Goal: Task Accomplishment & Management: Manage account settings

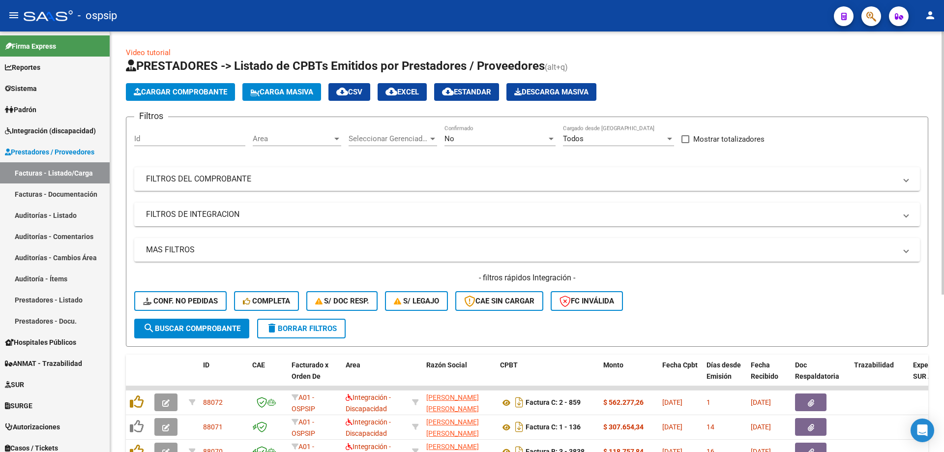
click at [455, 129] on div "No Confirmado" at bounding box center [500, 135] width 111 height 21
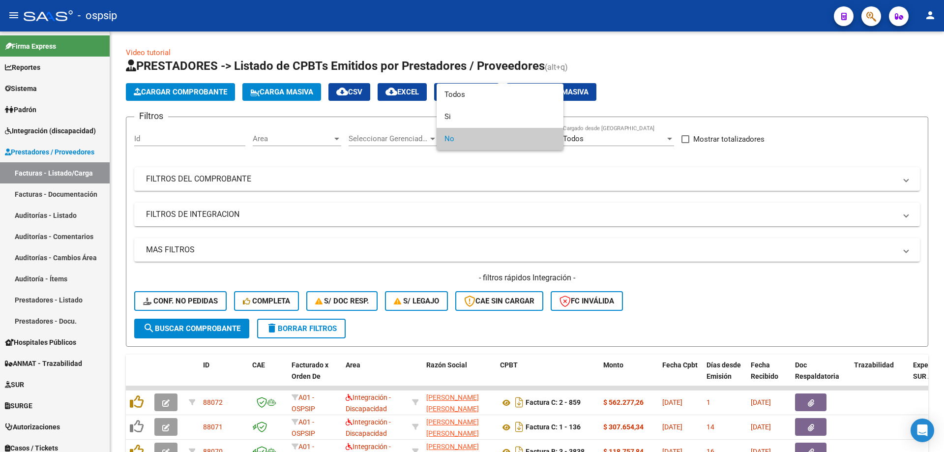
click at [47, 126] on div at bounding box center [472, 226] width 944 height 452
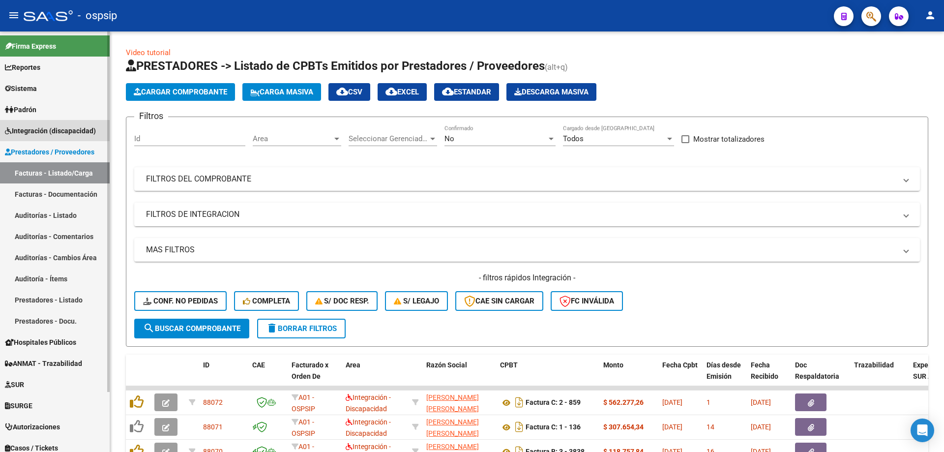
click at [43, 125] on span "Integración (discapacidad)" at bounding box center [50, 130] width 91 height 11
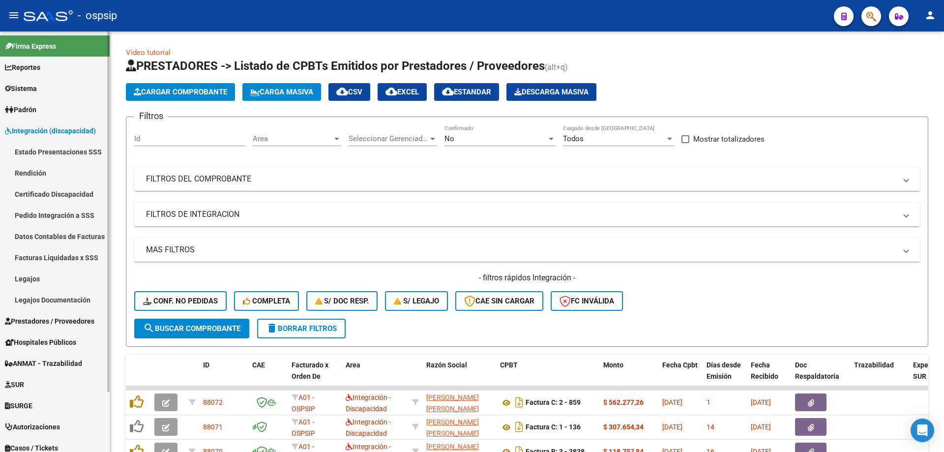
click at [48, 278] on link "Legajos" at bounding box center [55, 278] width 110 height 21
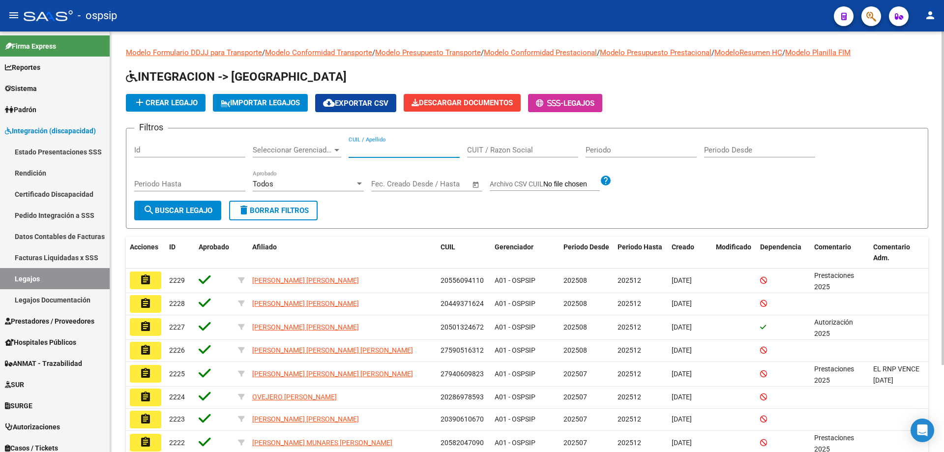
click at [407, 151] on input "CUIL / Apellido" at bounding box center [404, 150] width 111 height 9
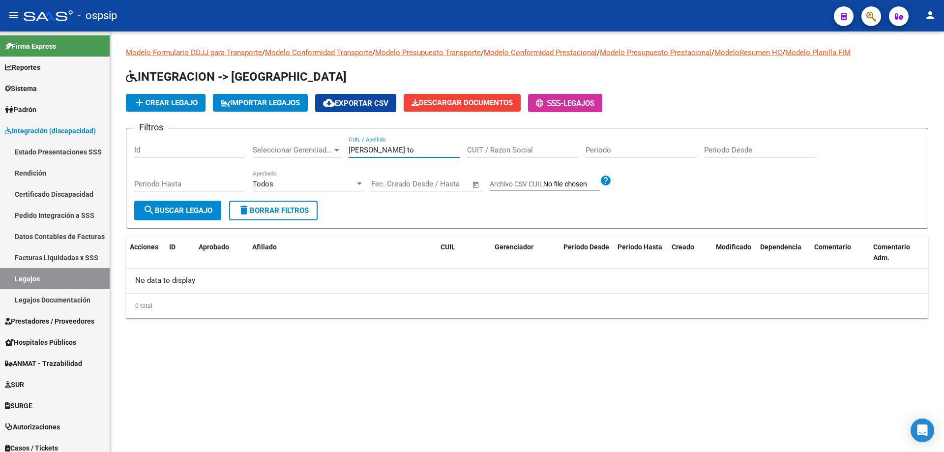
type input "gomez to"
click at [871, 8] on span "button" at bounding box center [872, 16] width 10 height 20
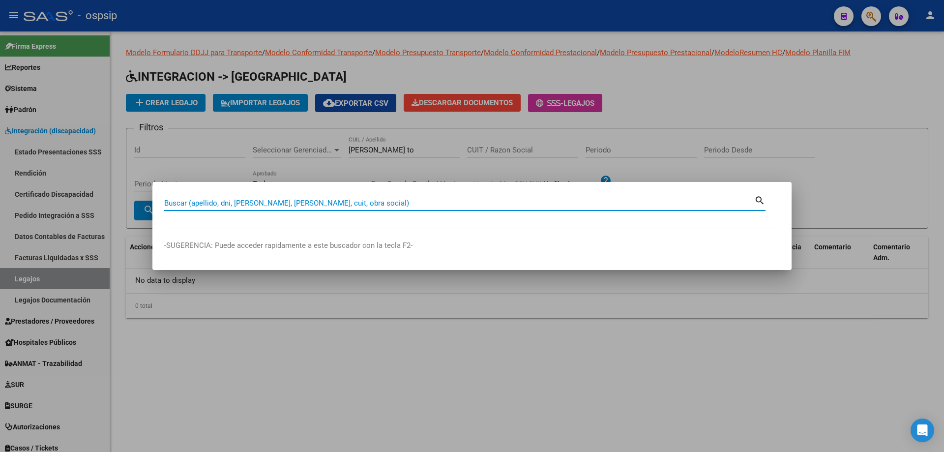
click at [192, 199] on input "Buscar (apellido, dni, cuil, nro traspaso, cuit, obra social)" at bounding box center [459, 203] width 590 height 9
paste input "20118888414"
type input "20118888414"
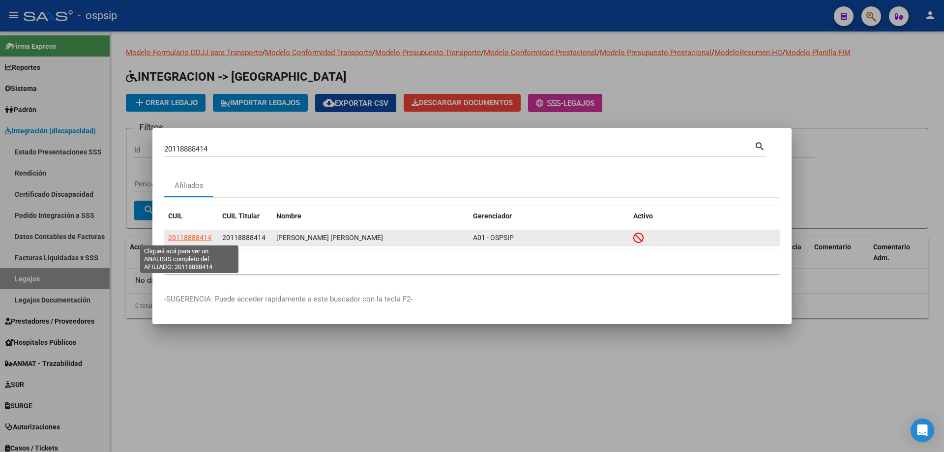
click at [194, 235] on span "20118888414" at bounding box center [189, 238] width 43 height 8
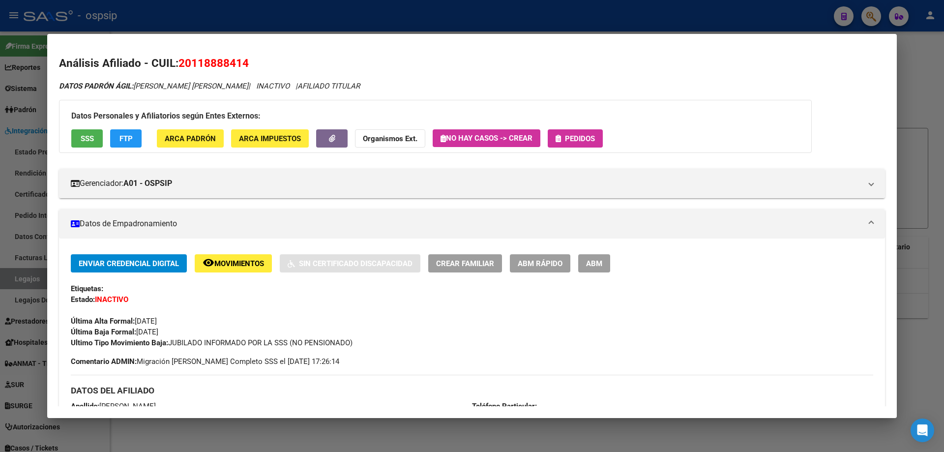
click at [28, 281] on div at bounding box center [472, 226] width 944 height 452
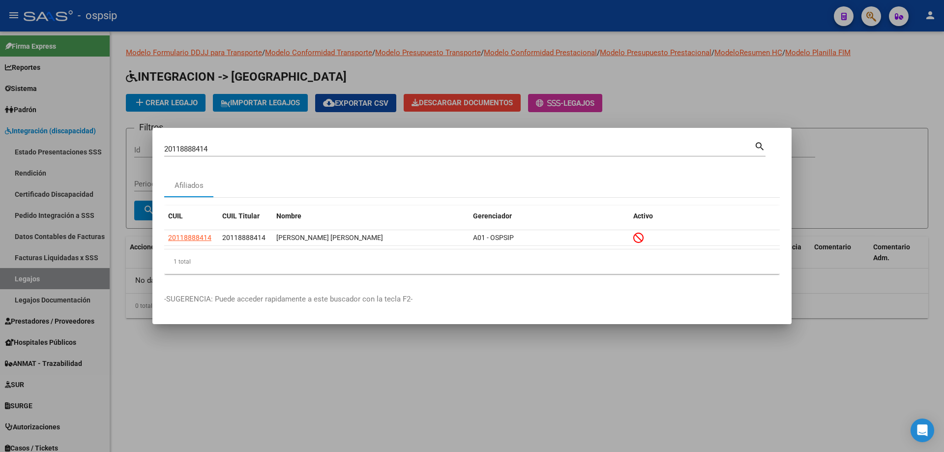
click at [28, 281] on div at bounding box center [472, 226] width 944 height 452
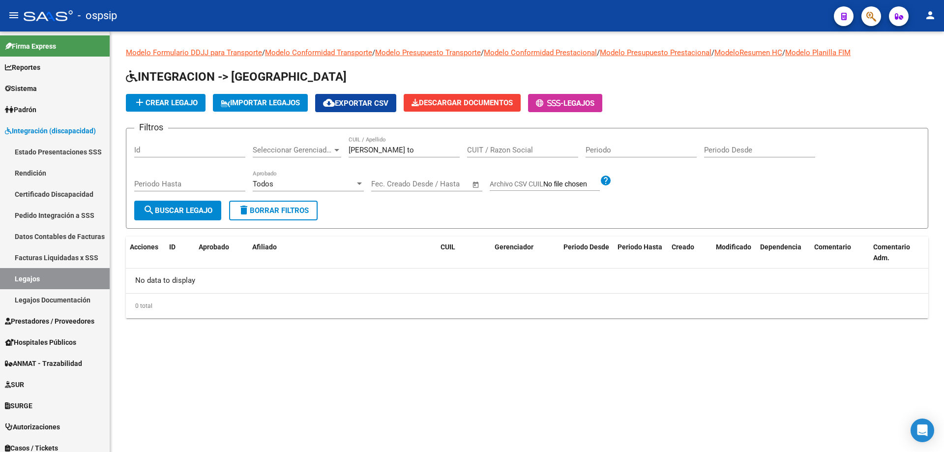
click at [364, 151] on input "gomez to" at bounding box center [404, 150] width 111 height 9
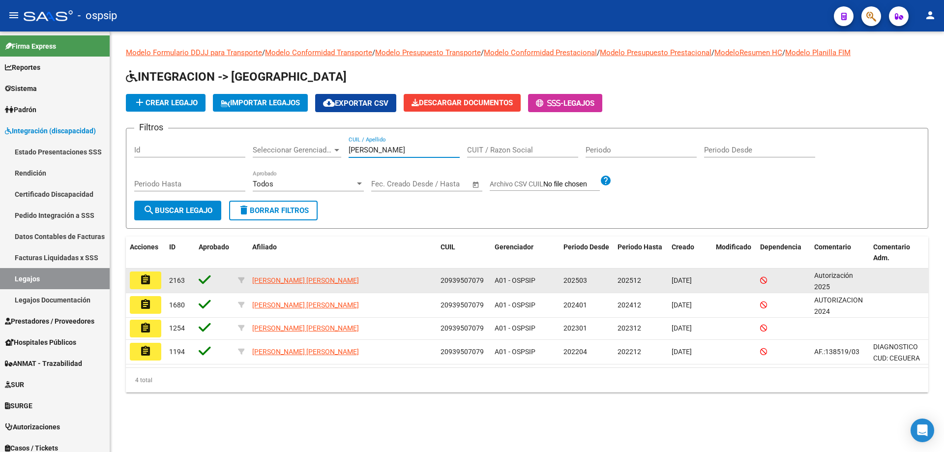
type input "izzi"
click at [151, 283] on mat-icon "assignment" at bounding box center [146, 280] width 12 height 12
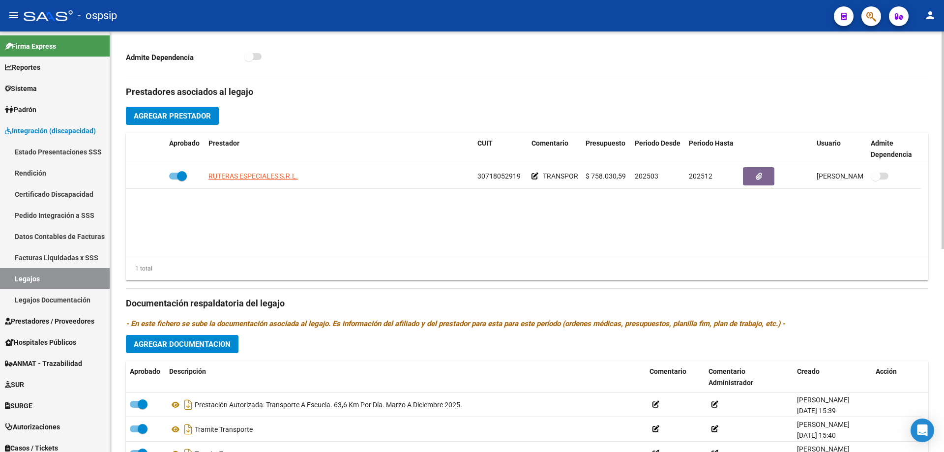
scroll to position [344, 0]
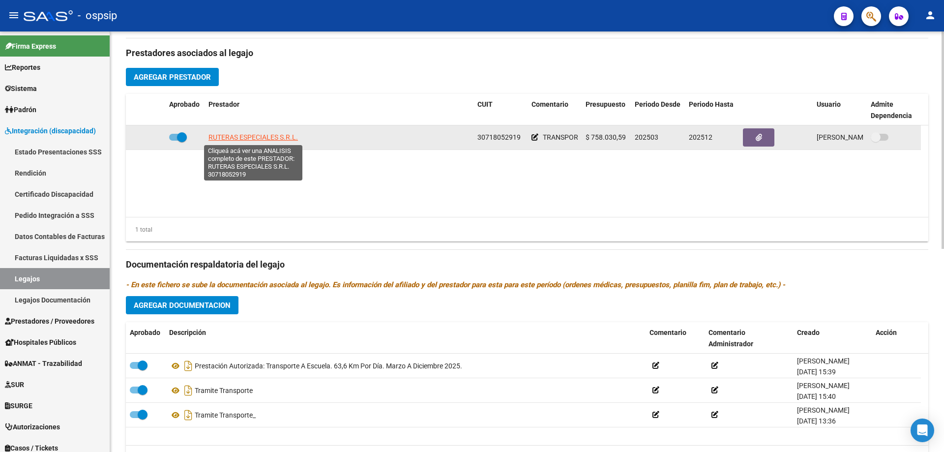
click at [275, 141] on span "RUTERAS ESPECIALES S.R.L." at bounding box center [254, 137] width 90 height 8
type textarea "30718052919"
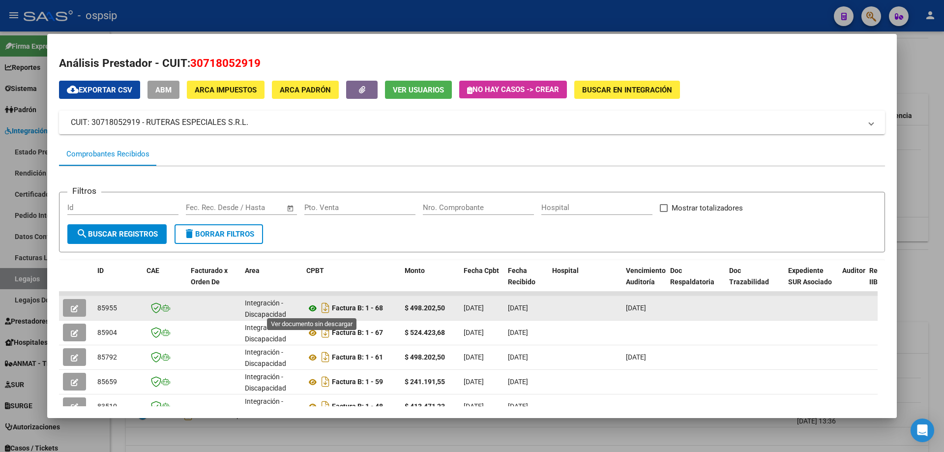
click at [315, 312] on icon at bounding box center [312, 308] width 13 height 12
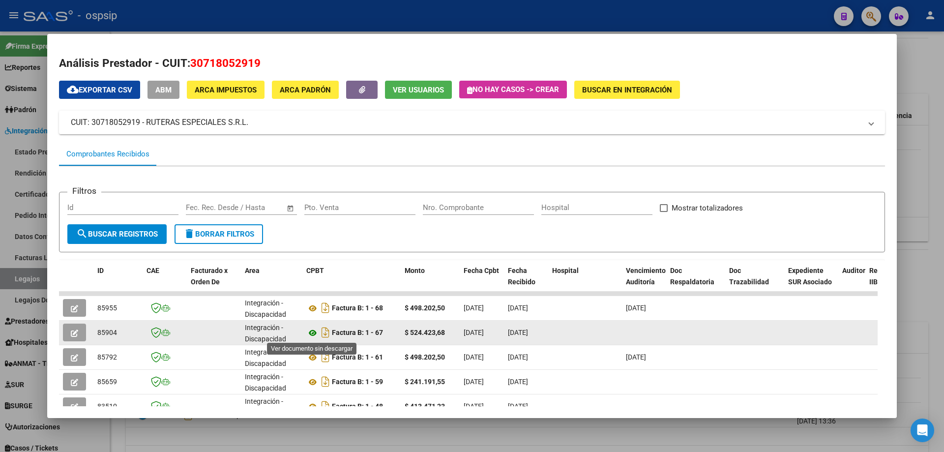
click at [315, 333] on icon at bounding box center [312, 333] width 13 height 12
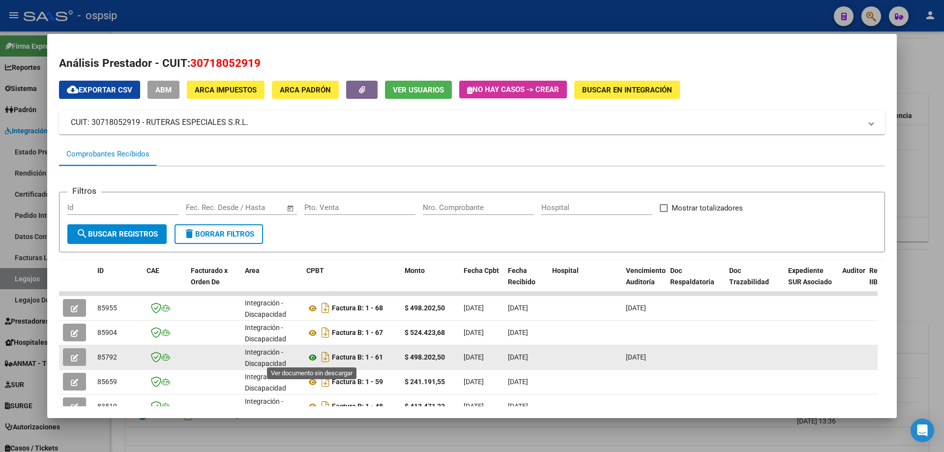
click at [315, 355] on icon at bounding box center [312, 358] width 13 height 12
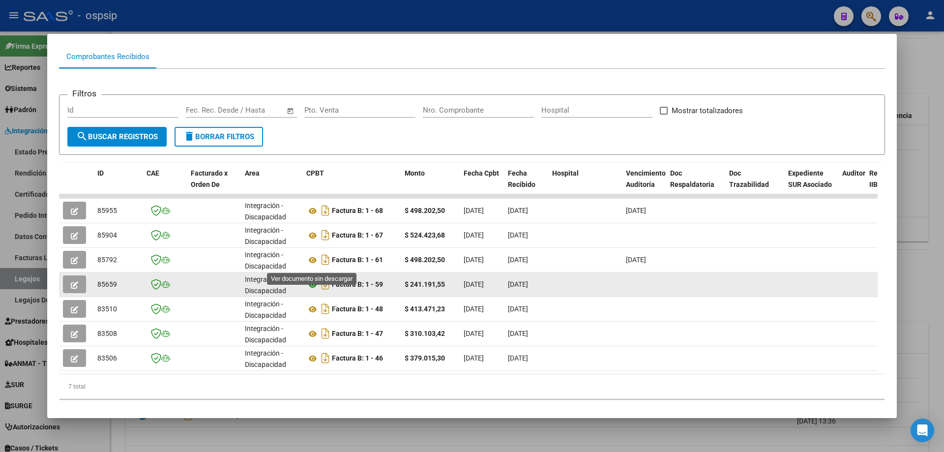
scroll to position [117, 0]
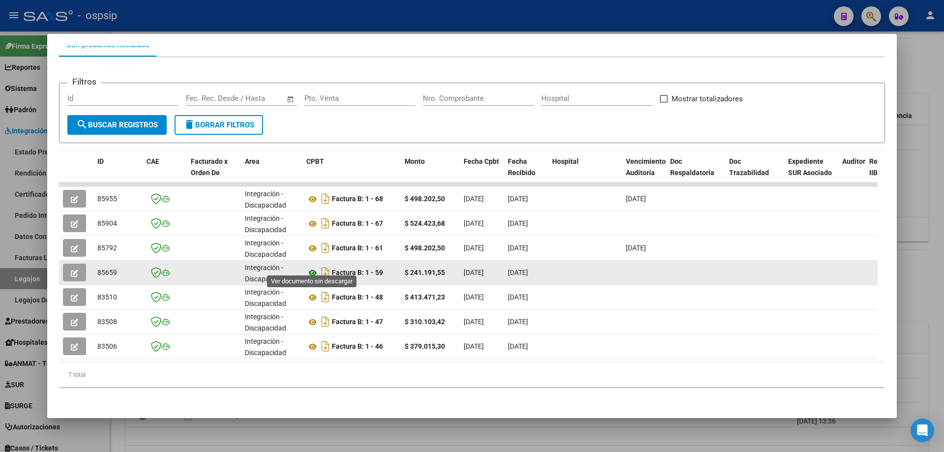
click at [311, 267] on icon at bounding box center [312, 273] width 13 height 12
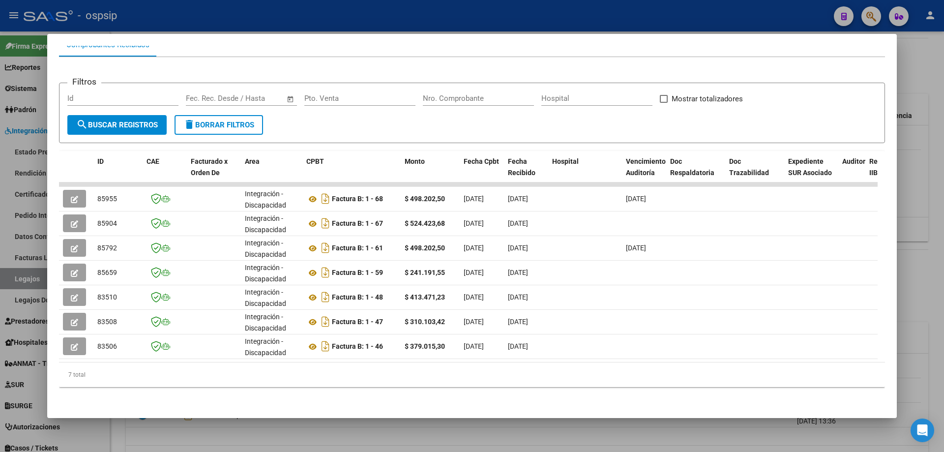
click at [190, 12] on div at bounding box center [472, 226] width 944 height 452
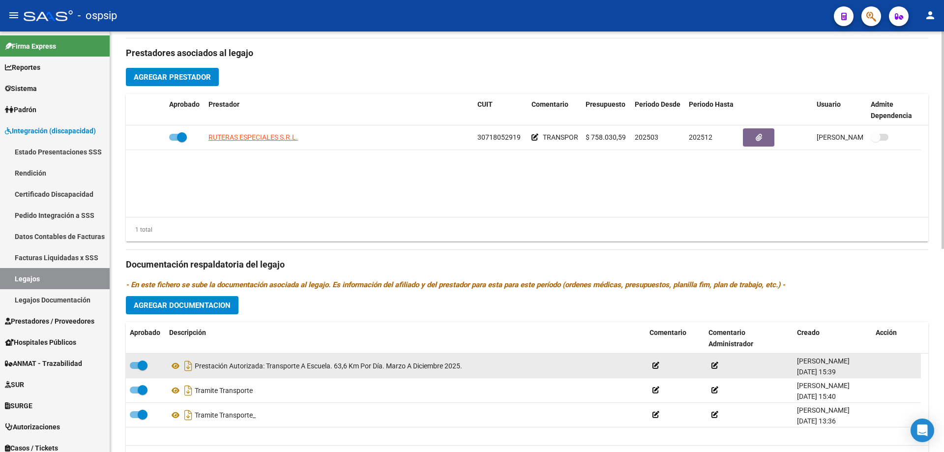
scroll to position [393, 0]
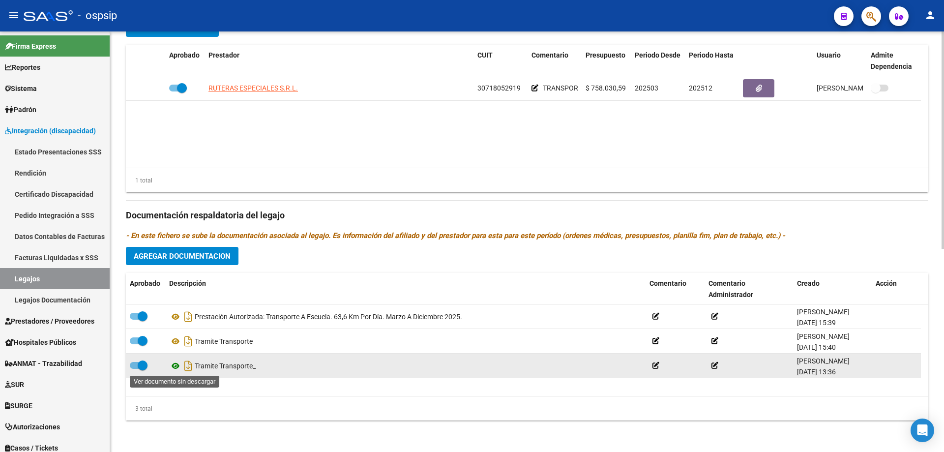
click at [178, 365] on icon at bounding box center [175, 366] width 13 height 12
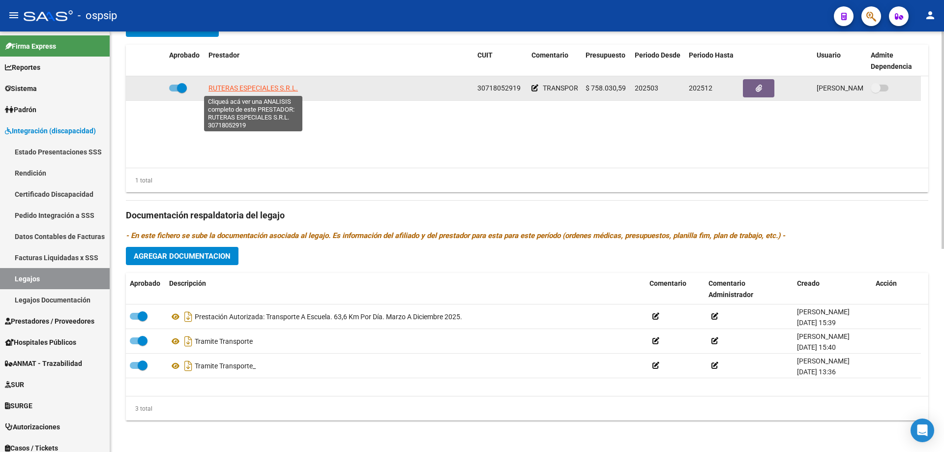
click at [270, 87] on span "RUTERAS ESPECIALES S.R.L." at bounding box center [254, 88] width 90 height 8
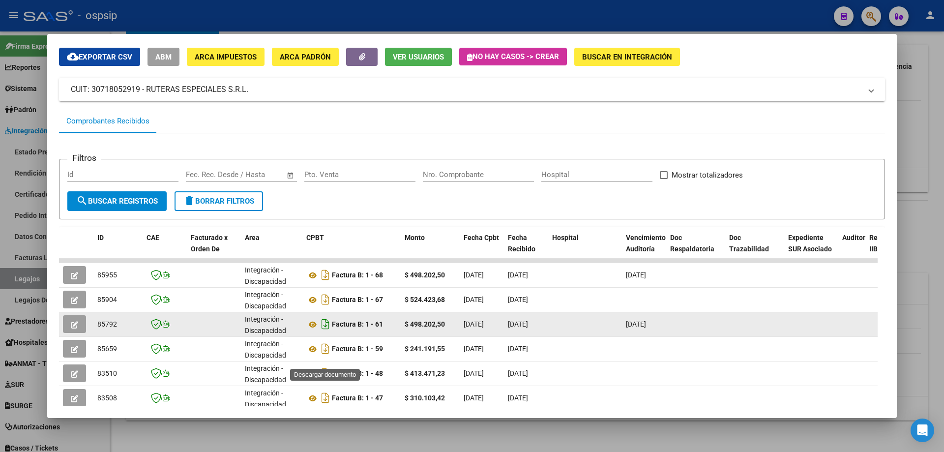
scroll to position [49, 0]
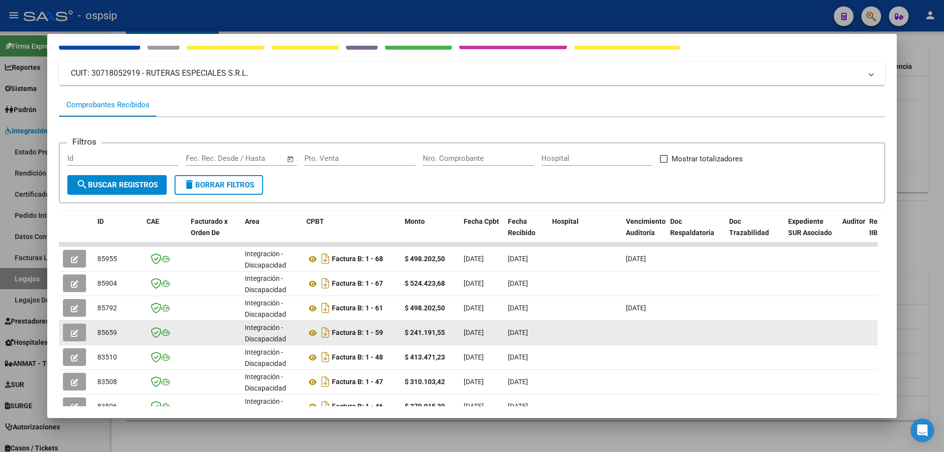
click at [75, 331] on icon "button" at bounding box center [74, 333] width 7 height 7
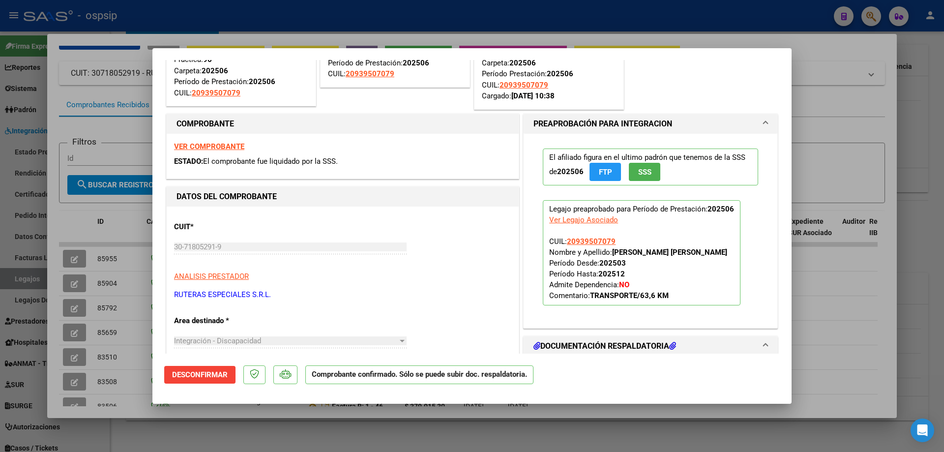
scroll to position [197, 0]
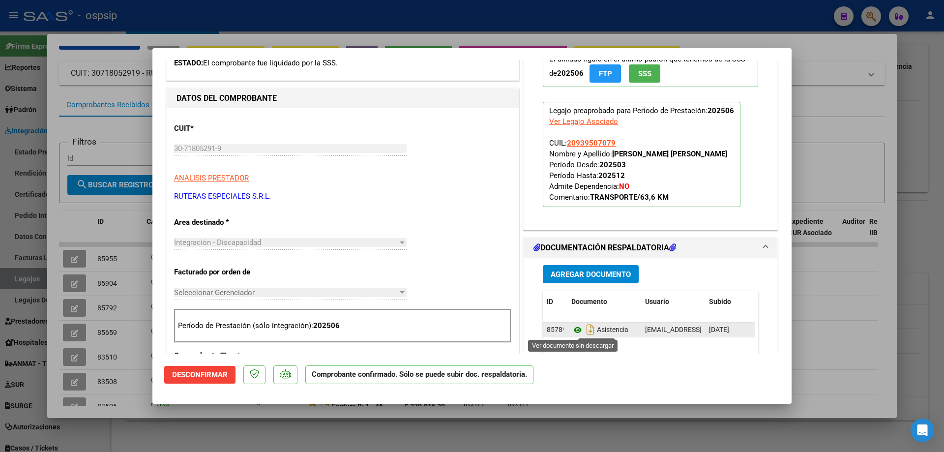
click at [574, 329] on icon at bounding box center [578, 330] width 13 height 12
click at [184, 15] on div at bounding box center [472, 226] width 944 height 452
type input "$ 0,00"
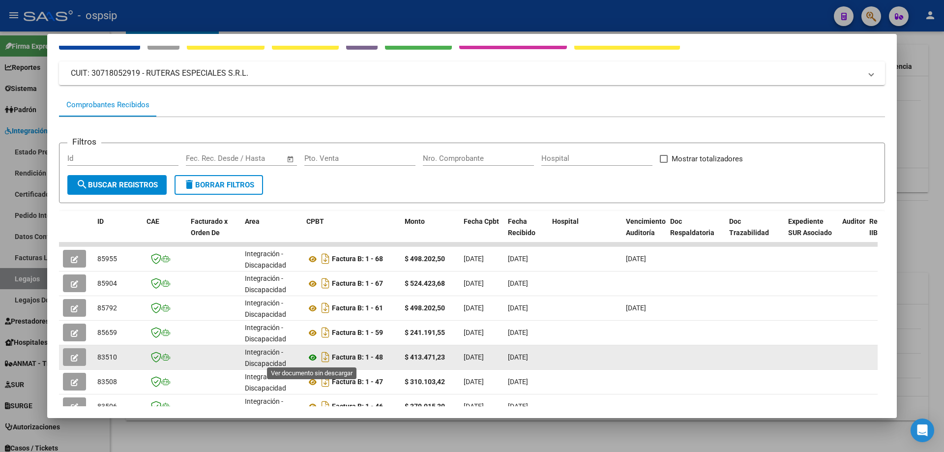
click at [312, 359] on icon at bounding box center [312, 358] width 13 height 12
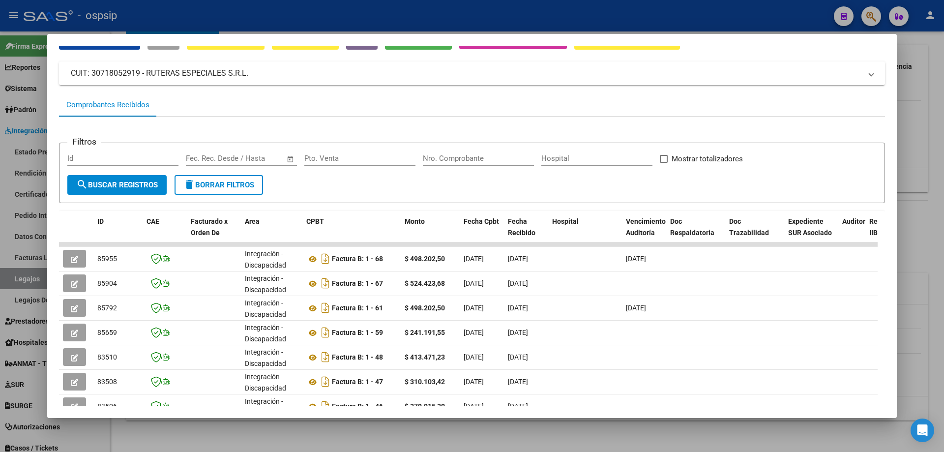
click at [253, 16] on div at bounding box center [472, 226] width 944 height 452
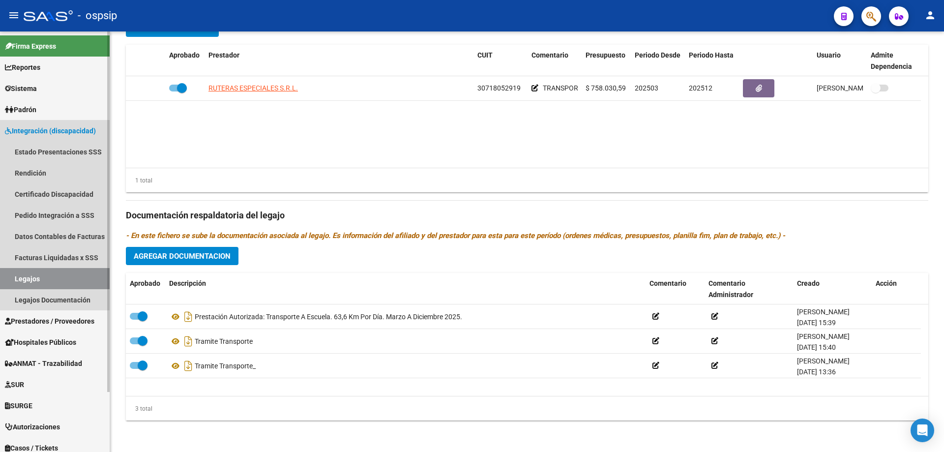
drag, startPoint x: 43, startPoint y: 275, endPoint x: 55, endPoint y: 264, distance: 16.7
click at [42, 274] on link "Legajos" at bounding box center [55, 278] width 110 height 21
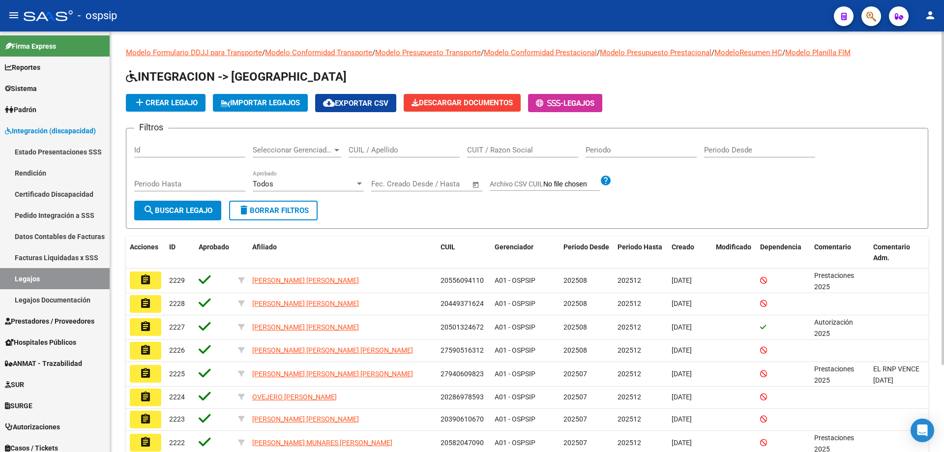
click at [377, 148] on input "CUIL / Apellido" at bounding box center [404, 150] width 111 height 9
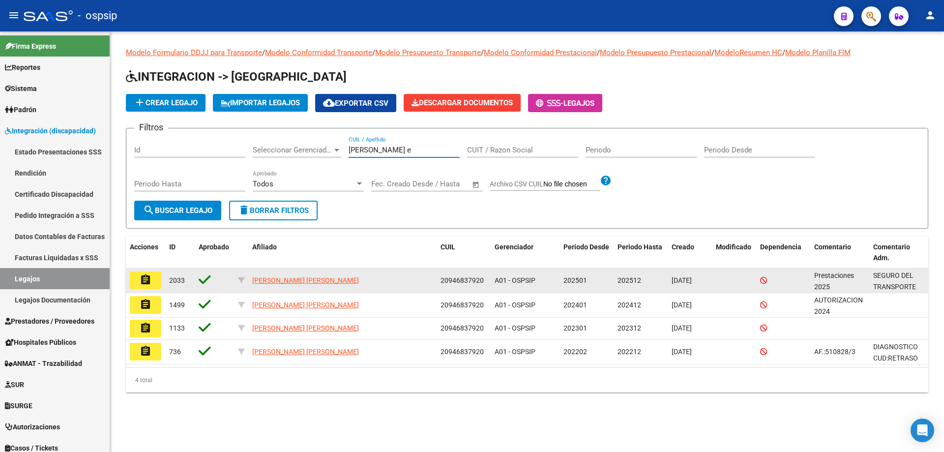
type input "carranza e"
click at [144, 278] on mat-icon "assignment" at bounding box center [146, 280] width 12 height 12
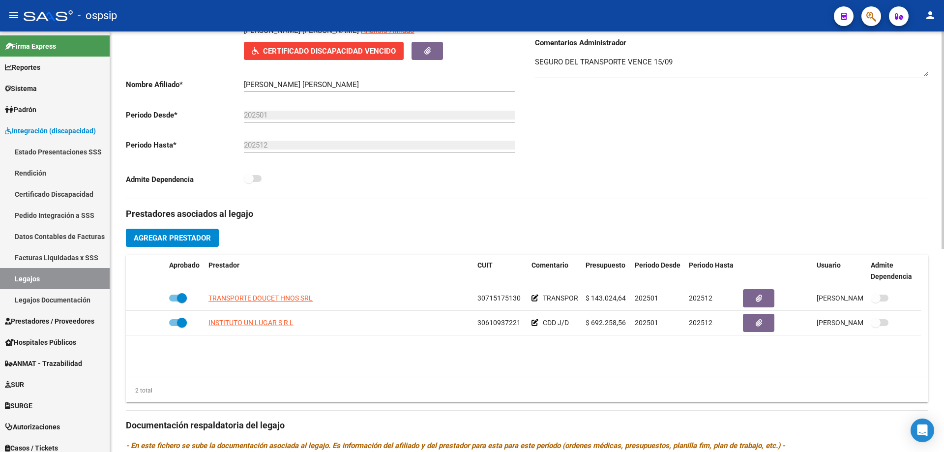
scroll to position [197, 0]
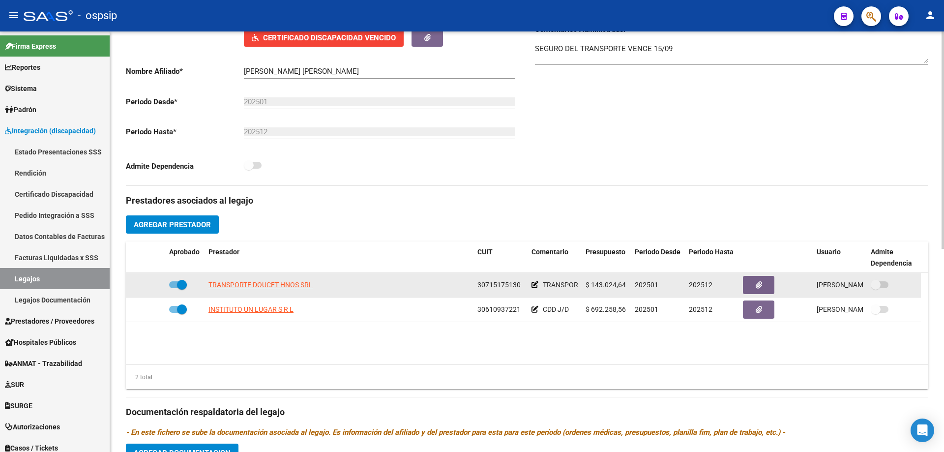
drag, startPoint x: 592, startPoint y: 285, endPoint x: 627, endPoint y: 284, distance: 34.9
click at [627, 284] on datatable-body-cell "$ 143.024,64" at bounding box center [606, 285] width 49 height 24
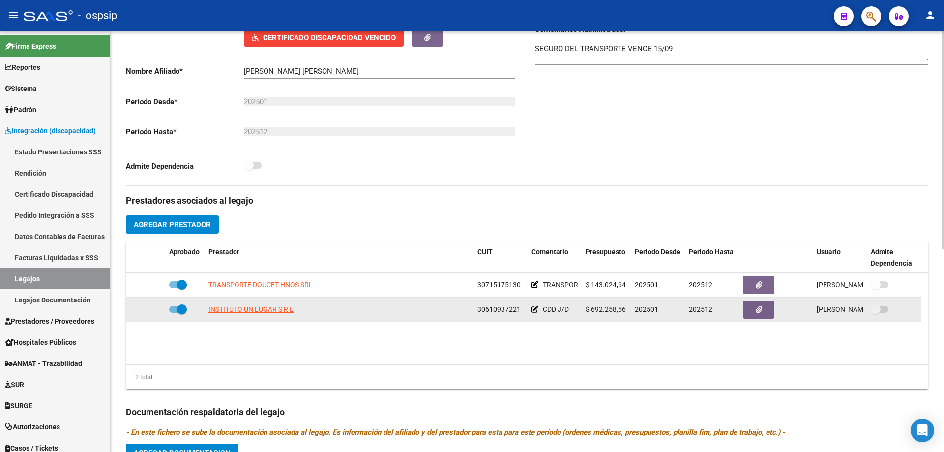
copy span "143.024,64"
click at [609, 305] on span "$ 692.258,56" at bounding box center [606, 309] width 40 height 8
drag, startPoint x: 593, startPoint y: 308, endPoint x: 629, endPoint y: 306, distance: 36.0
click at [628, 307] on datatable-body-cell "$ 692.258,56" at bounding box center [606, 310] width 49 height 24
copy span "692.258,56"
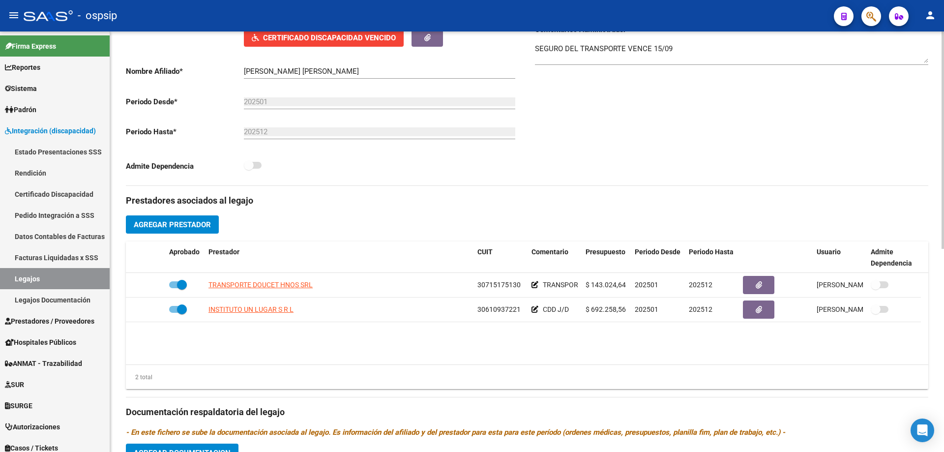
click at [544, 352] on datatable-body "TRANSPORTE DOUCET HNOS SRL 30715175130 TRANSPORTE A CDD-AV MARCELO T DE ALVEAR …" at bounding box center [527, 318] width 803 height 91
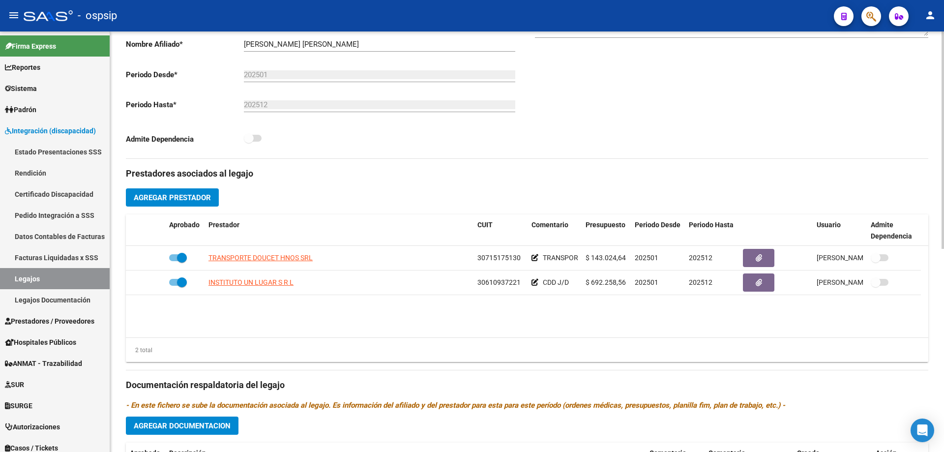
scroll to position [246, 0]
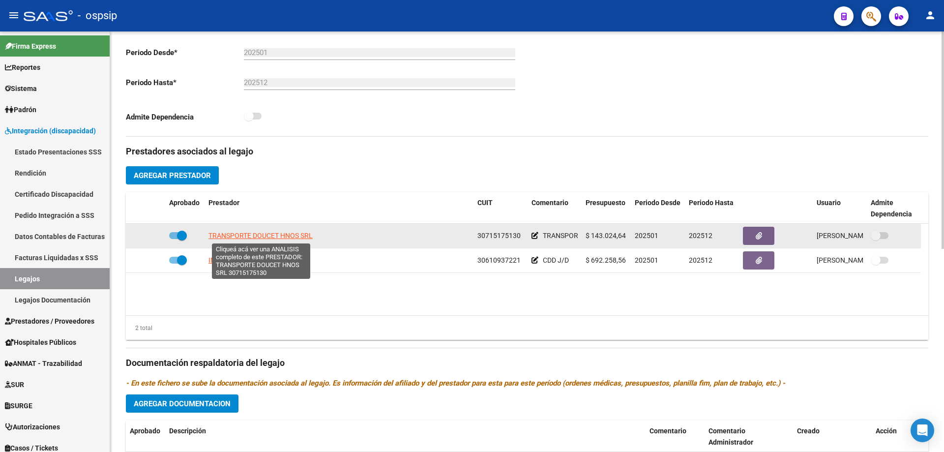
click at [235, 236] on span "TRANSPORTE DOUCET HNOS SRL" at bounding box center [261, 236] width 104 height 8
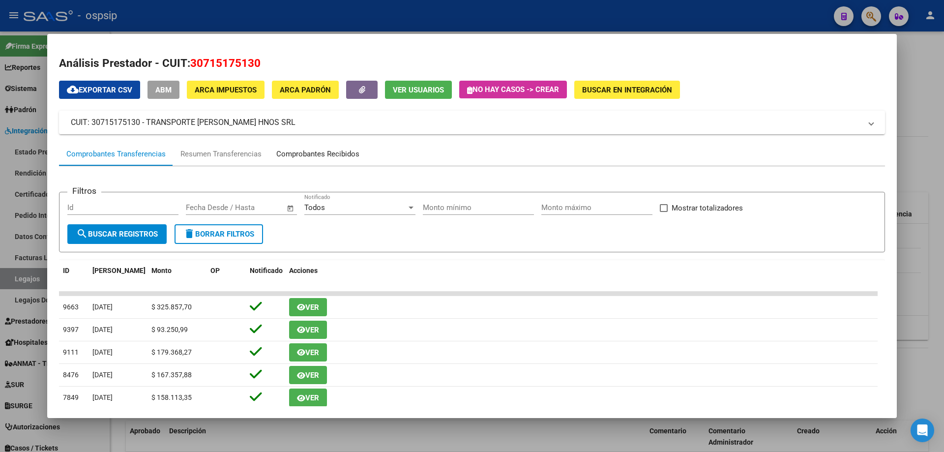
click at [318, 154] on div "Comprobantes Recibidos" at bounding box center [317, 154] width 83 height 11
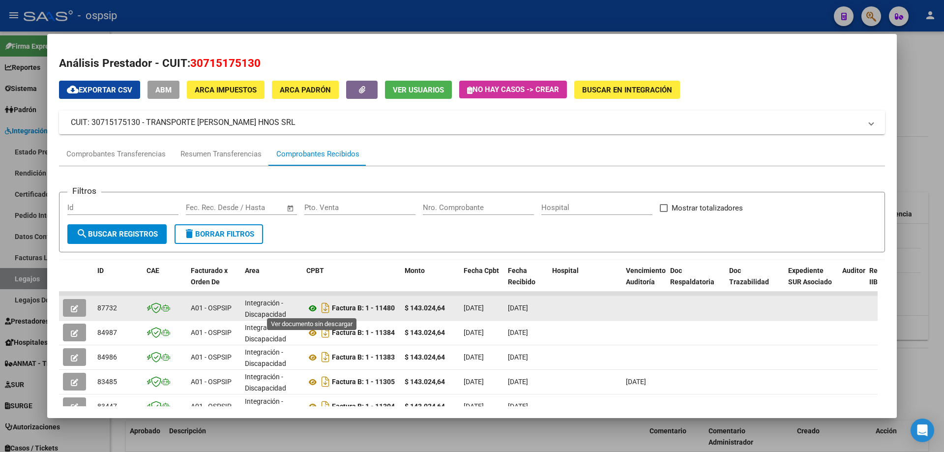
click at [311, 310] on icon at bounding box center [312, 308] width 13 height 12
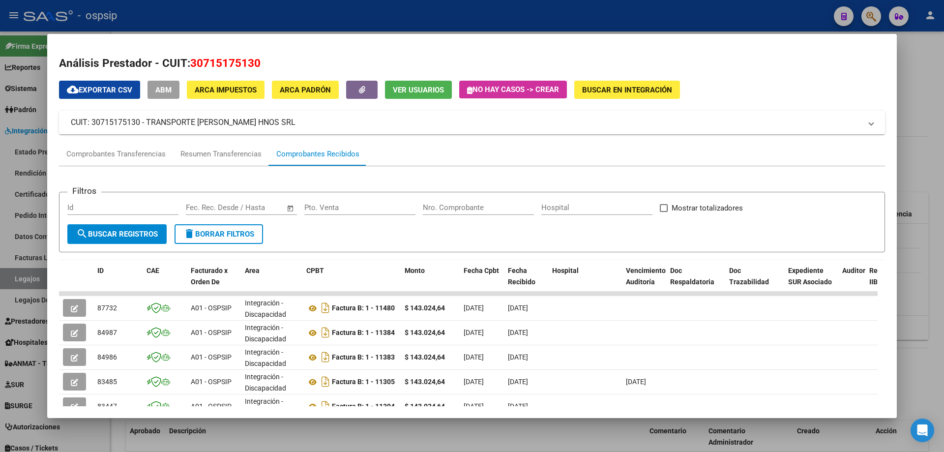
click at [193, 5] on div at bounding box center [472, 226] width 944 height 452
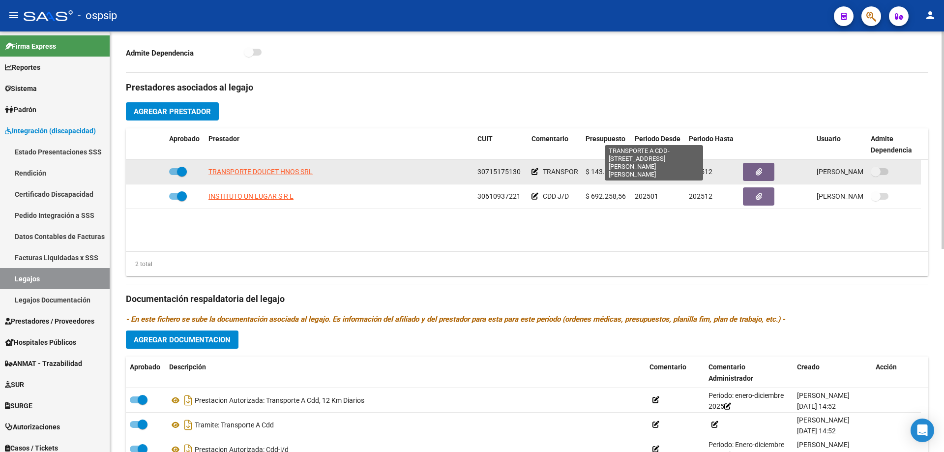
scroll to position [295, 0]
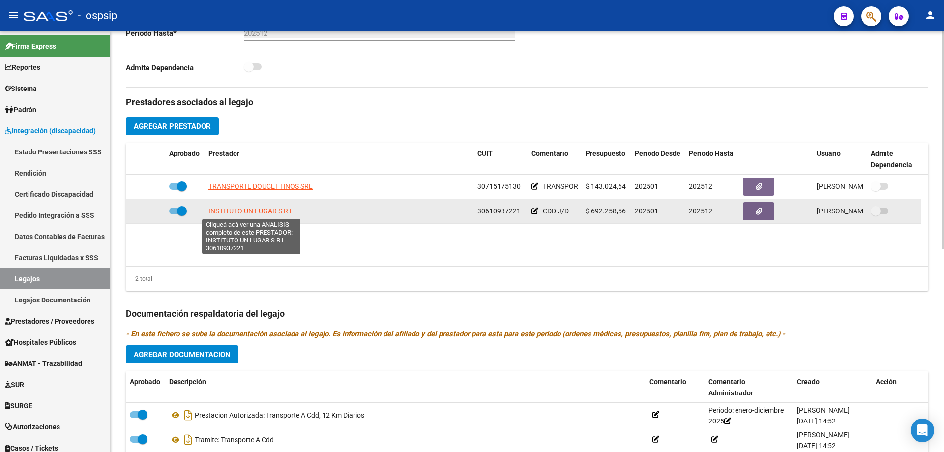
click at [270, 210] on span "INSTITUTO UN LUGAR S R L" at bounding box center [251, 211] width 85 height 8
type textarea "30610937221"
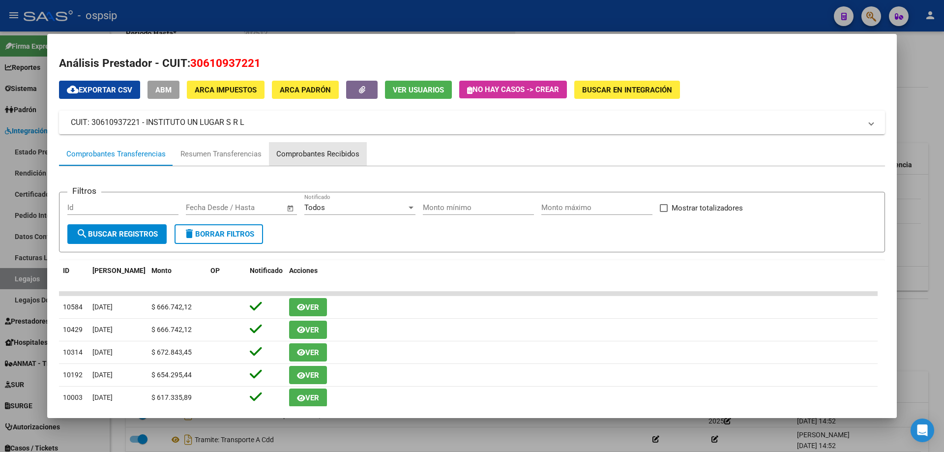
click at [333, 151] on div "Comprobantes Recibidos" at bounding box center [317, 154] width 83 height 11
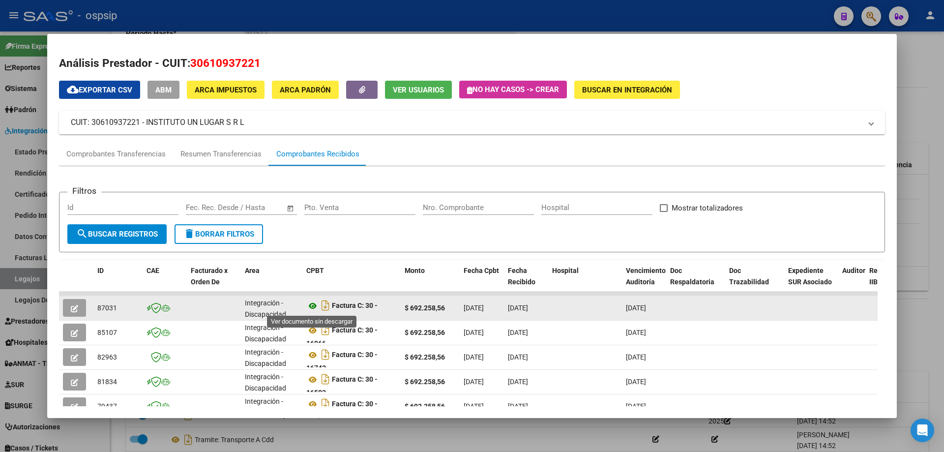
click at [314, 307] on icon at bounding box center [312, 306] width 13 height 12
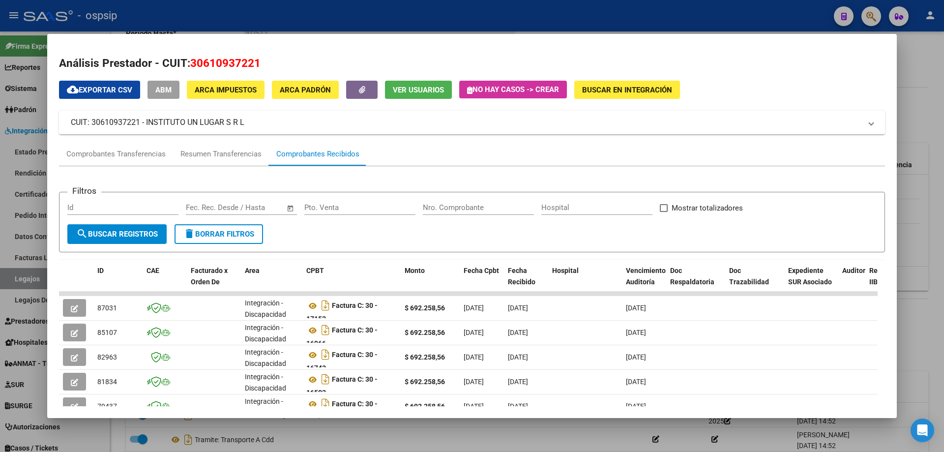
click at [254, 4] on div at bounding box center [472, 226] width 944 height 452
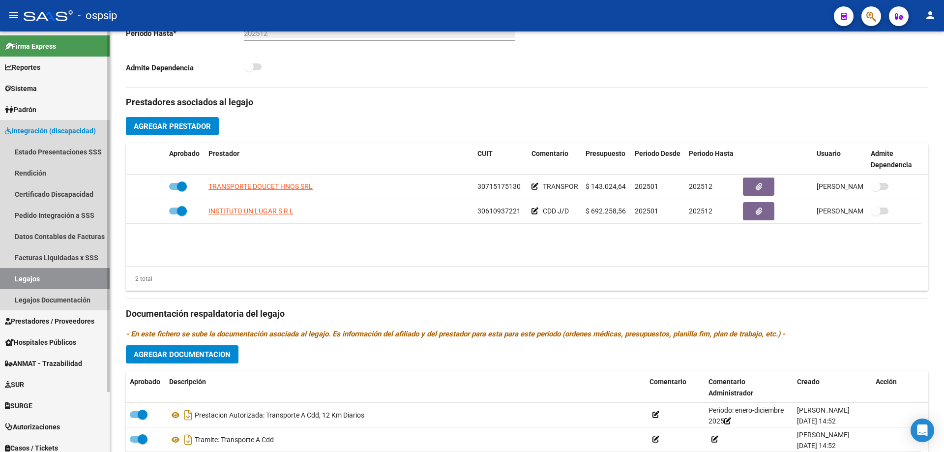
click at [65, 281] on link "Legajos" at bounding box center [55, 278] width 110 height 21
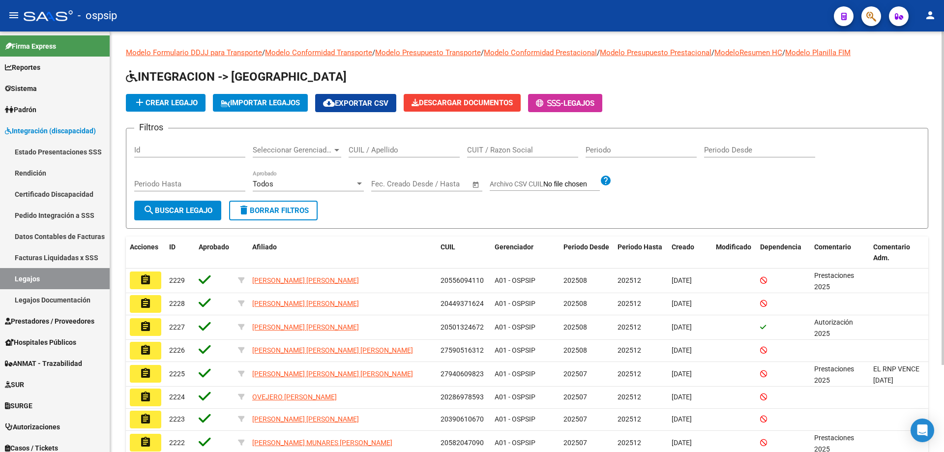
click at [417, 159] on div "CUIL / Apellido" at bounding box center [404, 151] width 111 height 30
click at [409, 151] on input "CUIL / Apellido" at bounding box center [404, 150] width 111 height 9
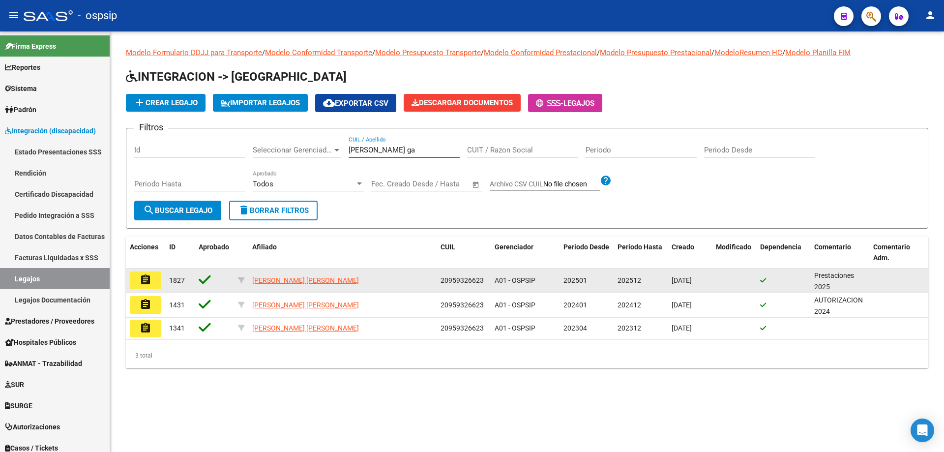
type input "mendoza ga"
click at [143, 276] on mat-icon "assignment" at bounding box center [146, 280] width 12 height 12
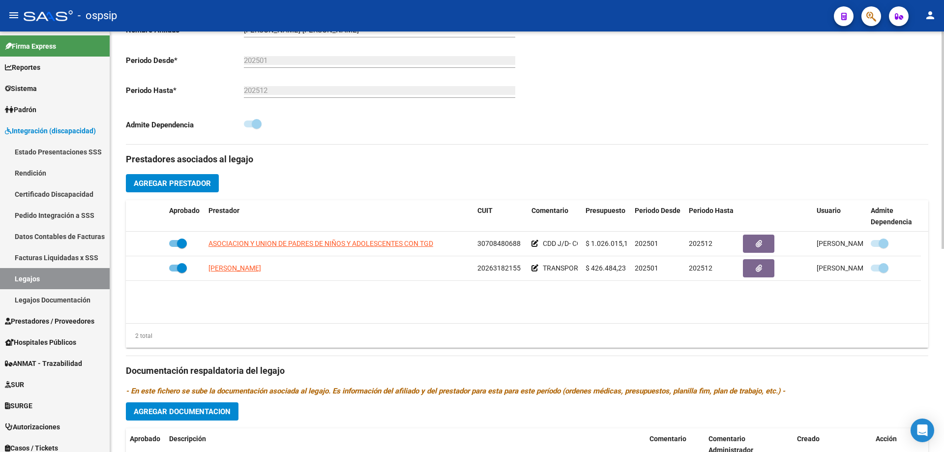
scroll to position [246, 0]
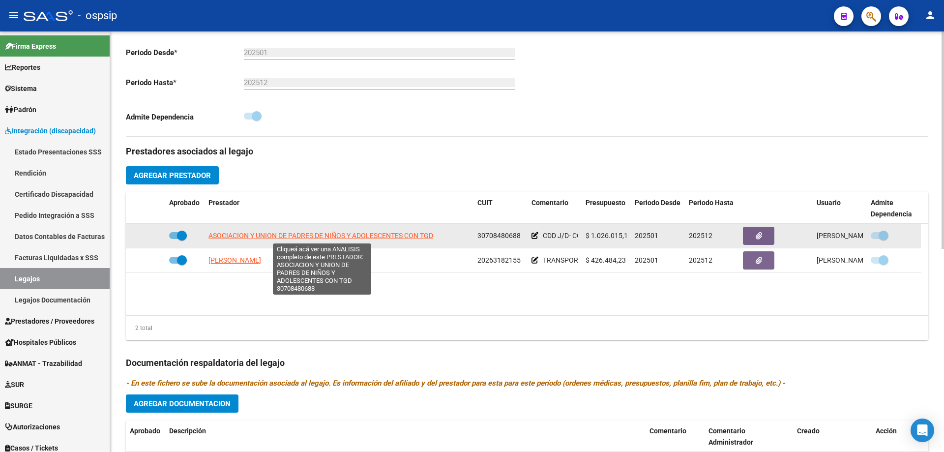
click at [392, 236] on span "ASOCIACION Y UNION DE PADRES DE NIÑOS Y ADOLESCENTES CON TGD" at bounding box center [321, 236] width 225 height 8
type textarea "30708480688"
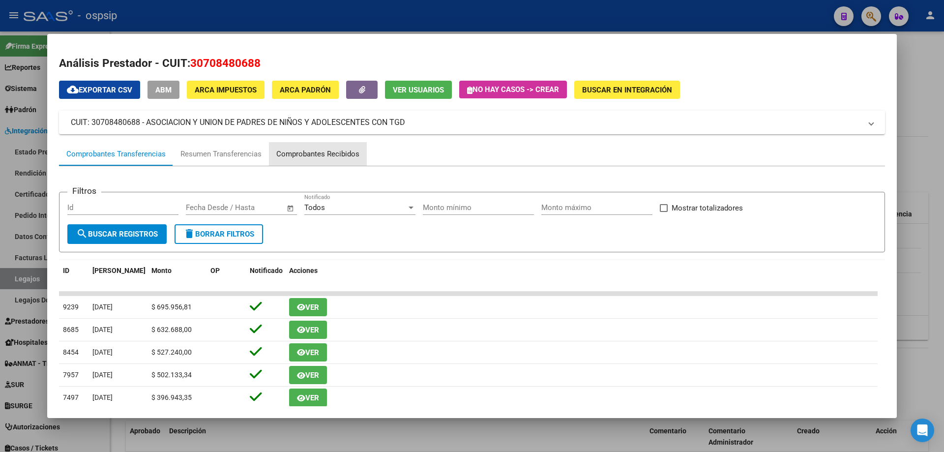
click at [342, 157] on div "Comprobantes Recibidos" at bounding box center [317, 154] width 83 height 11
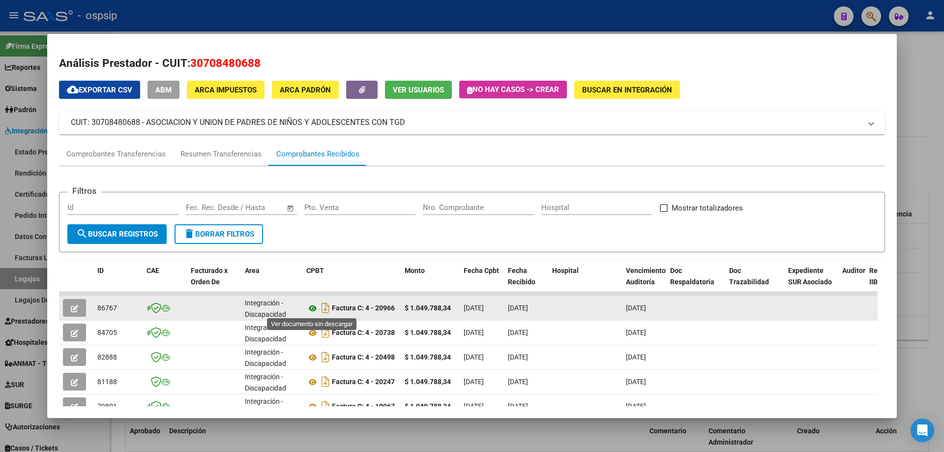
click at [317, 307] on icon at bounding box center [312, 308] width 13 height 12
click at [84, 308] on button "button" at bounding box center [74, 308] width 23 height 18
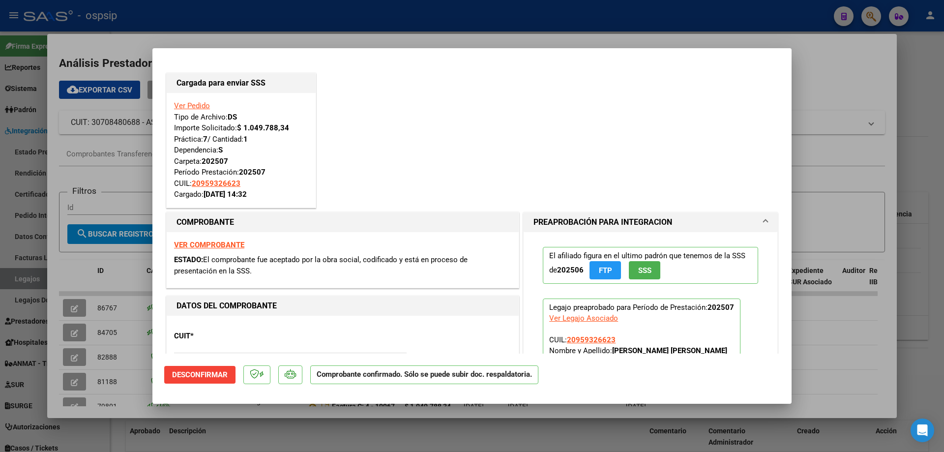
click at [70, 279] on div at bounding box center [472, 226] width 944 height 452
type input "$ 0,00"
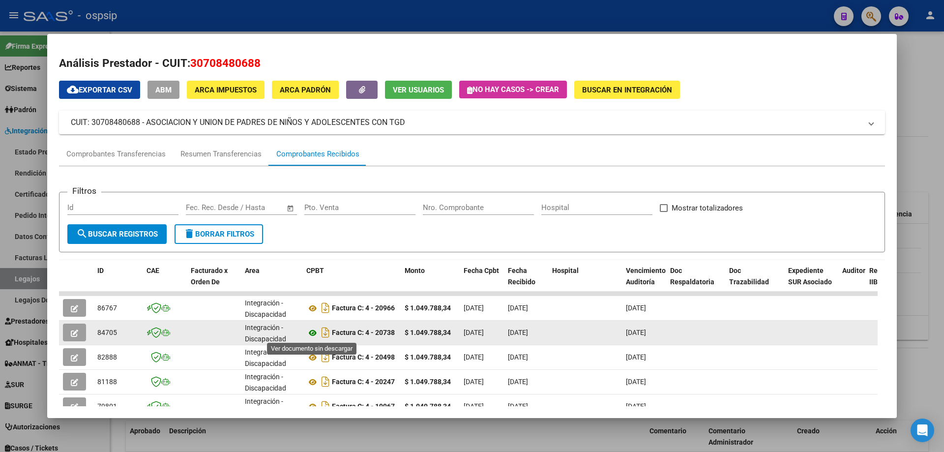
click at [311, 337] on icon at bounding box center [312, 333] width 13 height 12
click at [75, 339] on button "button" at bounding box center [74, 333] width 23 height 18
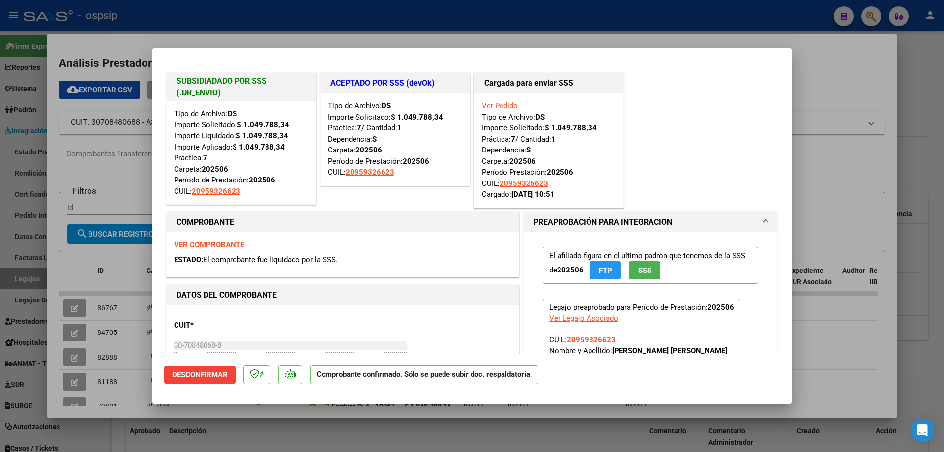
click at [4, 225] on div at bounding box center [472, 226] width 944 height 452
type input "$ 0,00"
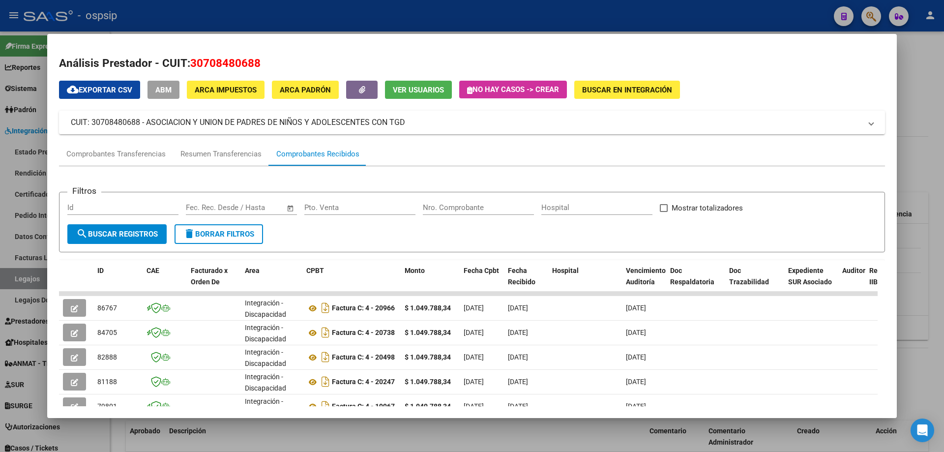
click at [26, 275] on div at bounding box center [472, 226] width 944 height 452
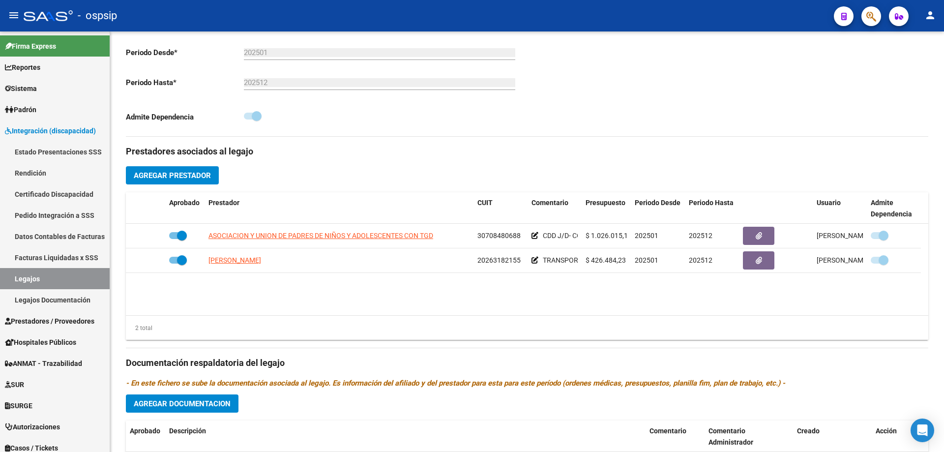
click at [26, 275] on link "Legajos" at bounding box center [55, 278] width 110 height 21
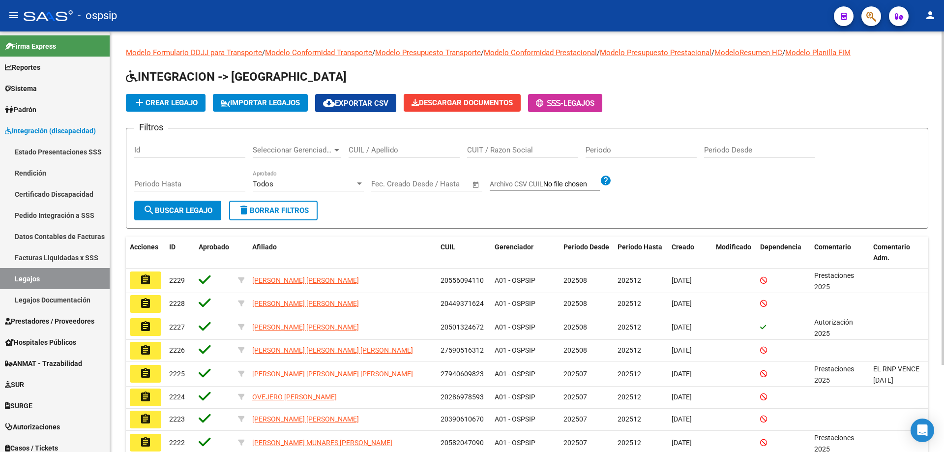
click at [435, 142] on div "CUIL / Apellido" at bounding box center [404, 146] width 111 height 21
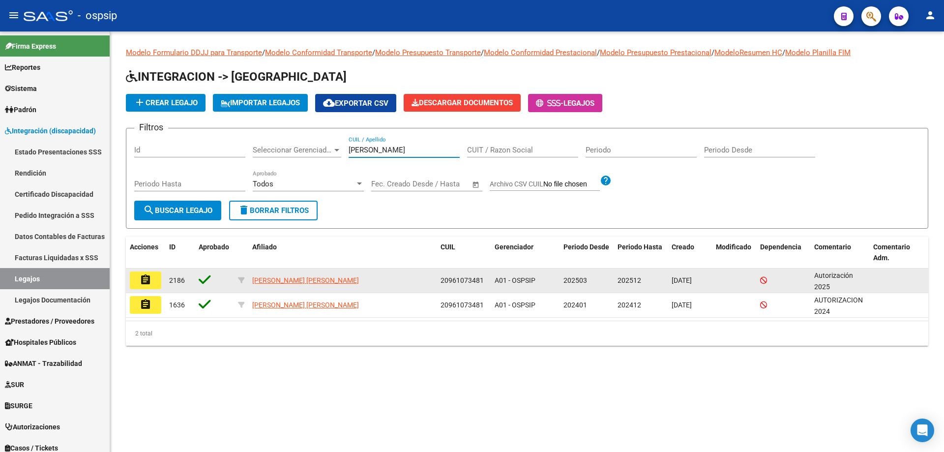
type input "mejias tocu"
click at [145, 278] on mat-icon "assignment" at bounding box center [146, 280] width 12 height 12
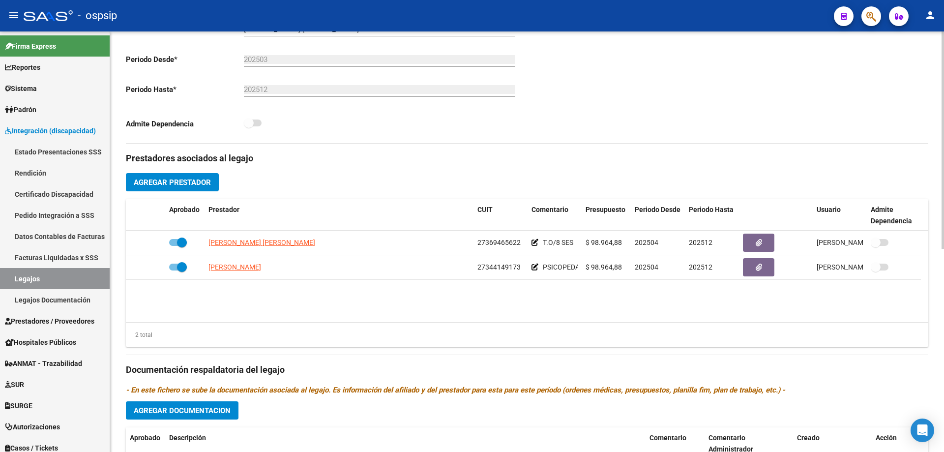
scroll to position [344, 0]
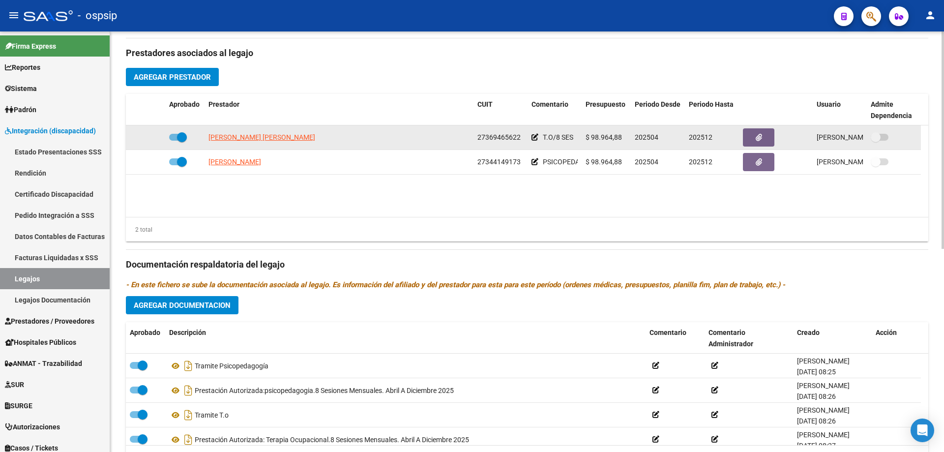
drag, startPoint x: 591, startPoint y: 133, endPoint x: 621, endPoint y: 137, distance: 29.7
click at [621, 137] on span "$ 98.964,88" at bounding box center [604, 137] width 36 height 8
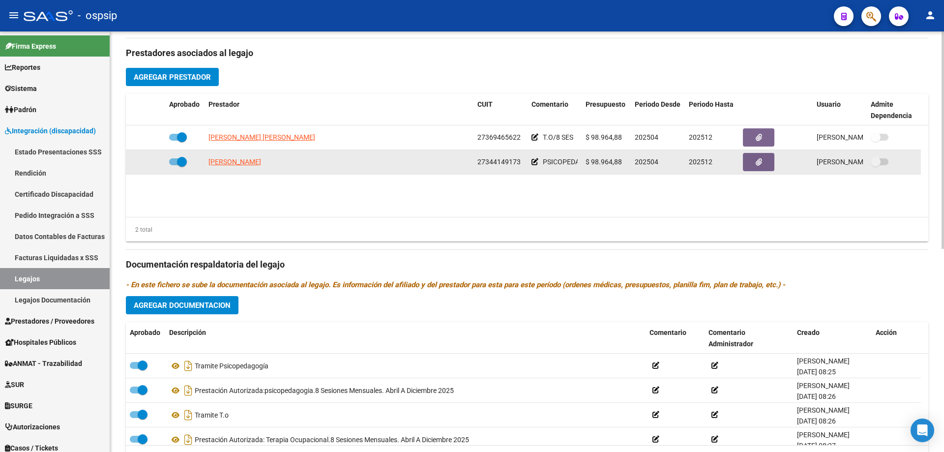
copy span "98.964,88"
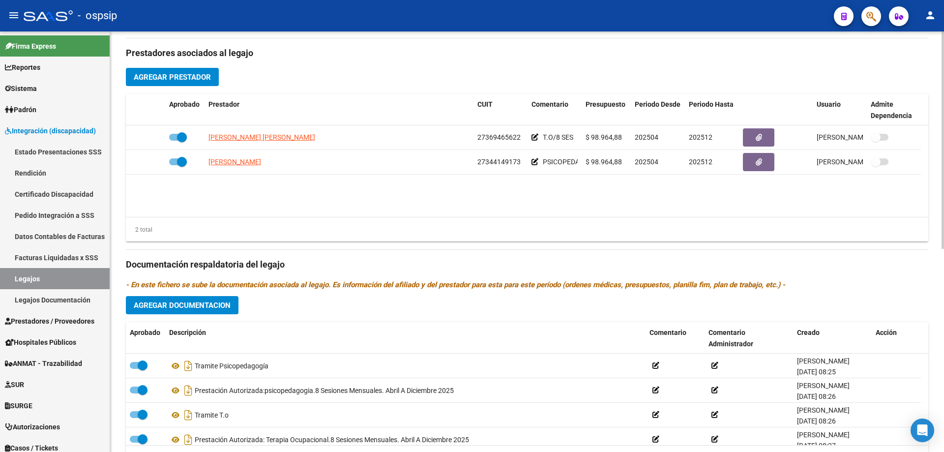
click at [197, 451] on div "4 total" at bounding box center [527, 458] width 803 height 25
click at [56, 279] on link "Legajos" at bounding box center [55, 278] width 110 height 21
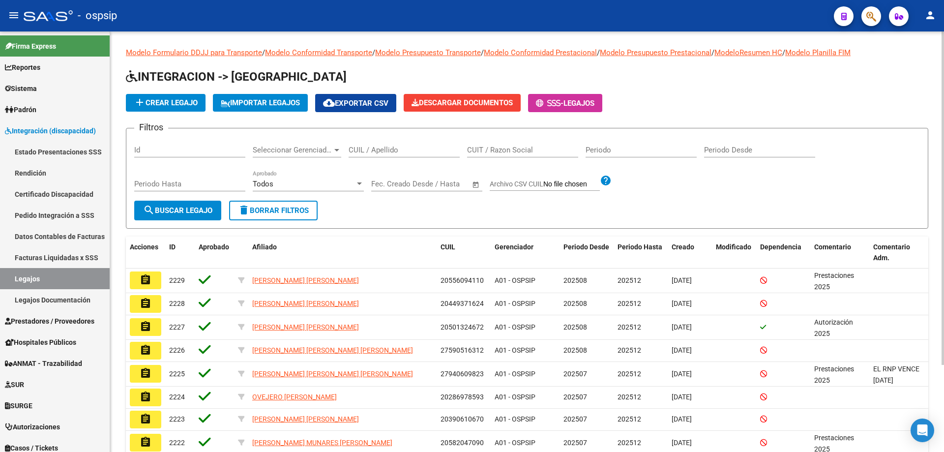
click at [390, 150] on input "CUIL / Apellido" at bounding box center [404, 150] width 111 height 9
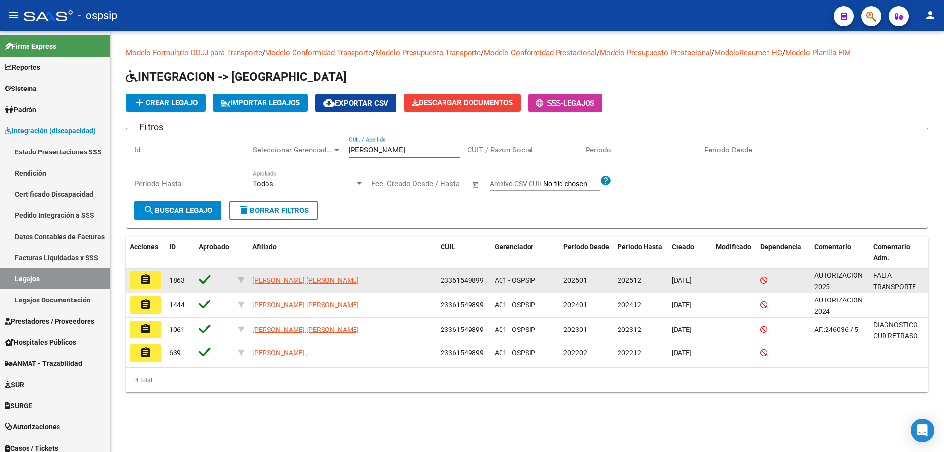
type input "kirch"
click at [152, 288] on button "assignment" at bounding box center [145, 281] width 31 height 18
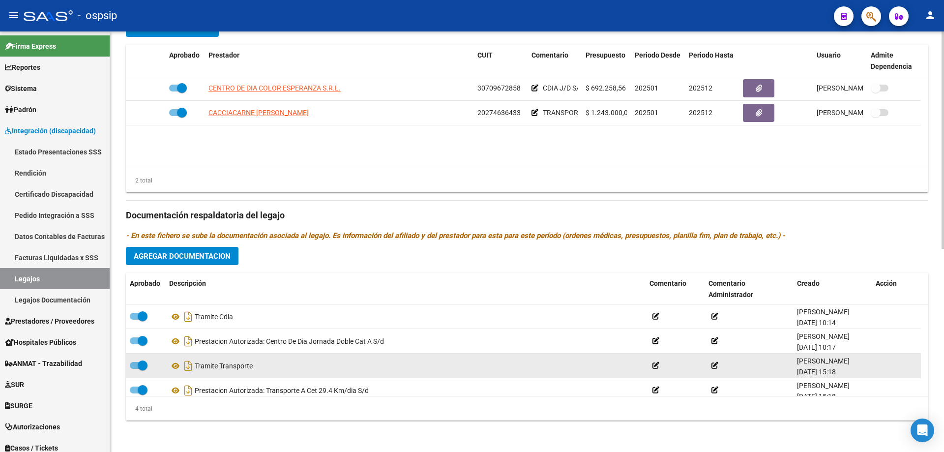
scroll to position [10, 0]
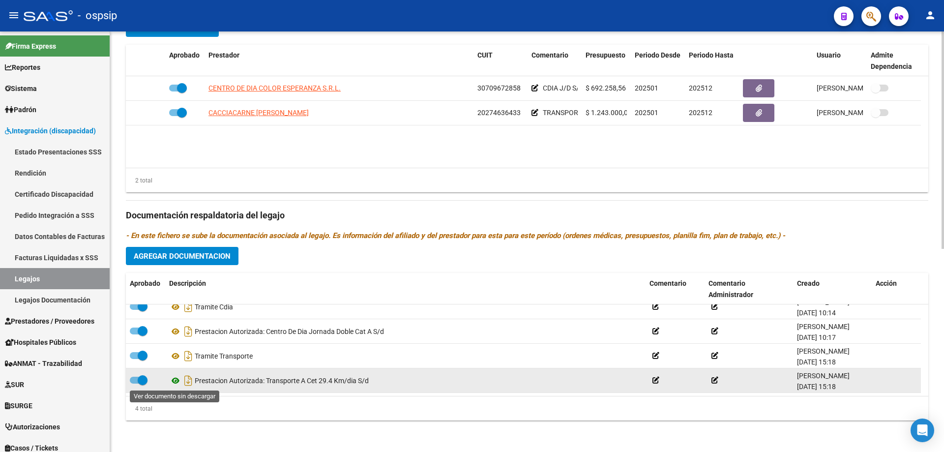
click at [180, 381] on icon at bounding box center [175, 381] width 13 height 12
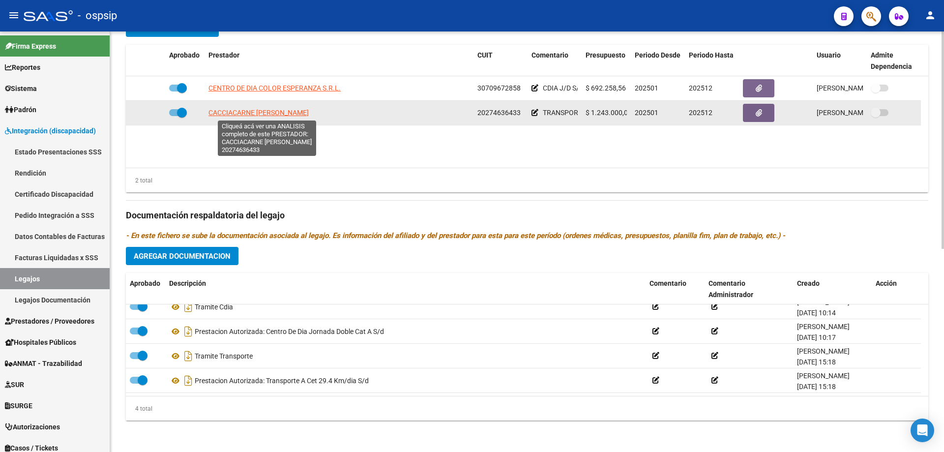
click at [307, 109] on span "CACCIACARNE MAXIMILIANO DANIEL" at bounding box center [259, 113] width 100 height 8
type textarea "20274636433"
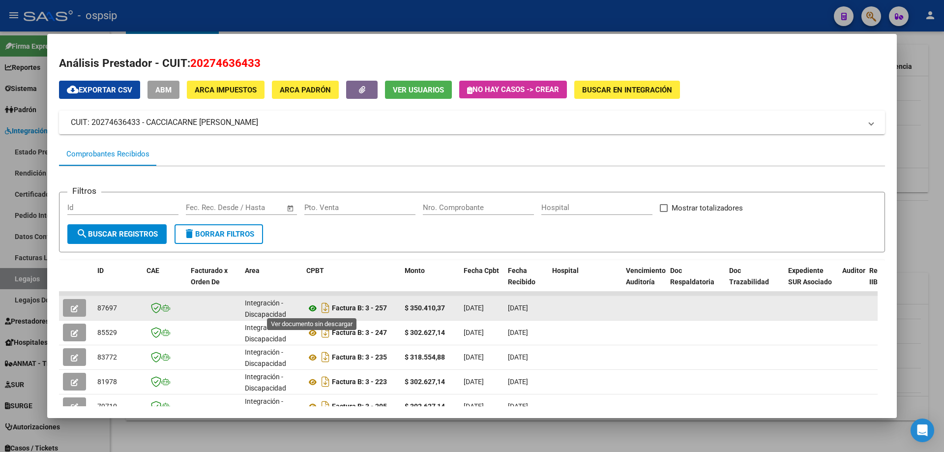
click at [312, 312] on icon at bounding box center [312, 308] width 13 height 12
click at [85, 307] on button "button" at bounding box center [74, 308] width 23 height 18
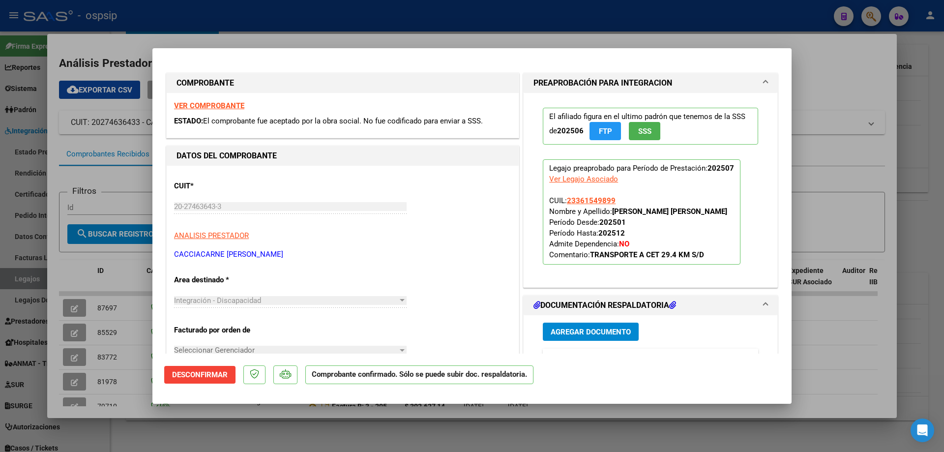
click at [74, 329] on div at bounding box center [472, 226] width 944 height 452
type input "$ 0,00"
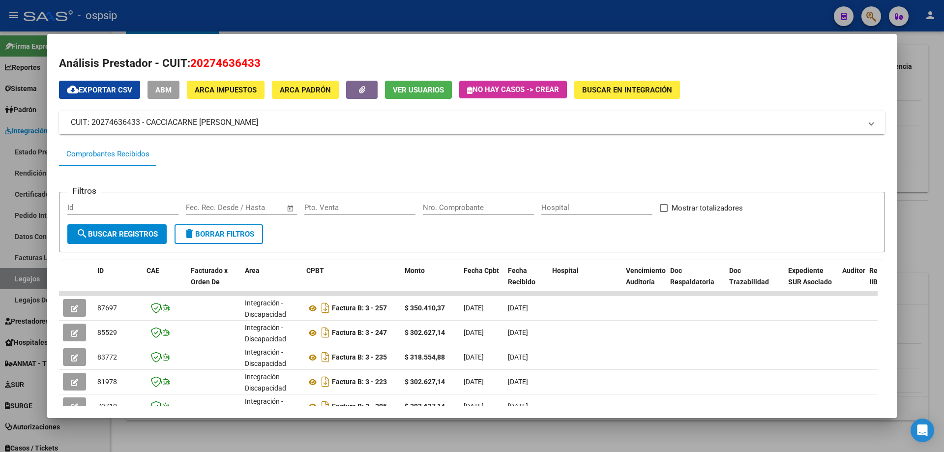
click at [74, 329] on span "button" at bounding box center [74, 332] width 7 height 9
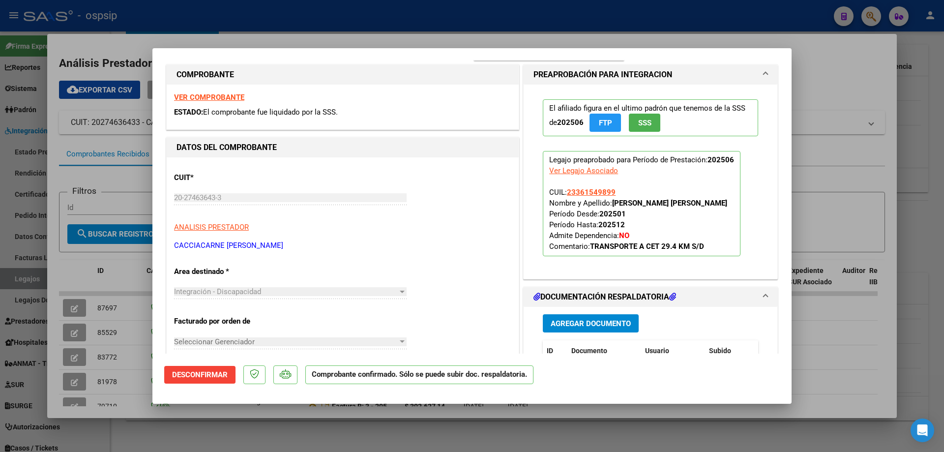
scroll to position [246, 0]
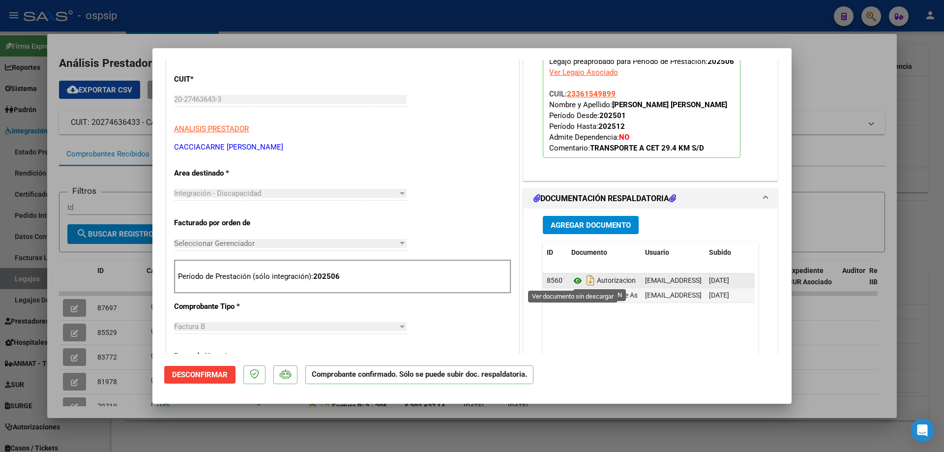
click at [577, 281] on icon at bounding box center [578, 281] width 13 height 12
click at [243, 16] on div at bounding box center [472, 226] width 944 height 452
type input "$ 0,00"
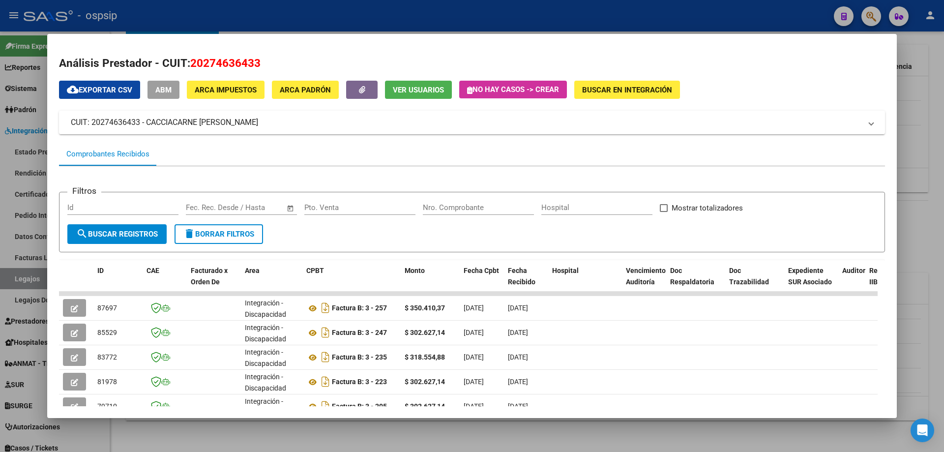
click at [243, 16] on div at bounding box center [472, 226] width 944 height 452
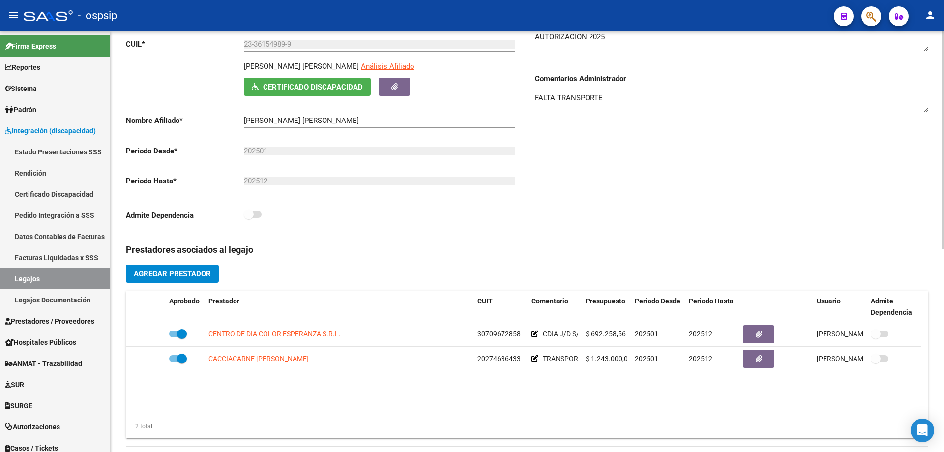
scroll to position [0, 0]
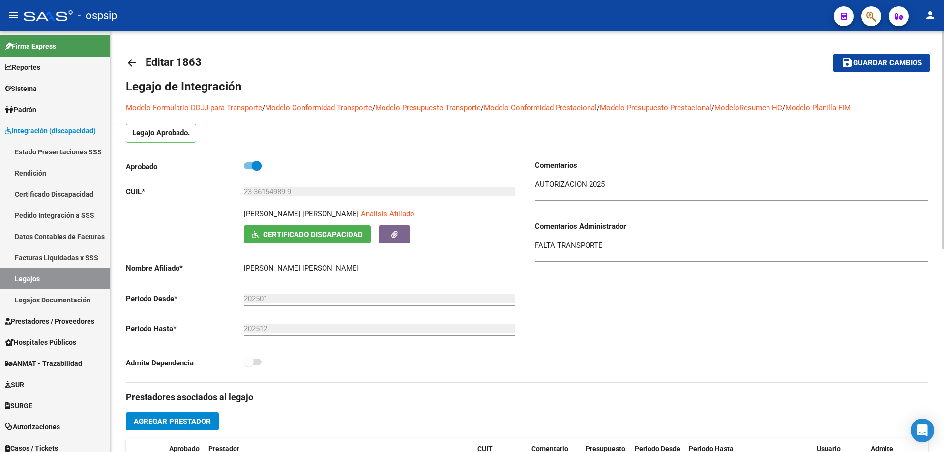
click at [242, 163] on p "Aprobado" at bounding box center [185, 166] width 118 height 11
click at [248, 165] on span at bounding box center [253, 165] width 18 height 7
click at [248, 169] on input "checkbox" at bounding box center [248, 169] width 0 height 0
checkbox input "false"
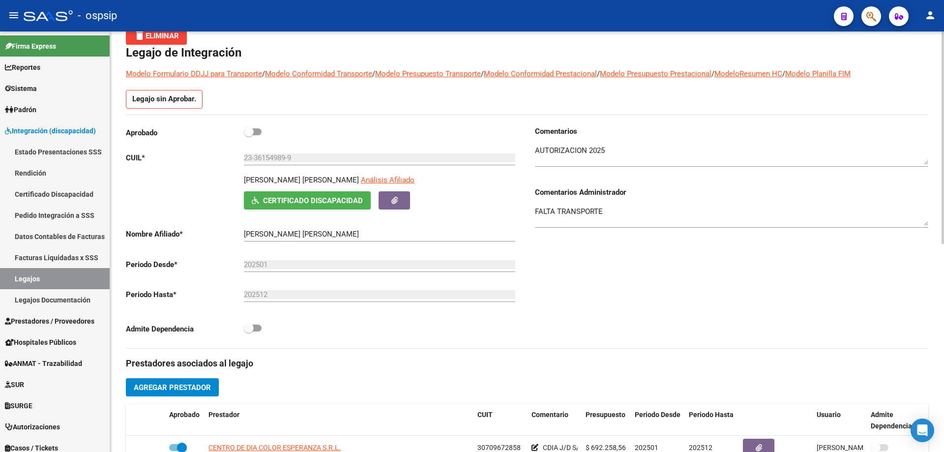
scroll to position [197, 0]
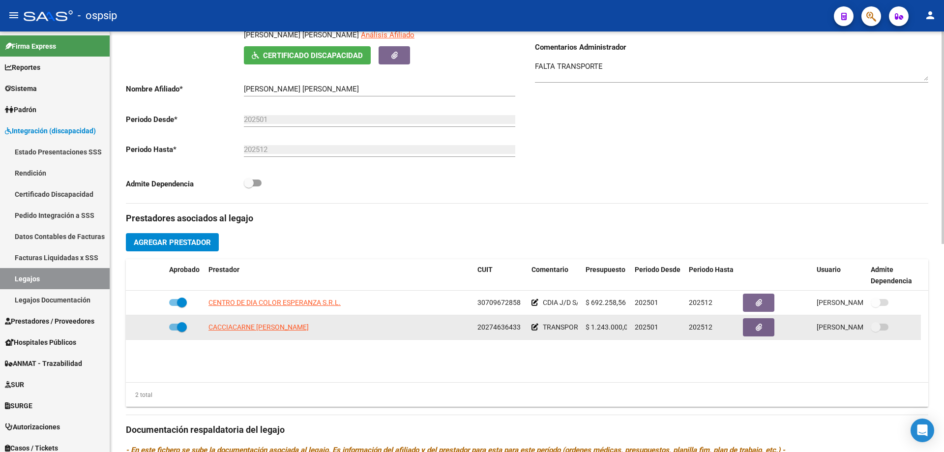
click at [178, 325] on span at bounding box center [182, 327] width 10 height 10
click at [174, 331] on input "checkbox" at bounding box center [174, 331] width 0 height 0
checkbox input "false"
click at [154, 326] on icon at bounding box center [151, 327] width 7 height 7
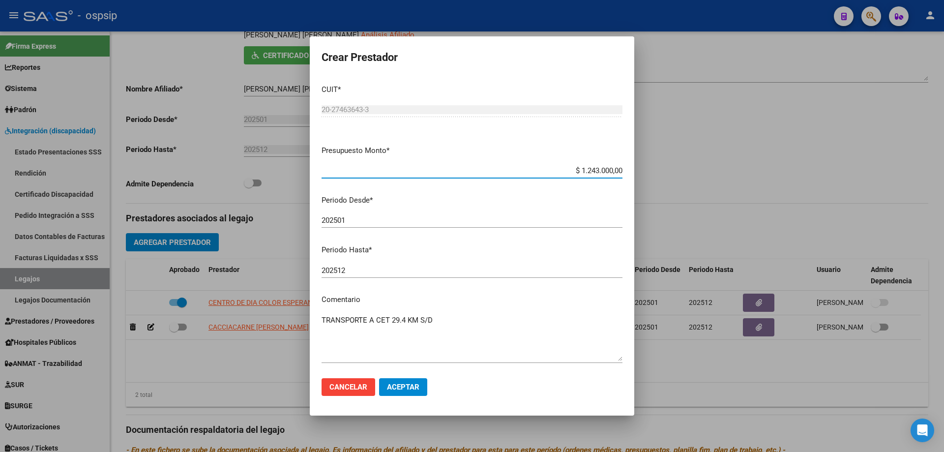
drag, startPoint x: 574, startPoint y: 172, endPoint x: 613, endPoint y: 174, distance: 39.9
click at [613, 174] on input "$ 1.243.000,00" at bounding box center [472, 170] width 301 height 9
type input "$ 350.410,37"
click at [404, 388] on span "Aceptar" at bounding box center [403, 387] width 32 height 9
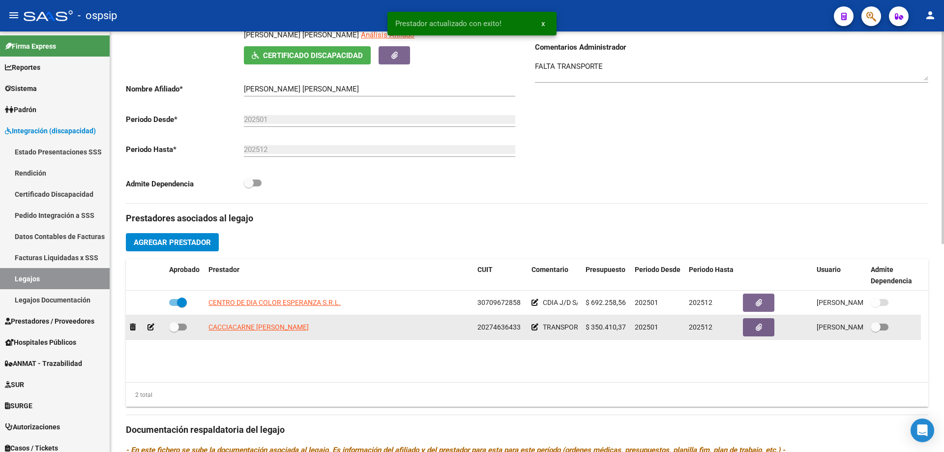
click at [184, 331] on label at bounding box center [178, 327] width 18 height 12
click at [174, 331] on input "checkbox" at bounding box center [174, 331] width 0 height 0
checkbox input "true"
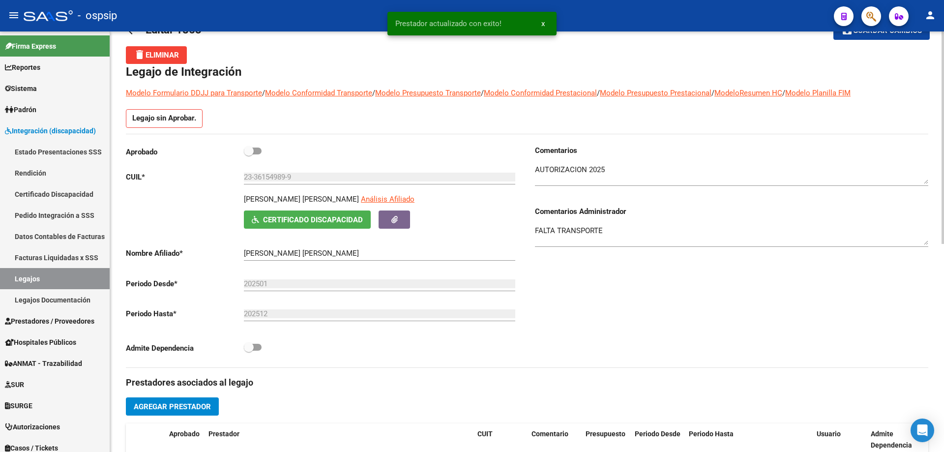
scroll to position [0, 0]
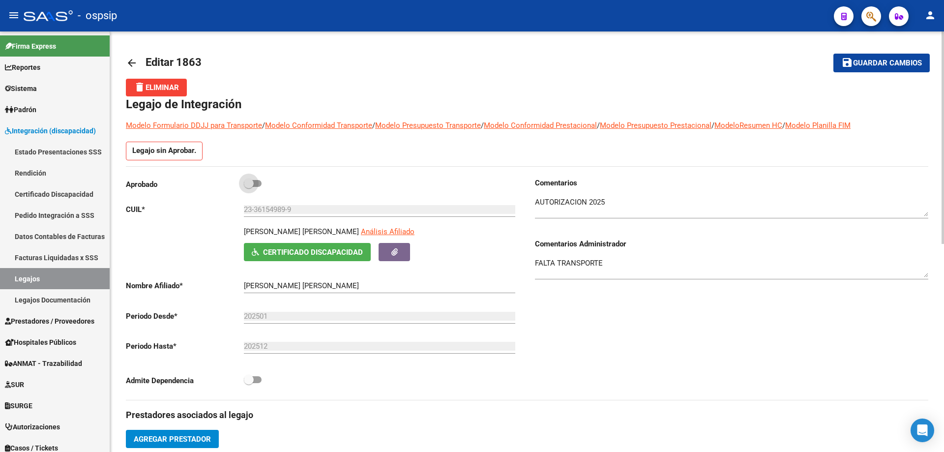
click at [258, 181] on span at bounding box center [253, 183] width 18 height 7
click at [249, 187] on input "checkbox" at bounding box center [248, 187] width 0 height 0
checkbox input "true"
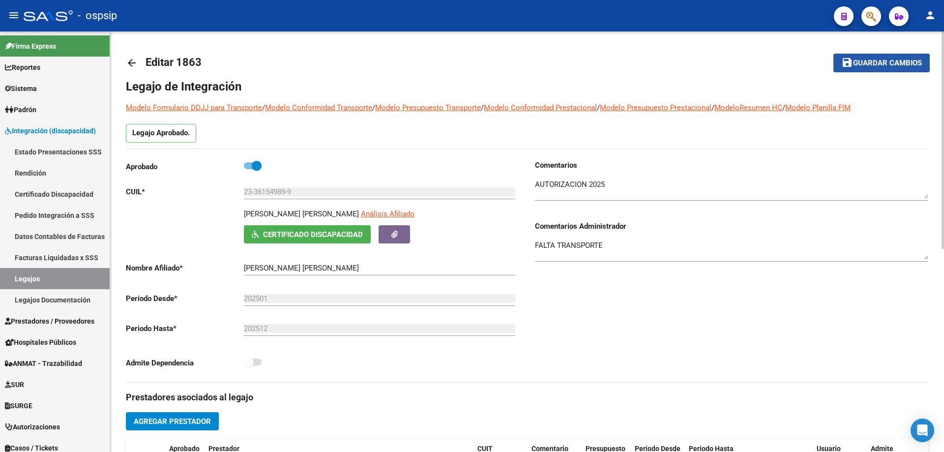
click at [860, 60] on span "Guardar cambios" at bounding box center [887, 63] width 69 height 9
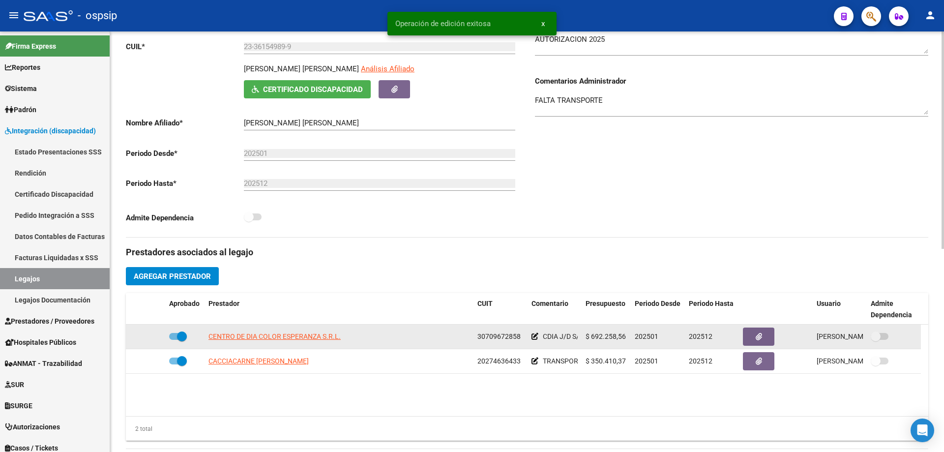
scroll to position [197, 0]
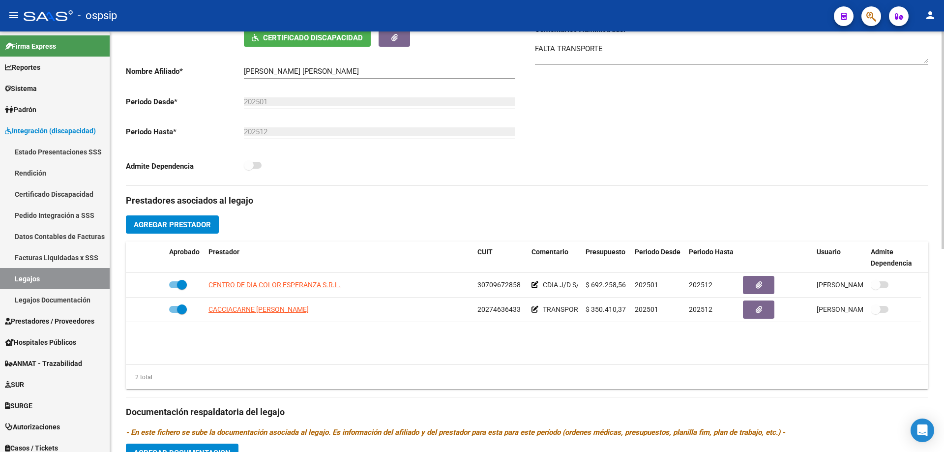
click at [355, 364] on datatable-body "CENTRO DE DIA COLOR ESPERANZA S.R.L. 30709672858 CDIA J/D S/D $ 692.258,56 2025…" at bounding box center [527, 318] width 803 height 91
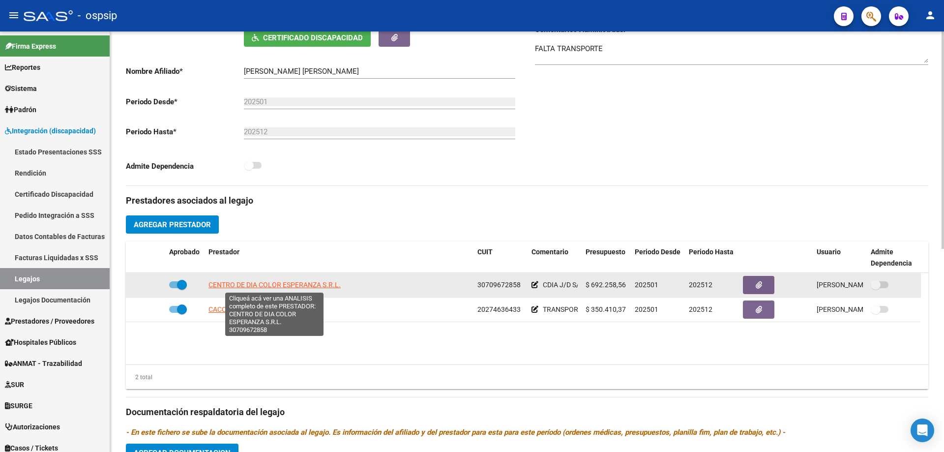
click at [295, 288] on span "CENTRO DE DIA COLOR ESPERANZA S.R.L." at bounding box center [275, 285] width 132 height 8
type textarea "30709672858"
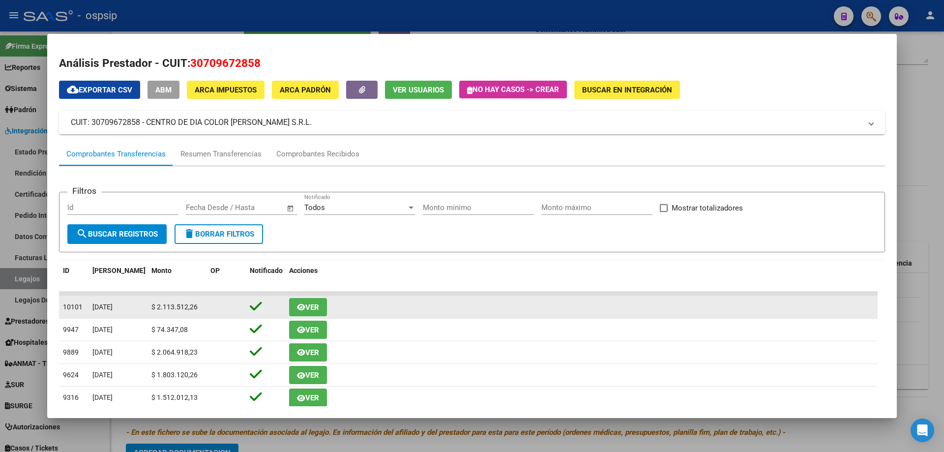
scroll to position [49, 0]
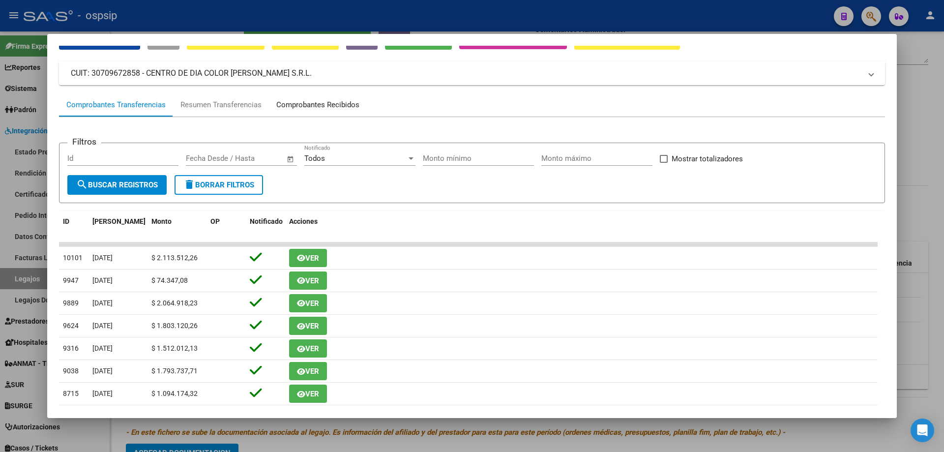
click at [319, 111] on div "Comprobantes Recibidos" at bounding box center [318, 105] width 98 height 24
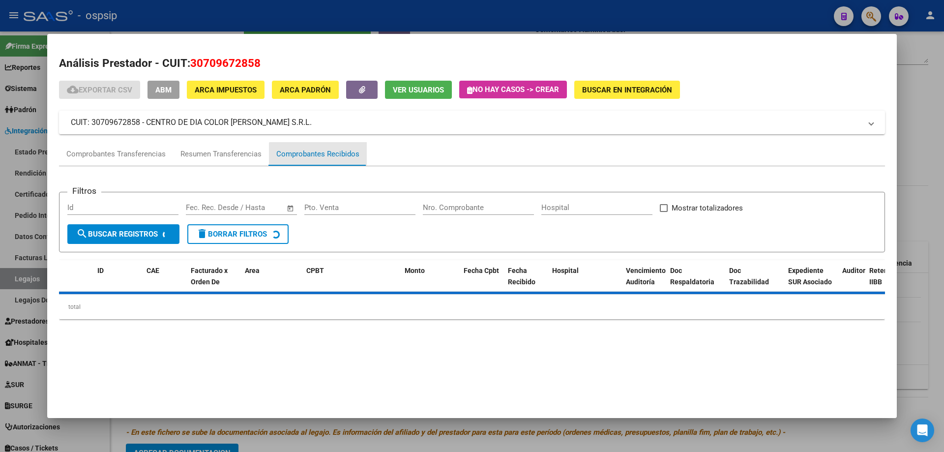
scroll to position [0, 0]
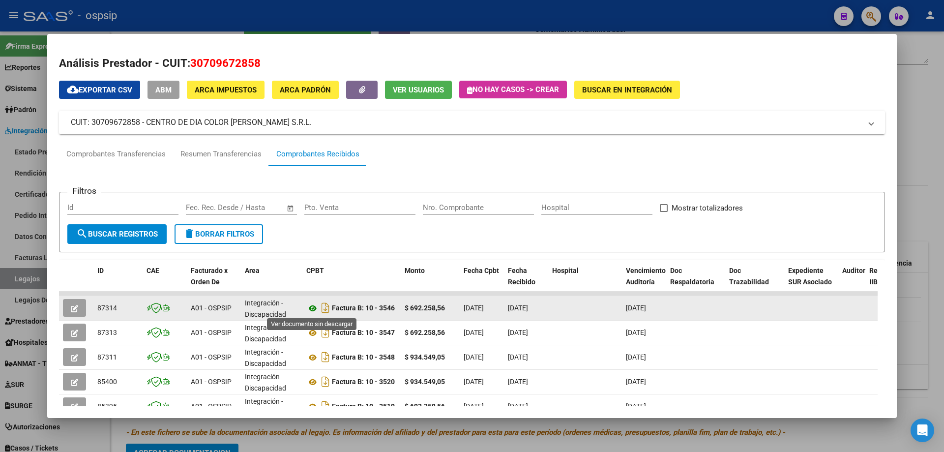
click at [313, 308] on icon at bounding box center [312, 308] width 13 height 12
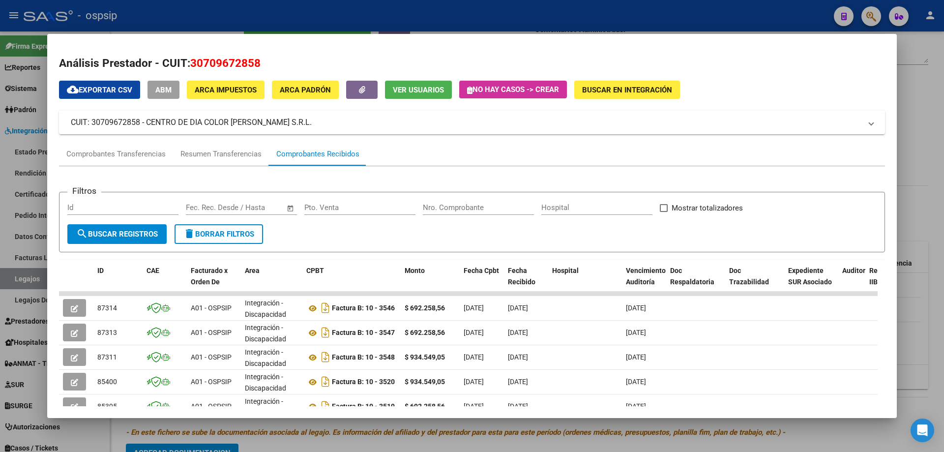
click at [230, 12] on div at bounding box center [472, 226] width 944 height 452
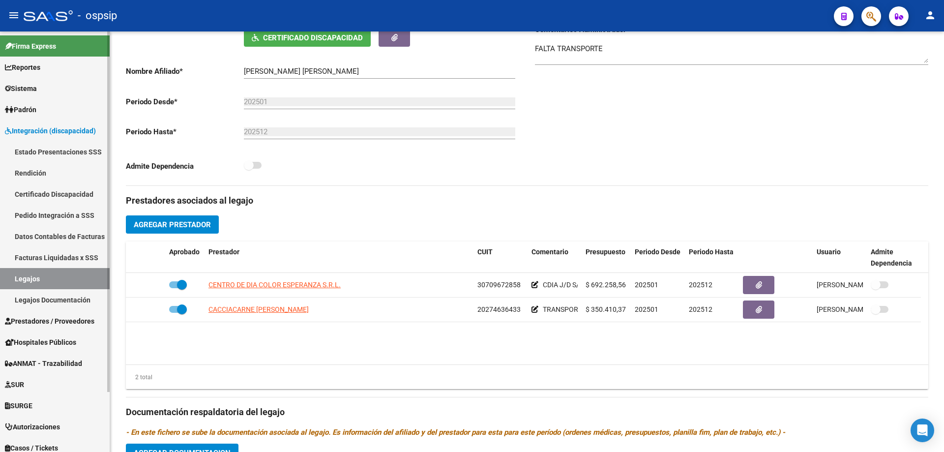
click at [89, 277] on link "Legajos" at bounding box center [55, 278] width 110 height 21
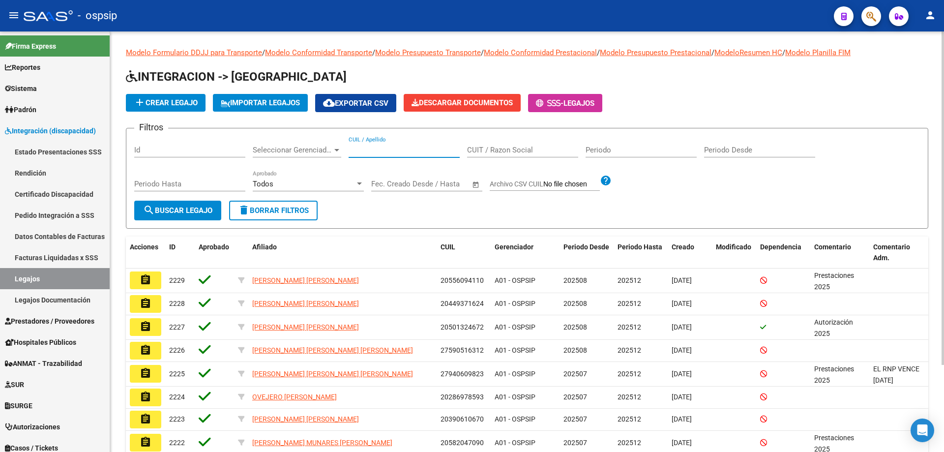
click at [367, 147] on input "CUIL / Apellido" at bounding box center [404, 150] width 111 height 9
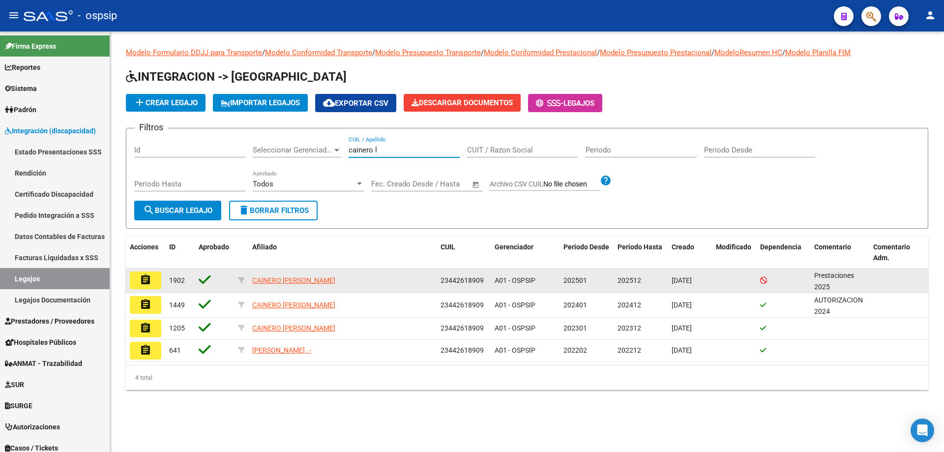
type input "cainero l"
click at [146, 275] on mat-icon "assignment" at bounding box center [146, 280] width 12 height 12
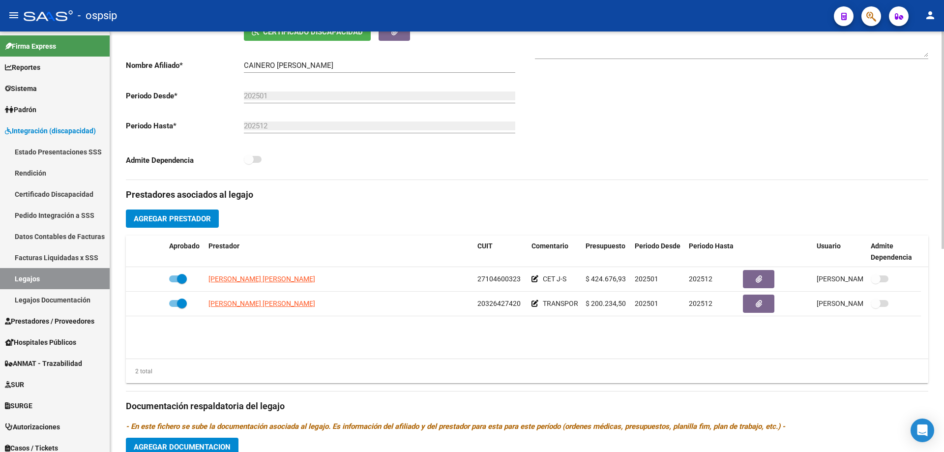
scroll to position [246, 0]
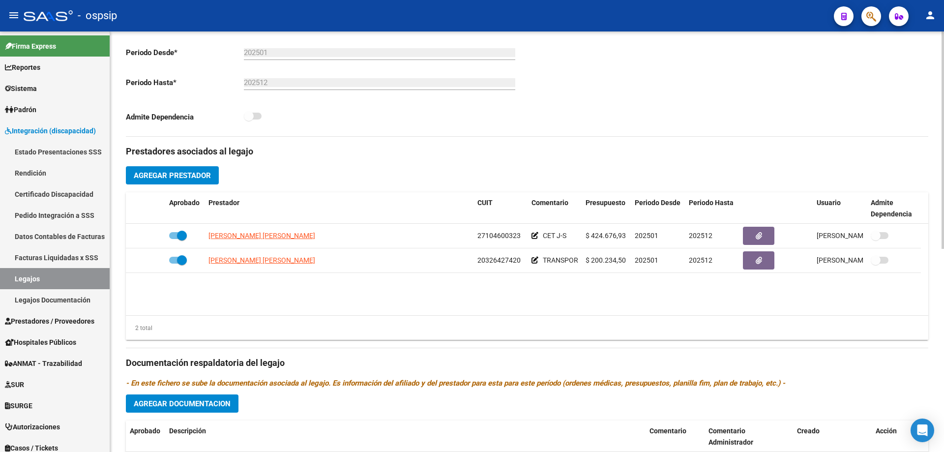
click at [495, 335] on div "2 total" at bounding box center [527, 328] width 803 height 25
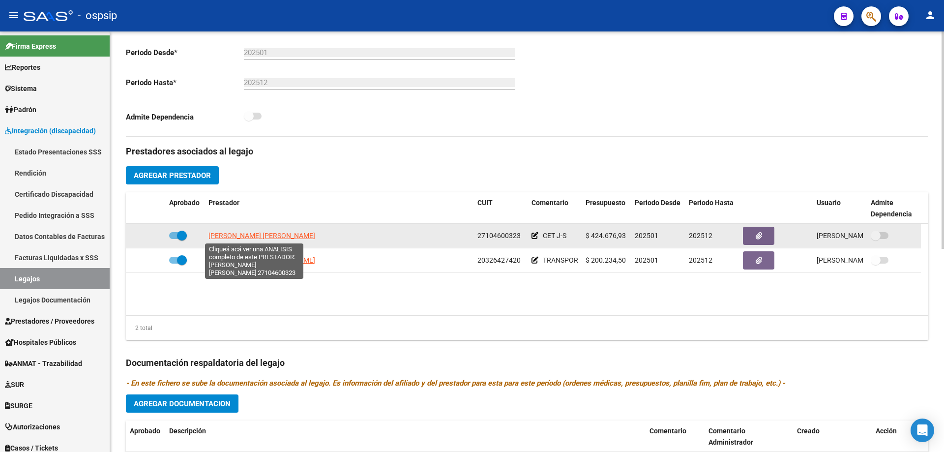
click at [280, 235] on span "UMANSKY PATRICIA ANDREA" at bounding box center [262, 236] width 107 height 8
type textarea "27104600323"
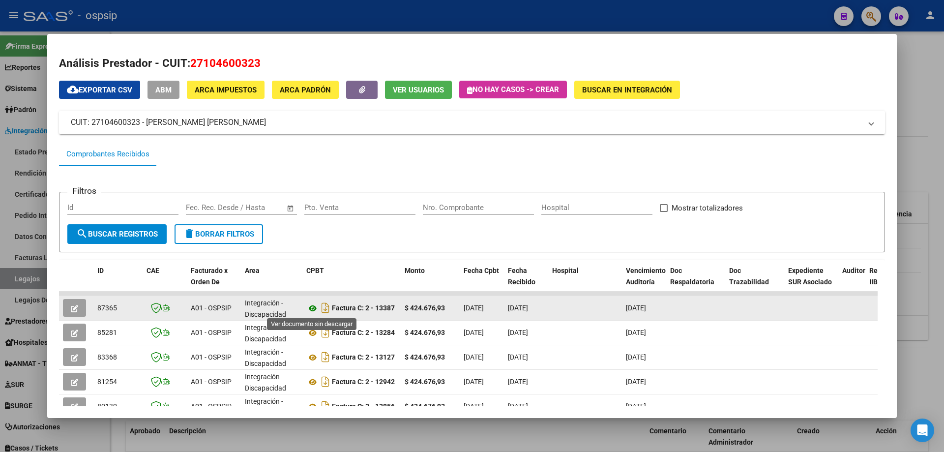
click at [309, 307] on icon at bounding box center [312, 308] width 13 height 12
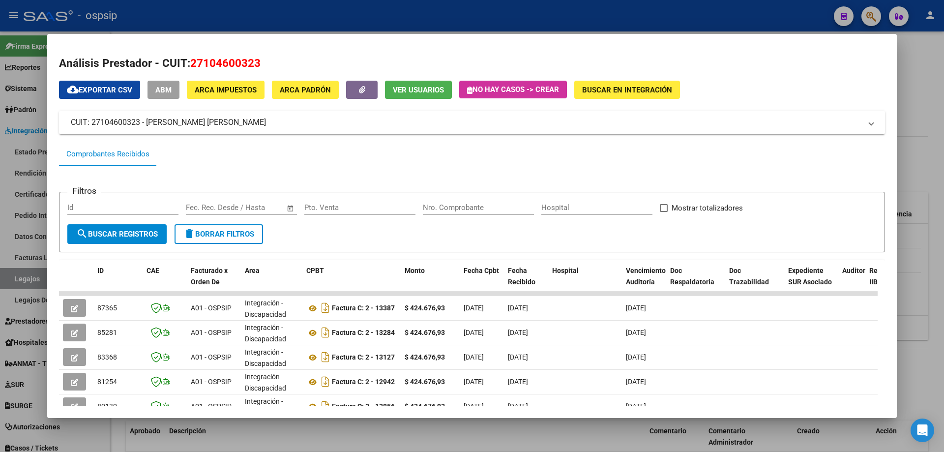
click at [221, 0] on div at bounding box center [472, 226] width 944 height 452
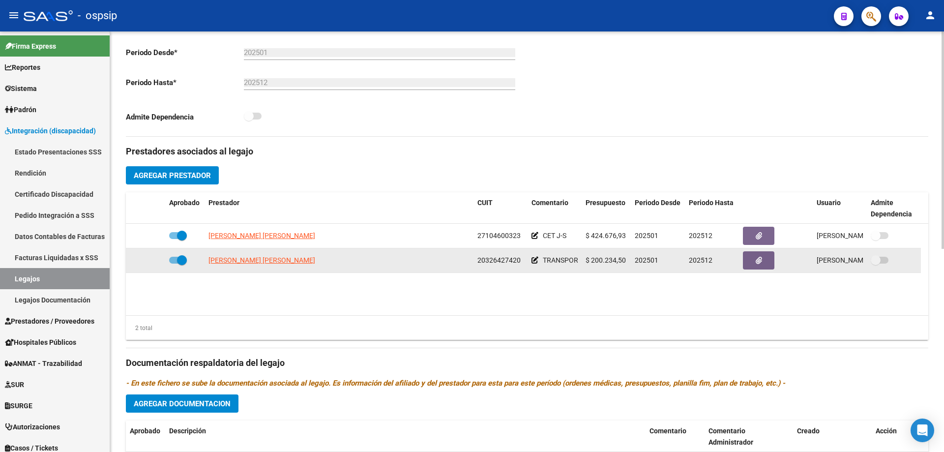
click at [295, 255] on app-link-go-to "PERALTA ERNESTO MAXIMILIANO" at bounding box center [262, 260] width 107 height 11
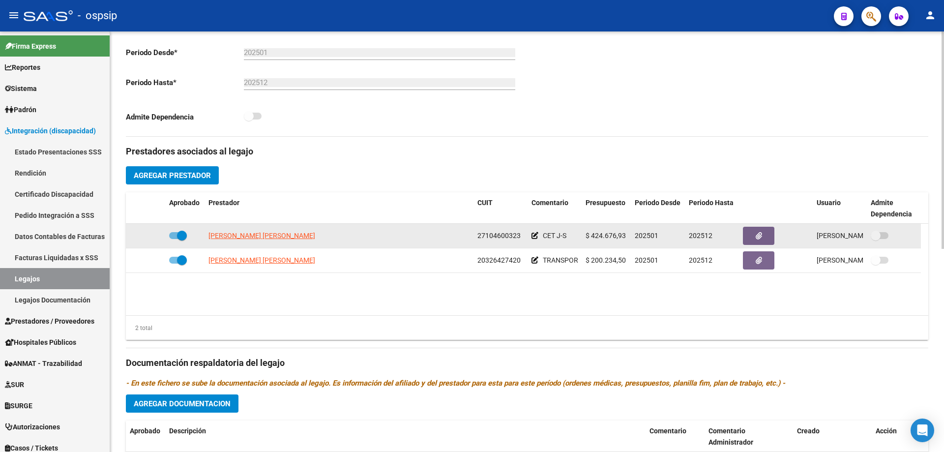
click at [282, 241] on app-link-go-to "UMANSKY PATRICIA ANDREA" at bounding box center [262, 235] width 107 height 11
click at [282, 237] on span "UMANSKY PATRICIA ANDREA" at bounding box center [262, 236] width 107 height 8
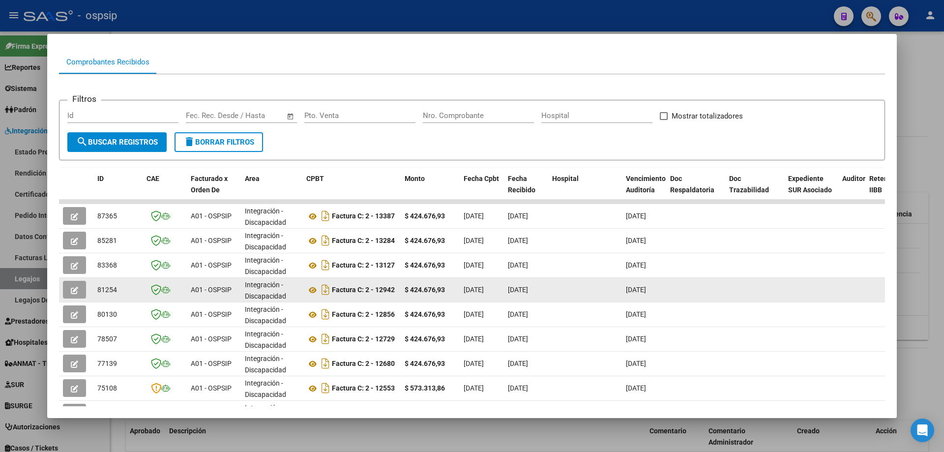
scroll to position [98, 0]
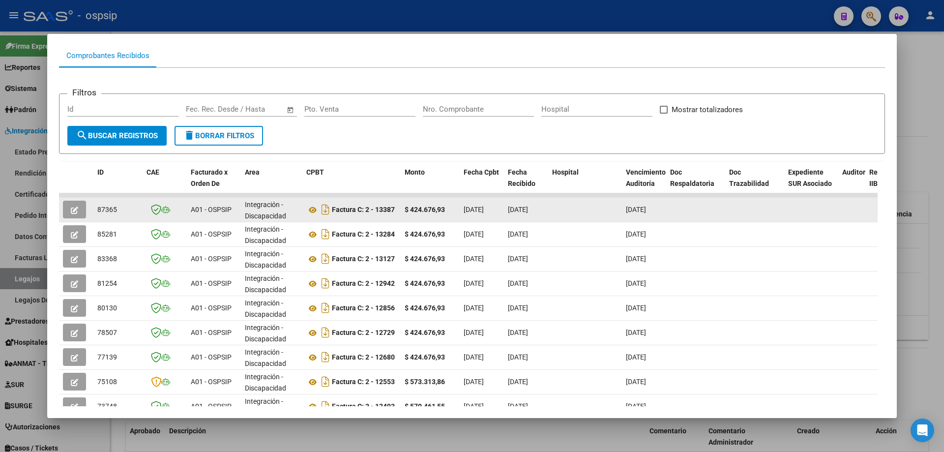
click at [80, 205] on button "button" at bounding box center [74, 210] width 23 height 18
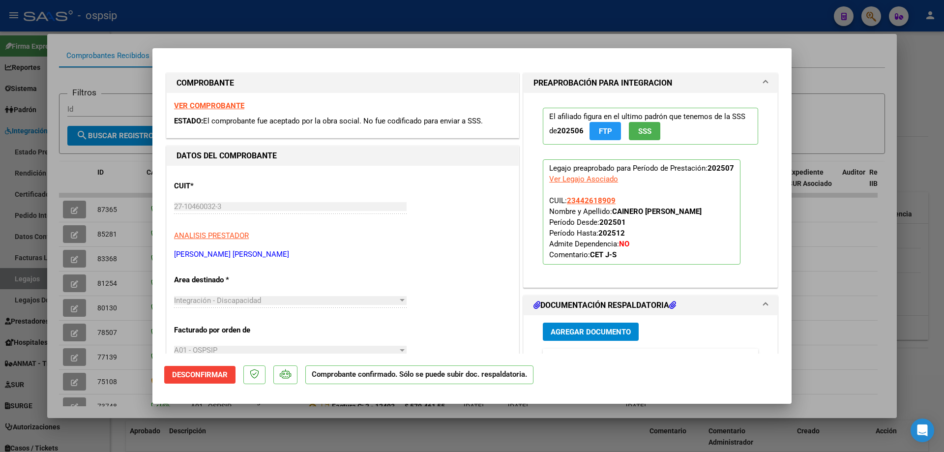
click at [75, 229] on div at bounding box center [472, 226] width 944 height 452
type input "$ 0,00"
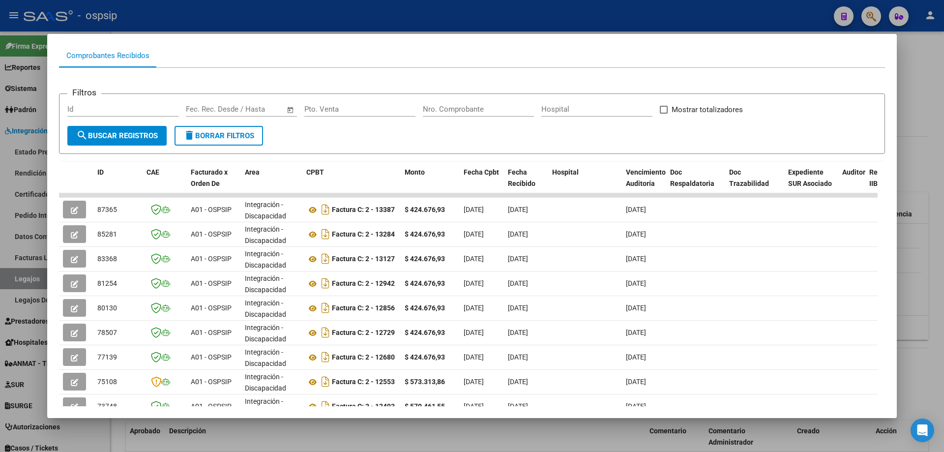
click at [75, 229] on button "button" at bounding box center [74, 234] width 23 height 18
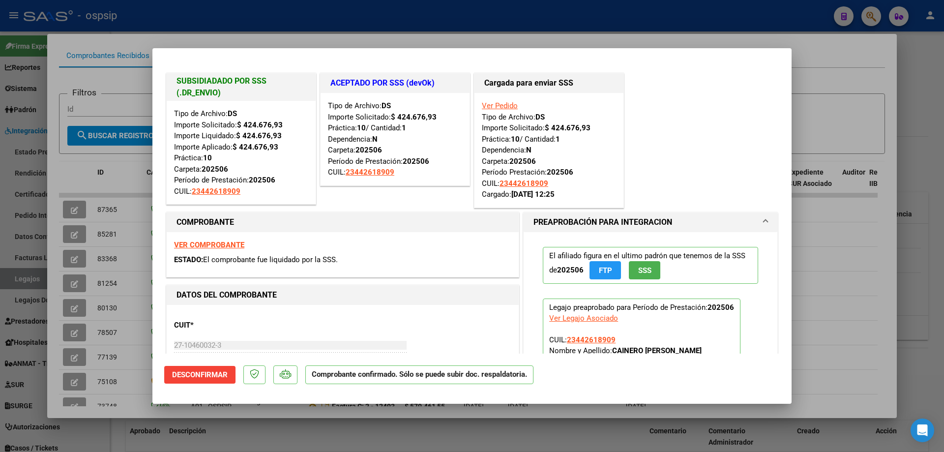
click at [226, 8] on div at bounding box center [472, 226] width 944 height 452
type input "$ 0,00"
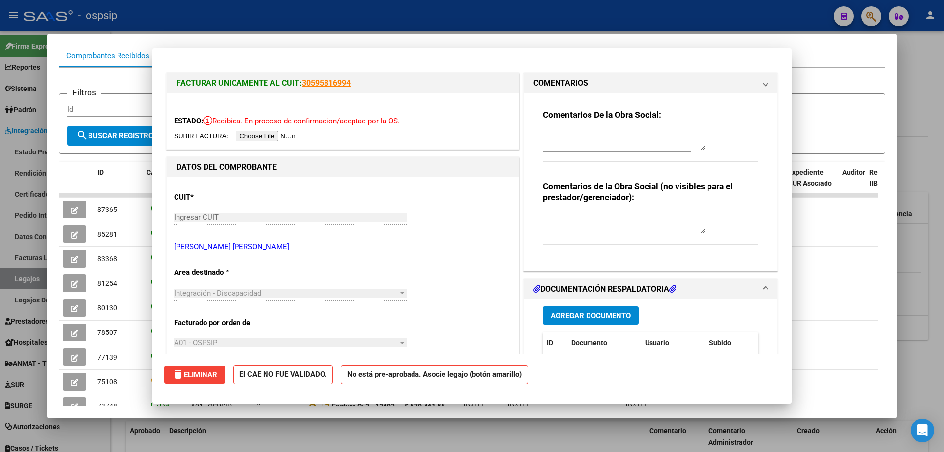
click at [227, 8] on div at bounding box center [472, 226] width 944 height 452
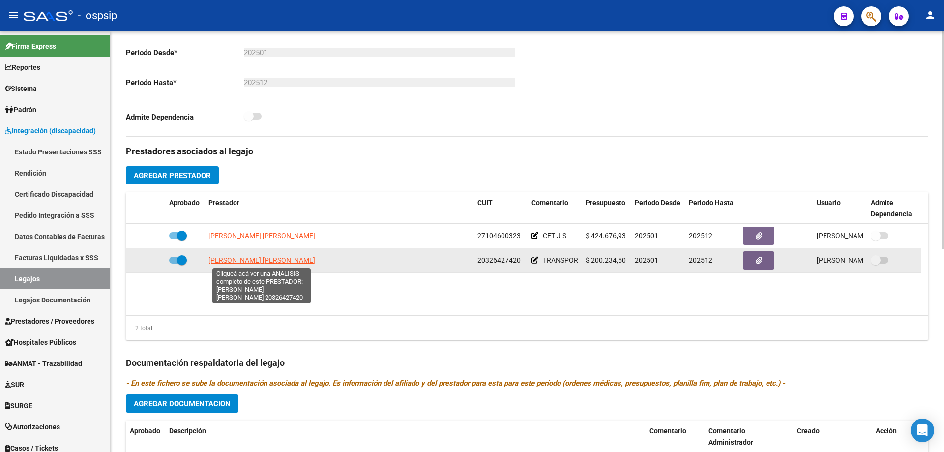
click at [282, 258] on span "PERALTA ERNESTO MAXIMILIANO" at bounding box center [262, 260] width 107 height 8
type textarea "20326427420"
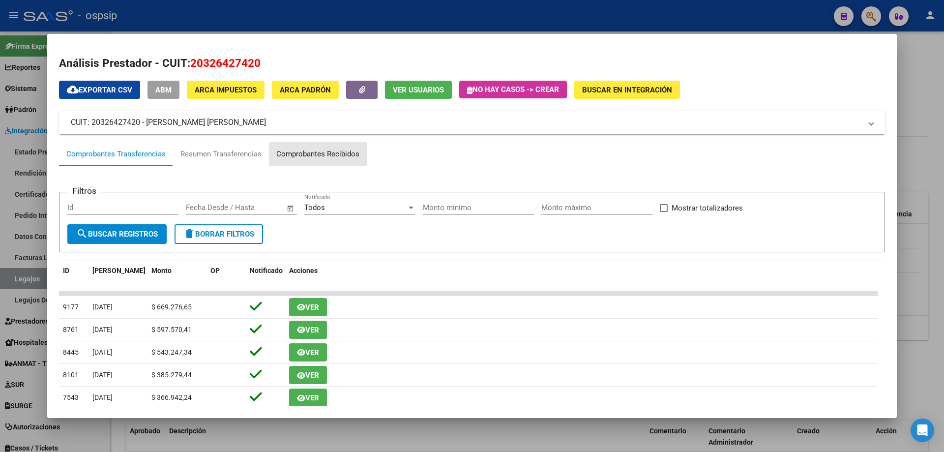
click at [312, 145] on div "Comprobantes Recibidos" at bounding box center [318, 154] width 98 height 24
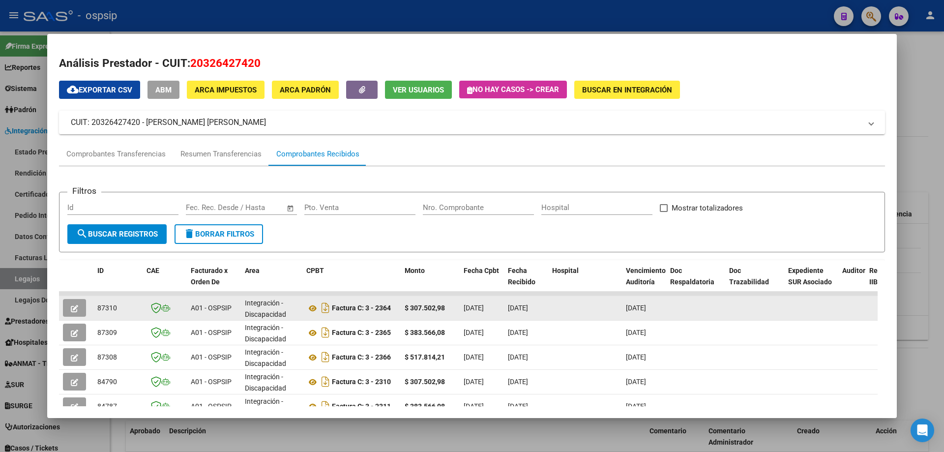
click at [75, 311] on icon "button" at bounding box center [74, 308] width 7 height 7
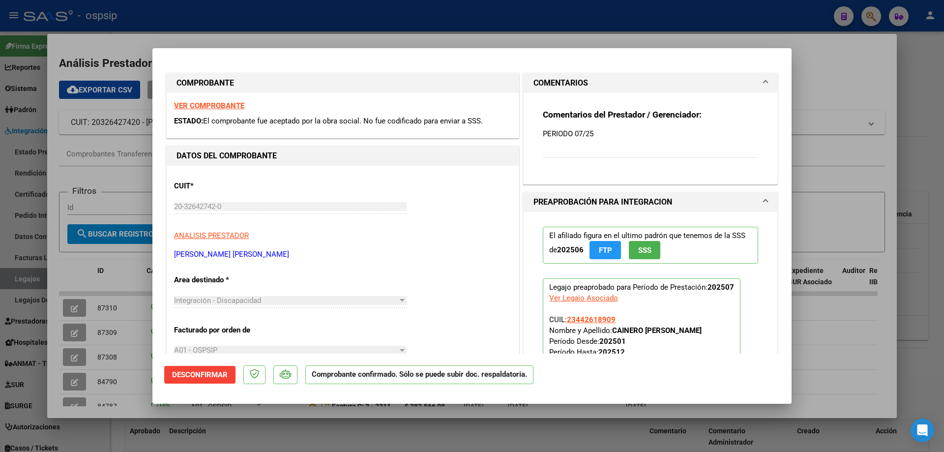
click at [81, 320] on div at bounding box center [472, 226] width 944 height 452
type input "$ 0,00"
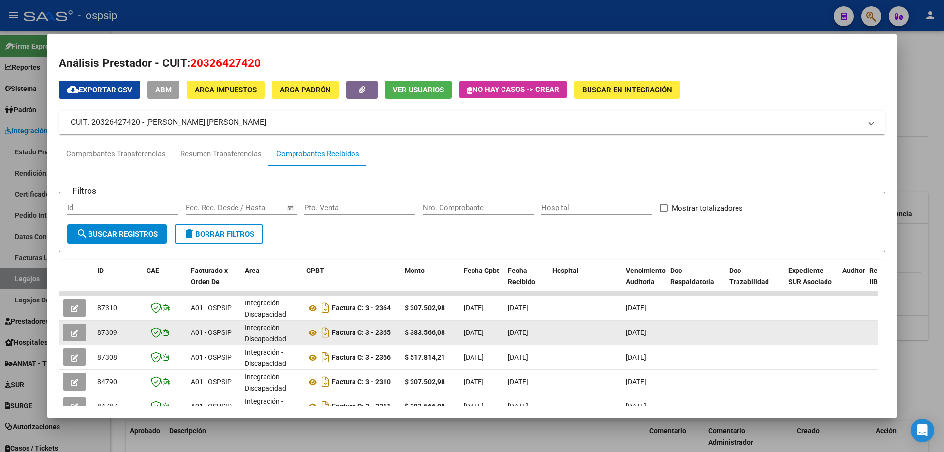
click at [84, 332] on button "button" at bounding box center [74, 333] width 23 height 18
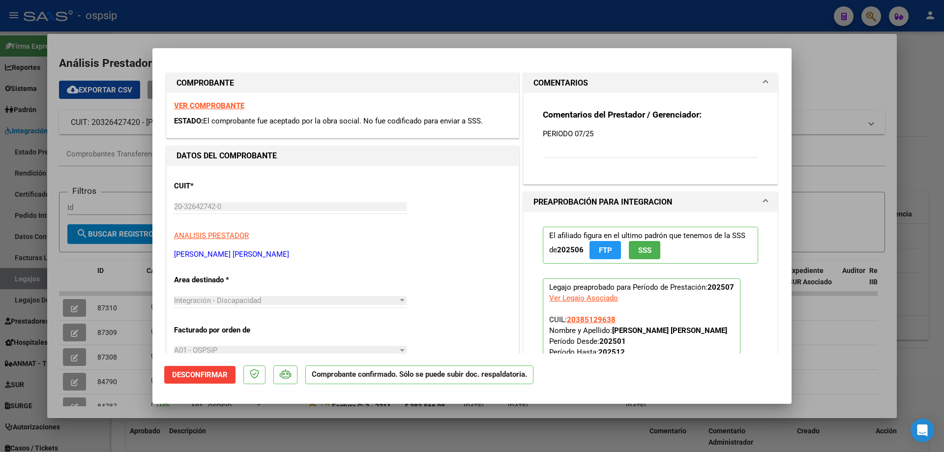
click at [84, 357] on div at bounding box center [472, 226] width 944 height 452
type input "$ 0,00"
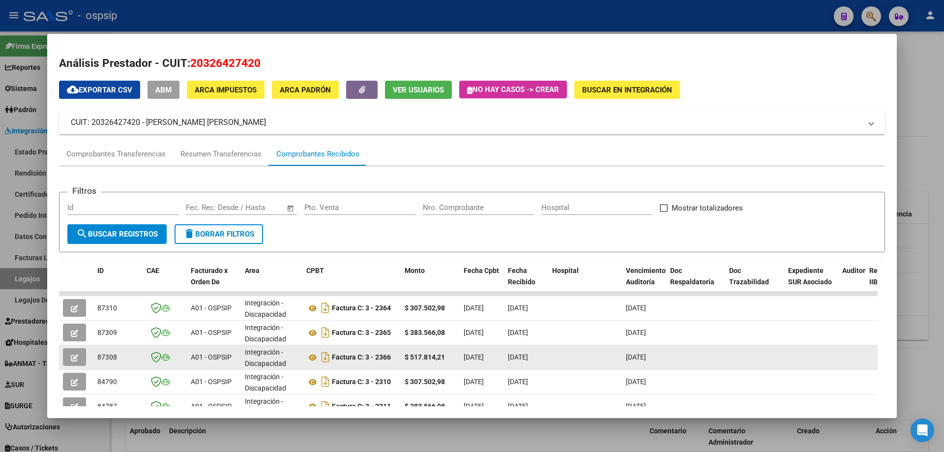
click at [83, 356] on button "button" at bounding box center [74, 357] width 23 height 18
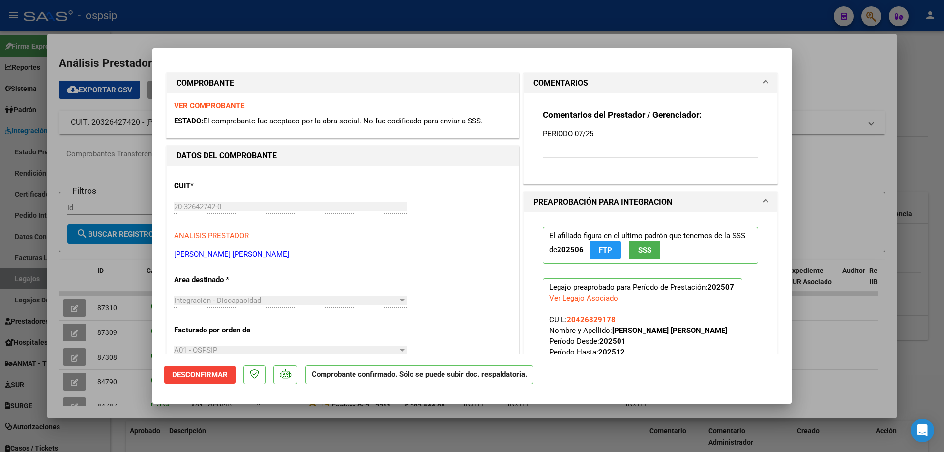
click at [76, 377] on div at bounding box center [472, 226] width 944 height 452
type input "$ 0,00"
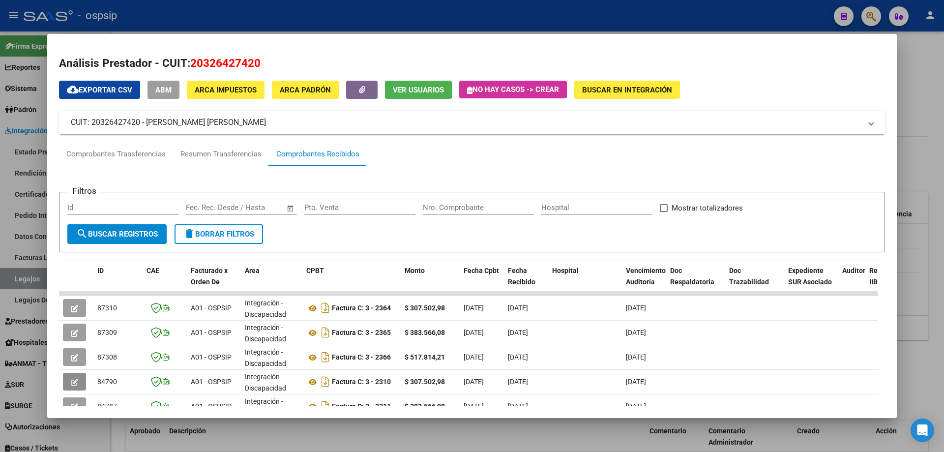
click at [76, 377] on button "button" at bounding box center [74, 382] width 23 height 18
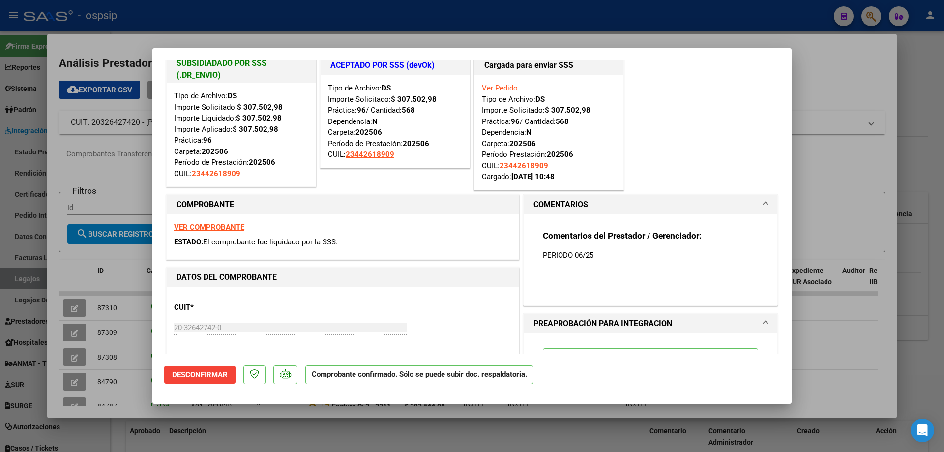
scroll to position [0, 0]
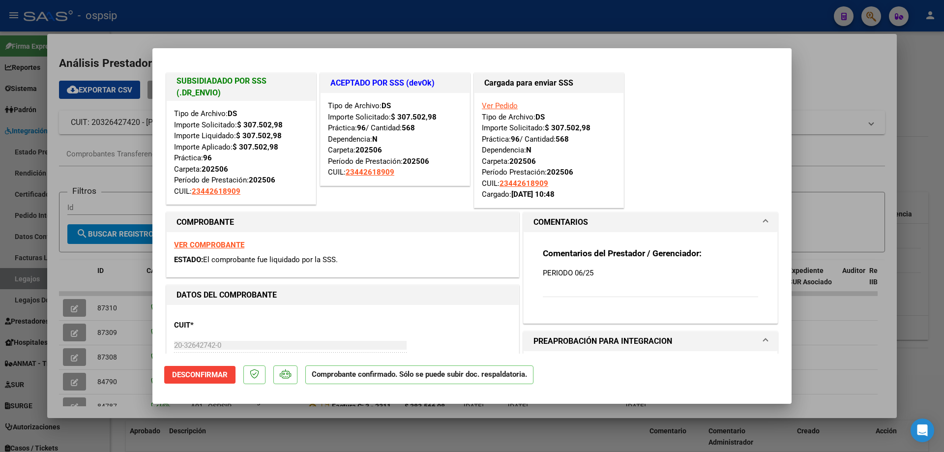
click at [229, 20] on div at bounding box center [472, 226] width 944 height 452
type input "$ 0,00"
click at [229, 20] on div at bounding box center [472, 226] width 944 height 452
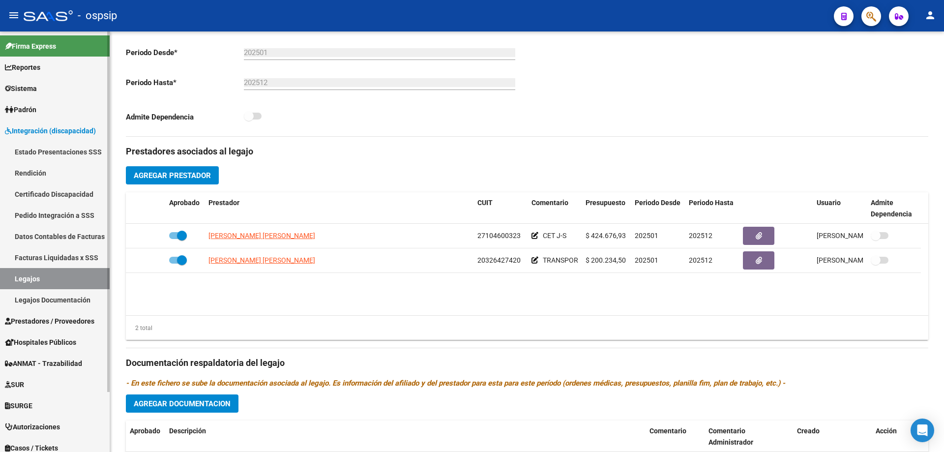
click at [55, 282] on link "Legajos" at bounding box center [55, 278] width 110 height 21
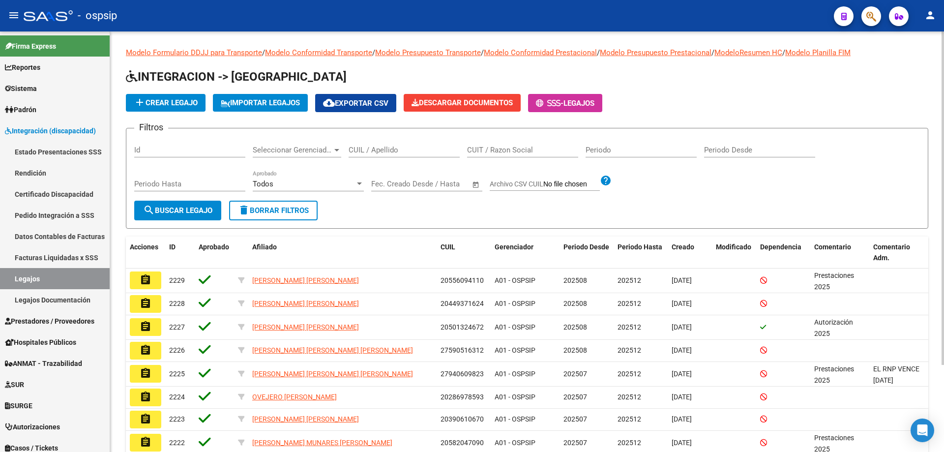
click at [367, 149] on input "CUIL / Apellido" at bounding box center [404, 150] width 111 height 9
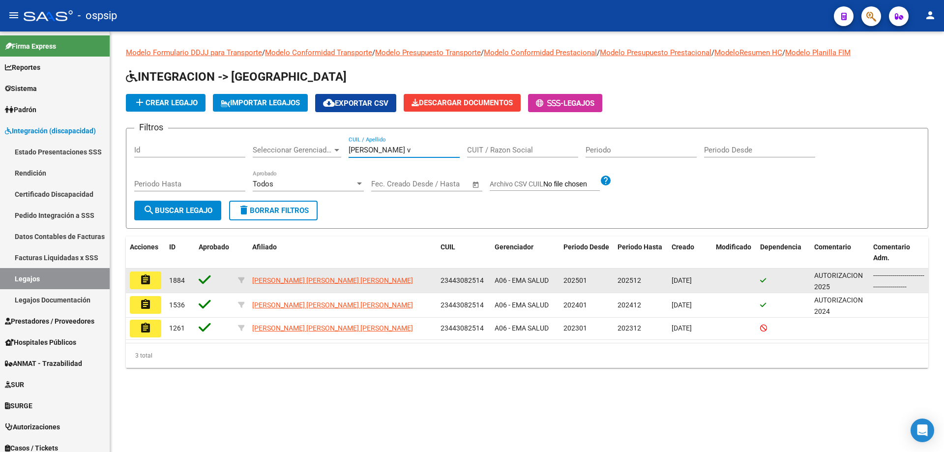
type input "valdez v"
click at [139, 281] on button "assignment" at bounding box center [145, 281] width 31 height 18
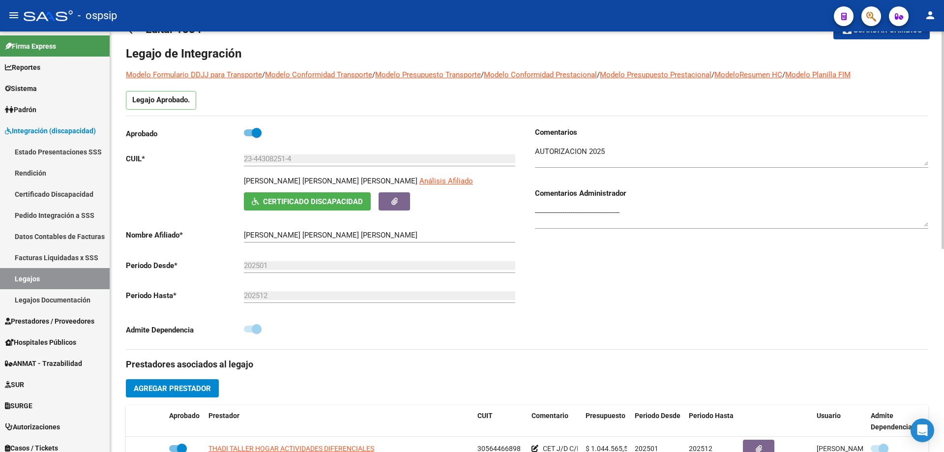
scroll to position [197, 0]
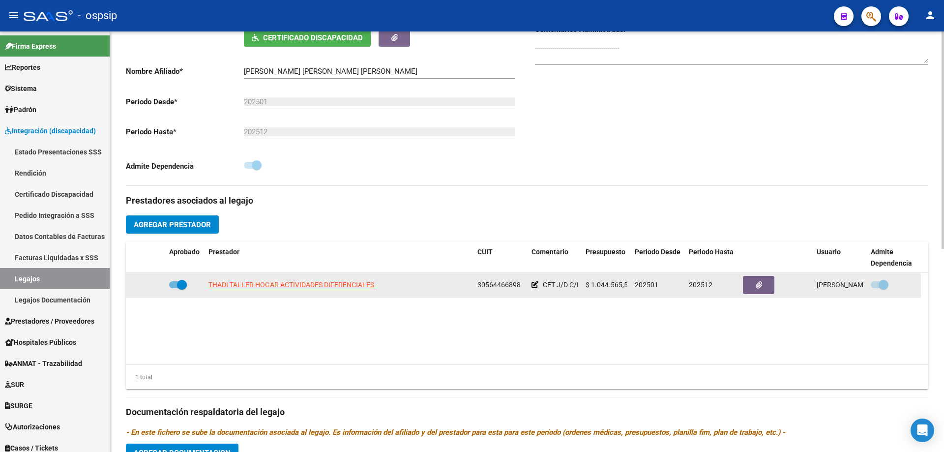
click at [332, 279] on app-link-go-to "THADI TALLER HOGAR ACTIVIDADES DIFERENCIALES" at bounding box center [292, 284] width 166 height 11
click at [332, 281] on span "THADI TALLER HOGAR ACTIVIDADES DIFERENCIALES" at bounding box center [292, 285] width 166 height 8
type textarea "30564466898"
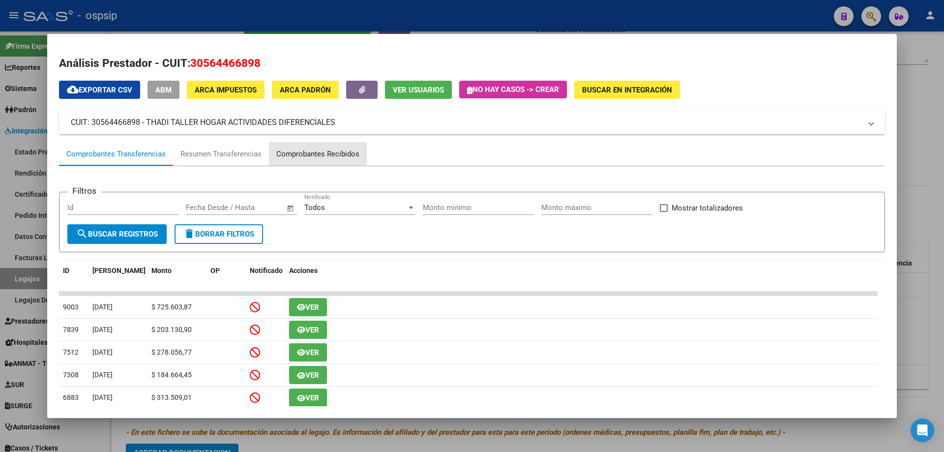
click at [316, 152] on div "Comprobantes Recibidos" at bounding box center [317, 154] width 83 height 11
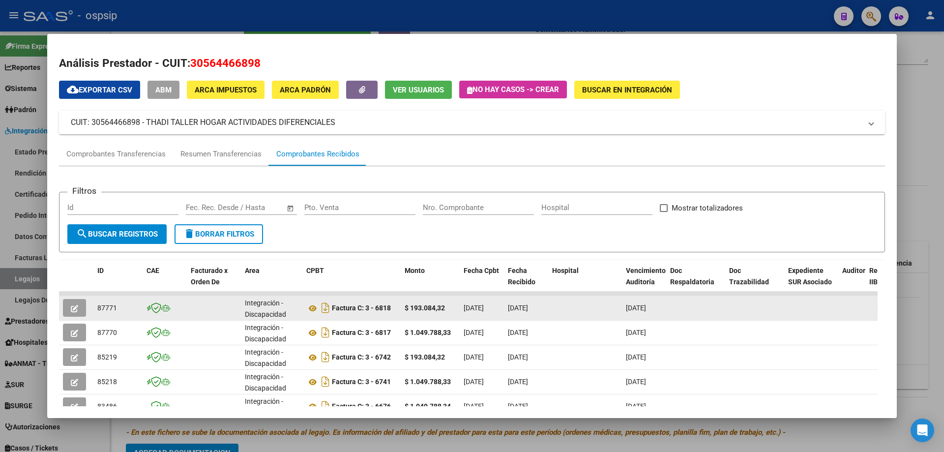
click at [79, 308] on button "button" at bounding box center [74, 308] width 23 height 18
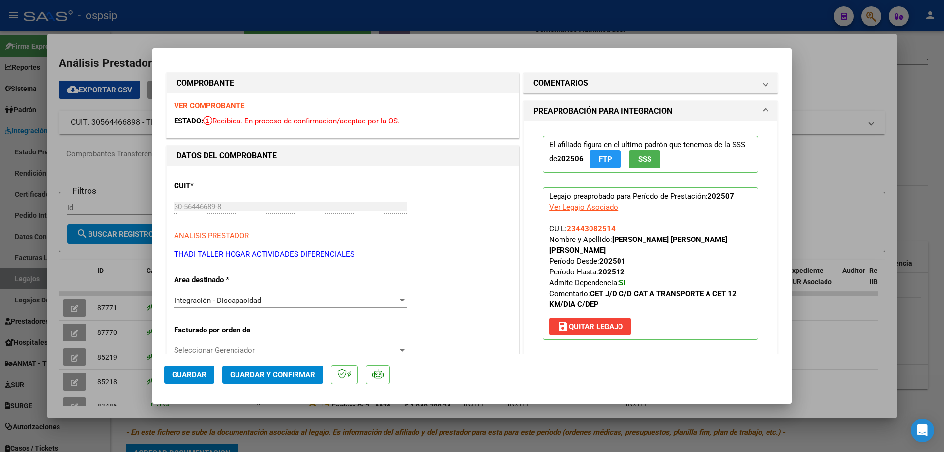
click at [67, 330] on div at bounding box center [472, 226] width 944 height 452
type input "$ 0,00"
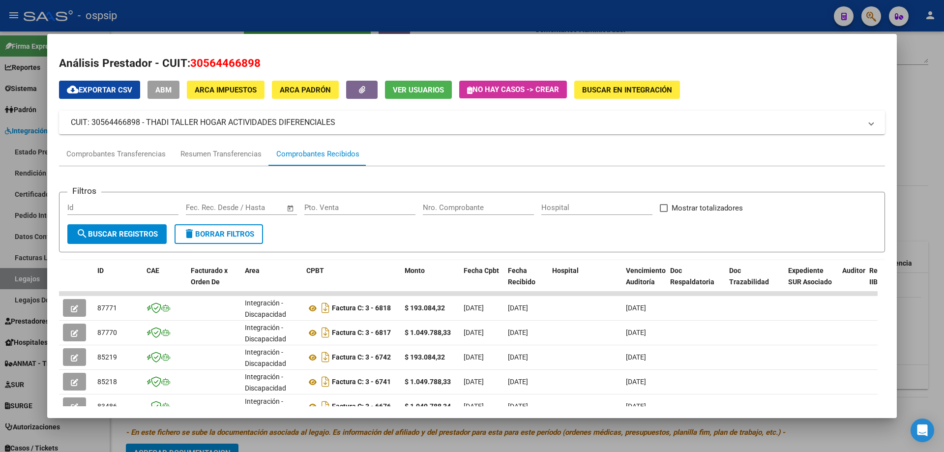
click at [67, 330] on button "button" at bounding box center [74, 333] width 23 height 18
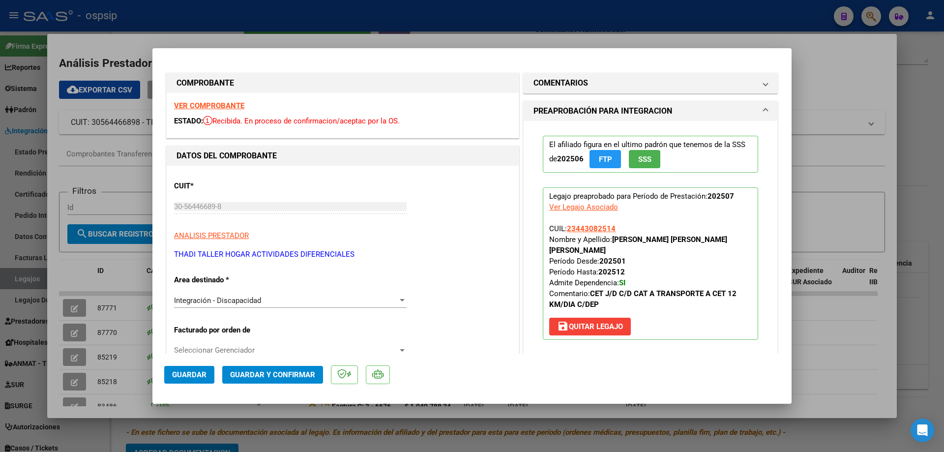
click at [66, 306] on div at bounding box center [472, 226] width 944 height 452
type input "$ 0,00"
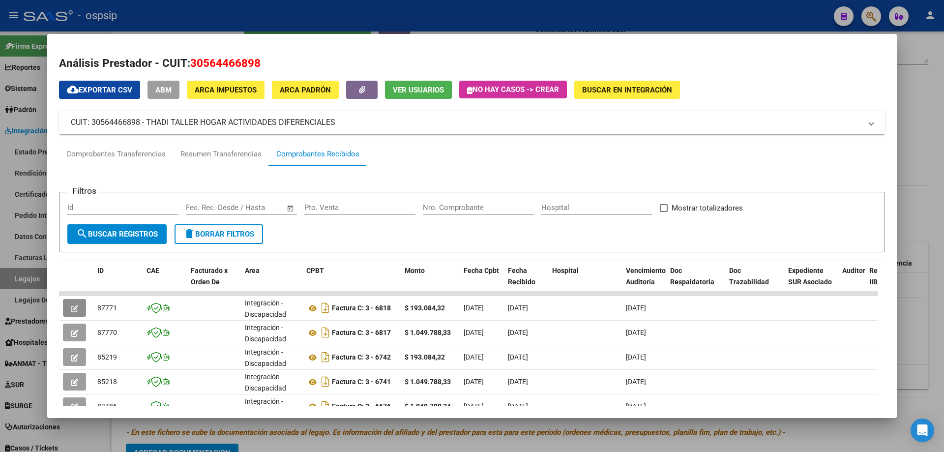
click at [66, 306] on button "button" at bounding box center [74, 308] width 23 height 18
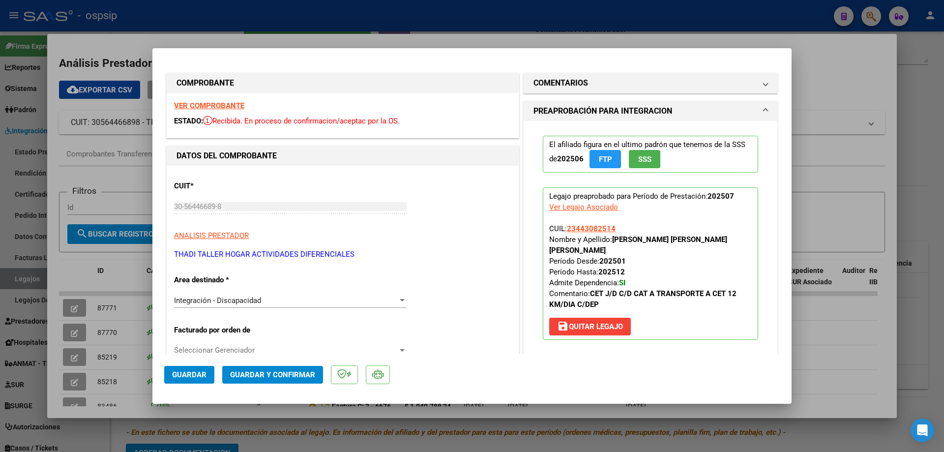
click at [68, 332] on div at bounding box center [472, 226] width 944 height 452
type input "$ 0,00"
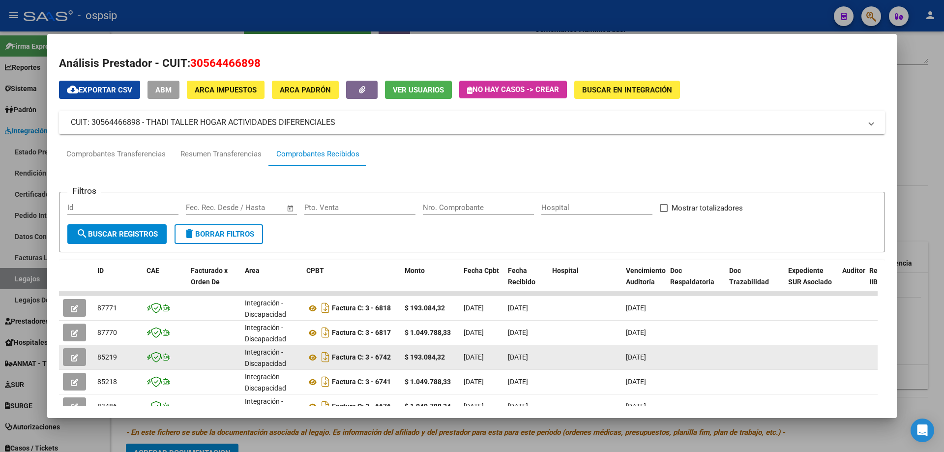
click at [77, 359] on icon "button" at bounding box center [74, 357] width 7 height 7
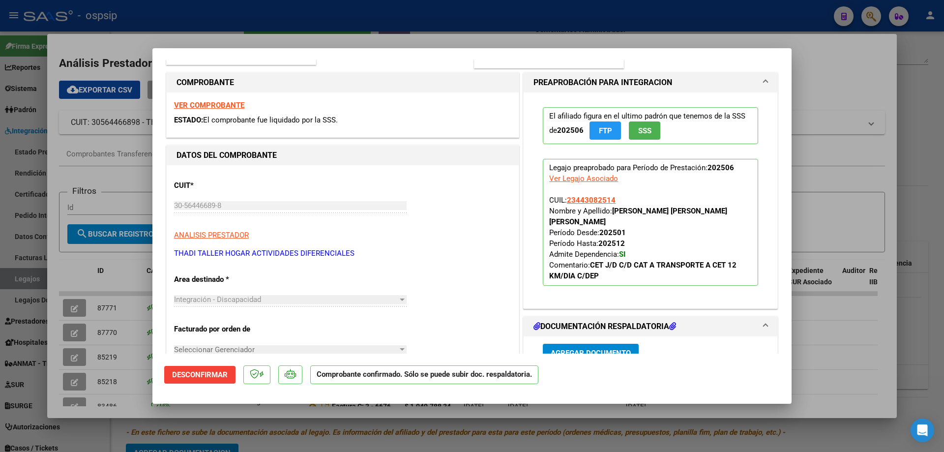
scroll to position [148, 0]
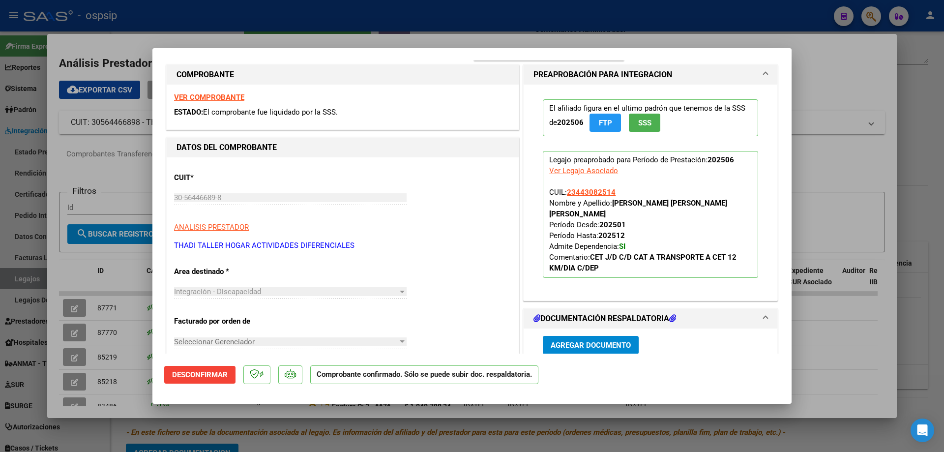
click at [75, 377] on div at bounding box center [472, 226] width 944 height 452
type input "$ 0,00"
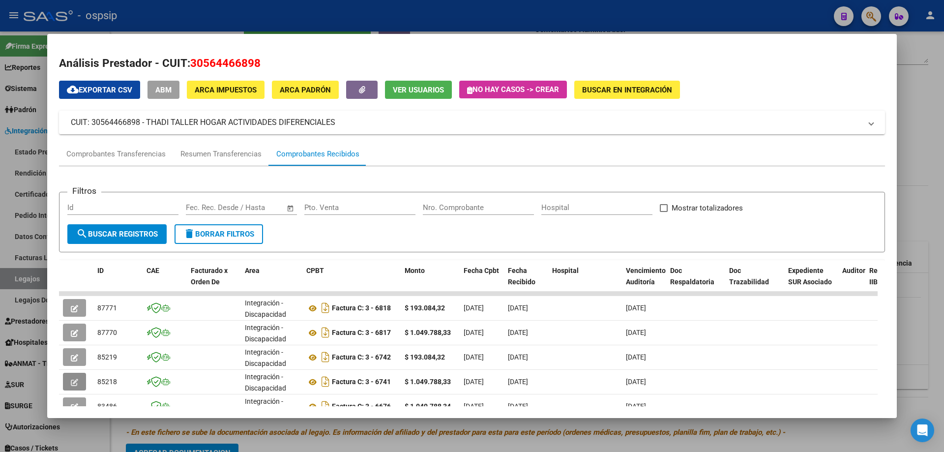
click at [75, 377] on span "button" at bounding box center [74, 381] width 7 height 9
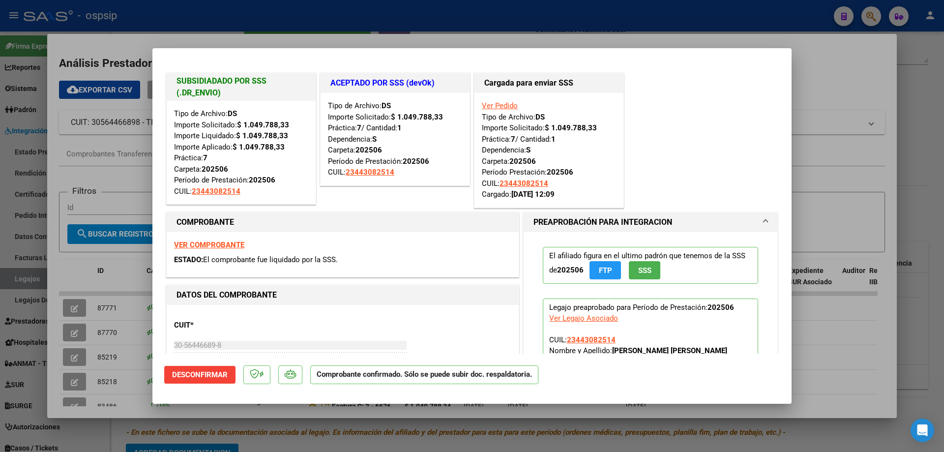
click at [77, 354] on div at bounding box center [472, 226] width 944 height 452
type input "$ 0,00"
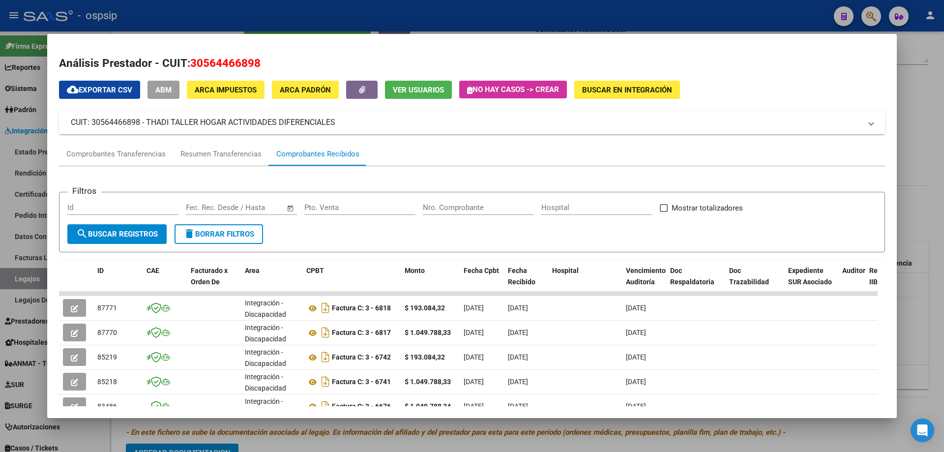
click at [77, 354] on icon "button" at bounding box center [74, 357] width 7 height 7
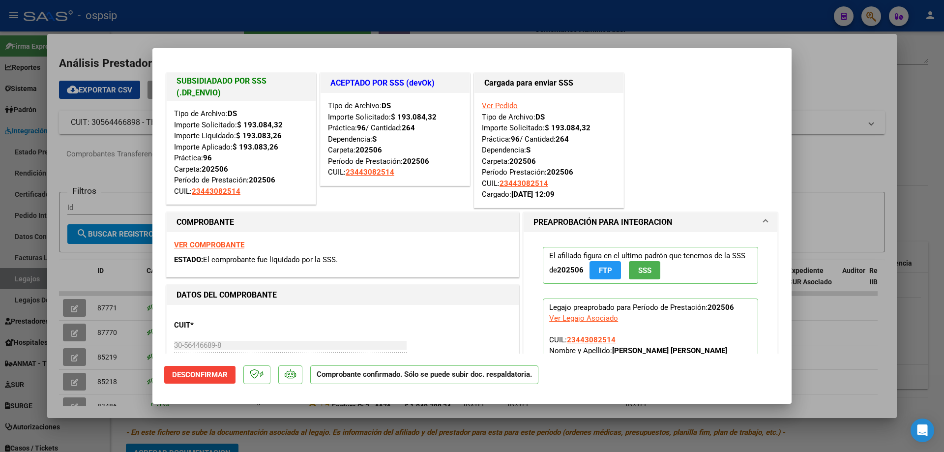
click at [160, 21] on div at bounding box center [472, 226] width 944 height 452
type input "$ 0,00"
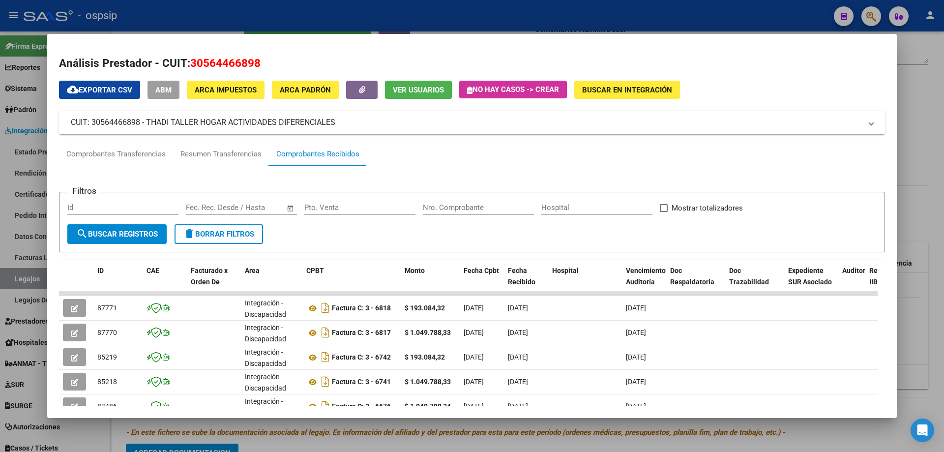
click at [160, 21] on div at bounding box center [472, 226] width 944 height 452
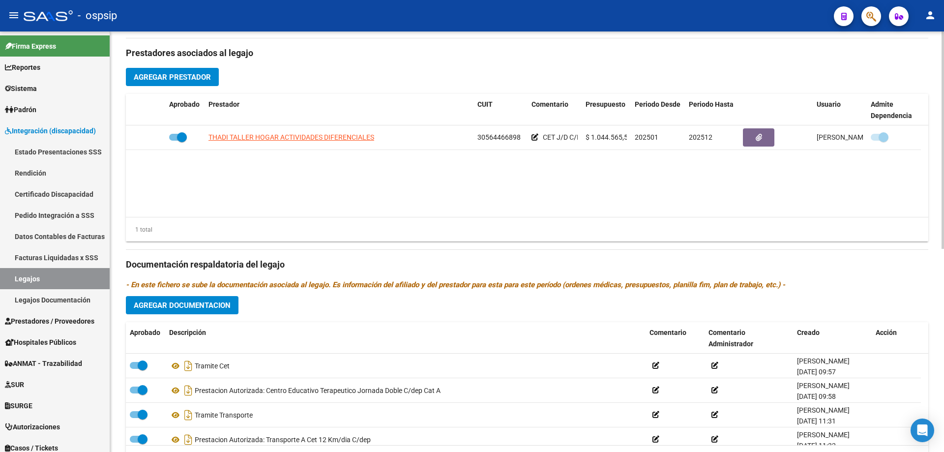
scroll to position [393, 0]
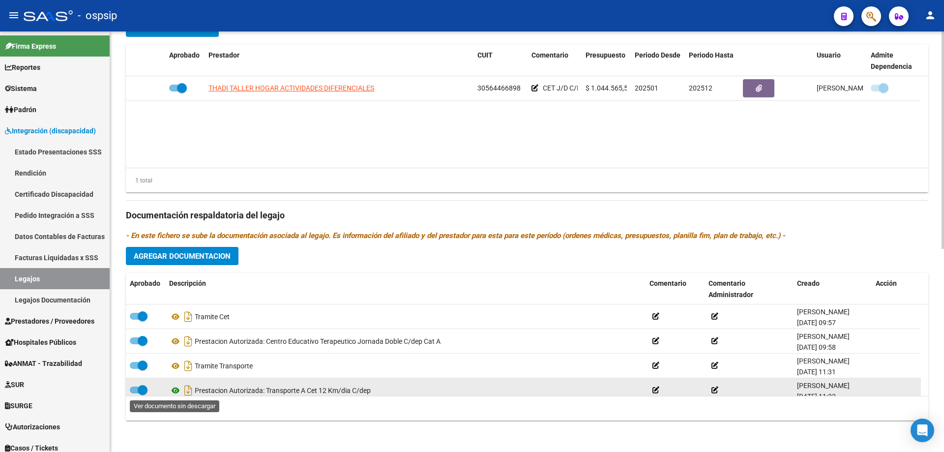
click at [176, 391] on icon at bounding box center [175, 391] width 13 height 12
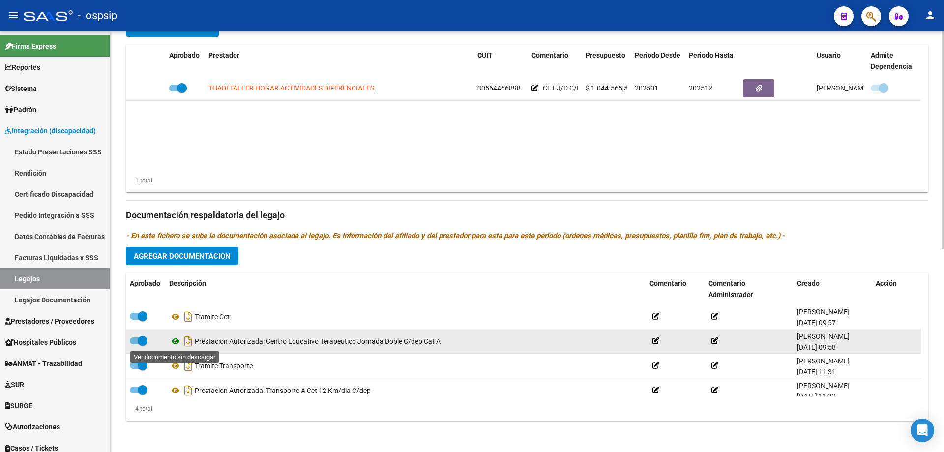
click at [176, 339] on icon at bounding box center [175, 341] width 13 height 12
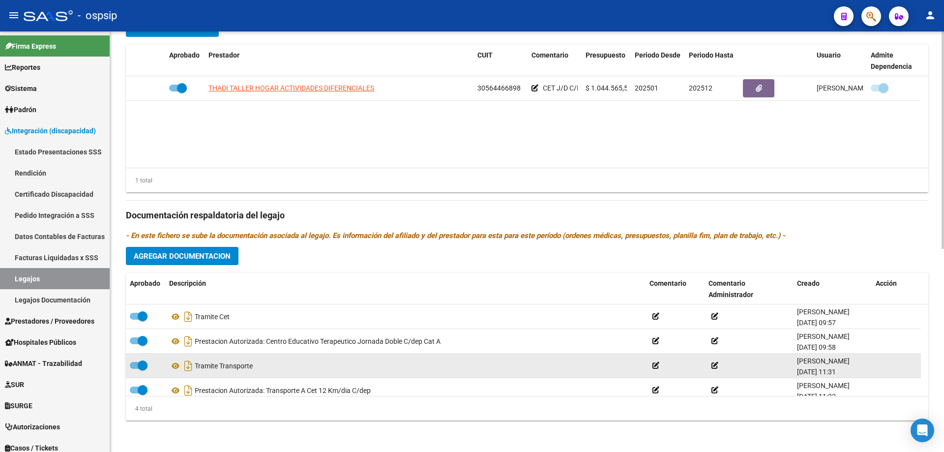
scroll to position [344, 0]
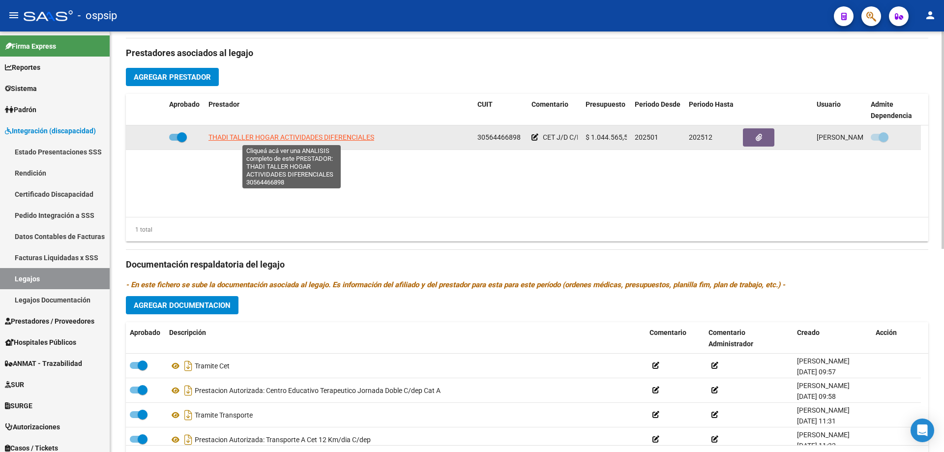
click at [250, 136] on span "THADI TALLER HOGAR ACTIVIDADES DIFERENCIALES" at bounding box center [292, 137] width 166 height 8
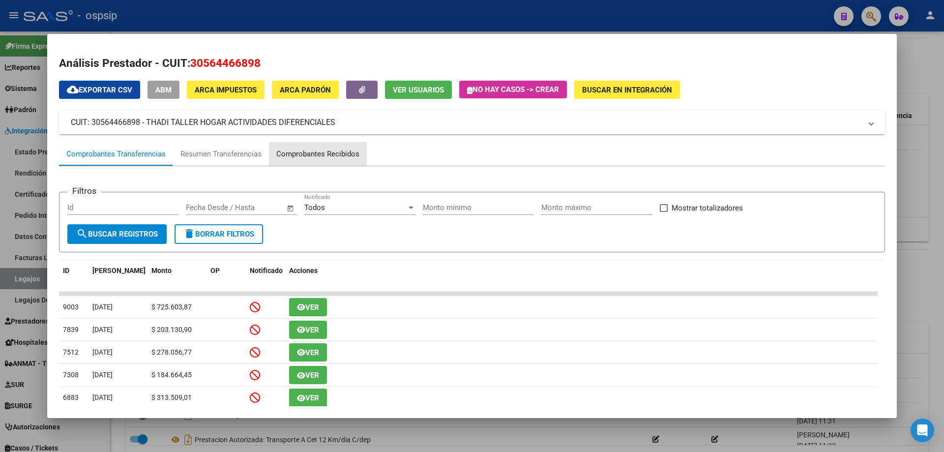
drag, startPoint x: 320, startPoint y: 148, endPoint x: 308, endPoint y: 170, distance: 25.5
click at [321, 149] on div "Comprobantes Recibidos" at bounding box center [318, 154] width 98 height 24
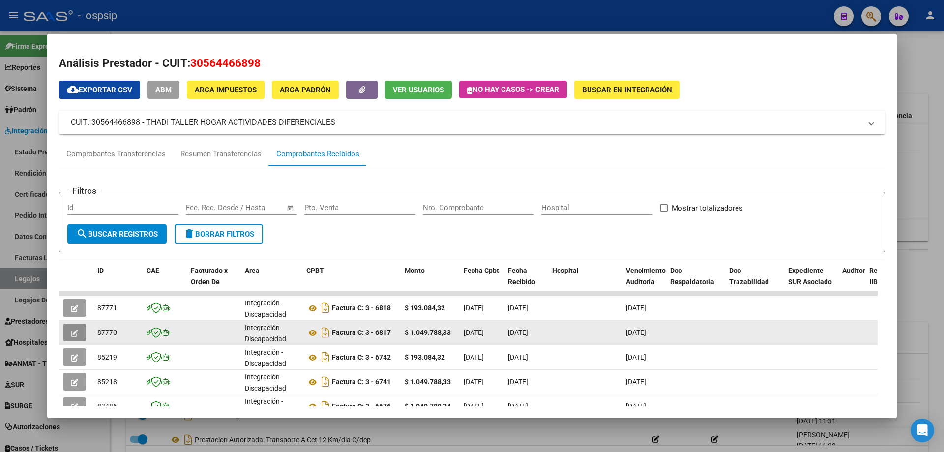
click at [65, 325] on button "button" at bounding box center [74, 333] width 23 height 18
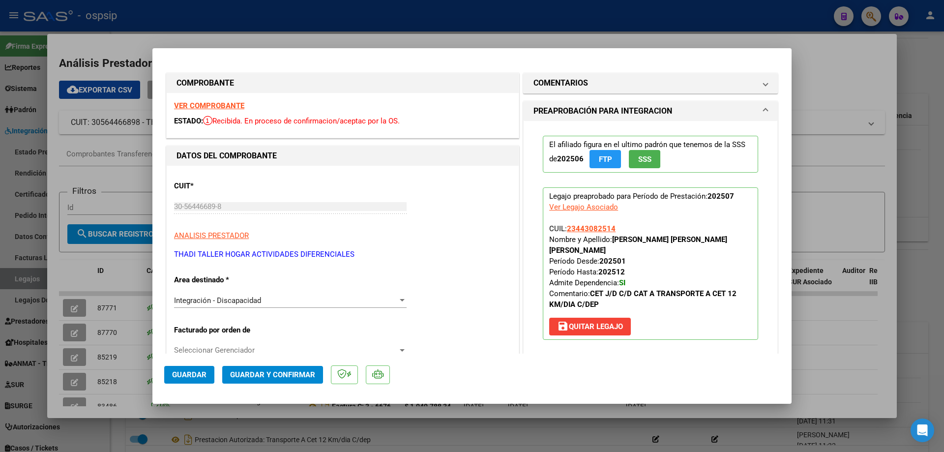
click at [80, 352] on div at bounding box center [472, 226] width 944 height 452
type input "$ 0,00"
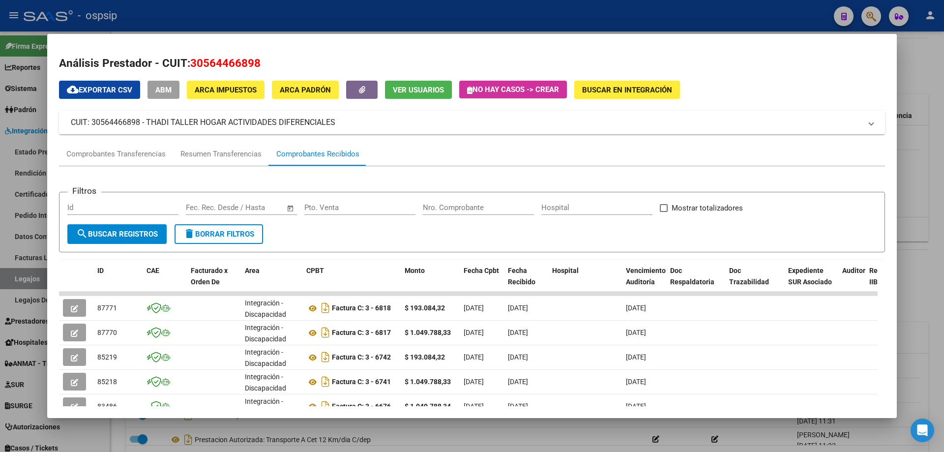
click at [80, 352] on button "button" at bounding box center [74, 357] width 23 height 18
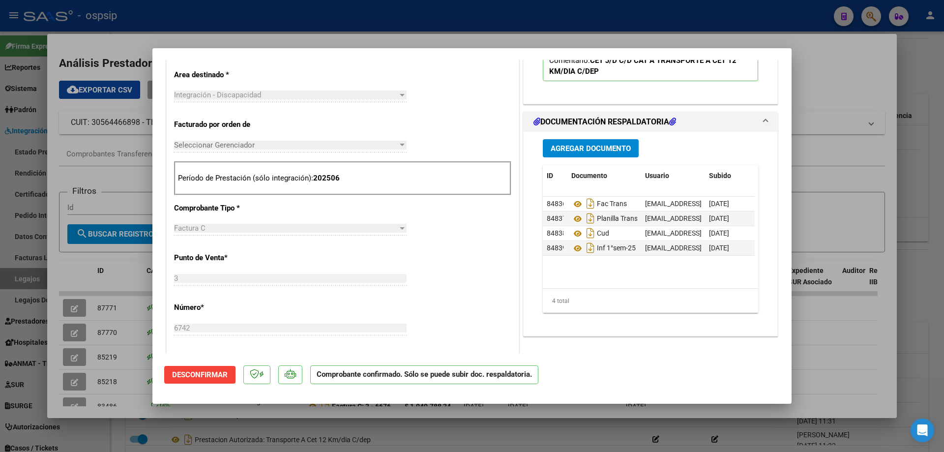
click at [48, 271] on div at bounding box center [472, 226] width 944 height 452
type input "$ 0,00"
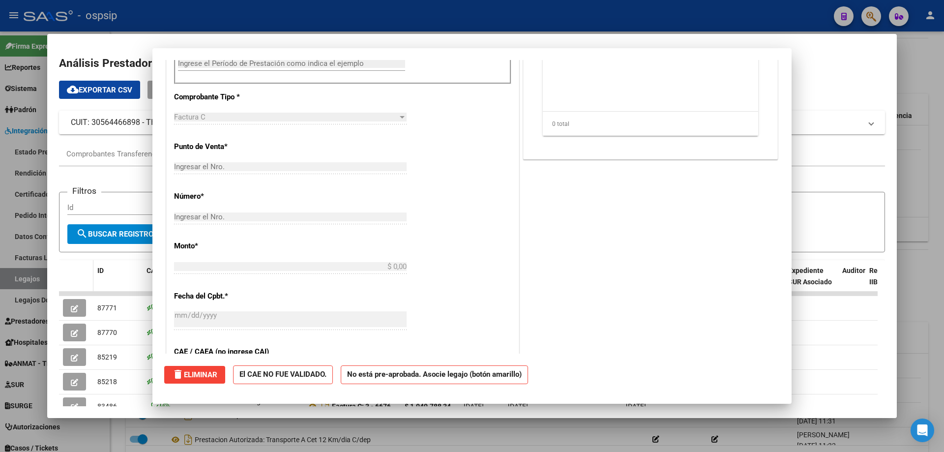
scroll to position [0, 0]
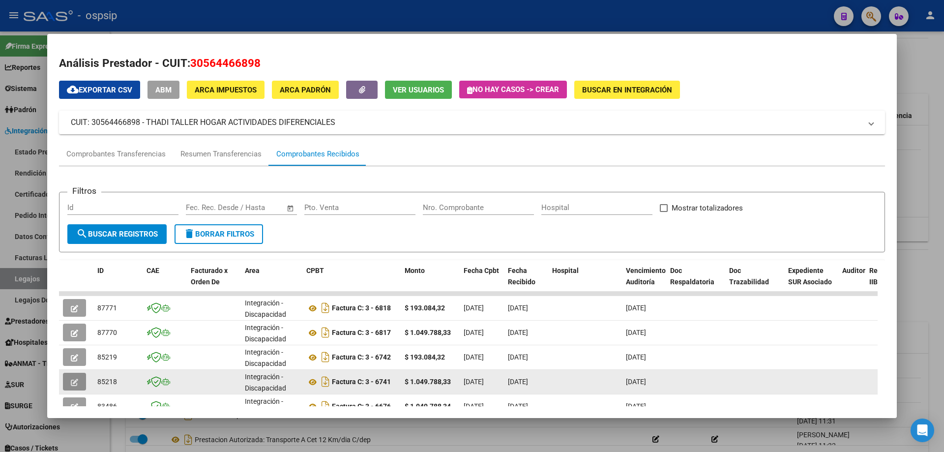
click at [71, 380] on icon "button" at bounding box center [74, 382] width 7 height 7
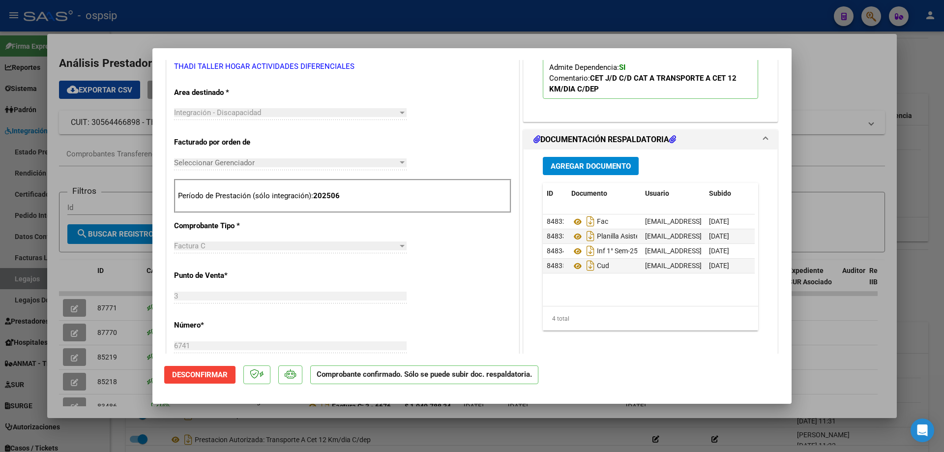
scroll to position [344, 0]
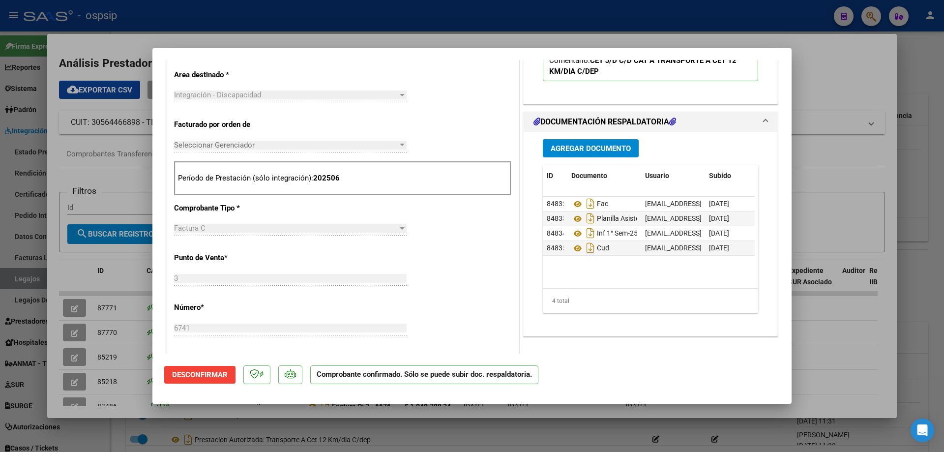
click at [180, 12] on div at bounding box center [472, 226] width 944 height 452
type input "$ 0,00"
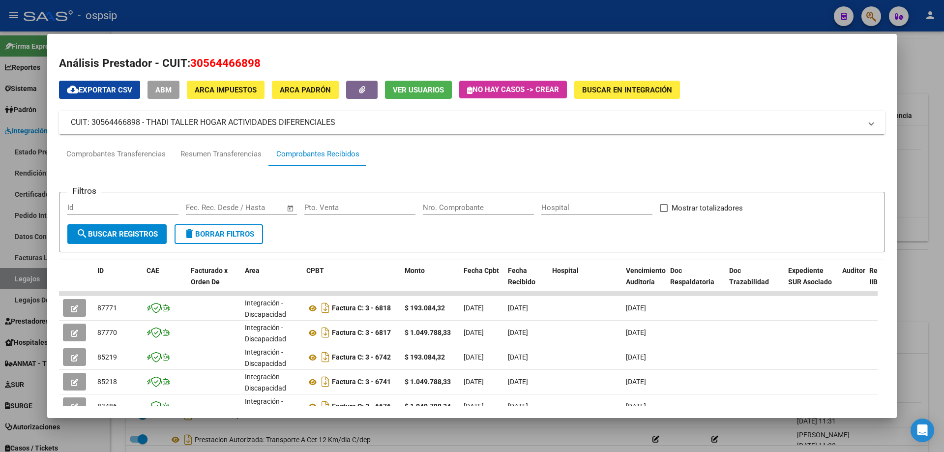
click at [193, 4] on div at bounding box center [472, 226] width 944 height 452
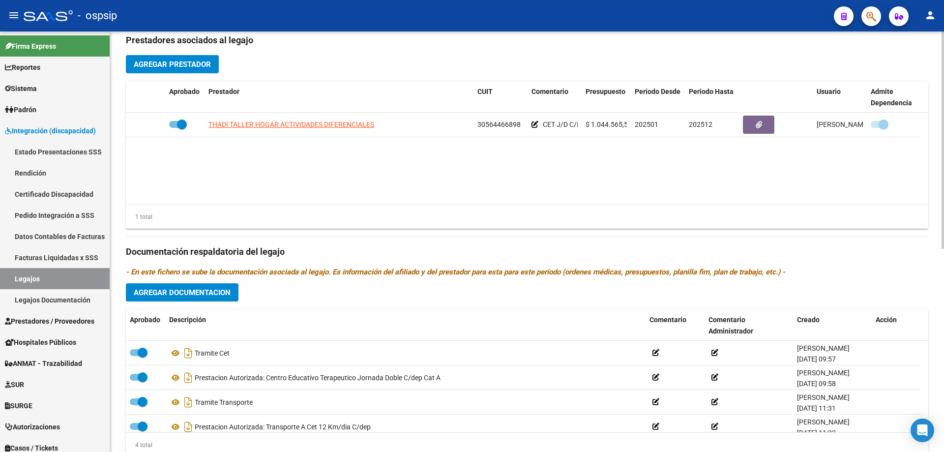
scroll to position [393, 0]
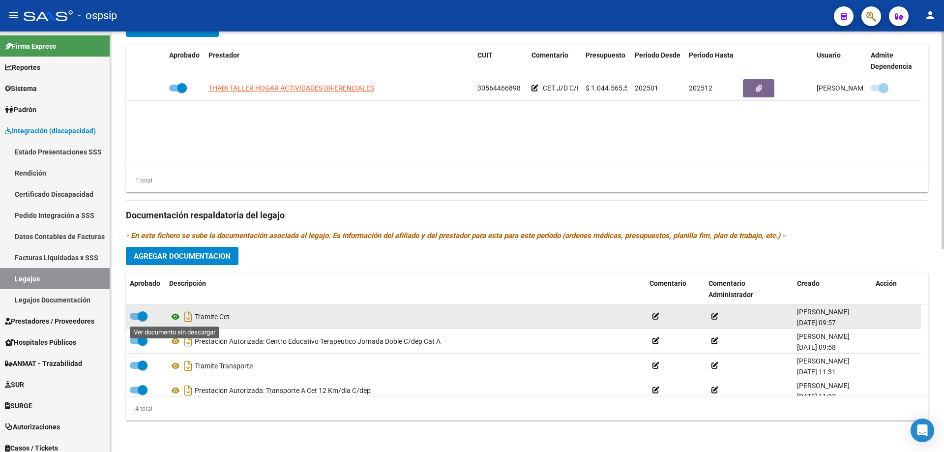
click at [172, 317] on icon at bounding box center [175, 317] width 13 height 12
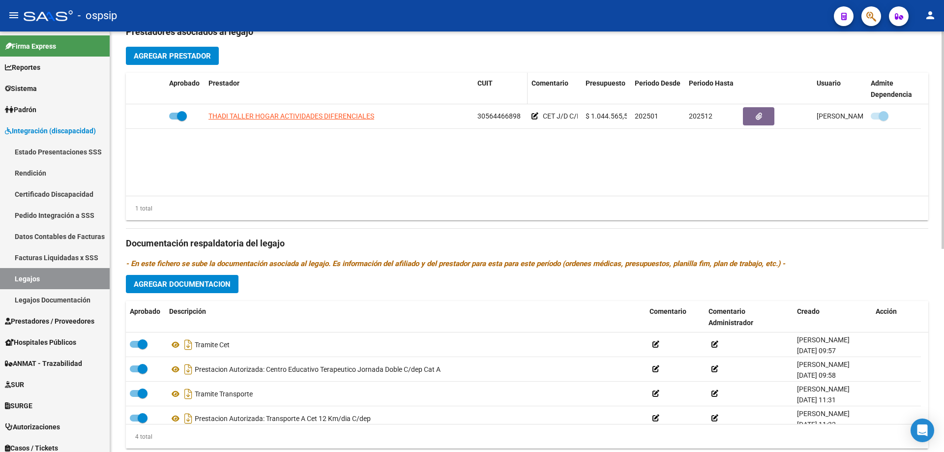
scroll to position [344, 0]
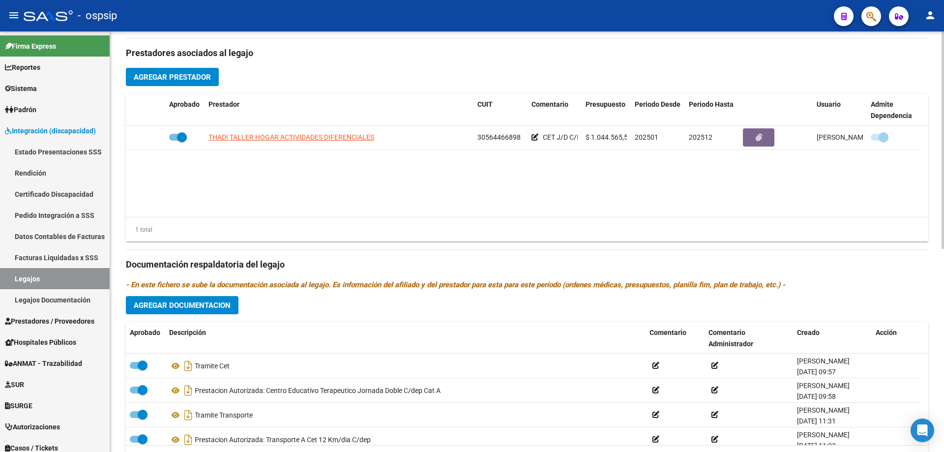
click at [451, 202] on datatable-body "THADI TALLER HOGAR ACTIVIDADES DIFERENCIALES 30564466898 CET J/D C/D CAT A TRAN…" at bounding box center [527, 170] width 803 height 91
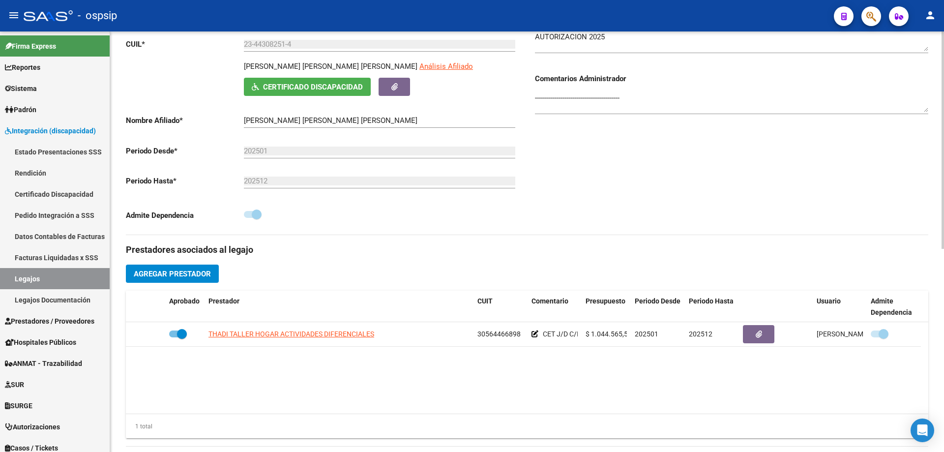
scroll to position [0, 0]
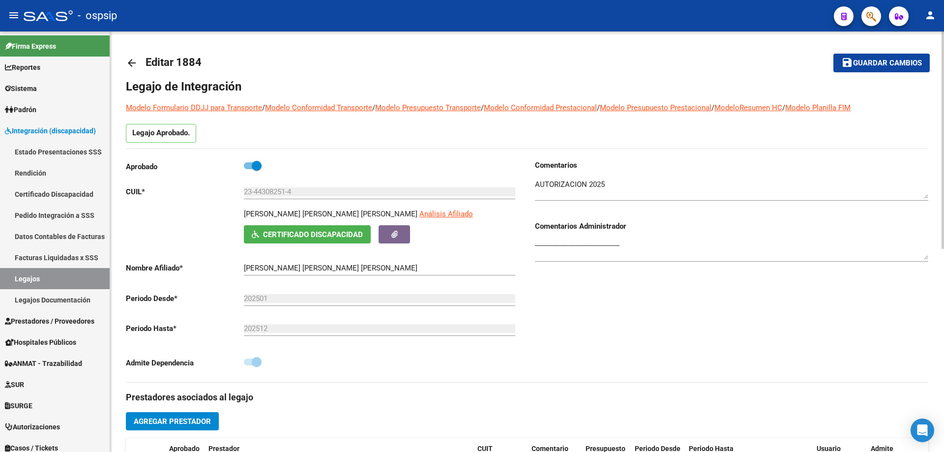
click at [245, 169] on label at bounding box center [253, 166] width 18 height 12
click at [248, 169] on input "checkbox" at bounding box center [248, 169] width 0 height 0
checkbox input "false"
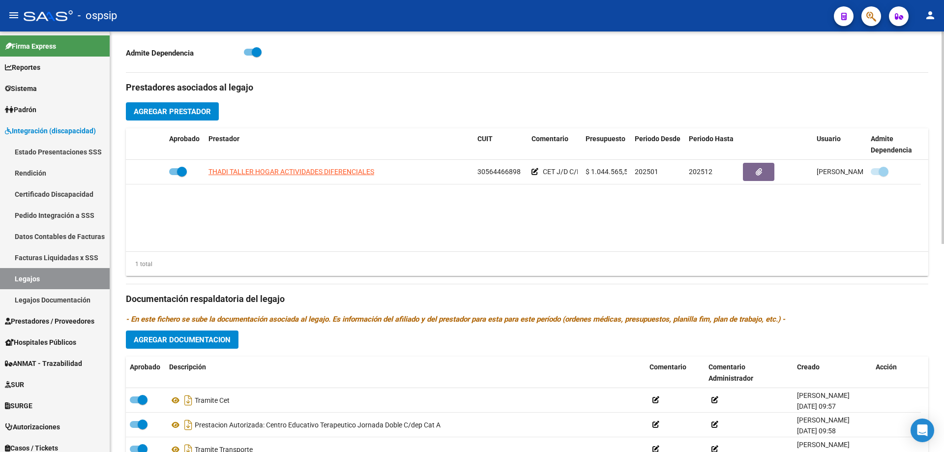
scroll to position [393, 0]
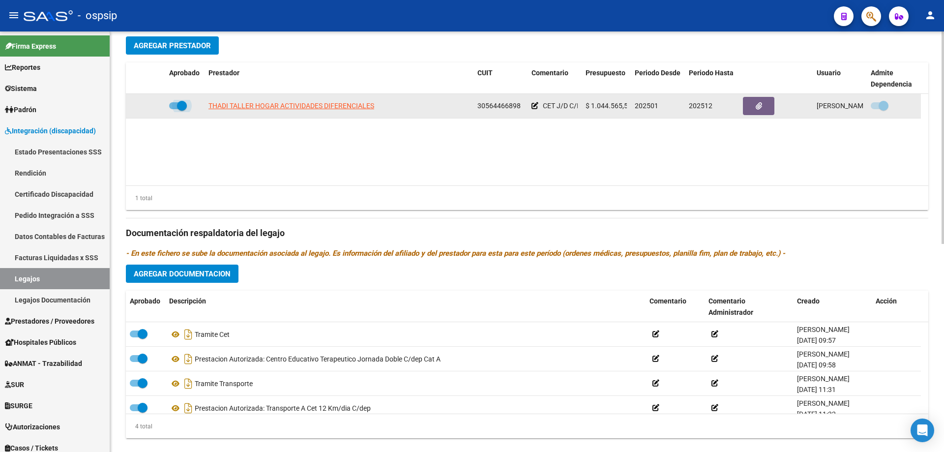
click at [176, 102] on span at bounding box center [178, 105] width 18 height 7
click at [174, 109] on input "checkbox" at bounding box center [174, 109] width 0 height 0
checkbox input "false"
click at [151, 105] on icon at bounding box center [151, 105] width 7 height 7
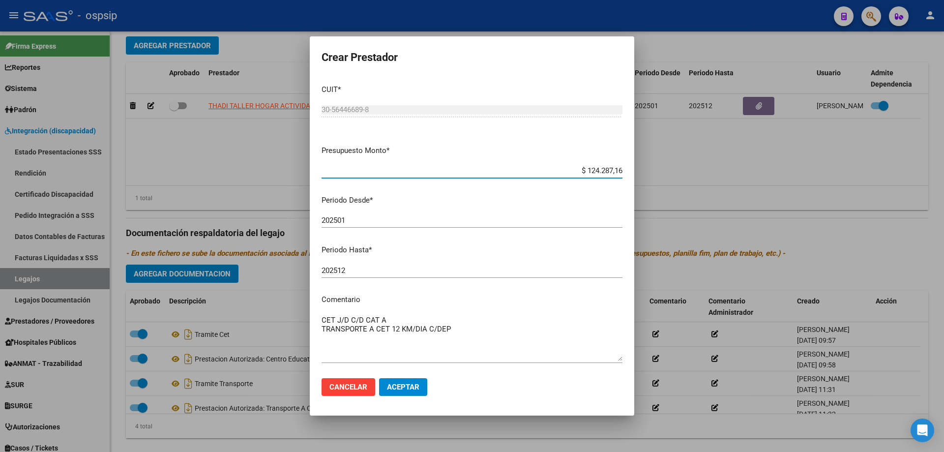
type input "$ 1.242.871,60"
click at [399, 386] on span "Aceptar" at bounding box center [403, 387] width 32 height 9
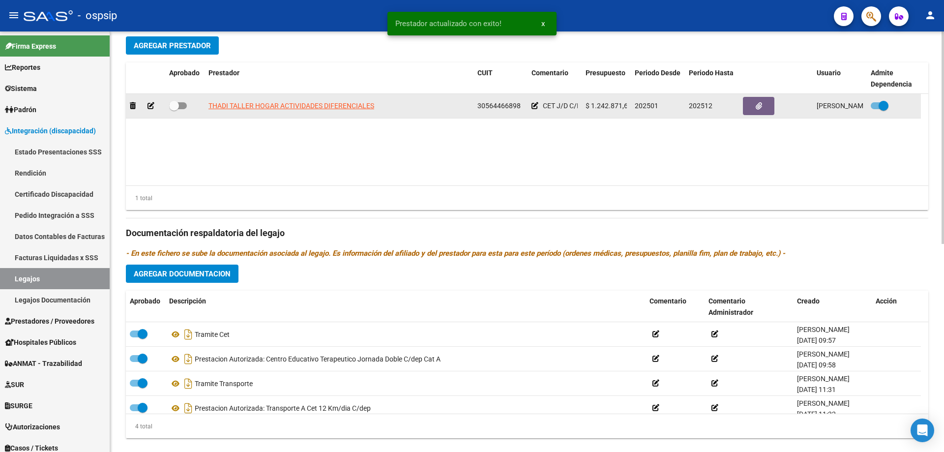
drag, startPoint x: 190, startPoint y: 97, endPoint x: 187, endPoint y: 102, distance: 5.7
click at [190, 99] on datatable-body-cell at bounding box center [184, 106] width 39 height 24
click at [179, 106] on span at bounding box center [174, 106] width 10 height 10
click at [174, 109] on input "checkbox" at bounding box center [174, 109] width 0 height 0
checkbox input "true"
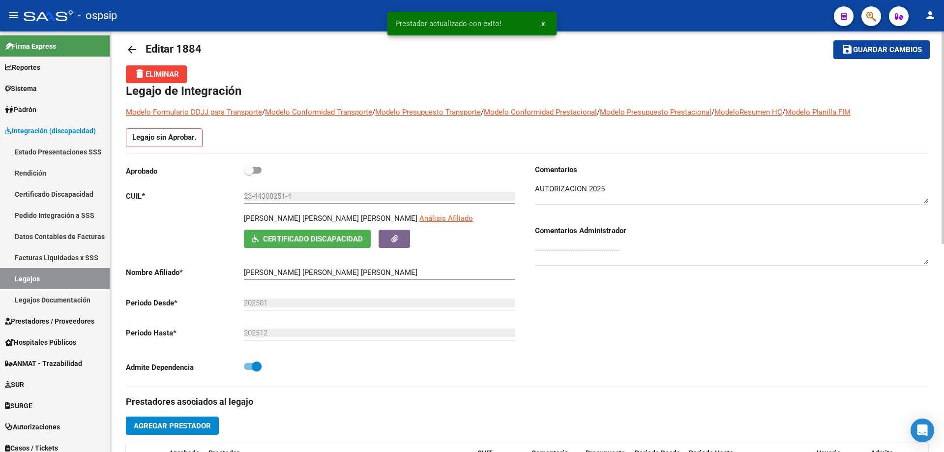
scroll to position [49, 0]
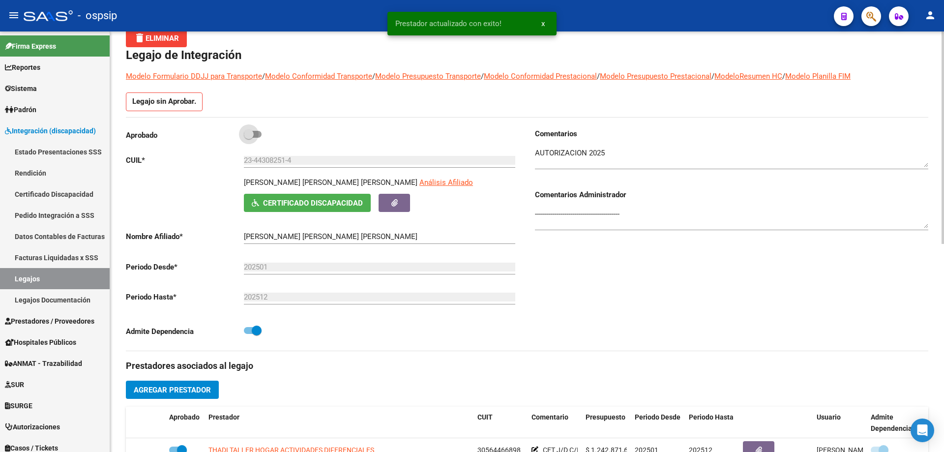
click at [256, 138] on label at bounding box center [253, 134] width 18 height 12
click at [249, 138] on input "checkbox" at bounding box center [248, 138] width 0 height 0
checkbox input "true"
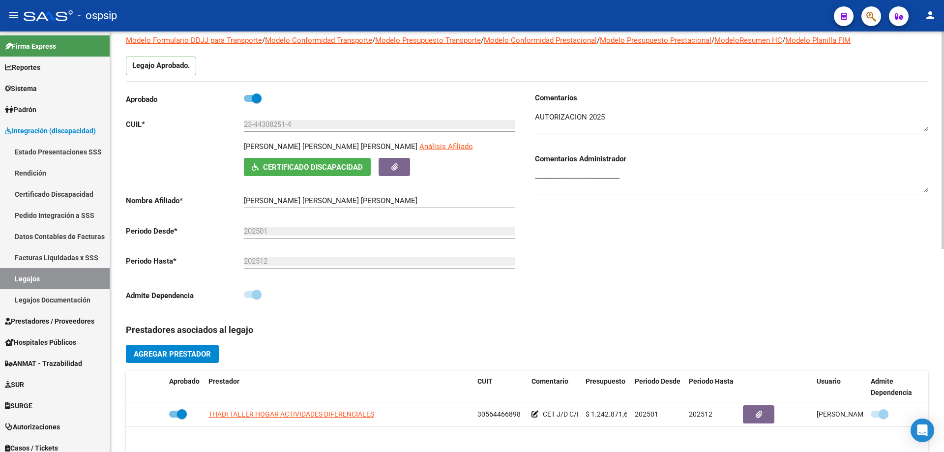
scroll to position [0, 0]
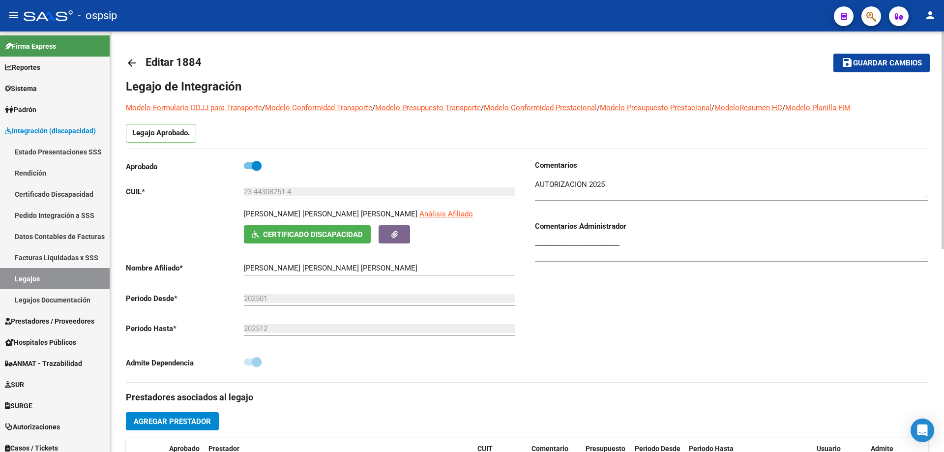
click at [876, 68] on button "save Guardar cambios" at bounding box center [882, 63] width 96 height 18
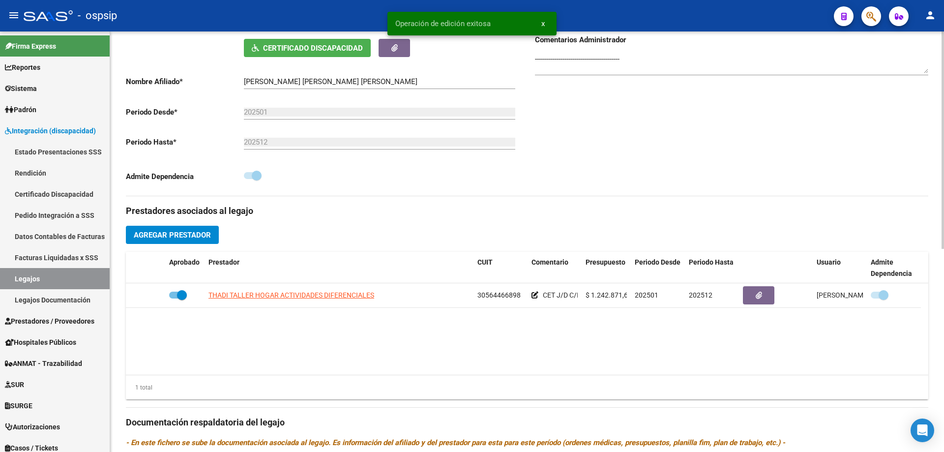
scroll to position [197, 0]
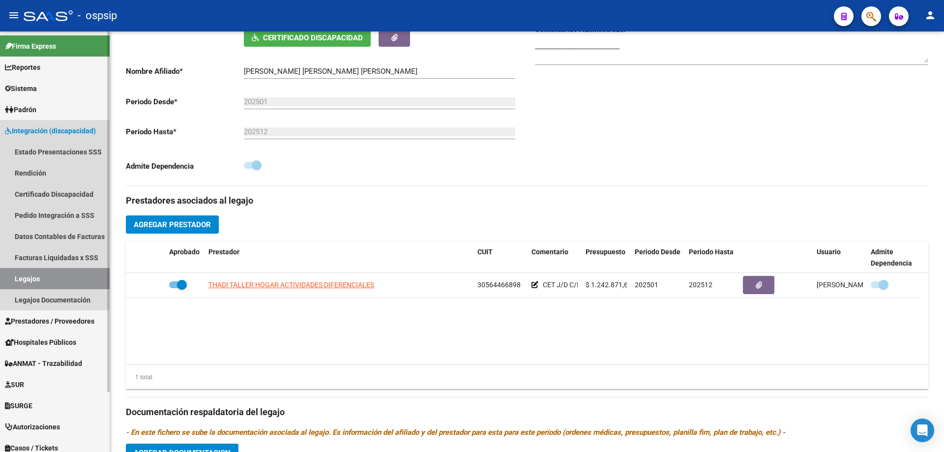
click at [86, 270] on link "Legajos" at bounding box center [55, 278] width 110 height 21
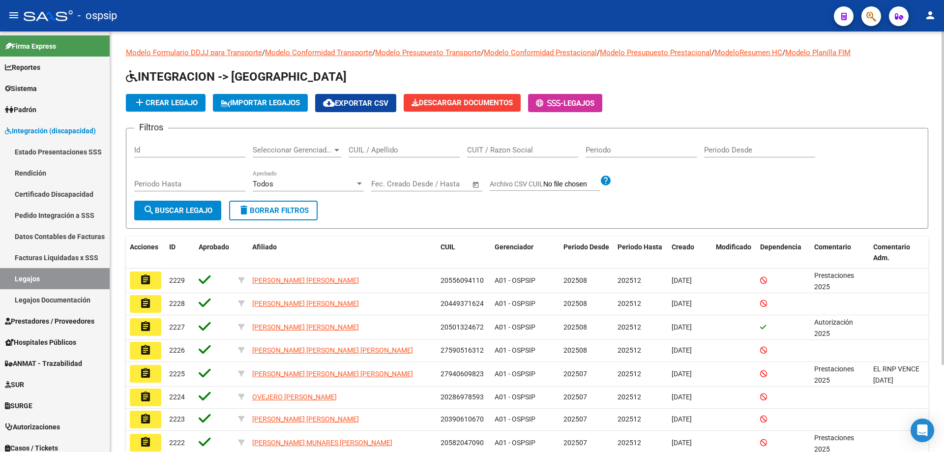
click at [384, 146] on input "CUIL / Apellido" at bounding box center [404, 150] width 111 height 9
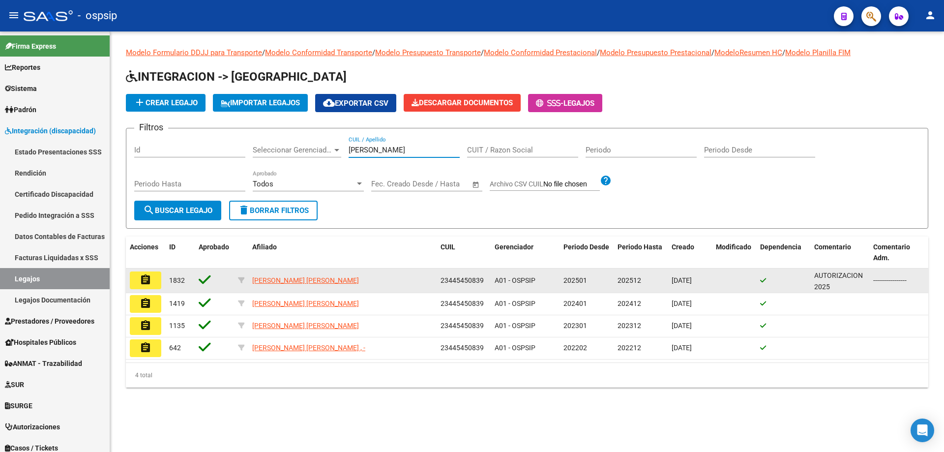
type input "davalos"
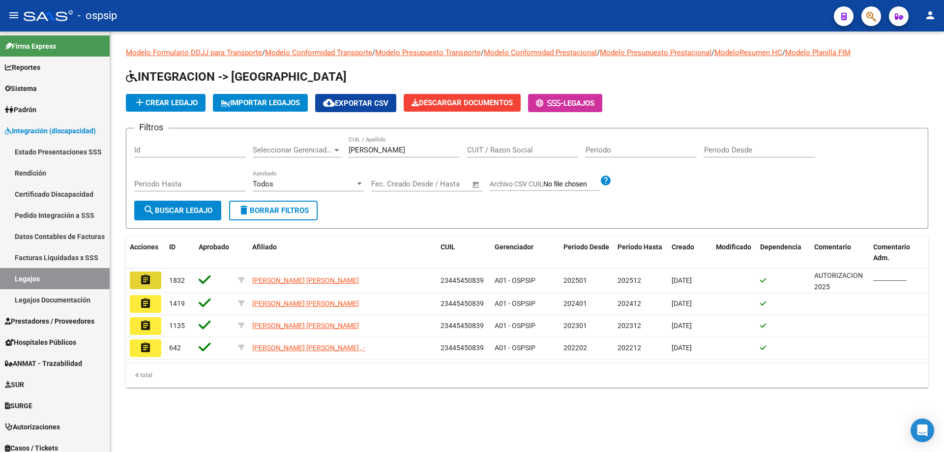
click at [140, 281] on mat-icon "assignment" at bounding box center [146, 280] width 12 height 12
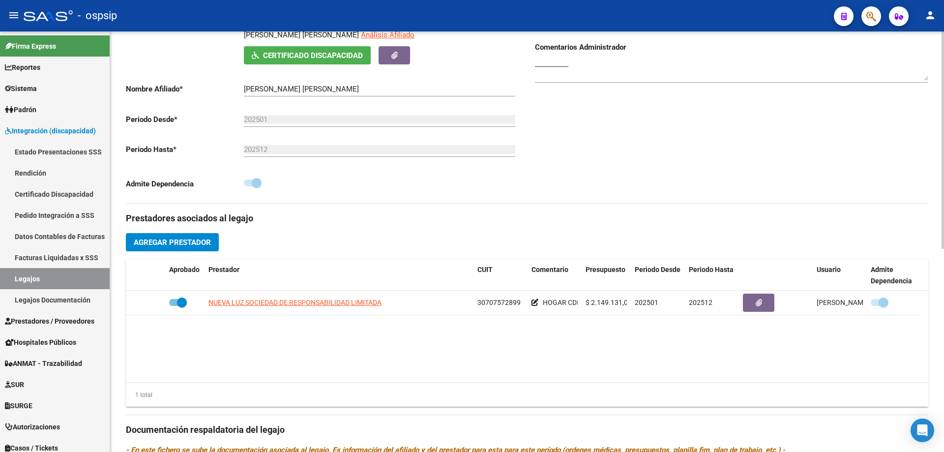
scroll to position [197, 0]
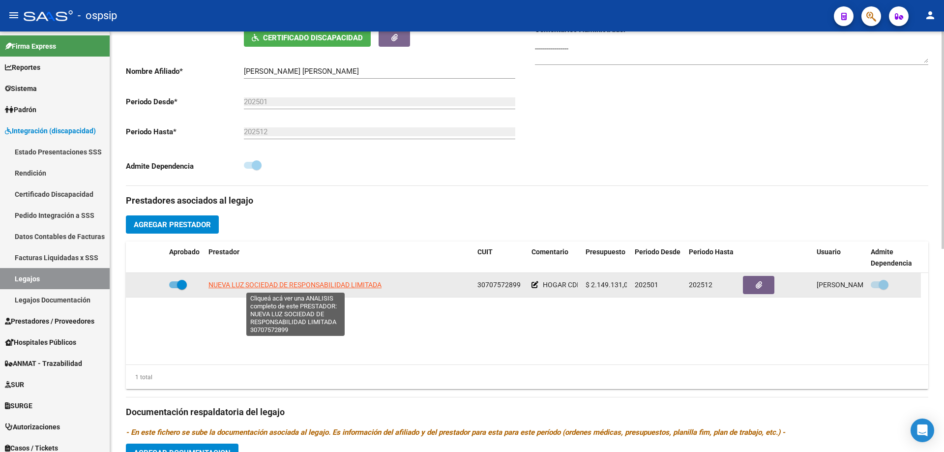
click at [369, 281] on span "NUEVA LUZ SOCIEDAD DE RESPONSABILIDAD LIMITADA" at bounding box center [295, 285] width 173 height 8
type textarea "30707572899"
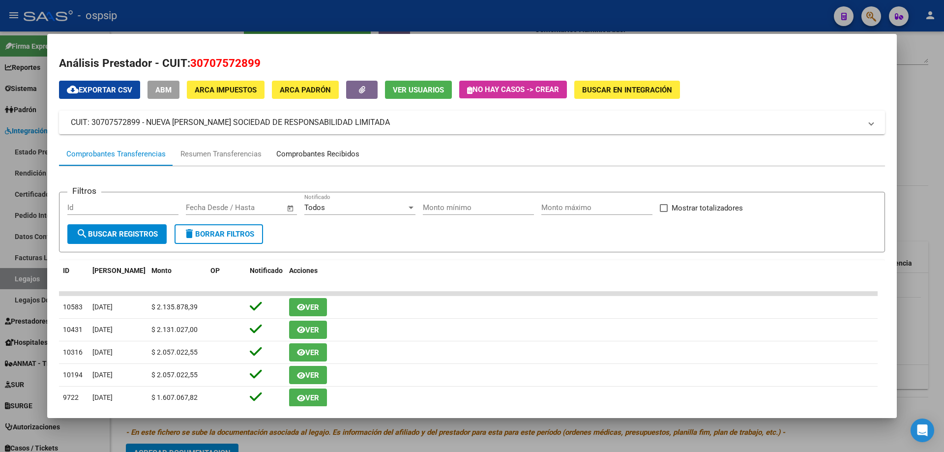
click at [302, 151] on div "Comprobantes Recibidos" at bounding box center [317, 154] width 83 height 11
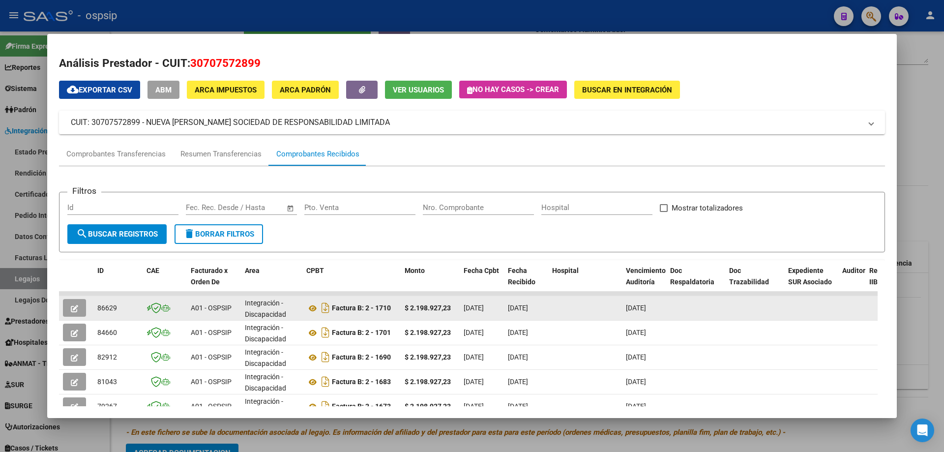
click at [74, 315] on button "button" at bounding box center [74, 308] width 23 height 18
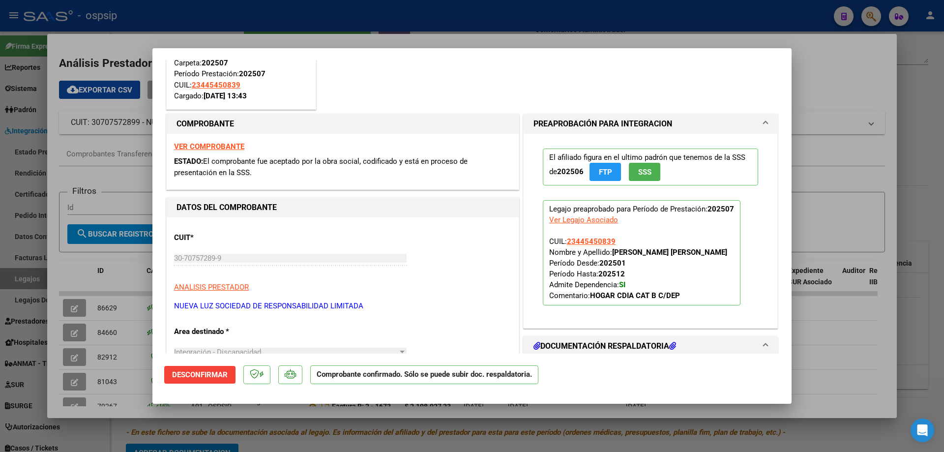
scroll to position [246, 0]
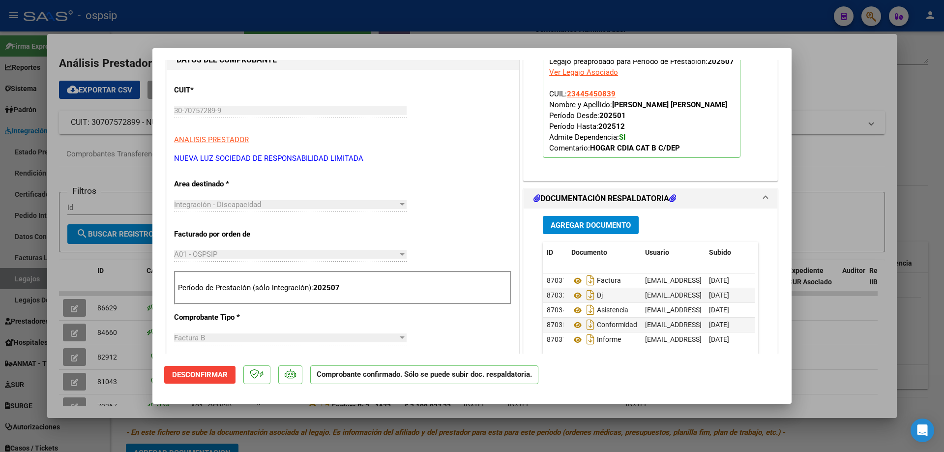
click at [73, 338] on div at bounding box center [472, 226] width 944 height 452
type input "$ 0,00"
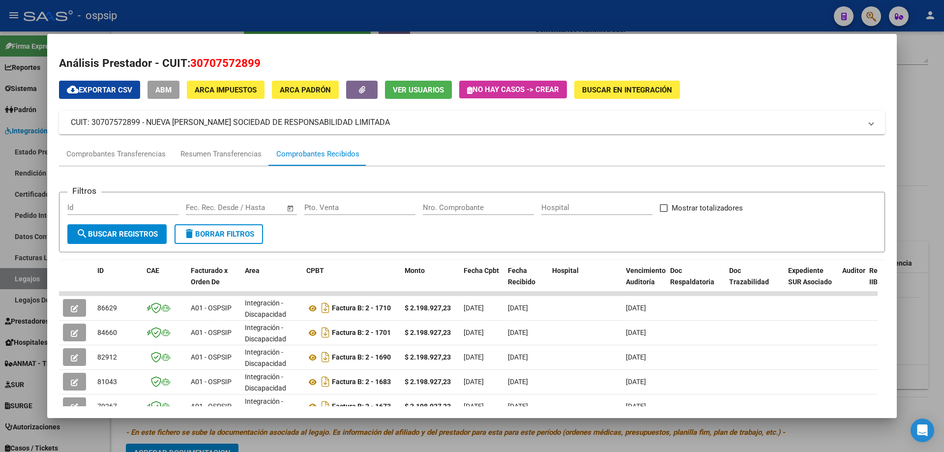
click at [73, 338] on button "button" at bounding box center [74, 333] width 23 height 18
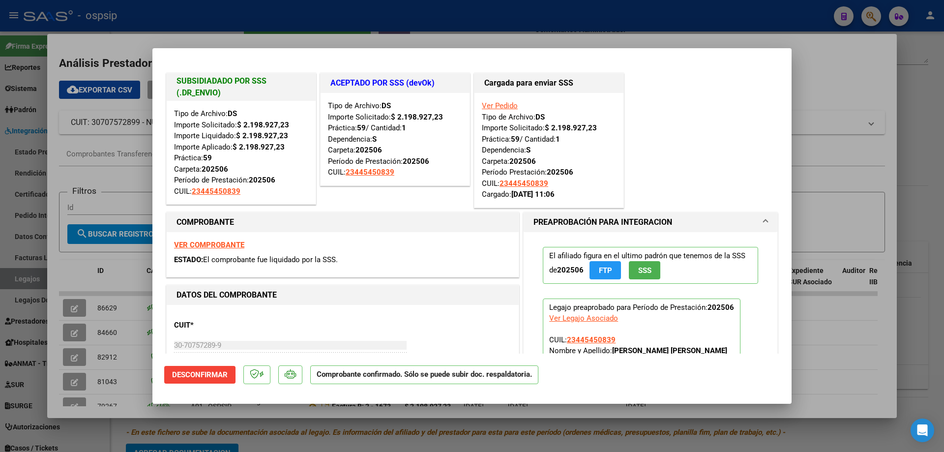
click at [284, 17] on div at bounding box center [472, 226] width 944 height 452
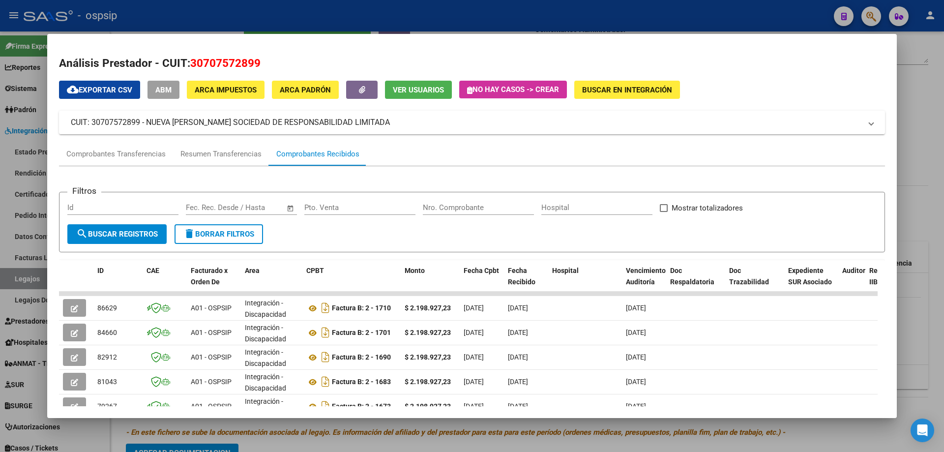
click at [284, 17] on div at bounding box center [472, 226] width 944 height 452
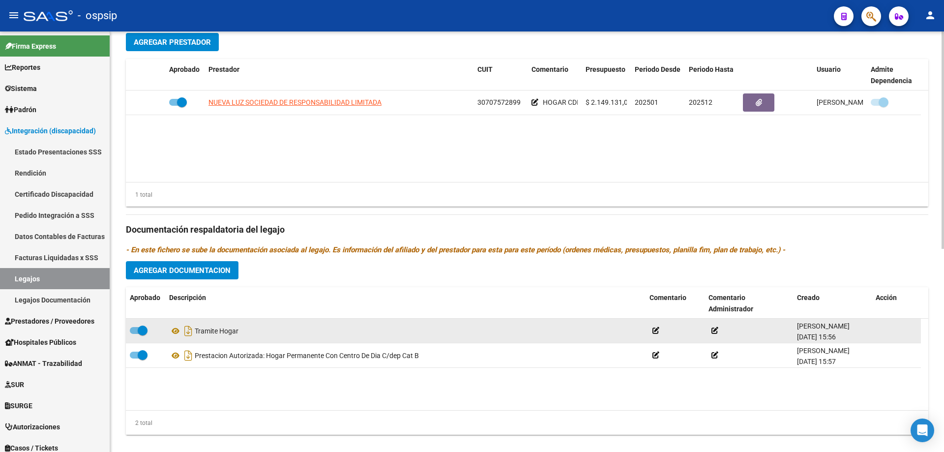
scroll to position [393, 0]
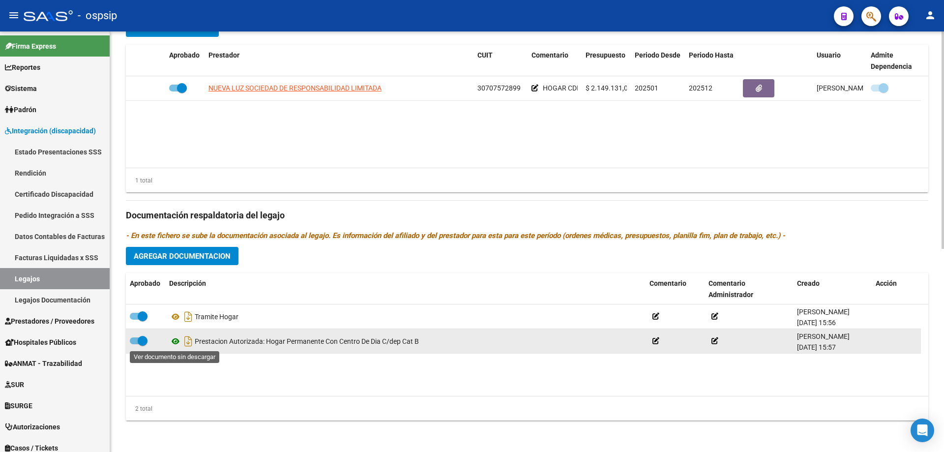
click at [175, 338] on icon at bounding box center [175, 341] width 13 height 12
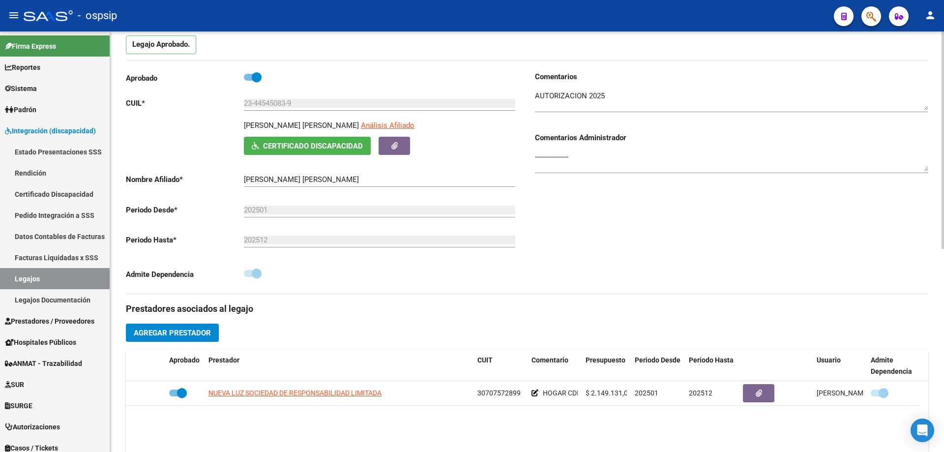
scroll to position [0, 0]
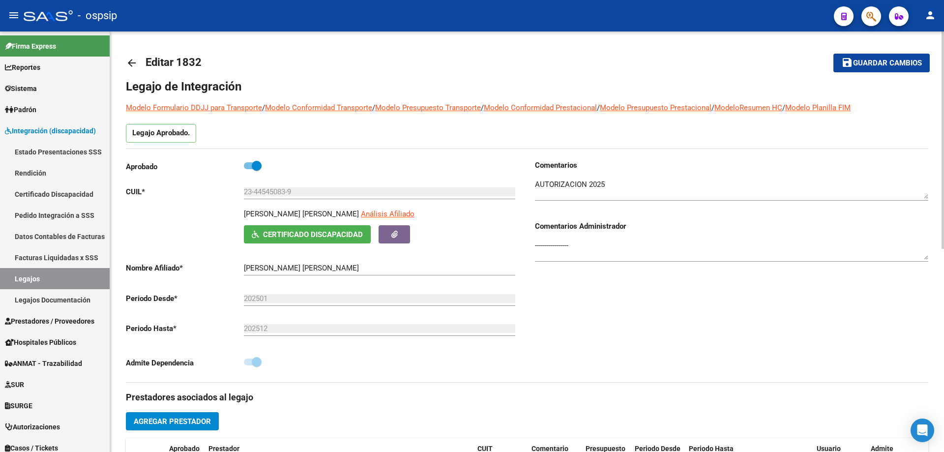
click at [255, 158] on div "Legajo de Integración Modelo Formulario DDJJ para Transporte / Modelo Conformid…" at bounding box center [527, 450] width 803 height 743
click at [251, 164] on span at bounding box center [253, 165] width 18 height 7
click at [249, 169] on input "checkbox" at bounding box center [248, 169] width 0 height 0
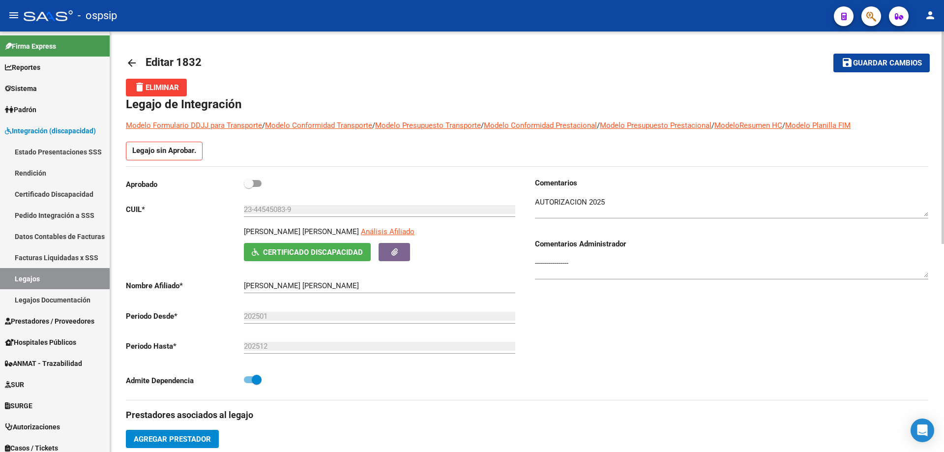
scroll to position [197, 0]
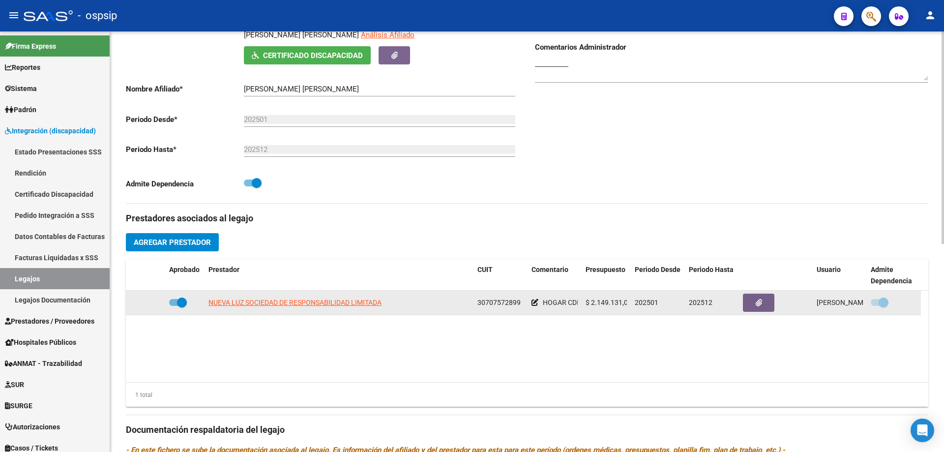
click at [178, 304] on span at bounding box center [182, 303] width 10 height 10
click at [174, 306] on input "checkbox" at bounding box center [174, 306] width 0 height 0
click at [153, 300] on icon at bounding box center [151, 302] width 7 height 7
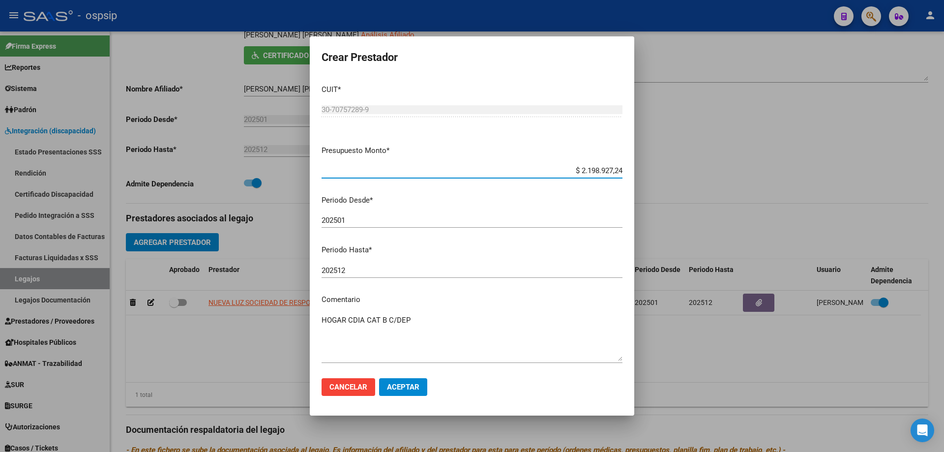
click at [407, 398] on mat-dialog-actions "Cancelar Aceptar" at bounding box center [472, 386] width 301 height 33
click at [407, 389] on span "Aceptar" at bounding box center [403, 387] width 32 height 9
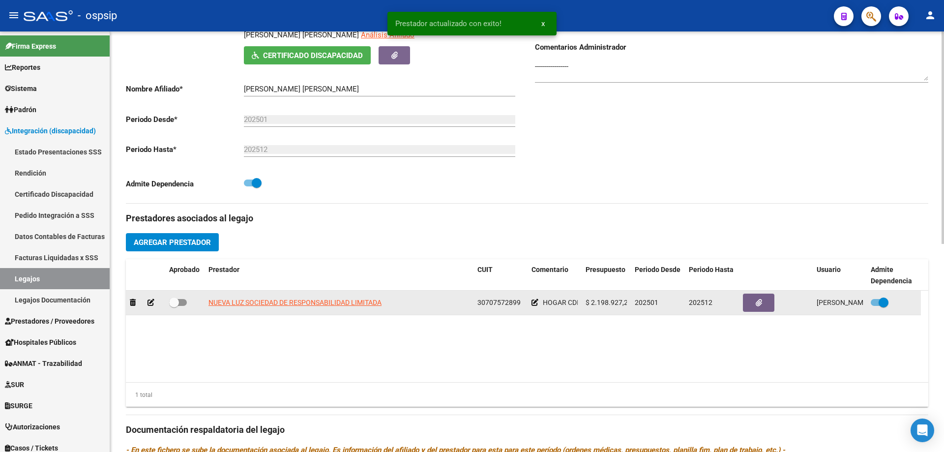
click at [181, 302] on span at bounding box center [178, 302] width 18 height 7
click at [174, 306] on input "checkbox" at bounding box center [174, 306] width 0 height 0
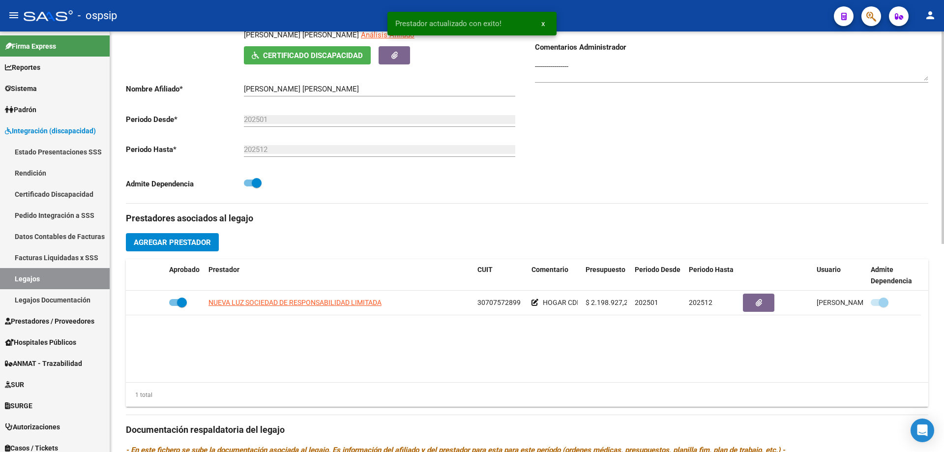
scroll to position [0, 0]
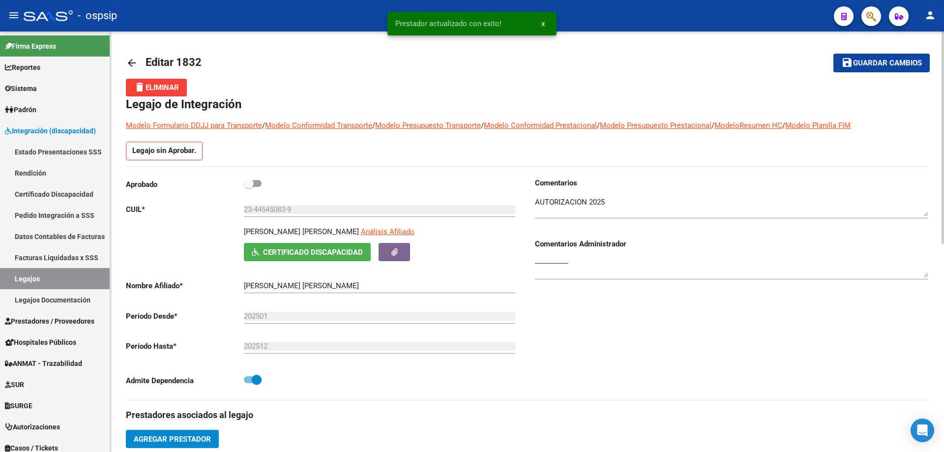
click at [255, 184] on span at bounding box center [253, 183] width 18 height 7
click at [249, 187] on input "checkbox" at bounding box center [248, 187] width 0 height 0
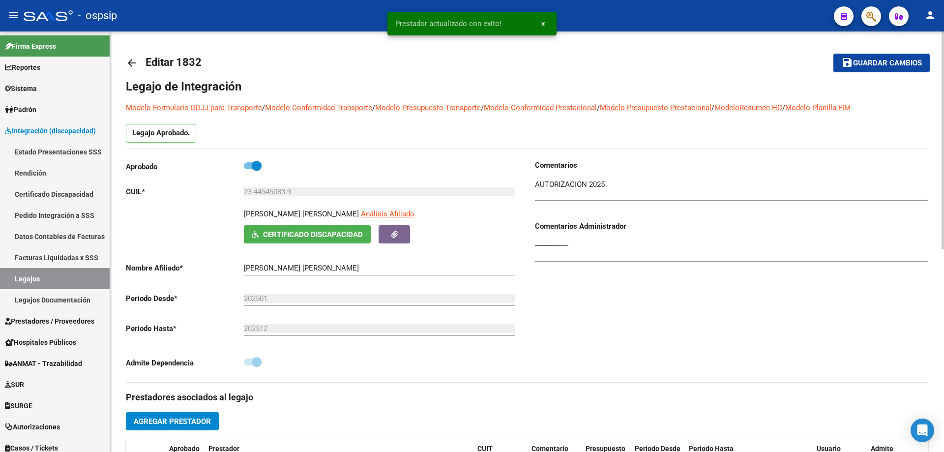
click at [883, 60] on span "Guardar cambios" at bounding box center [887, 63] width 69 height 9
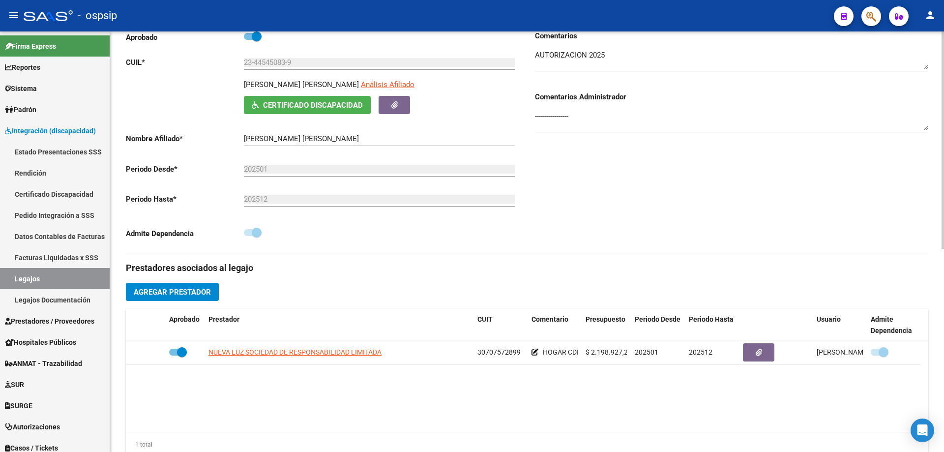
scroll to position [148, 0]
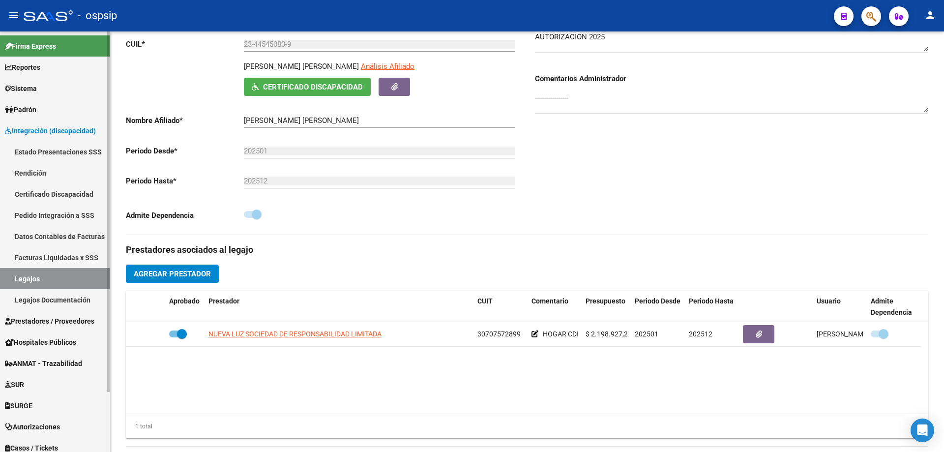
click at [68, 277] on link "Legajos" at bounding box center [55, 278] width 110 height 21
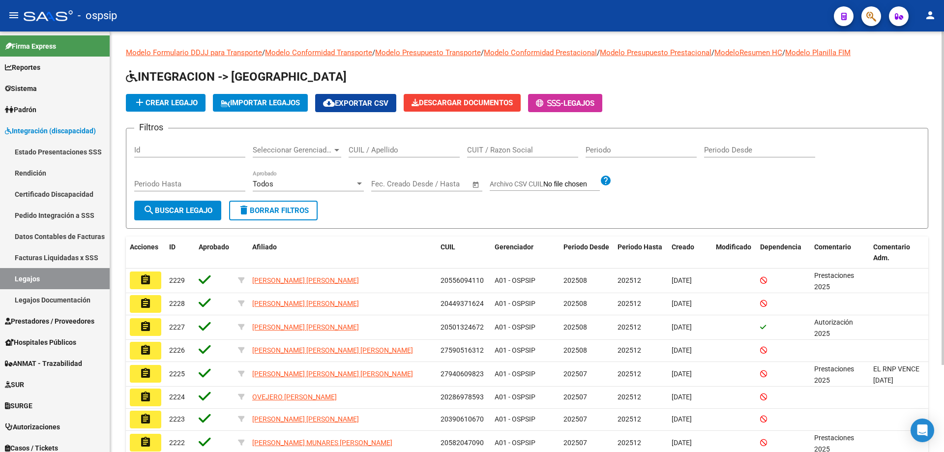
click at [398, 143] on div "CUIL / Apellido" at bounding box center [404, 146] width 111 height 21
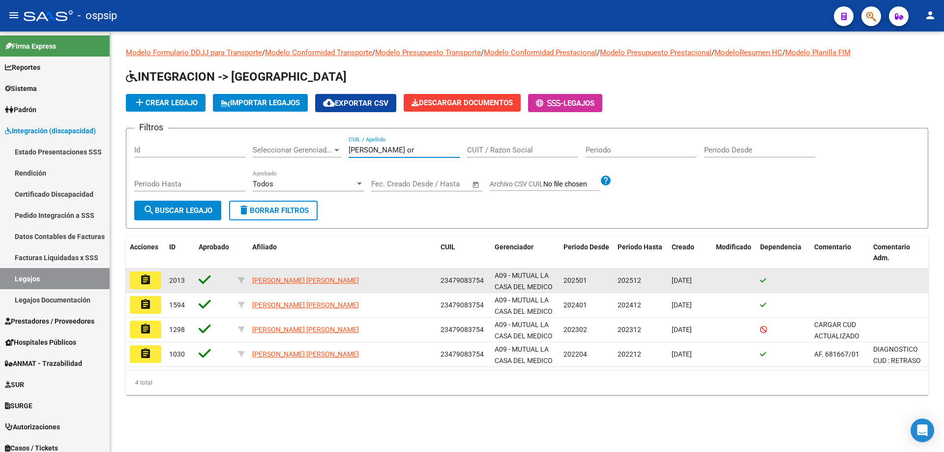
click at [147, 285] on mat-icon "assignment" at bounding box center [146, 280] width 12 height 12
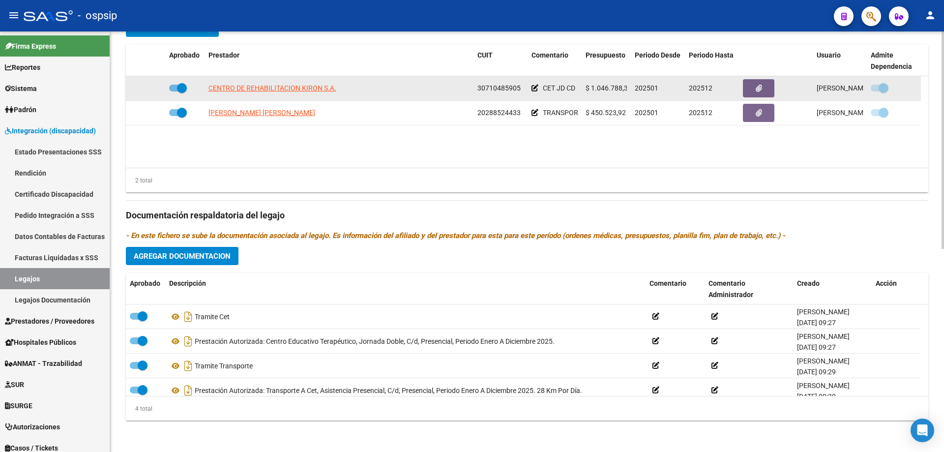
scroll to position [0, 4]
drag, startPoint x: 592, startPoint y: 87, endPoint x: 629, endPoint y: 88, distance: 36.9
click at [629, 88] on datatable-body-cell "$ 1.046.788,34" at bounding box center [606, 88] width 49 height 24
copy span "1.046.788,34"
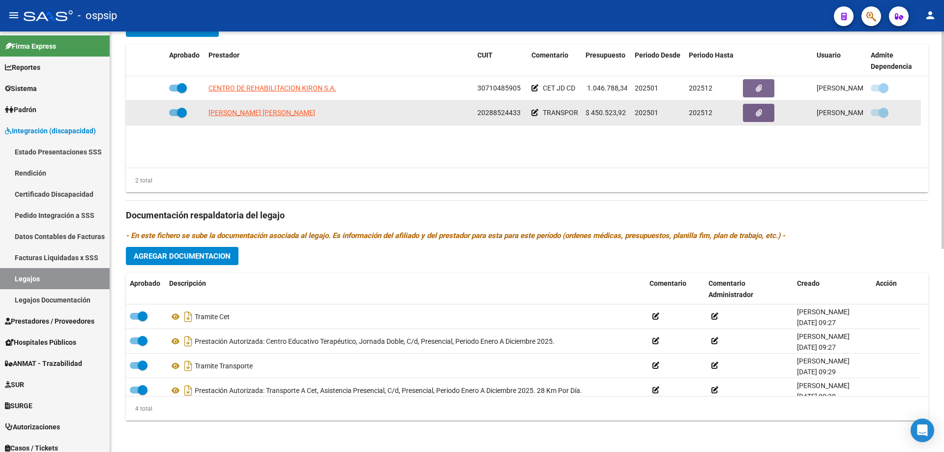
drag, startPoint x: 592, startPoint y: 110, endPoint x: 627, endPoint y: 115, distance: 35.3
click at [627, 115] on datatable-body-cell "$ 450.523,92" at bounding box center [606, 113] width 49 height 24
copy span "450.523,92"
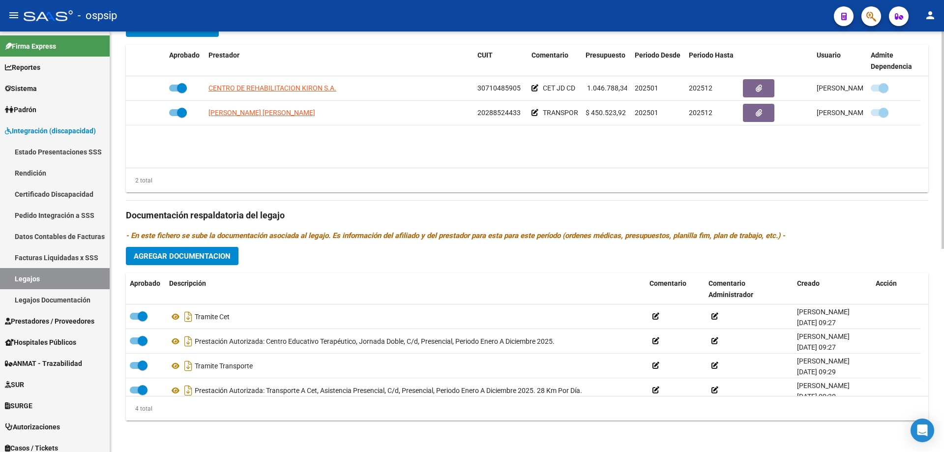
click at [489, 152] on datatable-body "CENTRO DE REHABILITACION KIRON S.A. 30710485905 CET JD CD $ 1.046.788,34 202501…" at bounding box center [527, 121] width 803 height 91
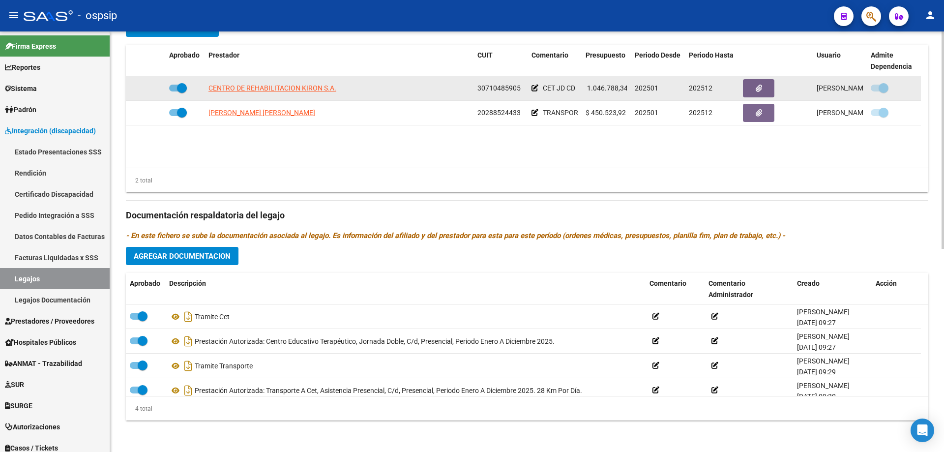
click at [257, 81] on datatable-body-cell "CENTRO DE REHABILITACION KIRON S.A." at bounding box center [339, 88] width 269 height 24
click at [262, 87] on span "CENTRO DE REHABILITACION KIRON S.A." at bounding box center [273, 88] width 128 height 8
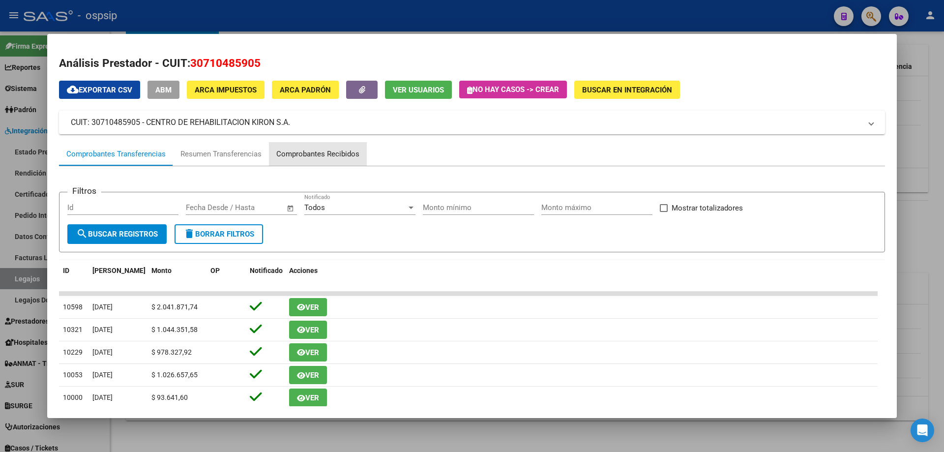
click at [339, 142] on div "Comprobantes Recibidos" at bounding box center [318, 154] width 98 height 24
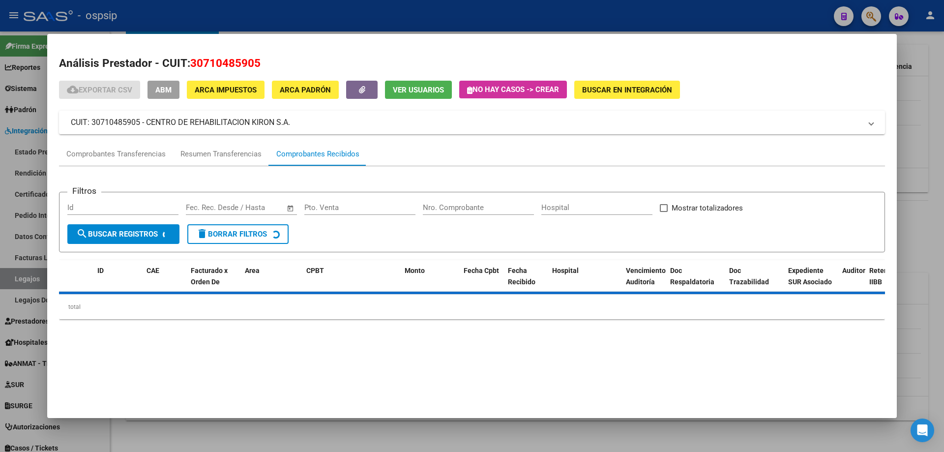
click at [334, 152] on div "Comprobantes Recibidos" at bounding box center [317, 154] width 83 height 11
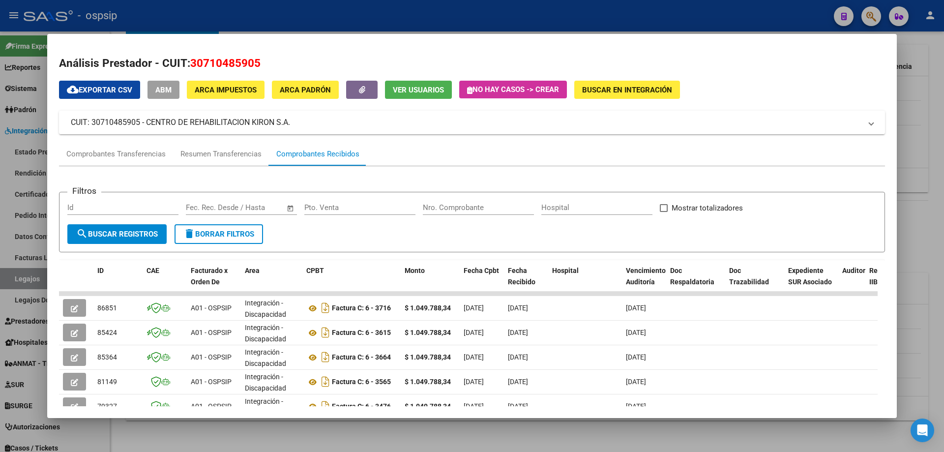
click at [197, 17] on div at bounding box center [472, 226] width 944 height 452
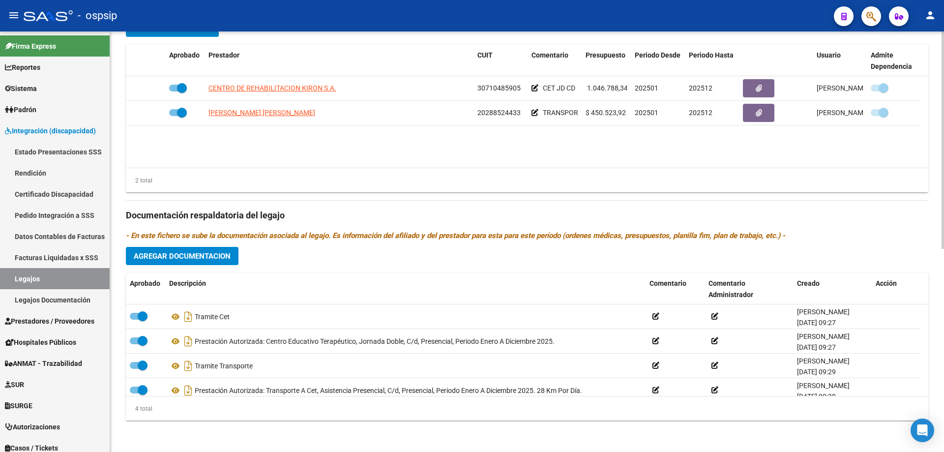
click at [457, 179] on div "2 total" at bounding box center [527, 180] width 803 height 25
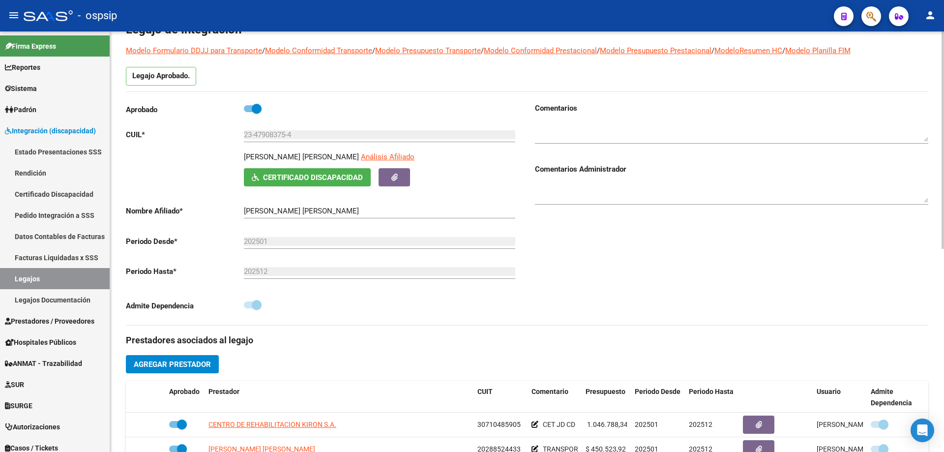
scroll to position [0, 0]
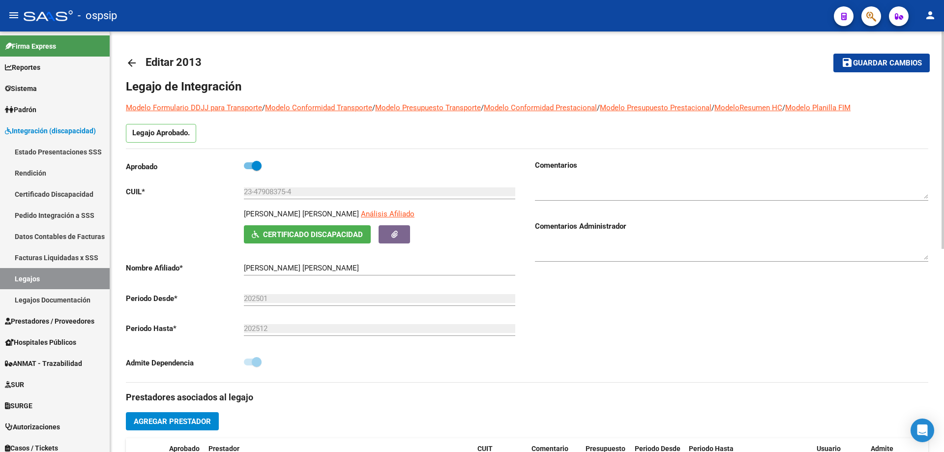
click at [252, 164] on span at bounding box center [257, 166] width 10 height 10
click at [249, 169] on input "checkbox" at bounding box center [248, 169] width 0 height 0
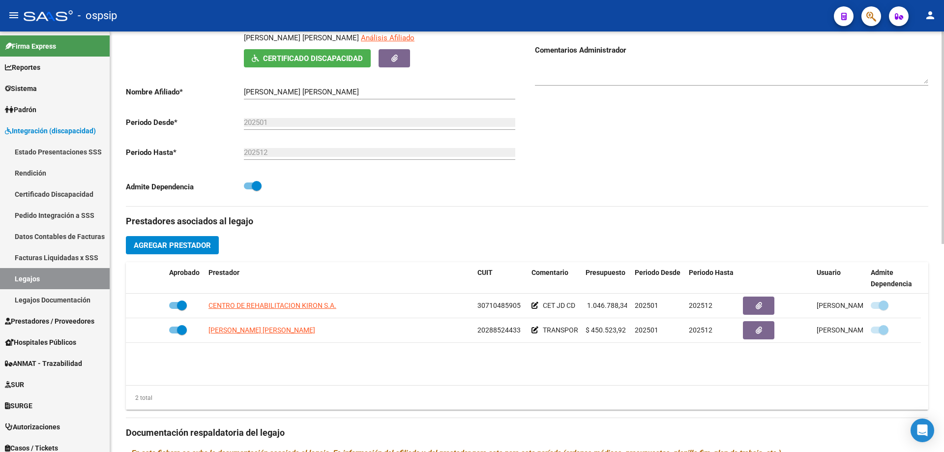
scroll to position [197, 0]
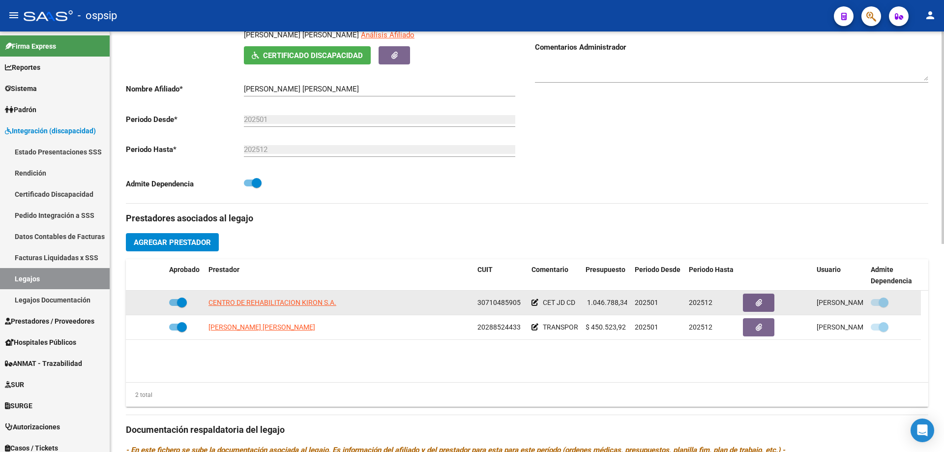
click at [178, 303] on span at bounding box center [182, 303] width 10 height 10
click at [174, 306] on input "checkbox" at bounding box center [174, 306] width 0 height 0
click at [150, 300] on icon at bounding box center [151, 302] width 7 height 7
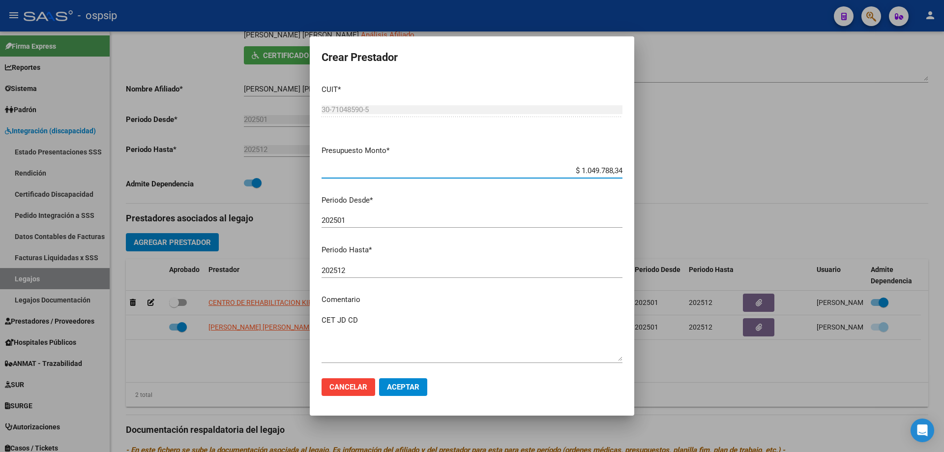
click at [421, 380] on button "Aceptar" at bounding box center [403, 387] width 48 height 18
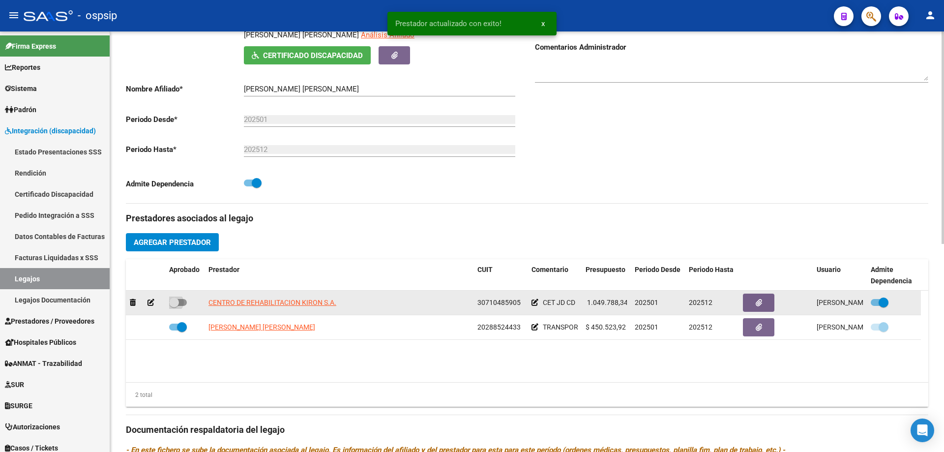
click at [181, 298] on label at bounding box center [178, 303] width 18 height 12
click at [174, 306] on input "checkbox" at bounding box center [174, 306] width 0 height 0
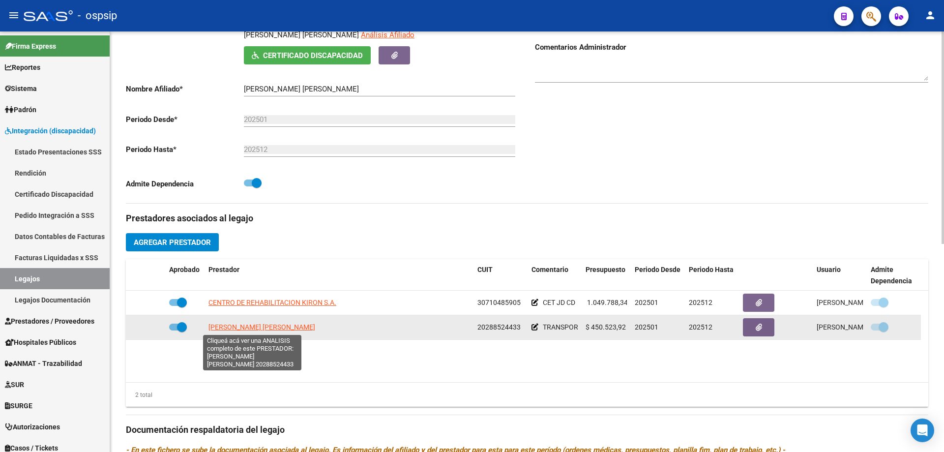
click at [249, 327] on span "NUÑEZ WALDO ALEJANDRO" at bounding box center [262, 327] width 107 height 8
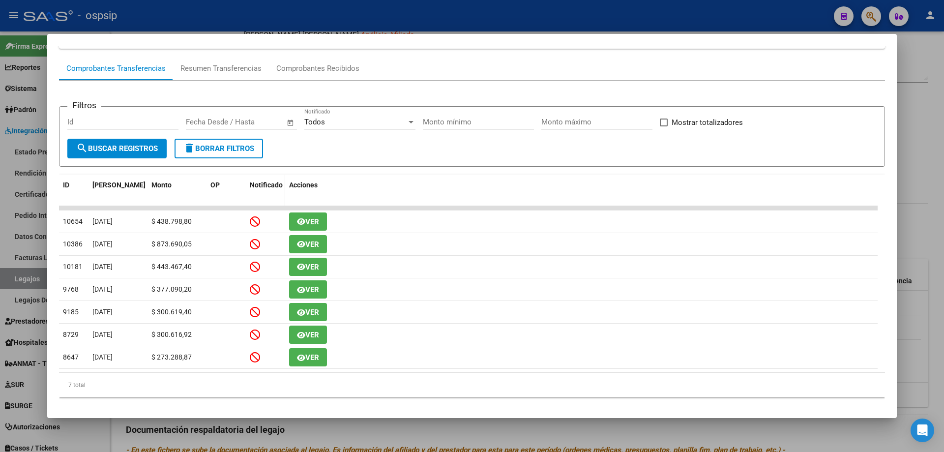
scroll to position [95, 0]
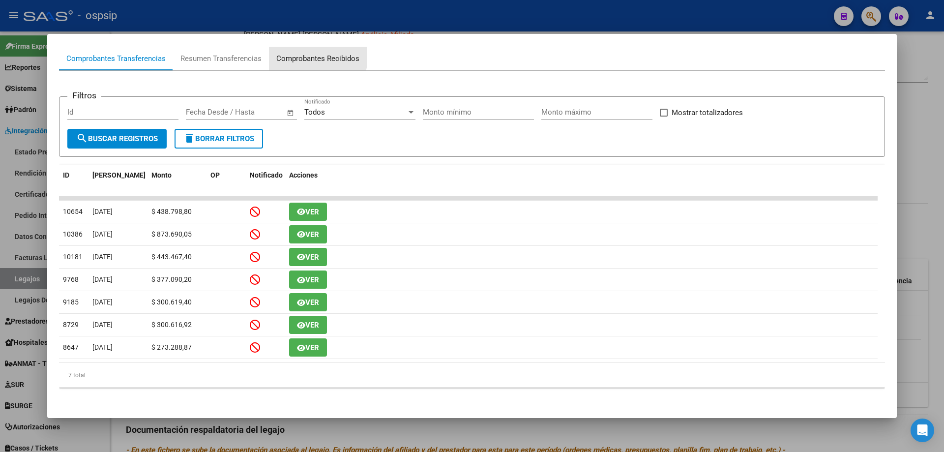
click at [298, 51] on div "Comprobantes Recibidos" at bounding box center [318, 59] width 98 height 24
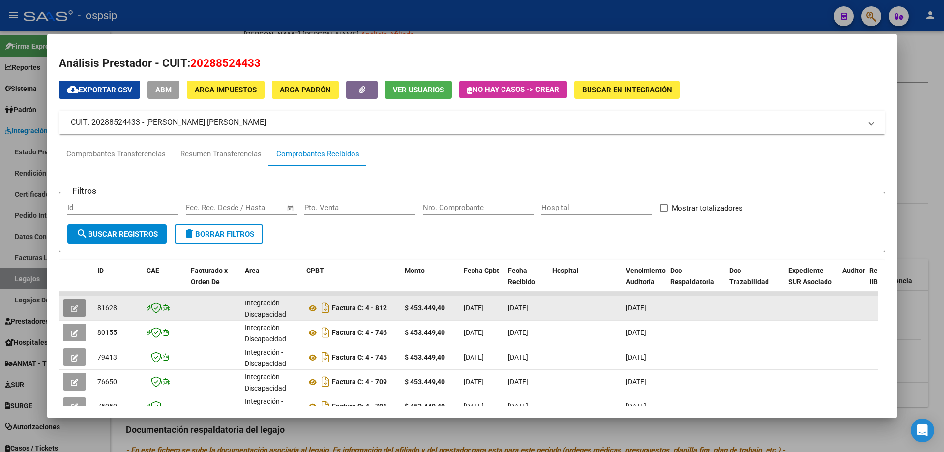
click at [77, 314] on button "button" at bounding box center [74, 308] width 23 height 18
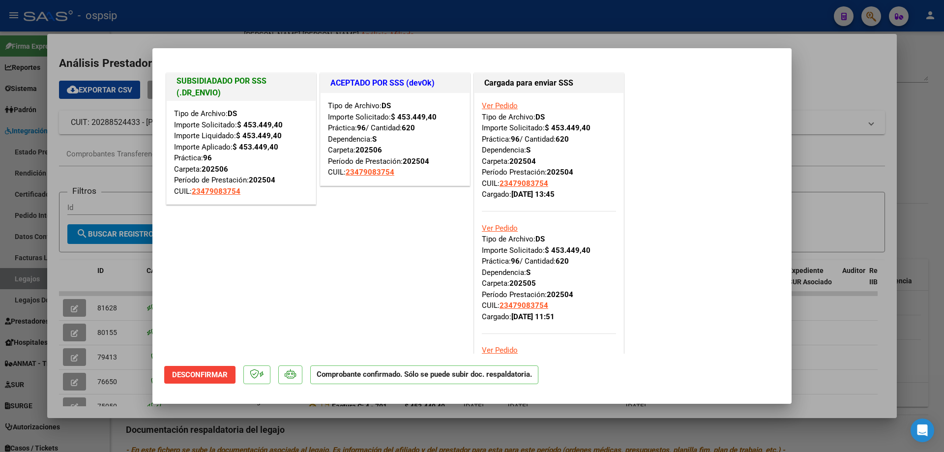
click at [276, 23] on div at bounding box center [472, 226] width 944 height 452
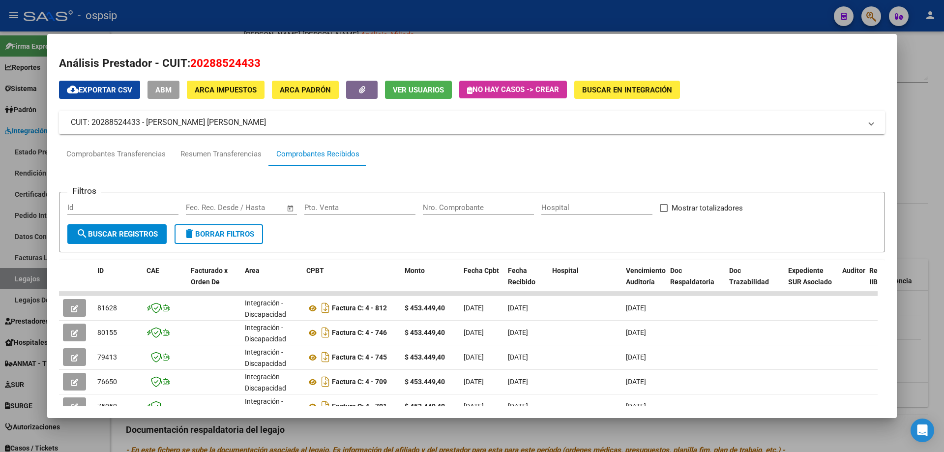
click at [276, 23] on div at bounding box center [472, 226] width 944 height 452
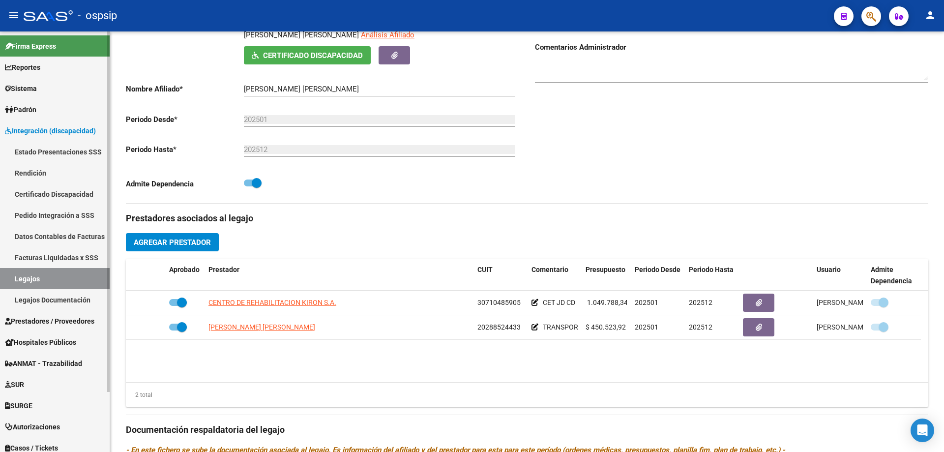
click at [80, 277] on link "Legajos" at bounding box center [55, 278] width 110 height 21
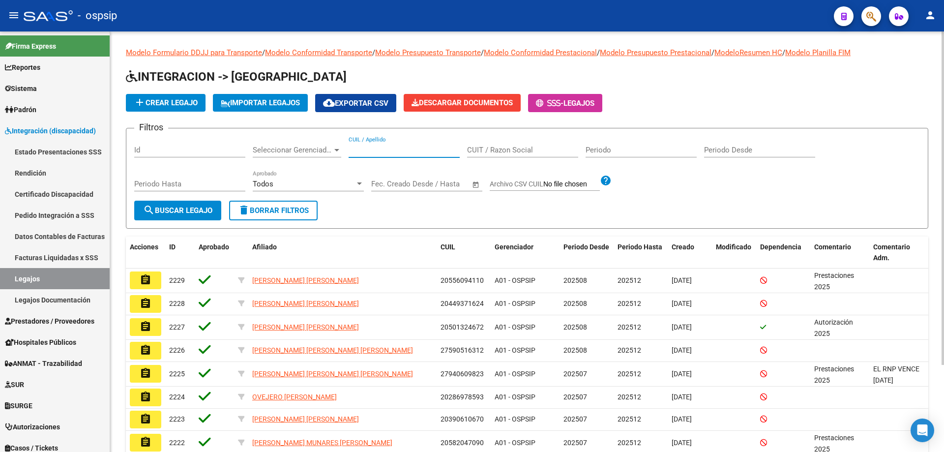
click at [445, 153] on input "CUIL / Apellido" at bounding box center [404, 150] width 111 height 9
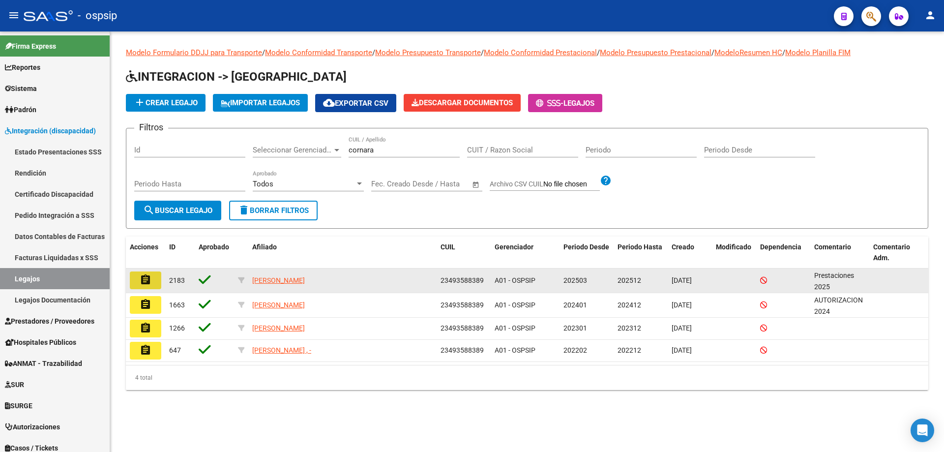
click at [151, 276] on mat-icon "assignment" at bounding box center [146, 280] width 12 height 12
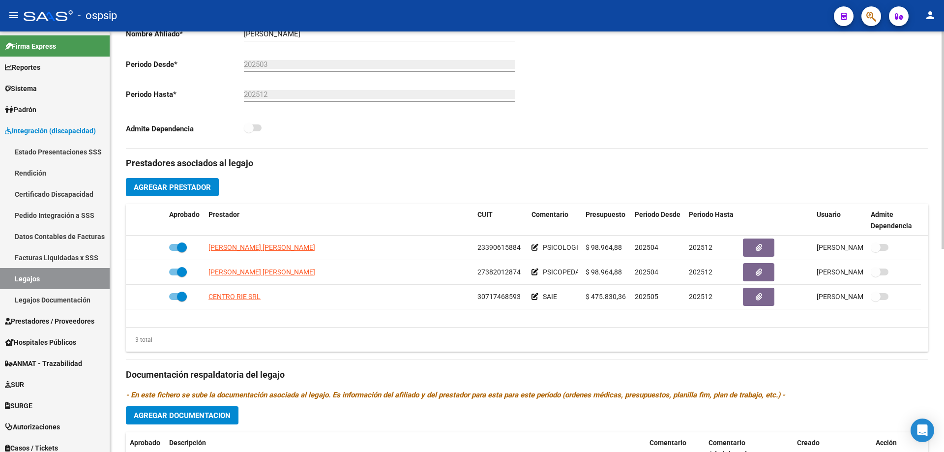
scroll to position [246, 0]
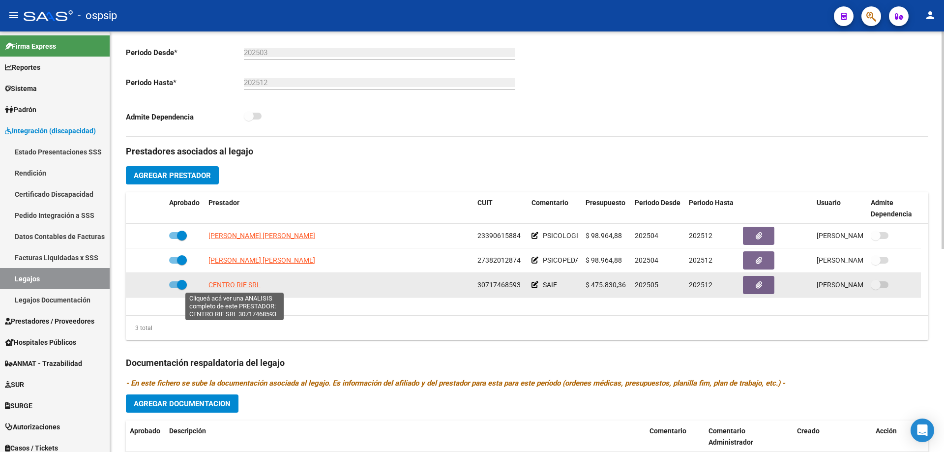
click at [243, 284] on span "CENTRO RIE SRL" at bounding box center [235, 285] width 52 height 8
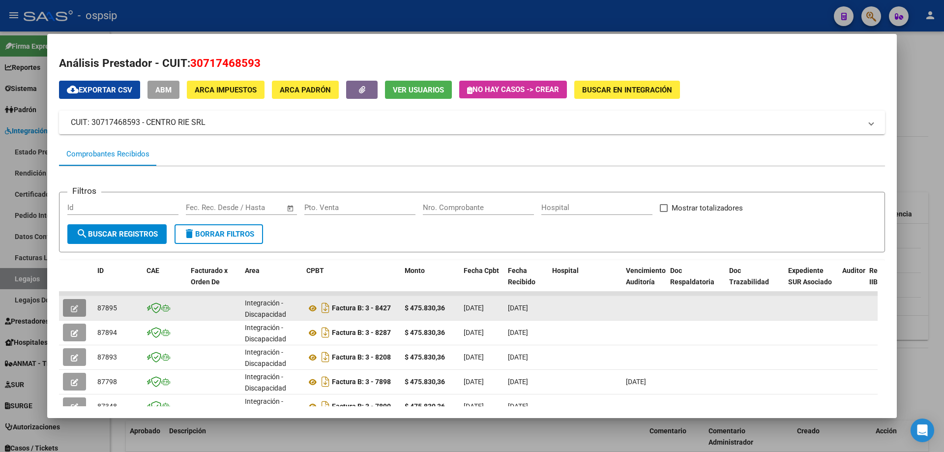
click at [84, 310] on button "button" at bounding box center [74, 308] width 23 height 18
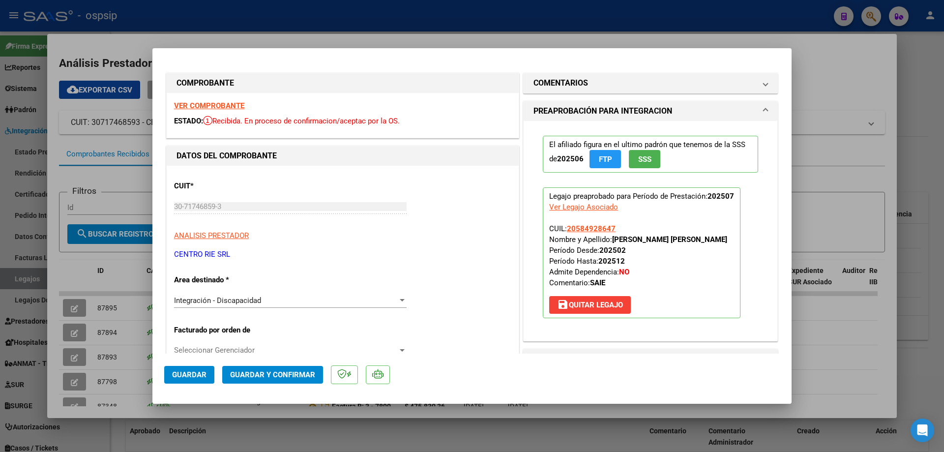
click at [80, 336] on div at bounding box center [472, 226] width 944 height 452
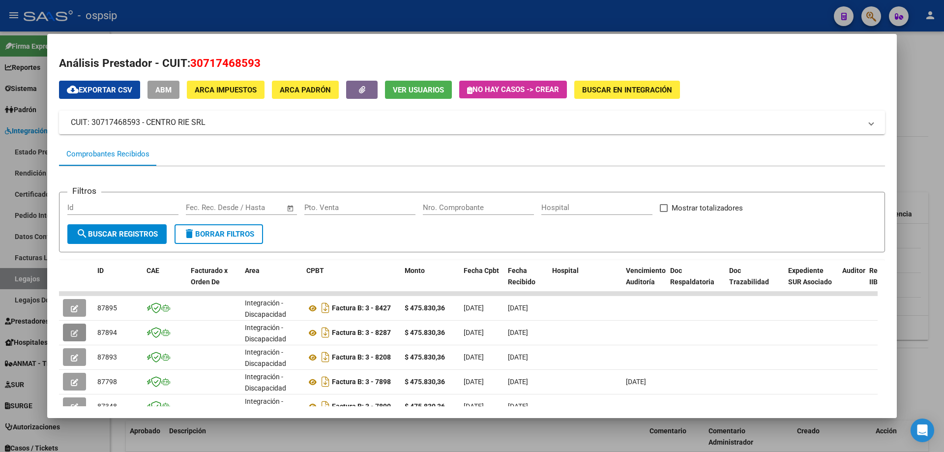
click at [80, 336] on button "button" at bounding box center [74, 333] width 23 height 18
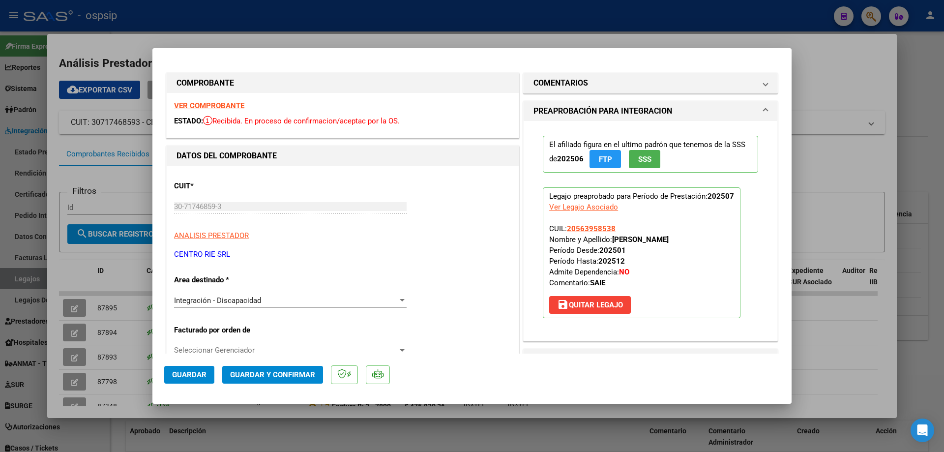
click at [87, 365] on div at bounding box center [472, 226] width 944 height 452
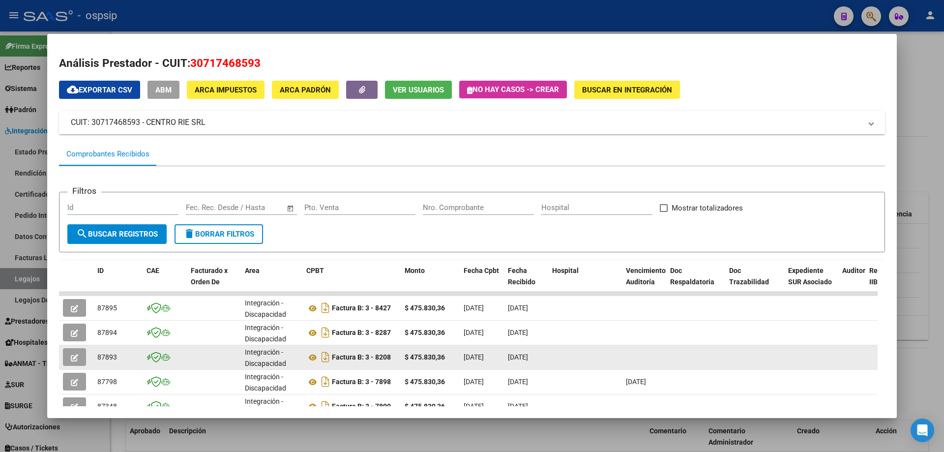
click at [82, 361] on button "button" at bounding box center [74, 357] width 23 height 18
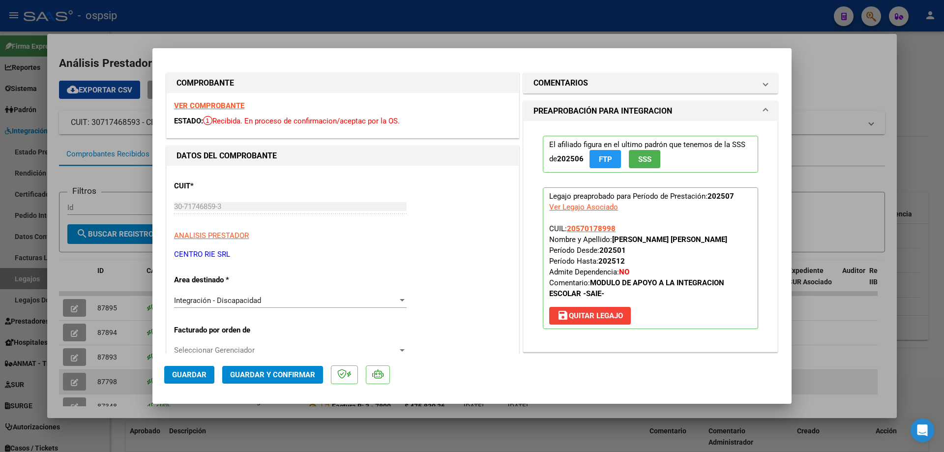
drag, startPoint x: 76, startPoint y: 380, endPoint x: 84, endPoint y: 381, distance: 7.9
click at [84, 381] on div at bounding box center [472, 226] width 944 height 452
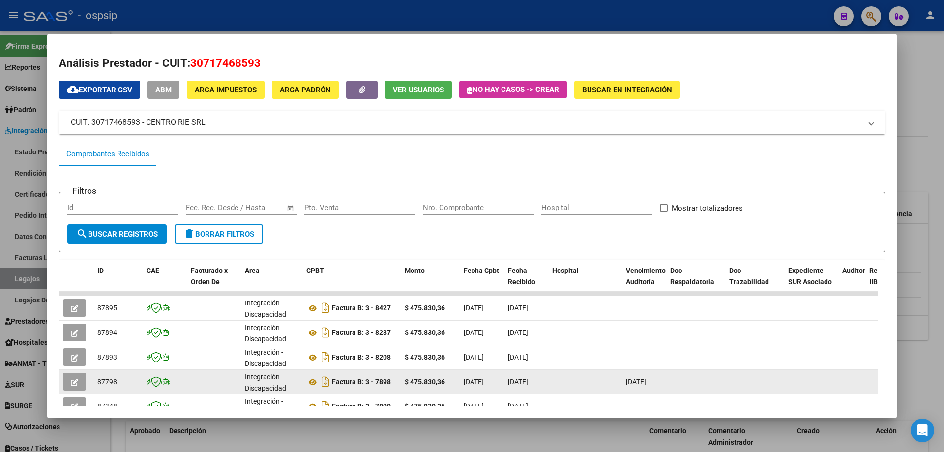
click at [84, 381] on button "button" at bounding box center [74, 382] width 23 height 18
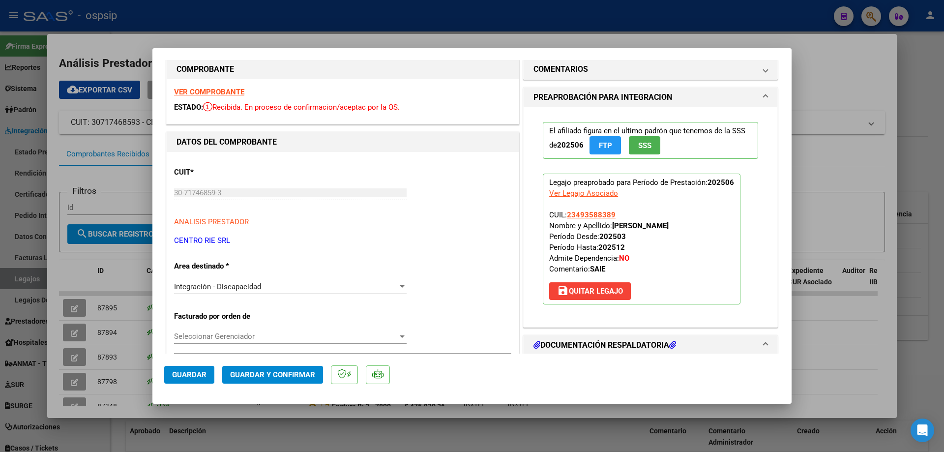
scroll to position [0, 0]
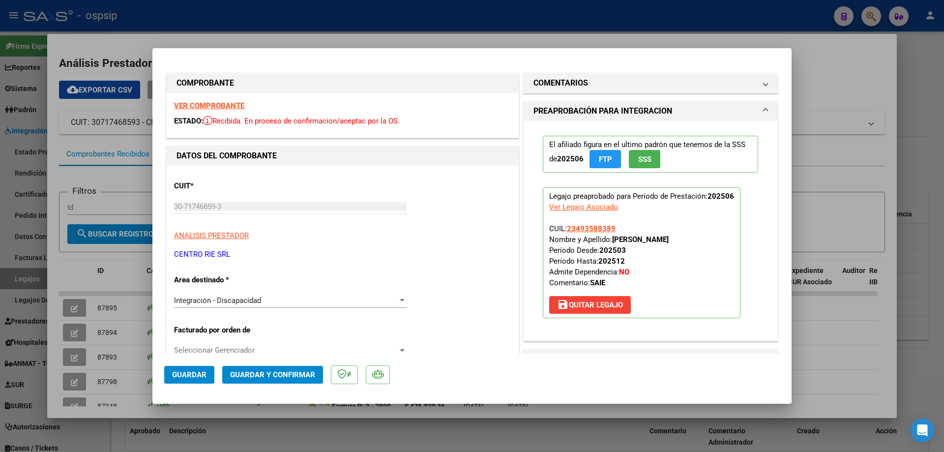
click at [204, 103] on strong "VER COMPROBANTE" at bounding box center [209, 105] width 70 height 9
click at [311, 24] on div at bounding box center [472, 226] width 944 height 452
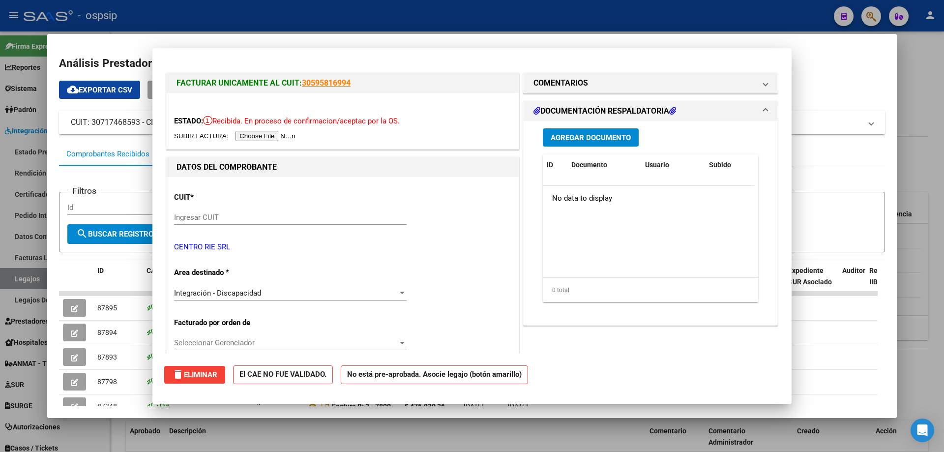
click at [311, 24] on div at bounding box center [472, 226] width 944 height 452
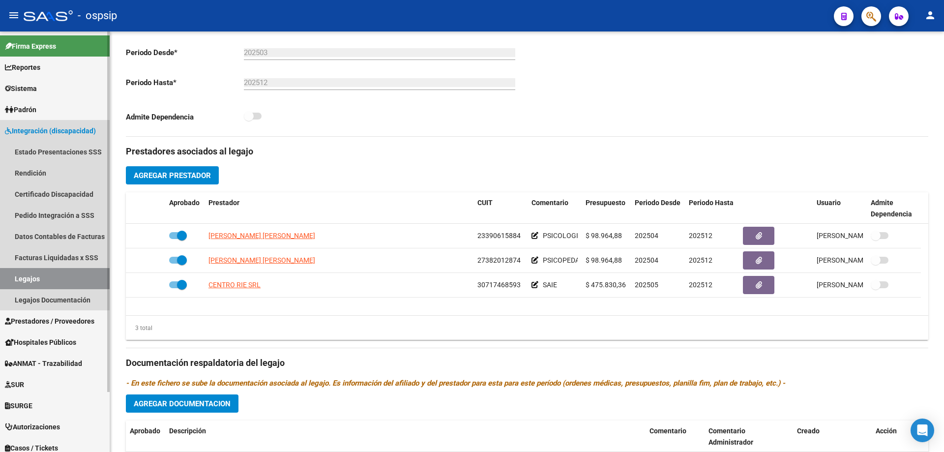
click at [30, 274] on link "Legajos" at bounding box center [55, 278] width 110 height 21
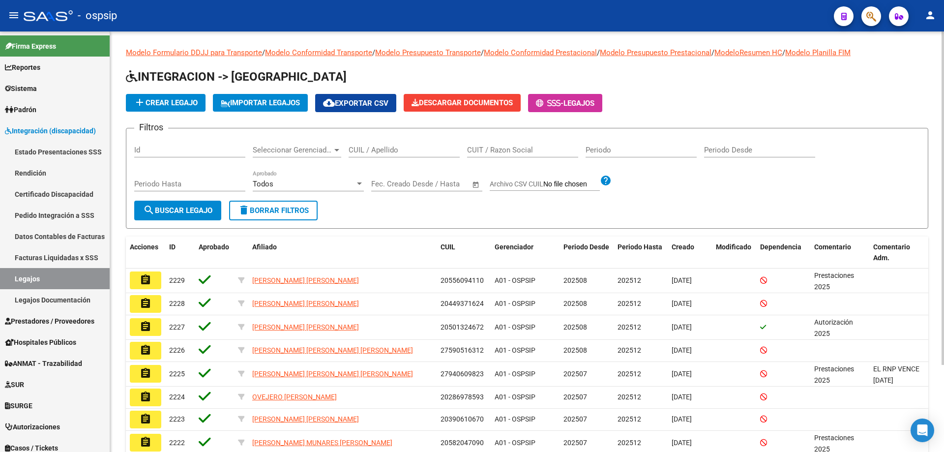
click at [362, 156] on div "CUIL / Apellido" at bounding box center [404, 146] width 111 height 21
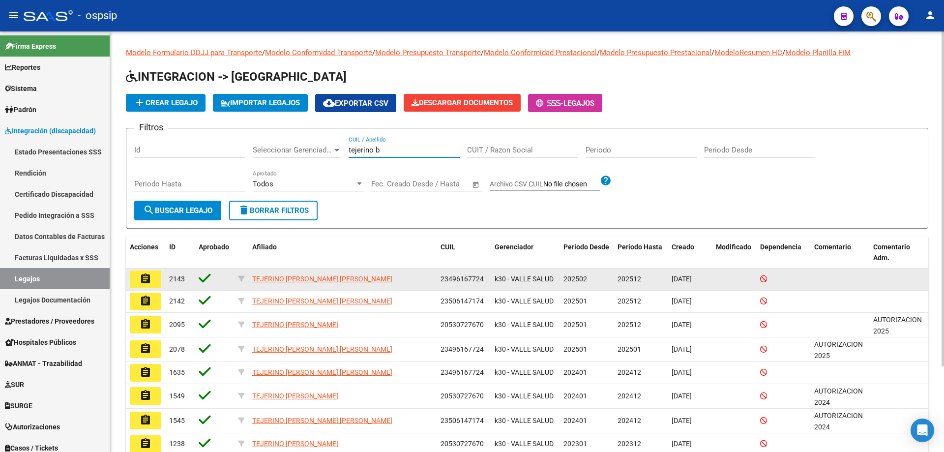
click at [144, 276] on mat-icon "assignment" at bounding box center [146, 279] width 12 height 12
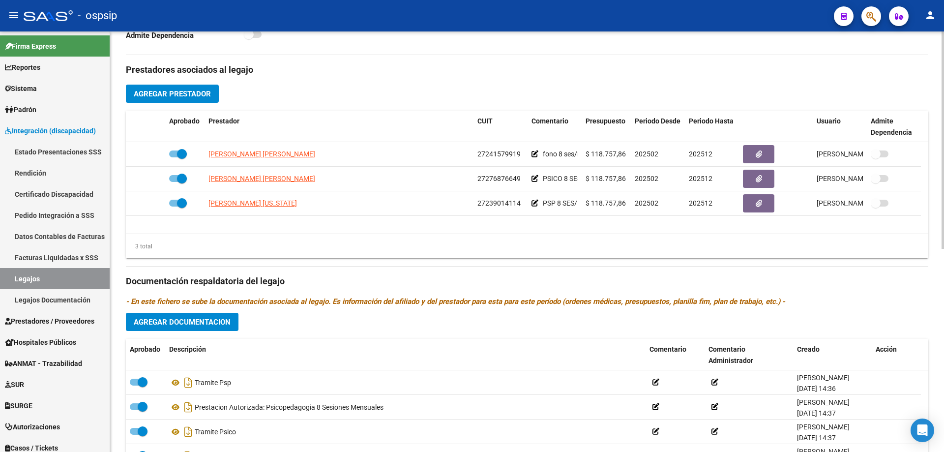
scroll to position [344, 0]
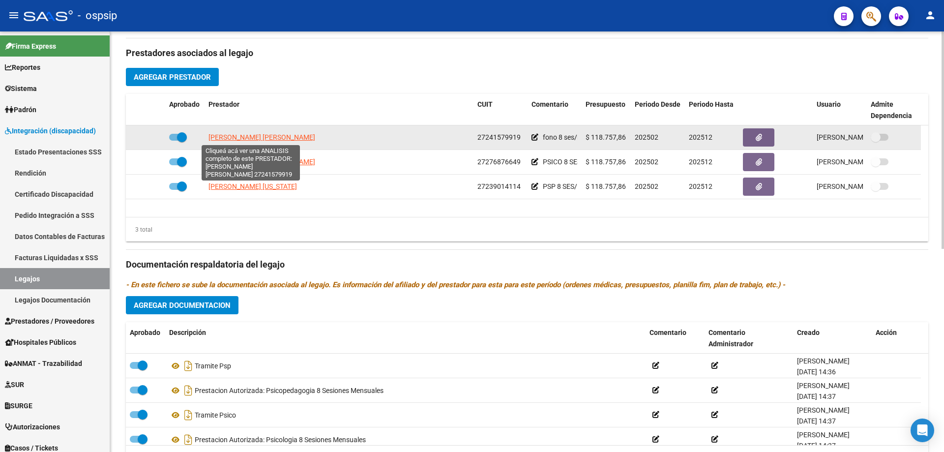
click at [276, 143] on app-link-go-to "FANELLO MONICA ANDREA" at bounding box center [262, 137] width 107 height 11
click at [272, 133] on span "FANELLO MONICA ANDREA" at bounding box center [262, 137] width 107 height 8
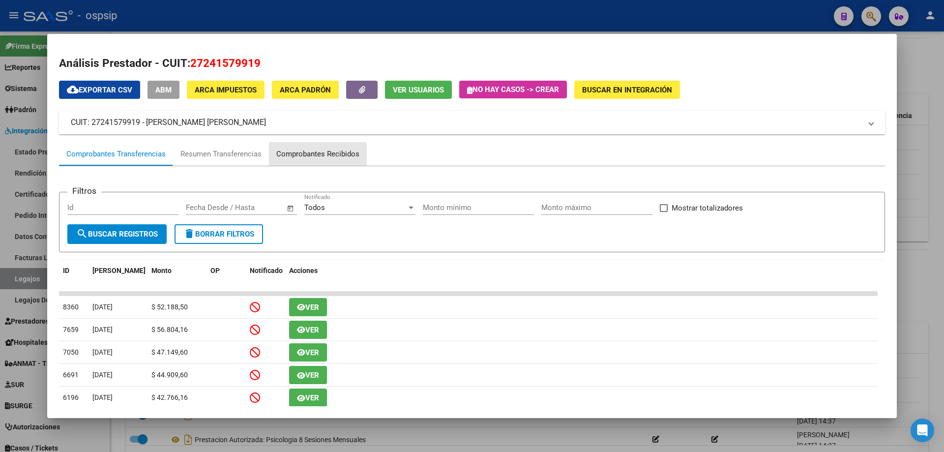
click at [303, 162] on div "Comprobantes Recibidos" at bounding box center [318, 154] width 98 height 24
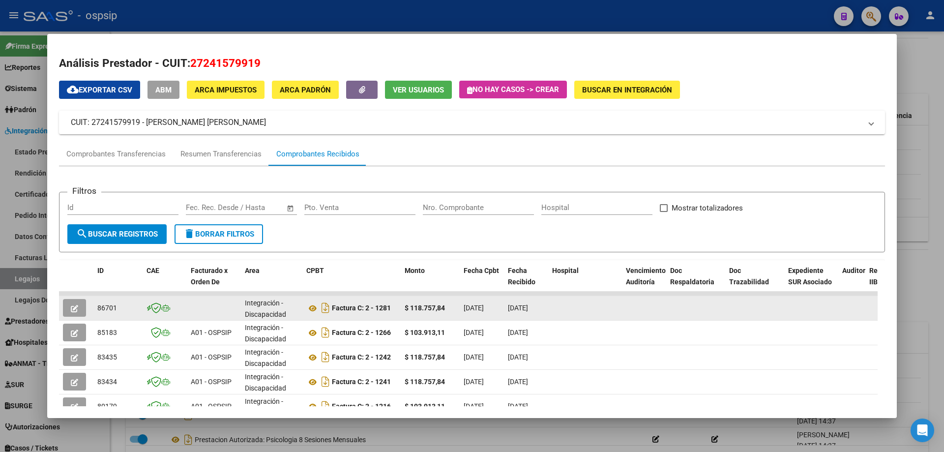
click at [75, 311] on icon "button" at bounding box center [74, 308] width 7 height 7
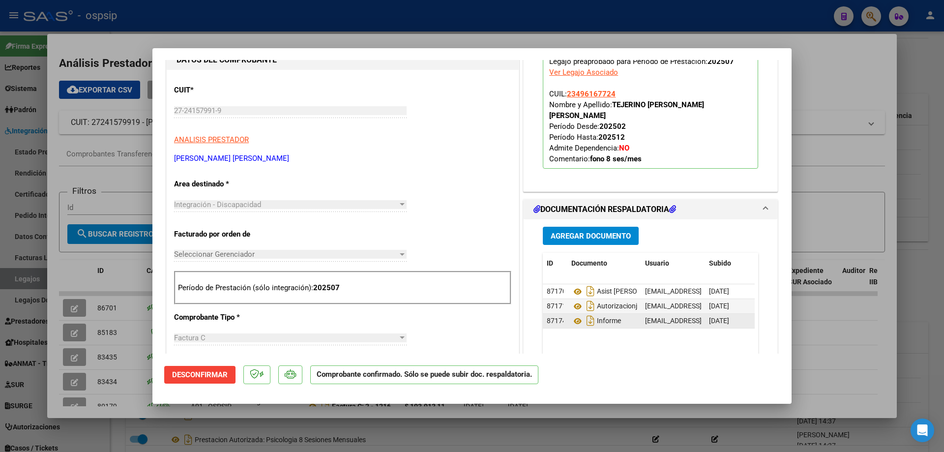
scroll to position [295, 0]
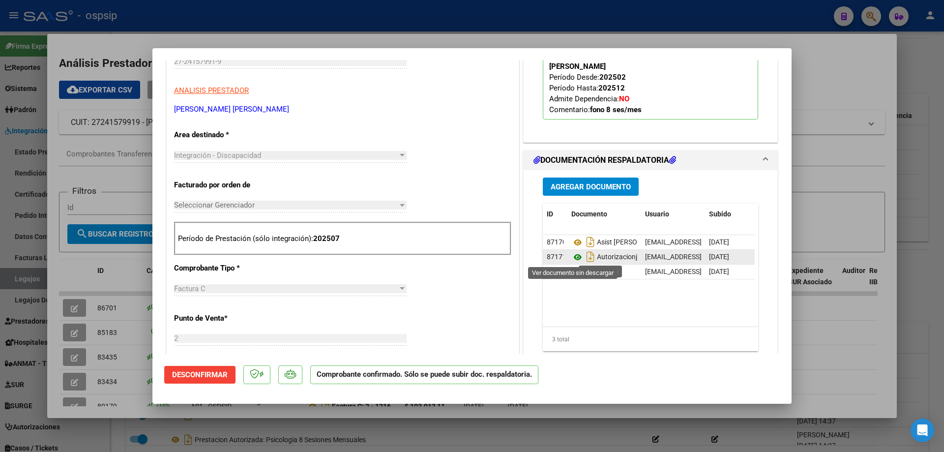
click at [576, 256] on icon at bounding box center [578, 257] width 13 height 12
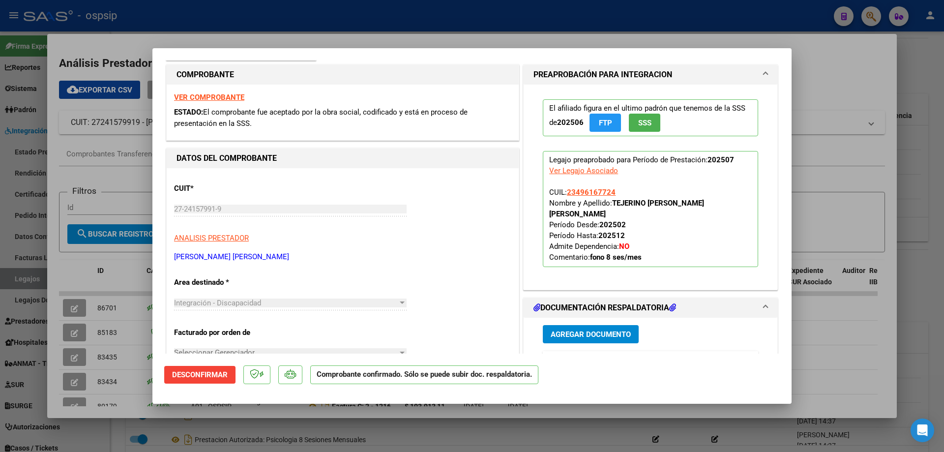
click at [228, 97] on strong "VER COMPROBANTE" at bounding box center [209, 97] width 70 height 9
click at [220, 21] on div at bounding box center [472, 226] width 944 height 452
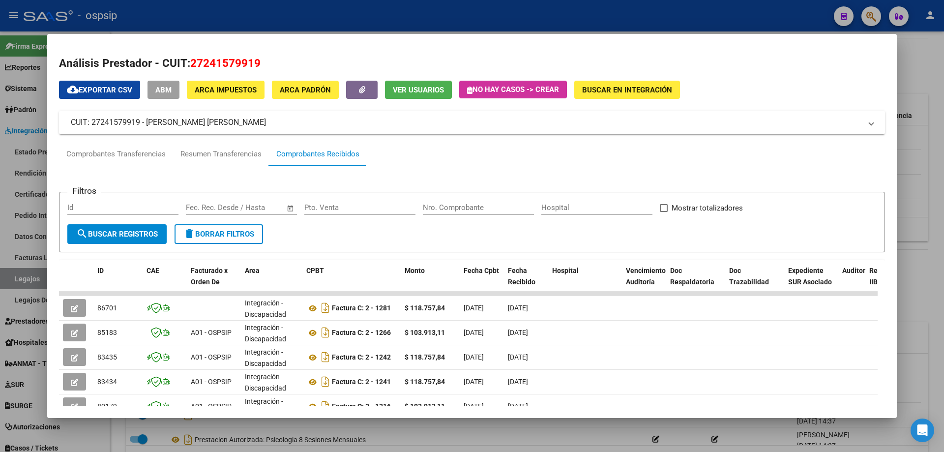
click at [220, 21] on div at bounding box center [472, 226] width 944 height 452
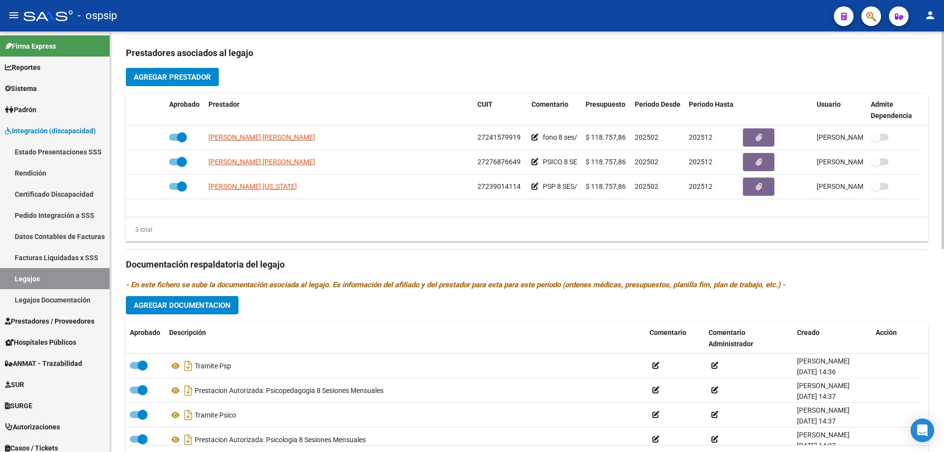
click at [495, 227] on div "3 total" at bounding box center [527, 229] width 803 height 25
click at [68, 274] on link "Legajos" at bounding box center [55, 278] width 110 height 21
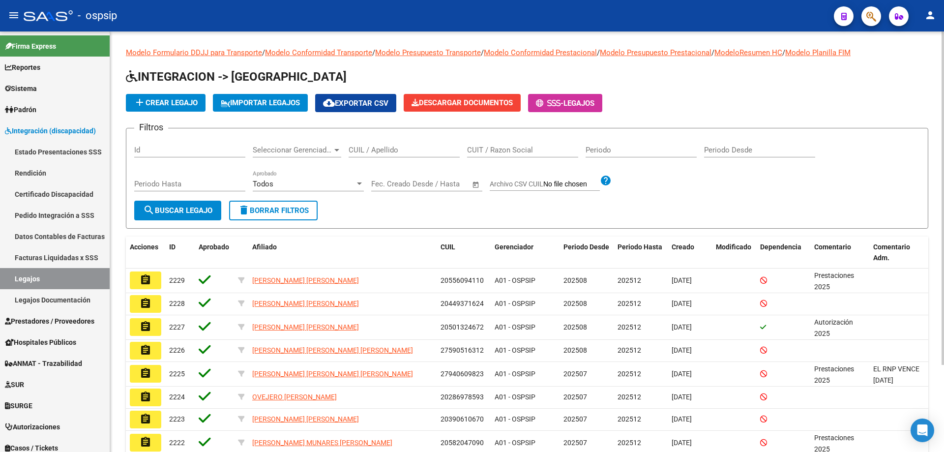
click at [397, 142] on div "CUIL / Apellido" at bounding box center [404, 146] width 111 height 21
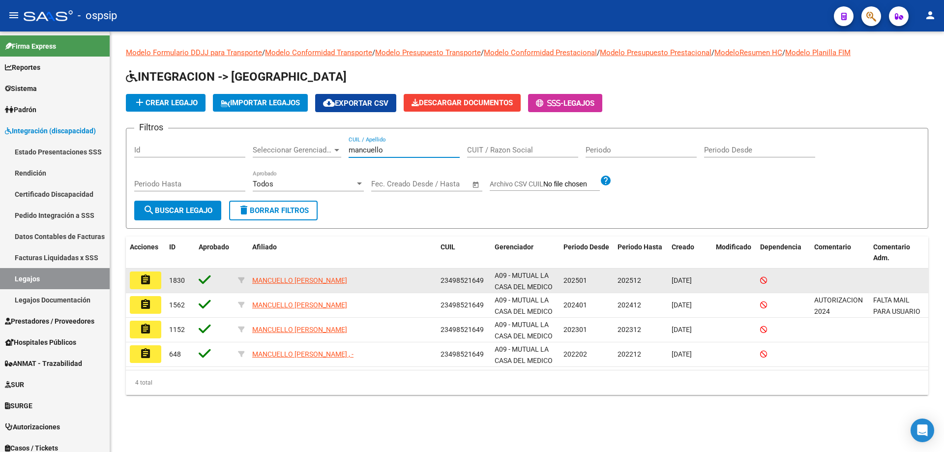
click at [143, 280] on mat-icon "assignment" at bounding box center [146, 280] width 12 height 12
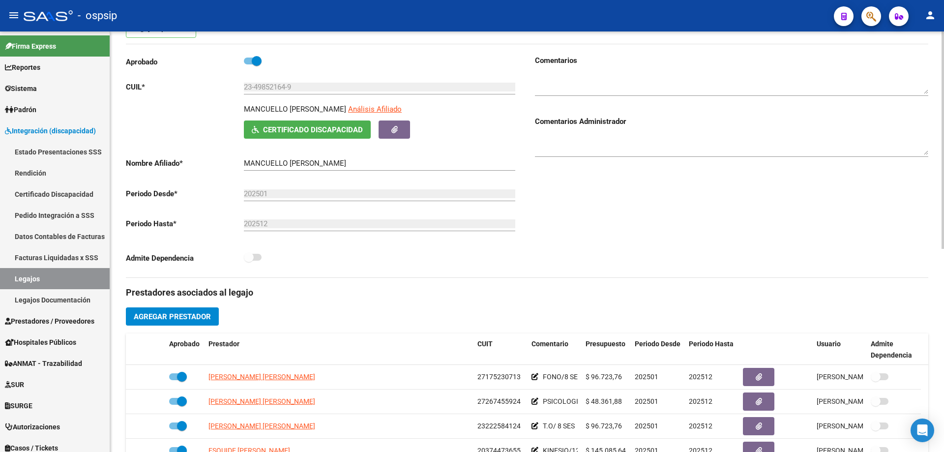
scroll to position [98, 0]
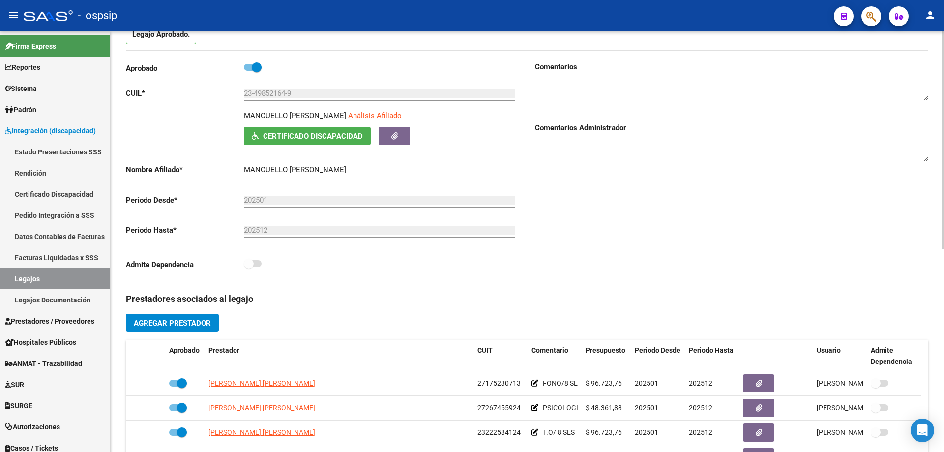
click at [249, 64] on span at bounding box center [253, 67] width 18 height 7
click at [249, 71] on input "checkbox" at bounding box center [248, 71] width 0 height 0
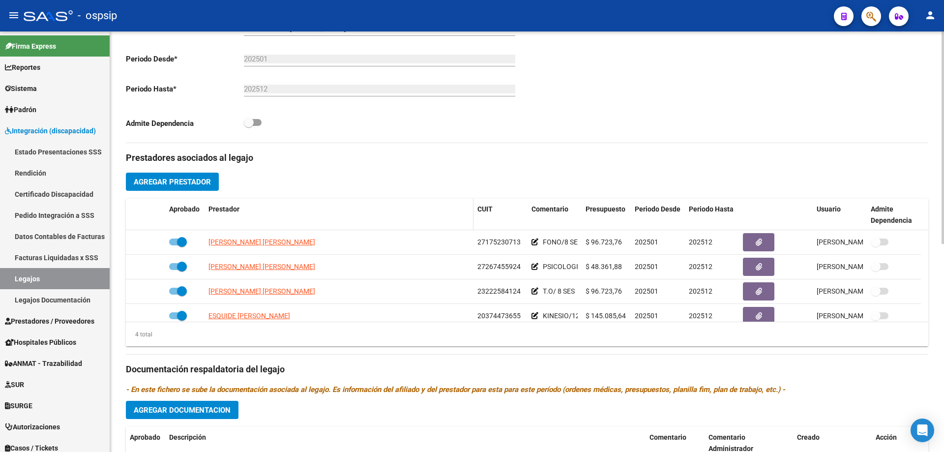
scroll to position [264, 0]
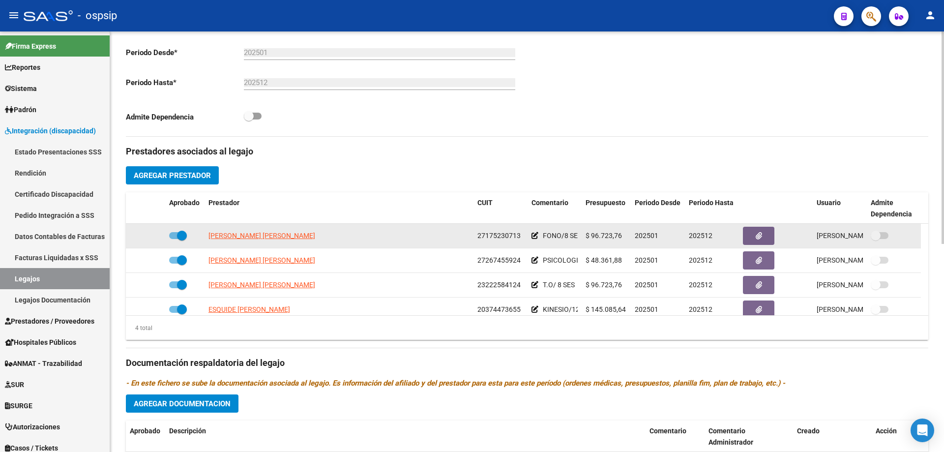
click at [177, 235] on span at bounding box center [182, 236] width 10 height 10
click at [174, 239] on input "checkbox" at bounding box center [174, 239] width 0 height 0
click at [148, 236] on icon at bounding box center [151, 235] width 7 height 7
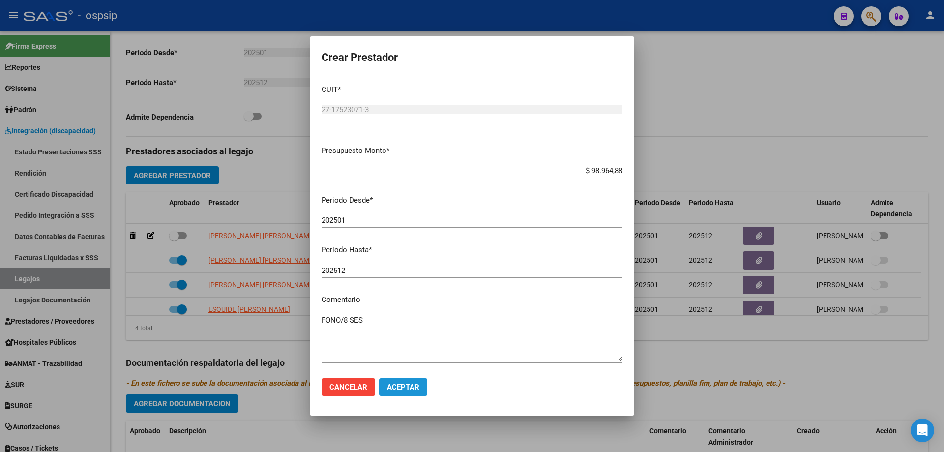
click at [413, 386] on span "Aceptar" at bounding box center [403, 387] width 32 height 9
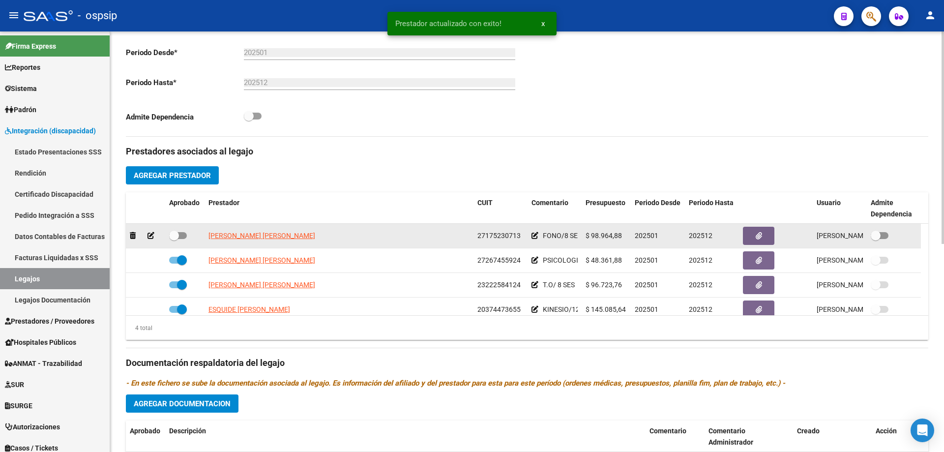
click at [179, 233] on span at bounding box center [178, 235] width 18 height 7
click at [174, 239] on input "checkbox" at bounding box center [174, 239] width 0 height 0
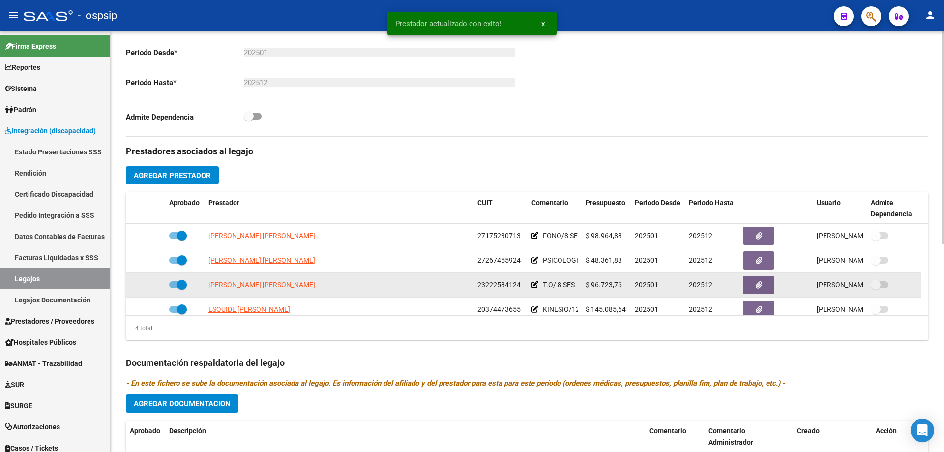
click at [180, 283] on span at bounding box center [182, 285] width 10 height 10
click at [174, 288] on input "checkbox" at bounding box center [174, 288] width 0 height 0
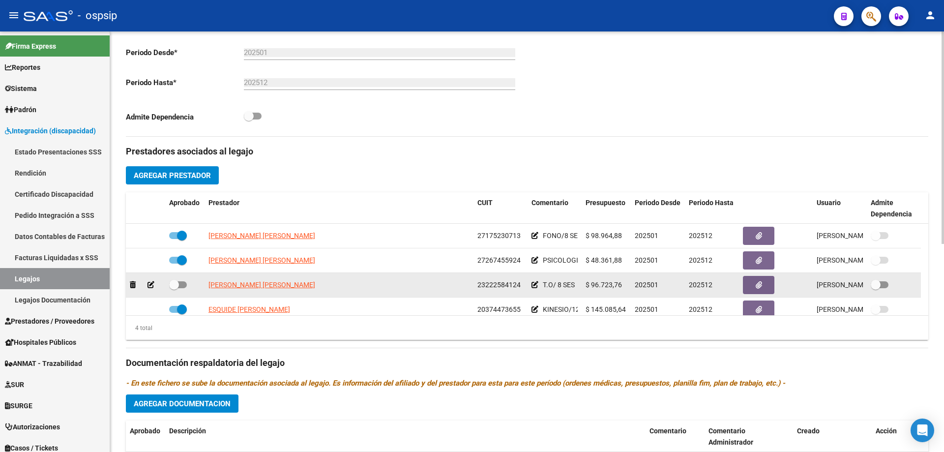
click at [151, 284] on icon at bounding box center [151, 284] width 7 height 7
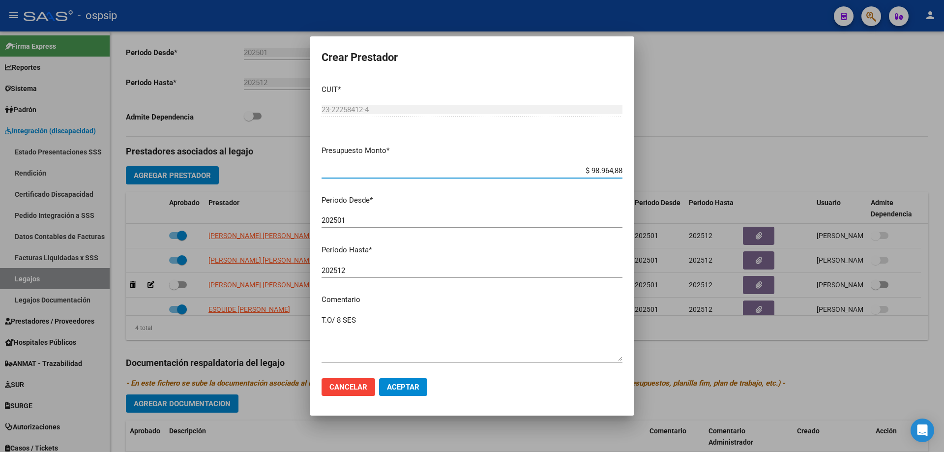
click at [400, 389] on span "Aceptar" at bounding box center [403, 387] width 32 height 9
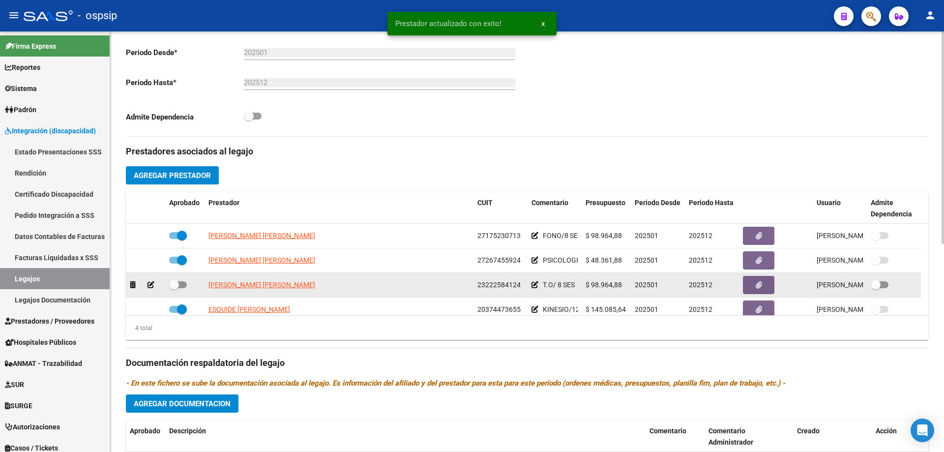
click at [184, 286] on span at bounding box center [178, 284] width 18 height 7
click at [174, 288] on input "checkbox" at bounding box center [174, 288] width 0 height 0
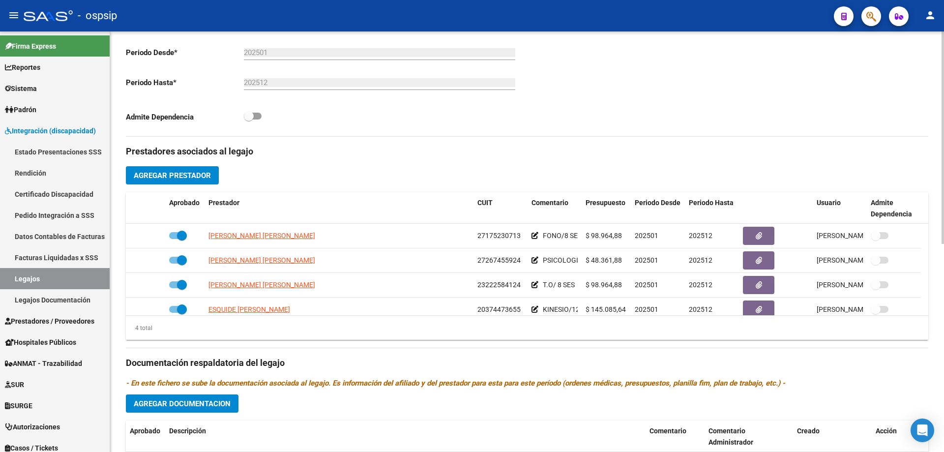
click at [420, 178] on div "Prestadores asociados al legajo Agregar Prestador Aprobado Prestador CUIT Comen…" at bounding box center [527, 356] width 803 height 439
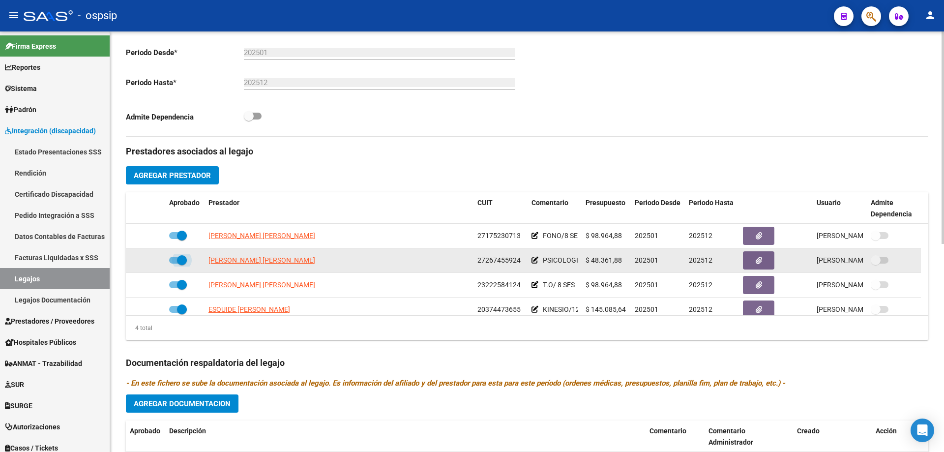
click at [177, 254] on label at bounding box center [178, 260] width 18 height 12
click at [174, 264] on input "checkbox" at bounding box center [174, 264] width 0 height 0
click at [147, 261] on div at bounding box center [145, 260] width 31 height 11
click at [149, 260] on icon at bounding box center [151, 260] width 7 height 7
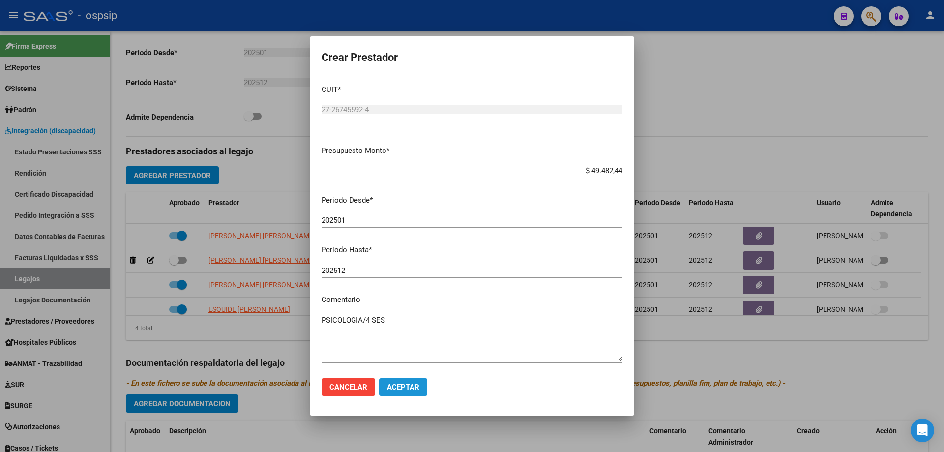
click at [397, 385] on span "Aceptar" at bounding box center [403, 387] width 32 height 9
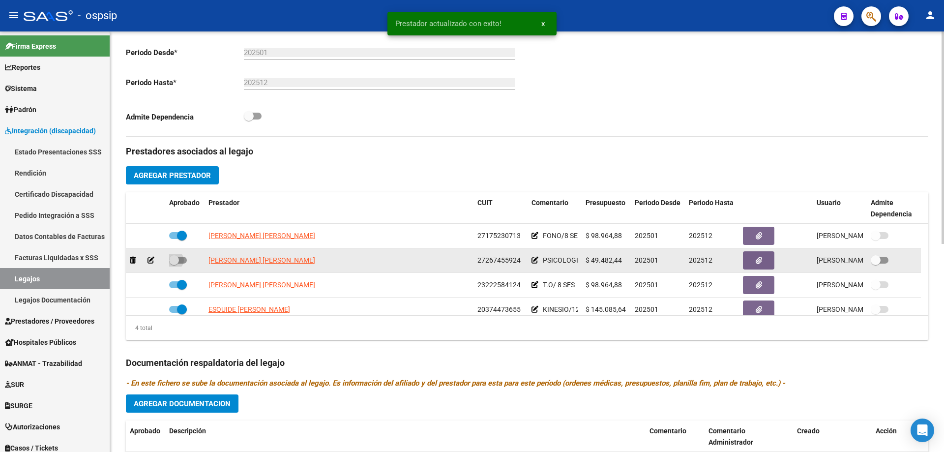
click at [180, 261] on span at bounding box center [178, 260] width 18 height 7
click at [174, 264] on input "checkbox" at bounding box center [174, 264] width 0 height 0
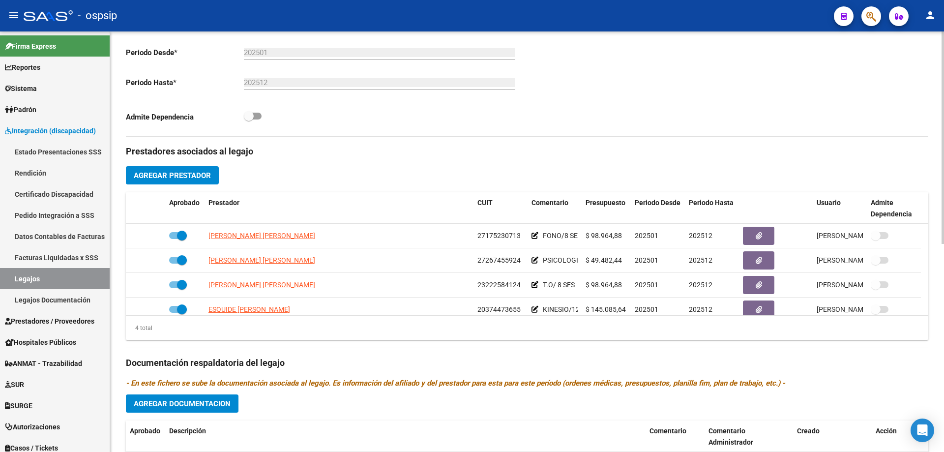
click at [201, 354] on div "Prestadores asociados al legajo Agregar Prestador Aprobado Prestador CUIT Comen…" at bounding box center [527, 356] width 803 height 439
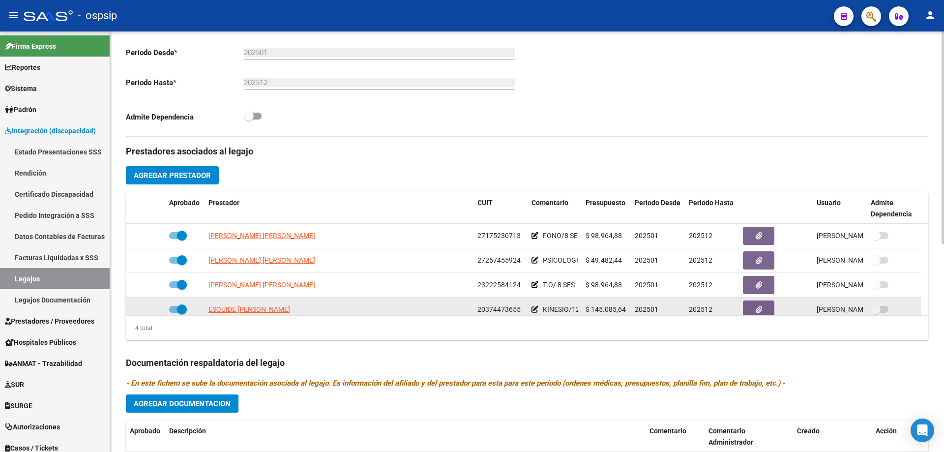
click at [180, 307] on span at bounding box center [182, 309] width 10 height 10
click at [174, 313] on input "checkbox" at bounding box center [174, 313] width 0 height 0
click at [151, 307] on icon at bounding box center [151, 309] width 7 height 7
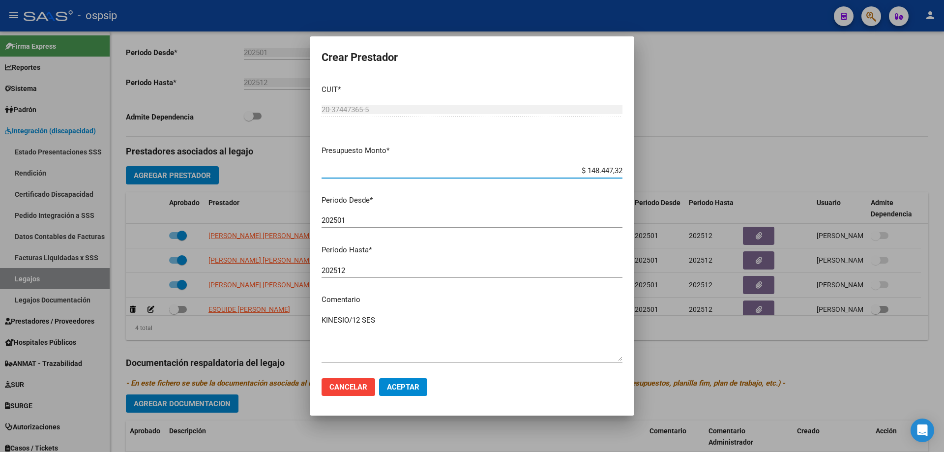
click at [417, 394] on button "Aceptar" at bounding box center [403, 387] width 48 height 18
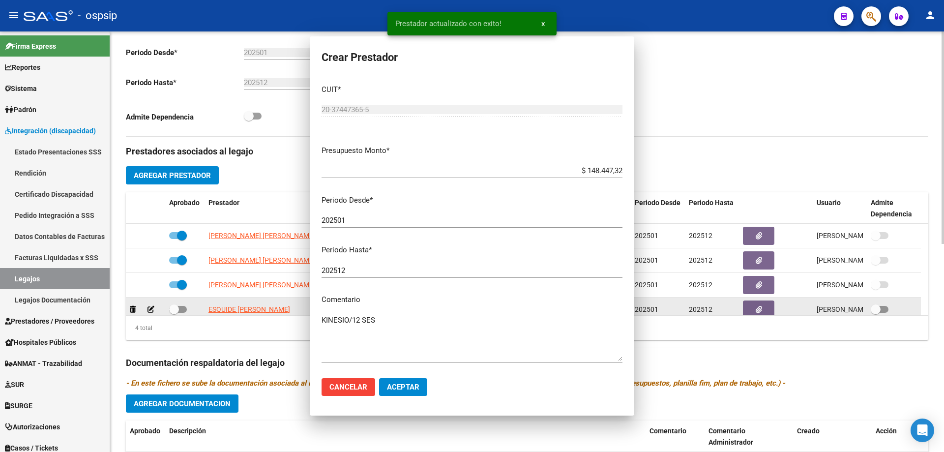
scroll to position [6, 0]
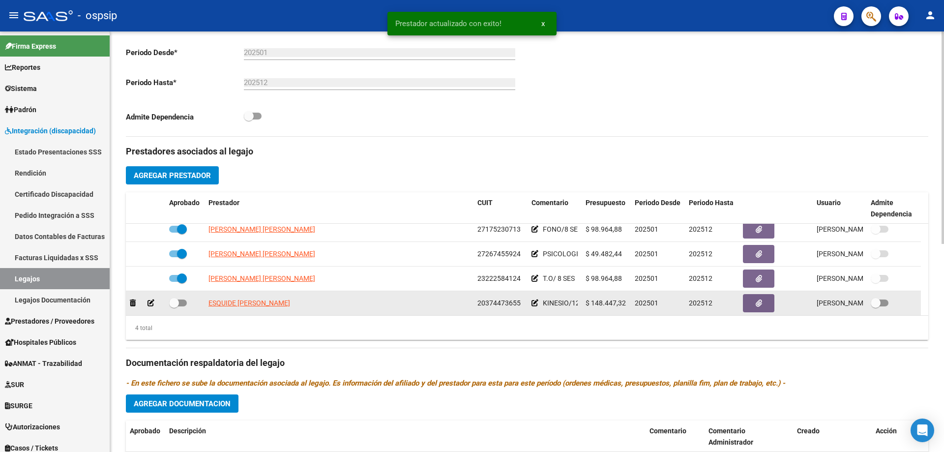
click at [176, 299] on span at bounding box center [174, 303] width 10 height 10
click at [174, 306] on input "checkbox" at bounding box center [174, 306] width 0 height 0
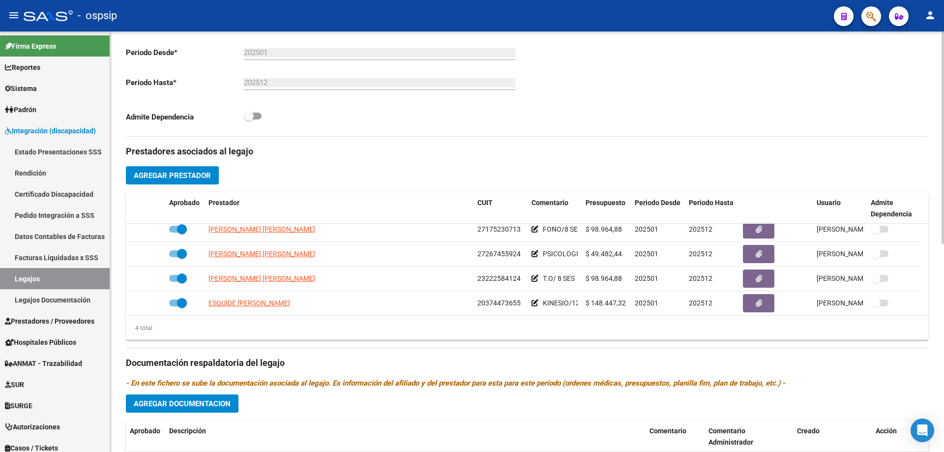
scroll to position [67, 0]
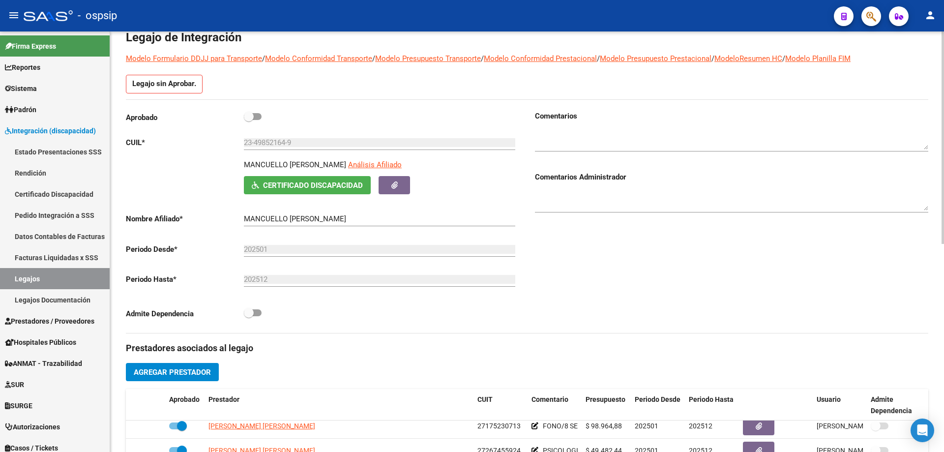
click at [602, 112] on h3 "Comentarios" at bounding box center [731, 116] width 393 height 11
click at [256, 119] on span at bounding box center [253, 116] width 18 height 7
click at [249, 120] on input "checkbox" at bounding box center [248, 120] width 0 height 0
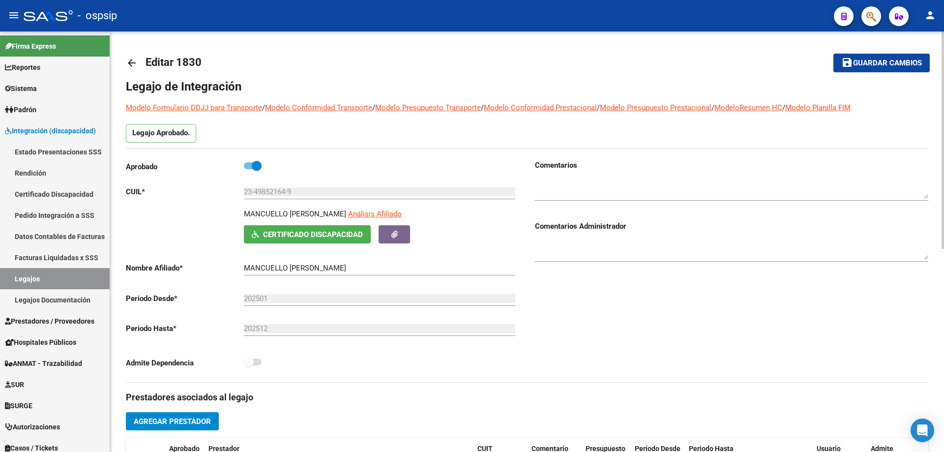
click at [862, 63] on span "Guardar cambios" at bounding box center [887, 63] width 69 height 9
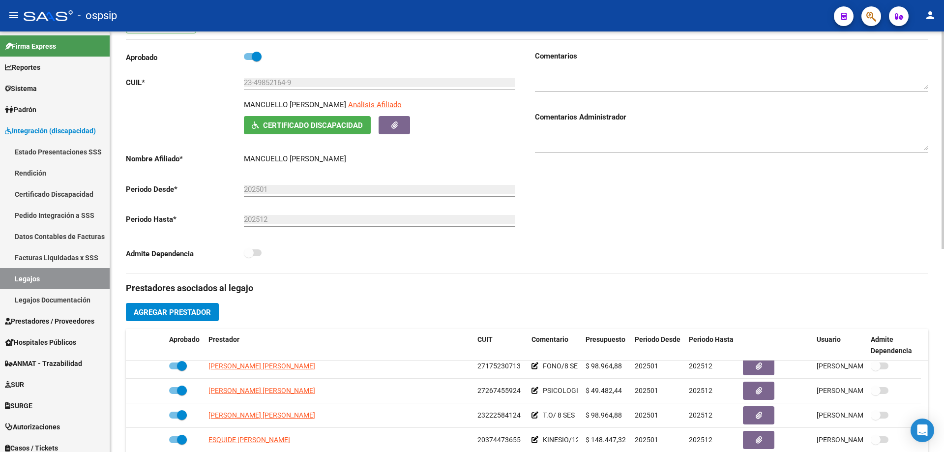
scroll to position [148, 0]
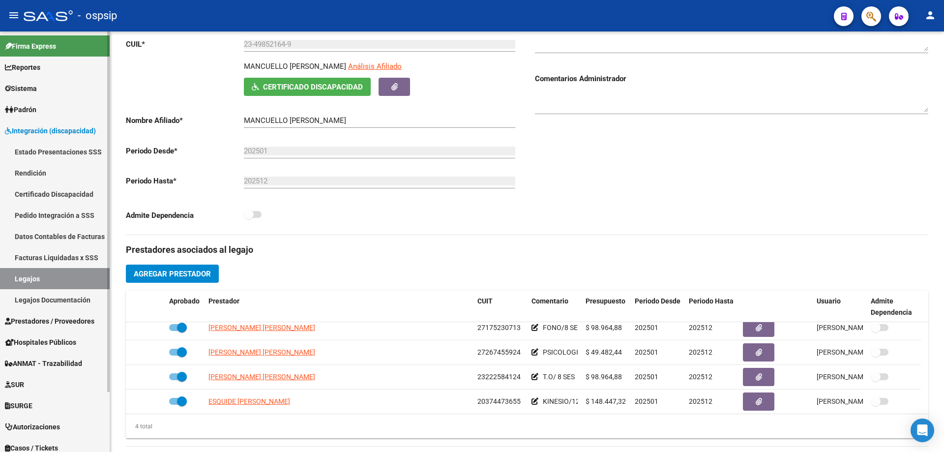
click at [52, 272] on link "Legajos" at bounding box center [55, 278] width 110 height 21
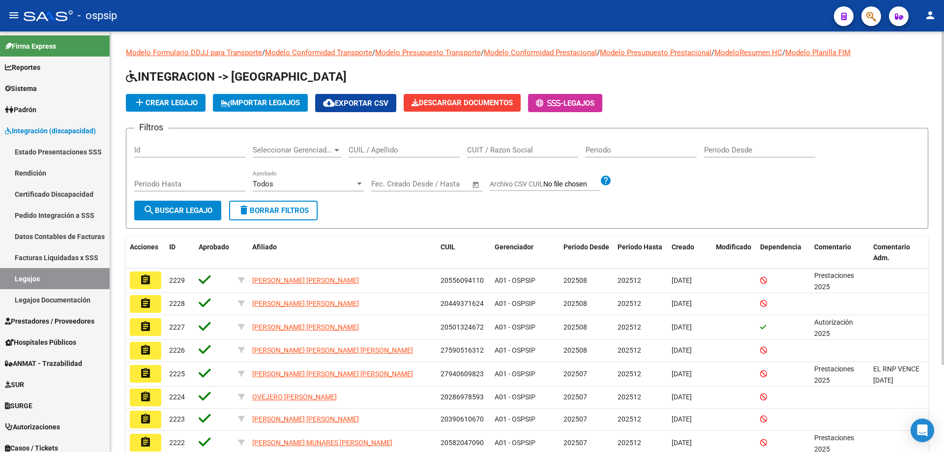
click at [385, 152] on input "CUIL / Apellido" at bounding box center [404, 150] width 111 height 9
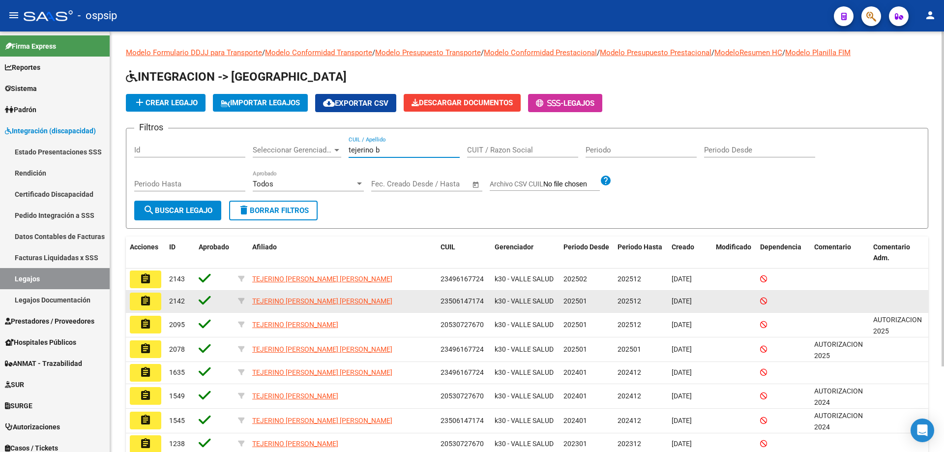
click at [147, 303] on mat-icon "assignment" at bounding box center [146, 301] width 12 height 12
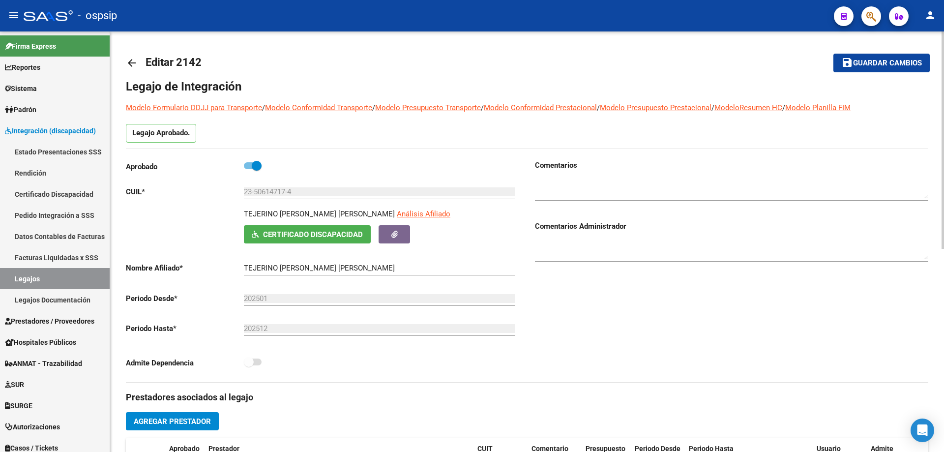
click at [428, 208] on div "23-50614717-4 Ingresar CUIL" at bounding box center [380, 193] width 272 height 30
click at [427, 216] on span "Análisis Afiliado" at bounding box center [424, 214] width 54 height 9
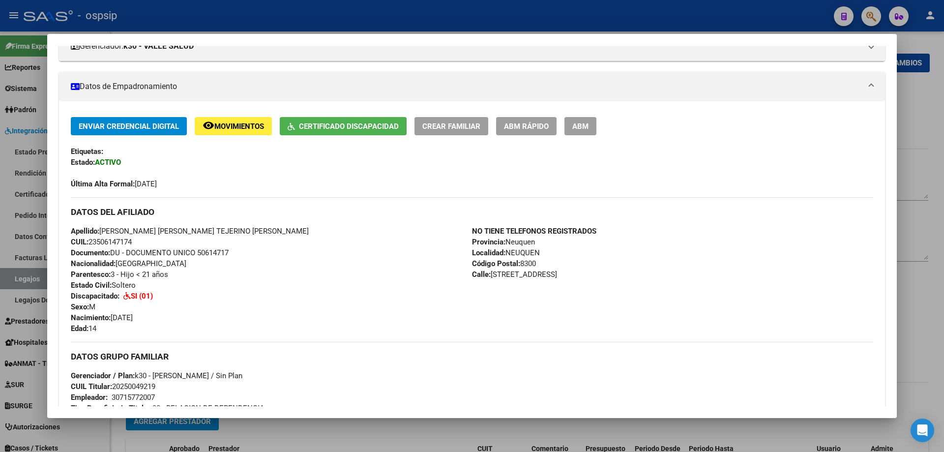
scroll to position [148, 0]
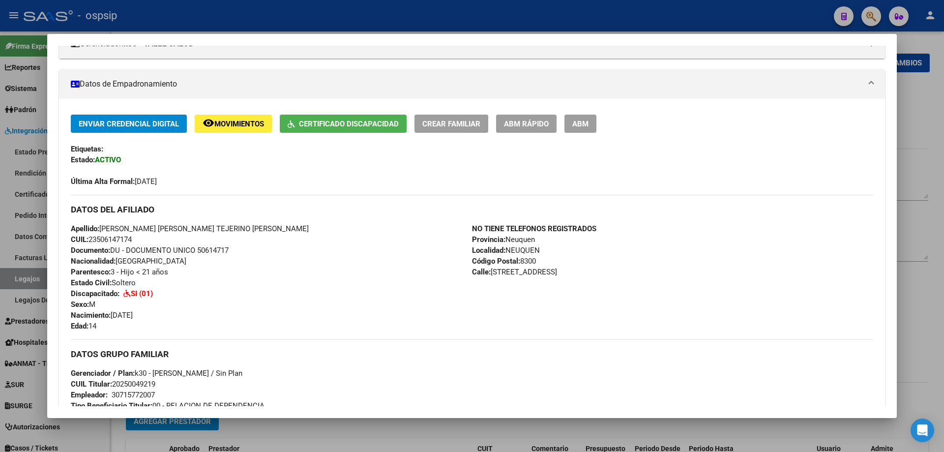
click at [249, 18] on div at bounding box center [472, 226] width 944 height 452
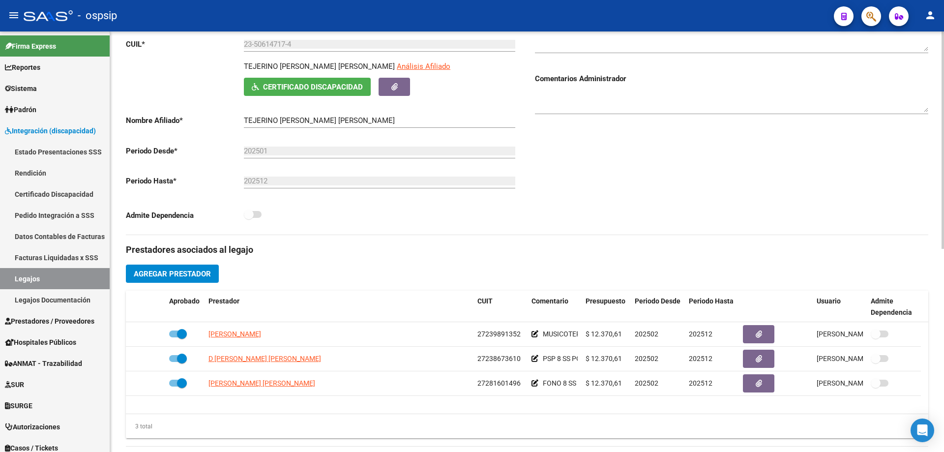
click at [513, 212] on div "Admite Dependencia" at bounding box center [322, 218] width 393 height 18
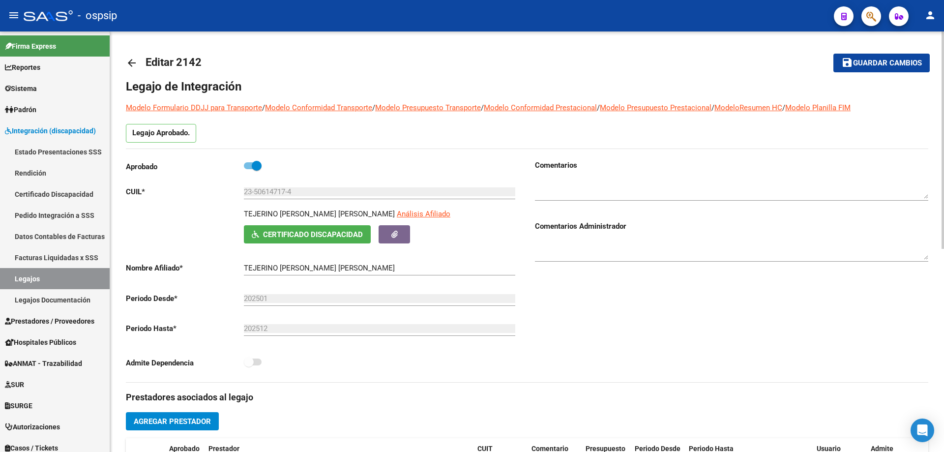
click at [253, 165] on span at bounding box center [257, 166] width 10 height 10
click at [249, 169] on input "checkbox" at bounding box center [248, 169] width 0 height 0
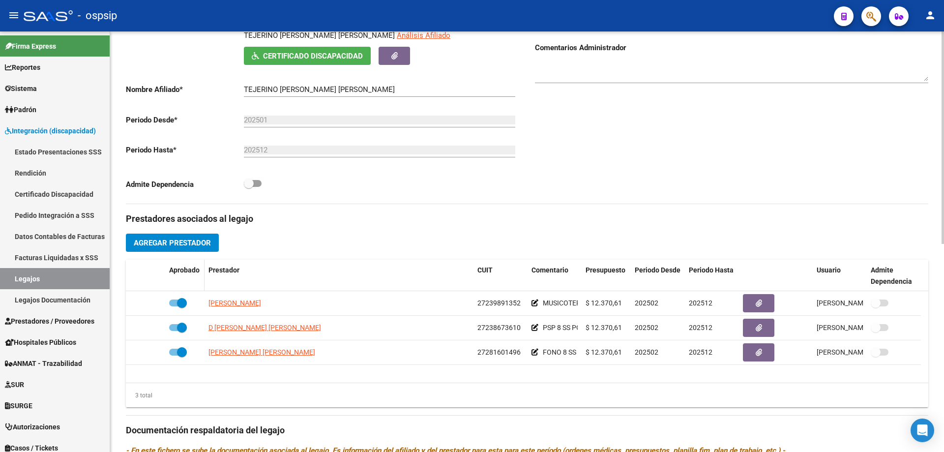
scroll to position [197, 0]
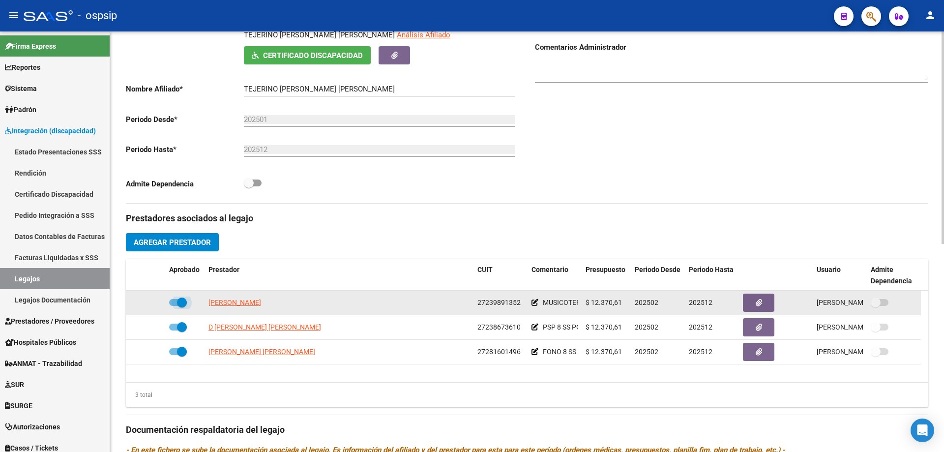
click at [180, 301] on span at bounding box center [182, 303] width 10 height 10
click at [174, 306] on input "checkbox" at bounding box center [174, 306] width 0 height 0
click at [151, 301] on icon at bounding box center [151, 302] width 7 height 7
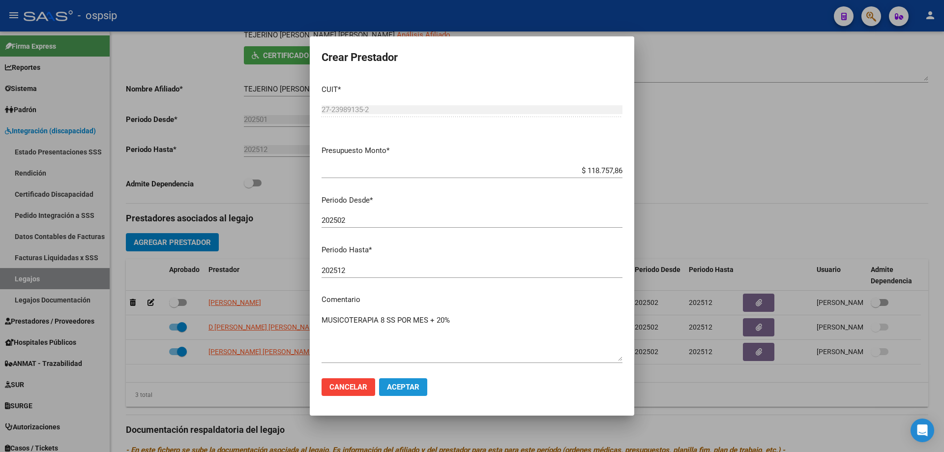
click at [398, 386] on span "Aceptar" at bounding box center [403, 387] width 32 height 9
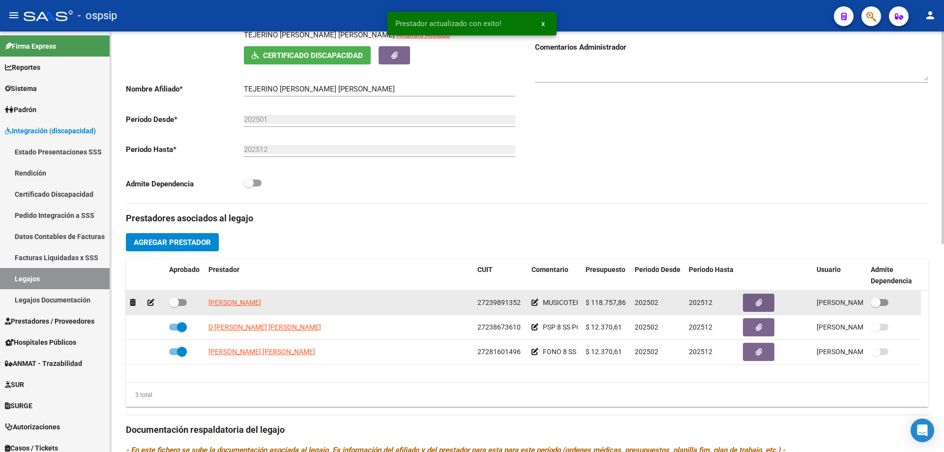
click at [181, 303] on span at bounding box center [178, 302] width 18 height 7
click at [174, 306] on input "checkbox" at bounding box center [174, 306] width 0 height 0
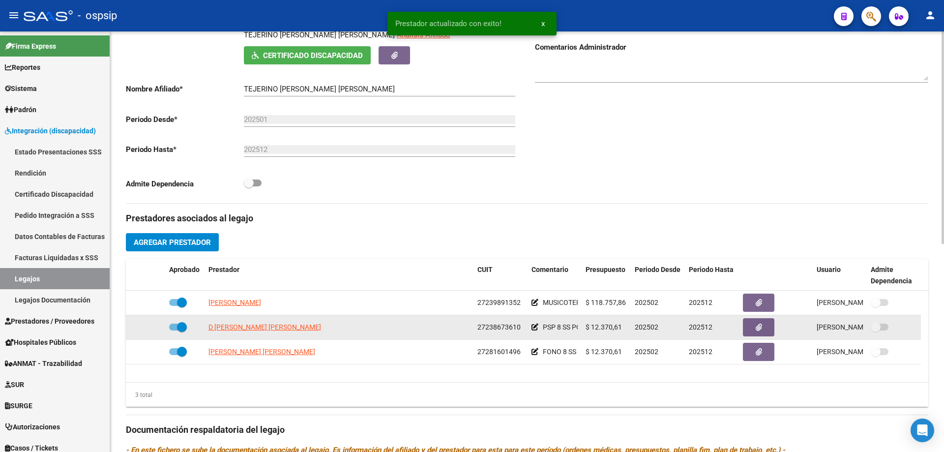
click at [170, 328] on span at bounding box center [178, 327] width 18 height 7
click at [174, 331] on input "checkbox" at bounding box center [174, 331] width 0 height 0
click at [154, 327] on icon at bounding box center [151, 327] width 7 height 7
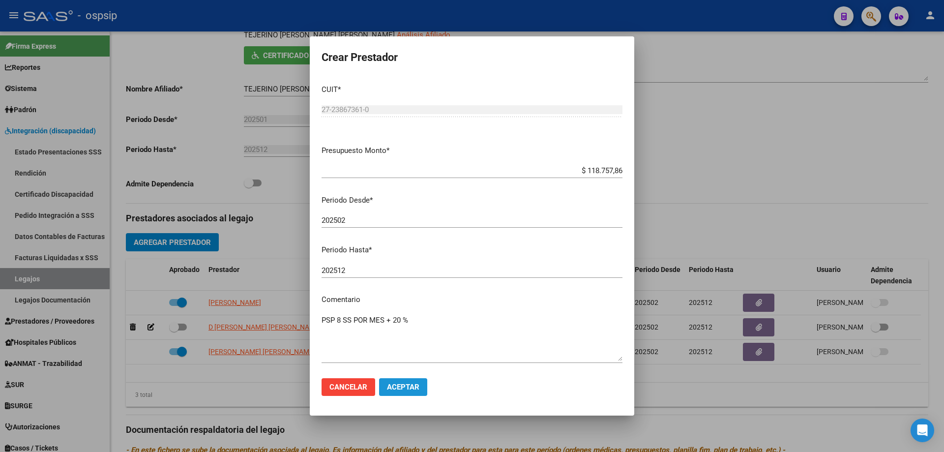
click at [399, 383] on span "Aceptar" at bounding box center [403, 387] width 32 height 9
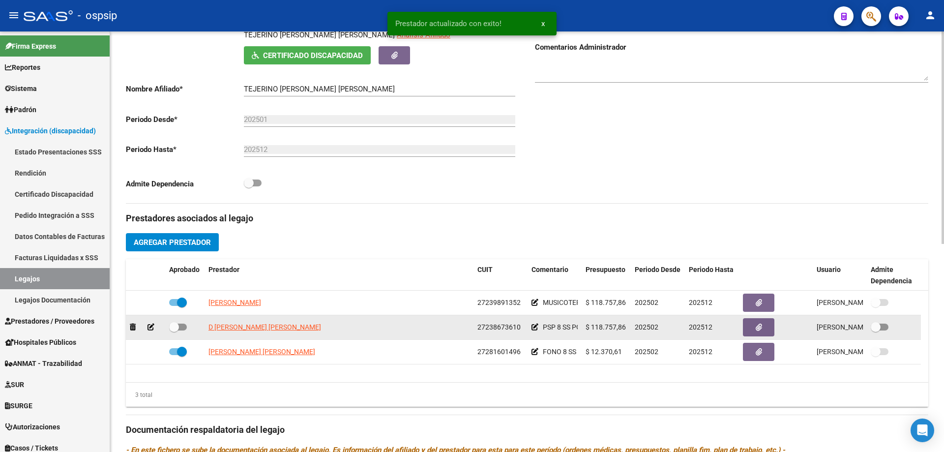
click at [183, 324] on span at bounding box center [178, 327] width 18 height 7
click at [174, 331] on input "checkbox" at bounding box center [174, 331] width 0 height 0
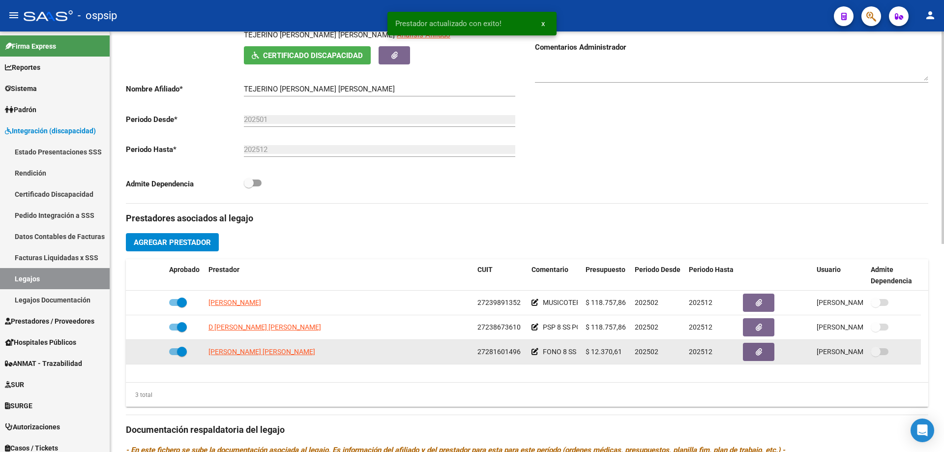
click at [180, 349] on span at bounding box center [182, 352] width 10 height 10
click at [174, 355] on input "checkbox" at bounding box center [174, 355] width 0 height 0
click at [150, 351] on icon at bounding box center [151, 351] width 7 height 7
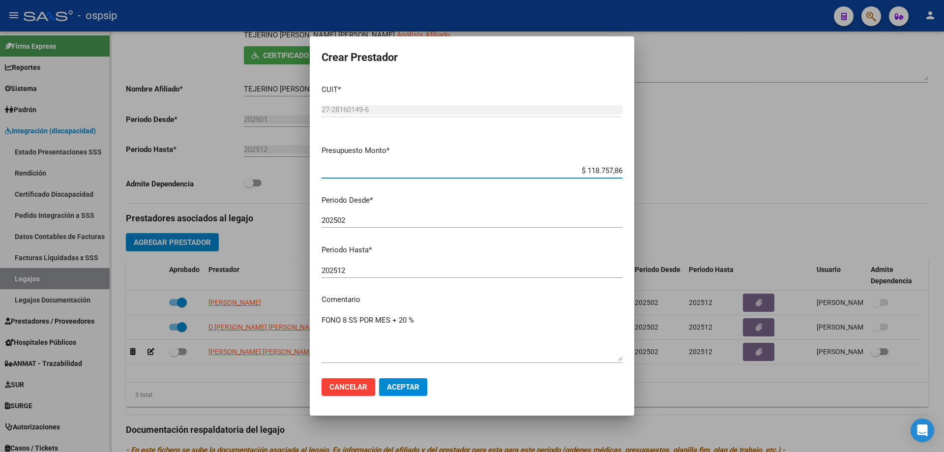
click at [405, 387] on span "Aceptar" at bounding box center [403, 387] width 32 height 9
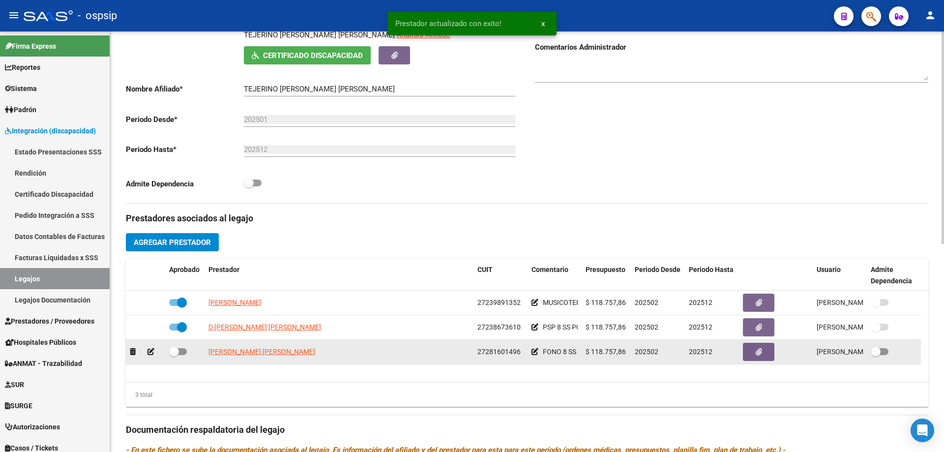
click at [187, 351] on div at bounding box center [184, 352] width 31 height 13
click at [180, 355] on span at bounding box center [178, 351] width 18 height 7
click at [174, 355] on input "checkbox" at bounding box center [174, 355] width 0 height 0
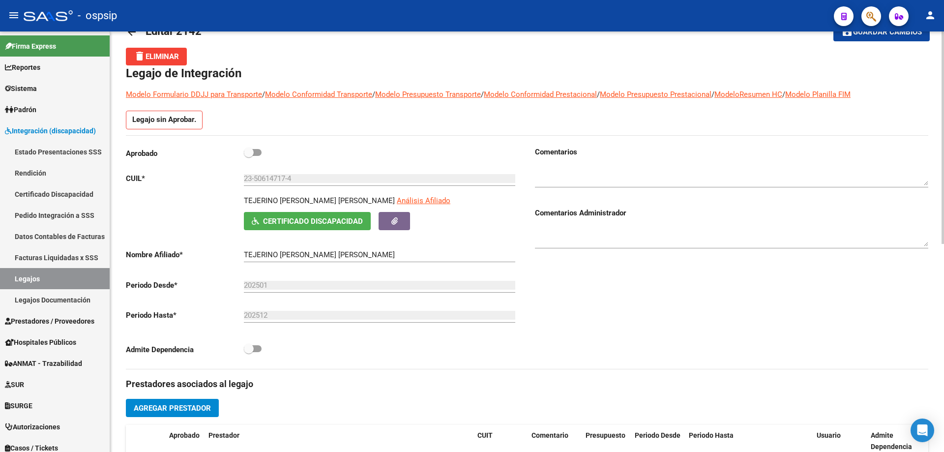
scroll to position [0, 0]
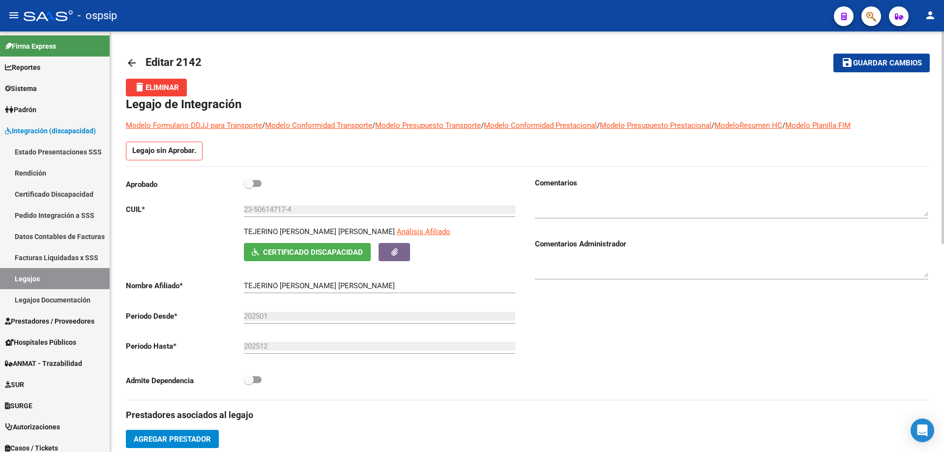
click at [255, 187] on label at bounding box center [253, 184] width 18 height 12
click at [249, 187] on input "checkbox" at bounding box center [248, 187] width 0 height 0
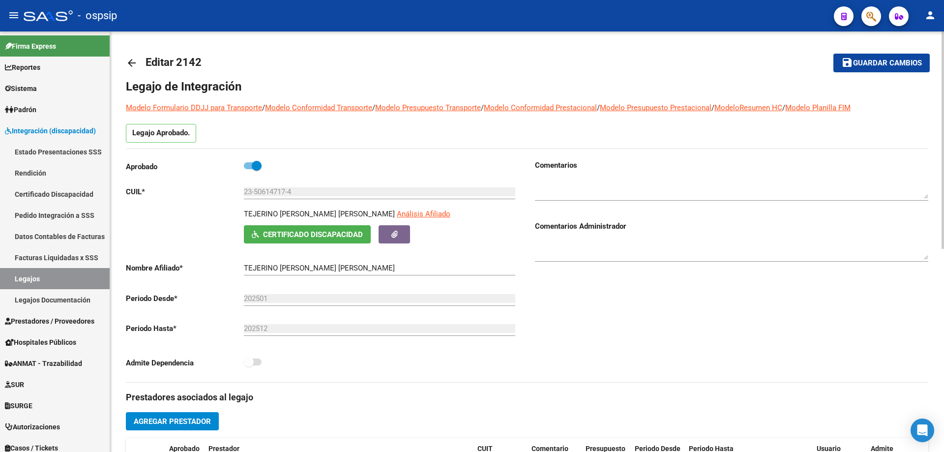
click at [851, 73] on mat-toolbar-row "save Guardar cambios" at bounding box center [846, 62] width 167 height 31
click at [844, 61] on mat-icon "save" at bounding box center [848, 63] width 12 height 12
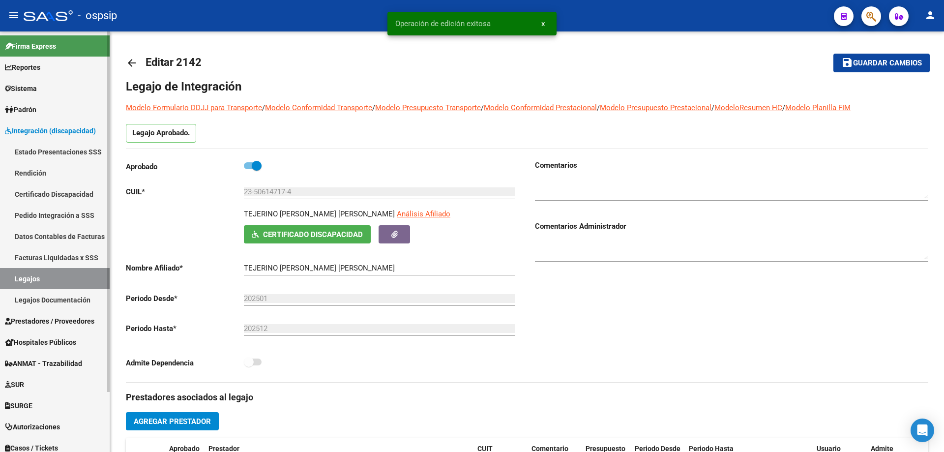
click at [62, 278] on link "Legajos" at bounding box center [55, 278] width 110 height 21
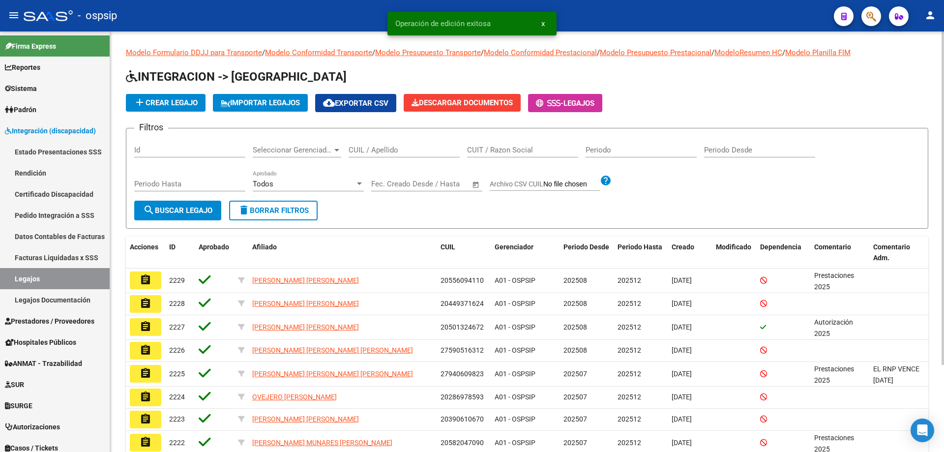
click at [376, 149] on input "CUIL / Apellido" at bounding box center [404, 150] width 111 height 9
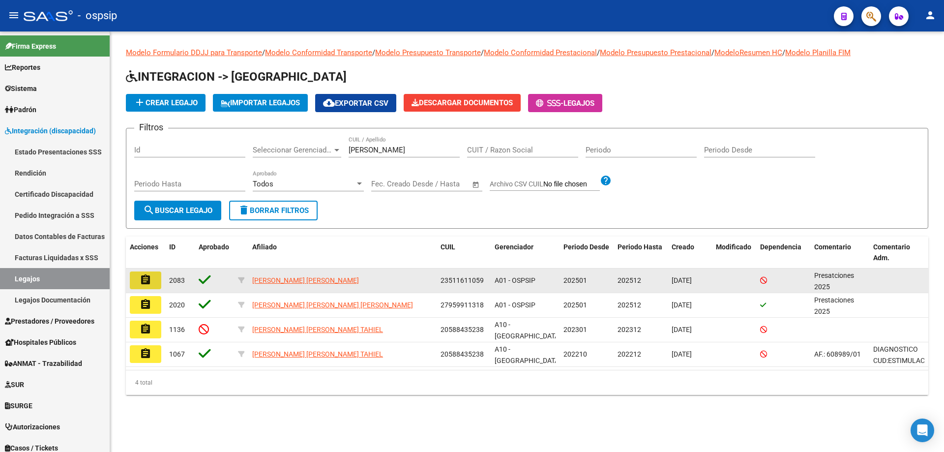
click at [154, 272] on button "assignment" at bounding box center [145, 281] width 31 height 18
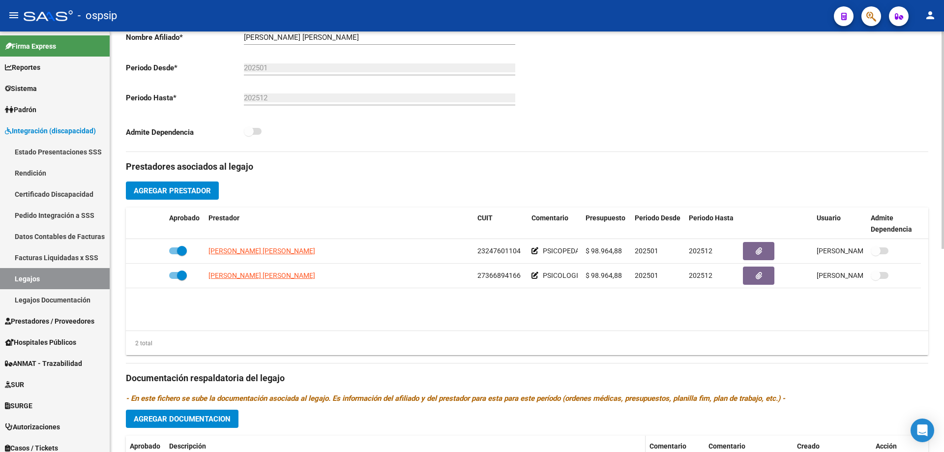
scroll to position [295, 0]
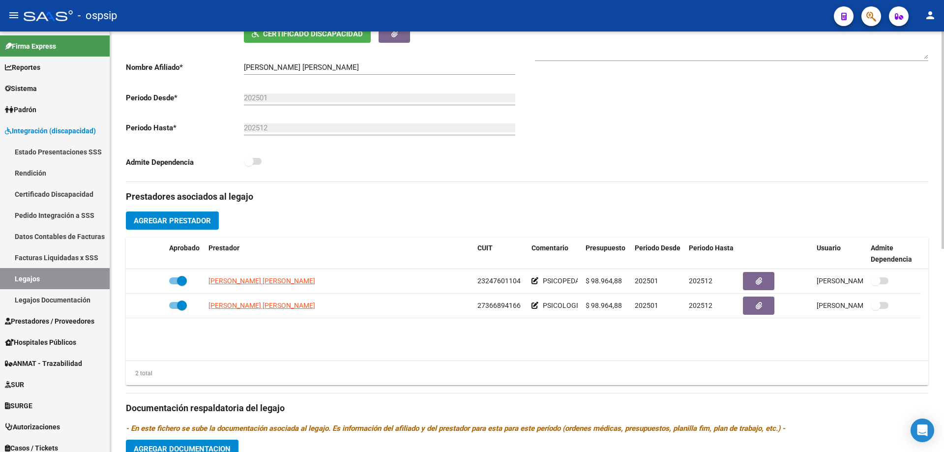
scroll to position [0, 0]
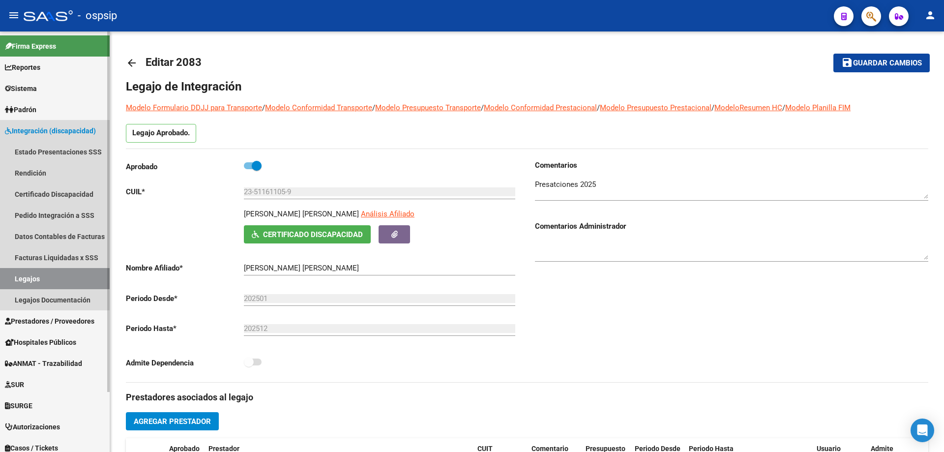
click at [44, 283] on link "Legajos" at bounding box center [55, 278] width 110 height 21
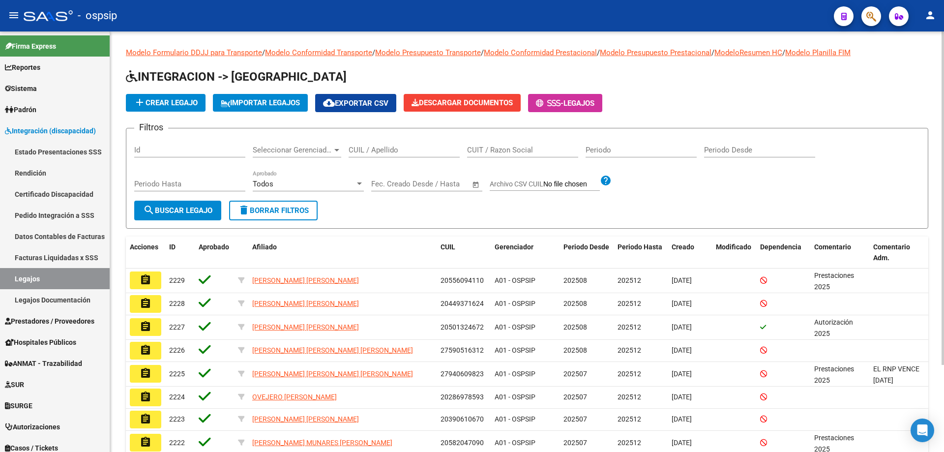
click at [357, 157] on div "CUIL / Apellido" at bounding box center [404, 146] width 111 height 21
click at [360, 152] on input "CUIL / Apellido" at bounding box center [404, 150] width 111 height 9
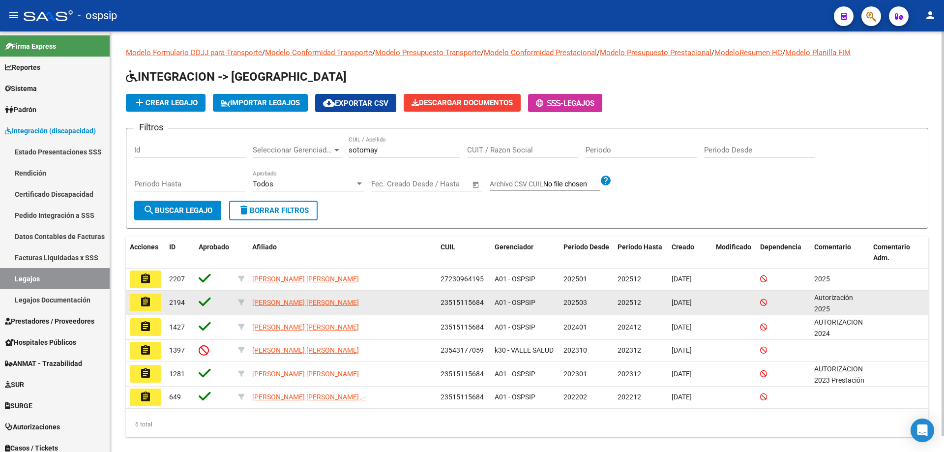
click at [136, 312] on datatable-body-cell "assignment" at bounding box center [145, 303] width 39 height 24
click at [138, 303] on button "assignment" at bounding box center [145, 303] width 31 height 18
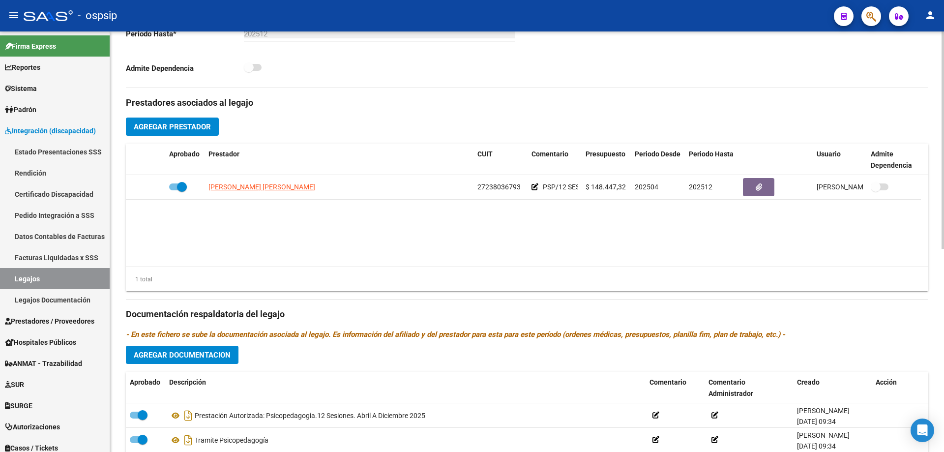
scroll to position [295, 0]
click at [60, 273] on link "Legajos" at bounding box center [55, 278] width 110 height 21
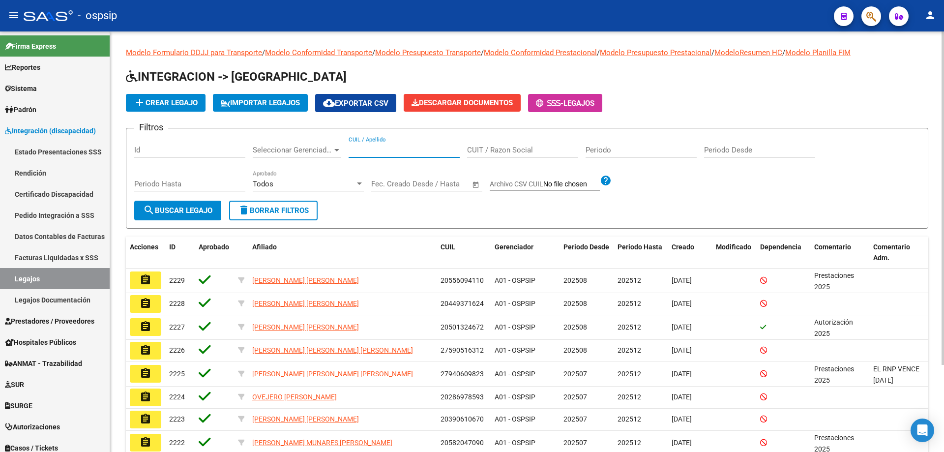
click at [407, 150] on input "CUIL / Apellido" at bounding box center [404, 150] width 111 height 9
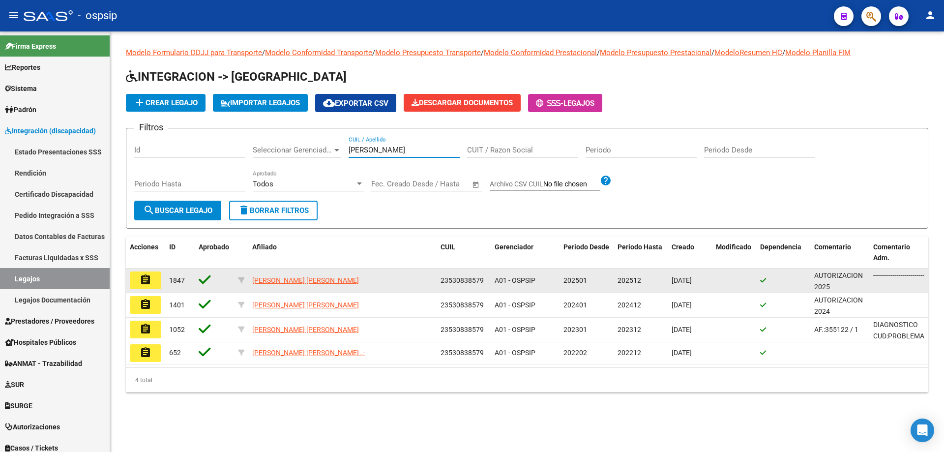
click at [134, 278] on button "assignment" at bounding box center [145, 281] width 31 height 18
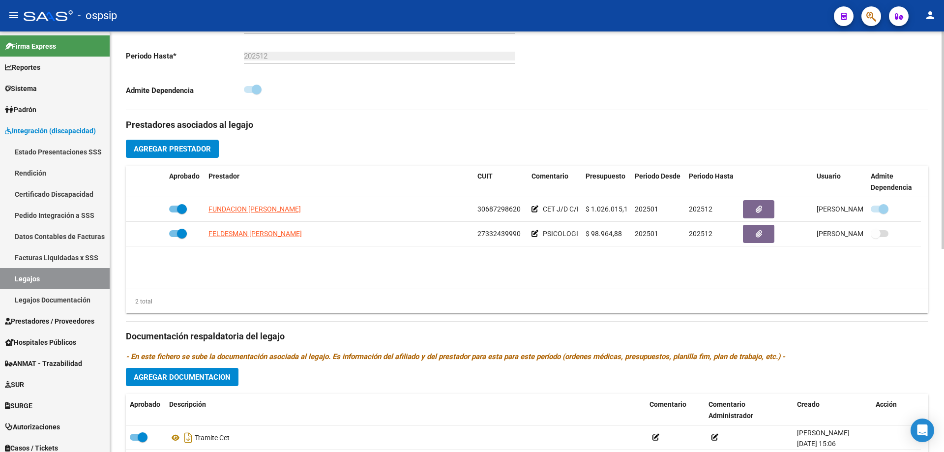
scroll to position [295, 0]
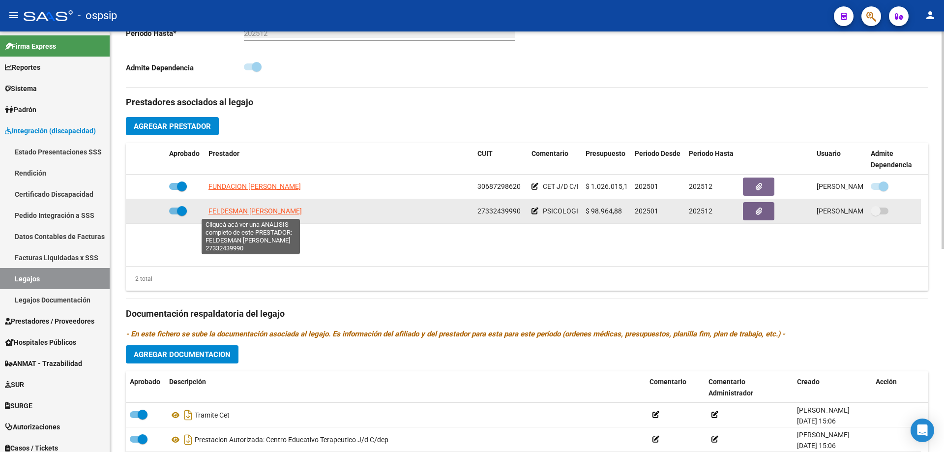
click at [244, 209] on span "FELDESMAN MARIA BELEN" at bounding box center [255, 211] width 93 height 8
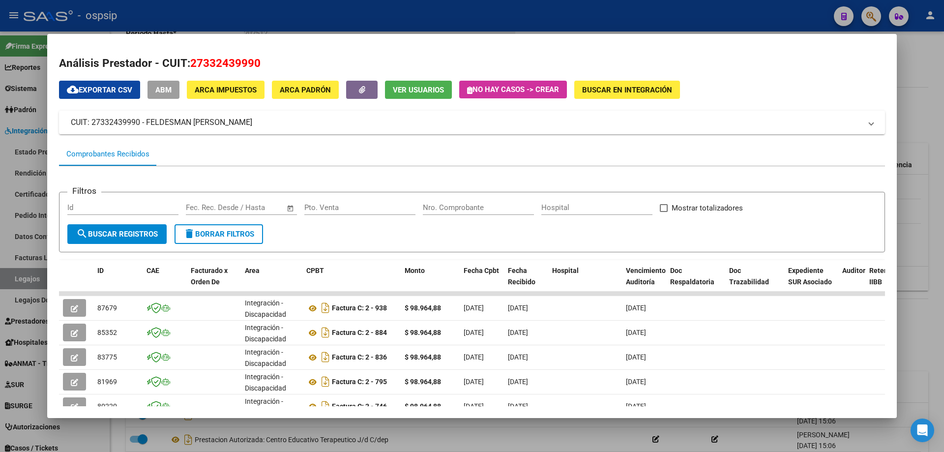
click at [261, 16] on div at bounding box center [472, 226] width 944 height 452
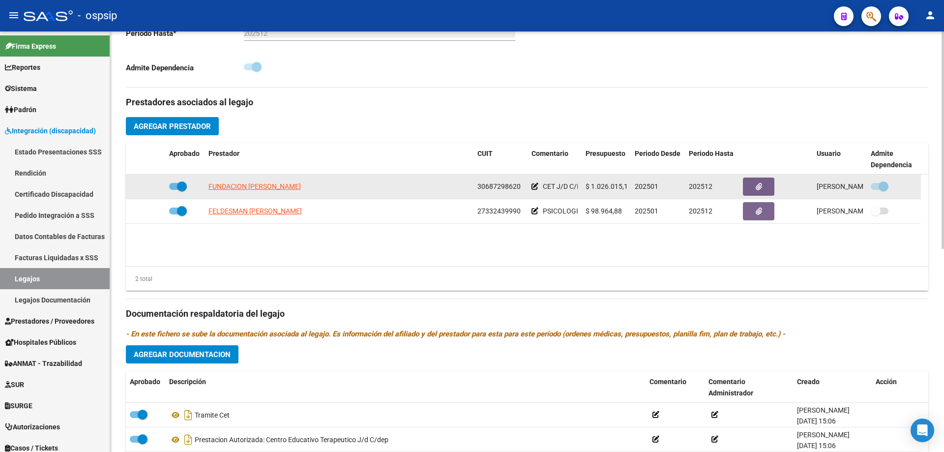
click at [250, 181] on app-link-go-to "FUNDACION CLAUDINA THEVENET" at bounding box center [255, 186] width 92 height 11
click at [255, 186] on span "FUNDACION CLAUDINA THEVENET" at bounding box center [255, 186] width 92 height 8
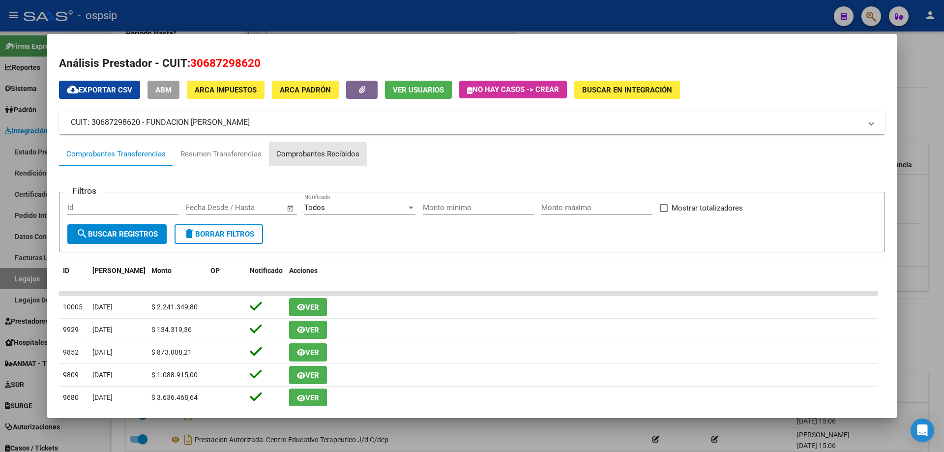
click at [313, 155] on div "Comprobantes Recibidos" at bounding box center [317, 154] width 83 height 11
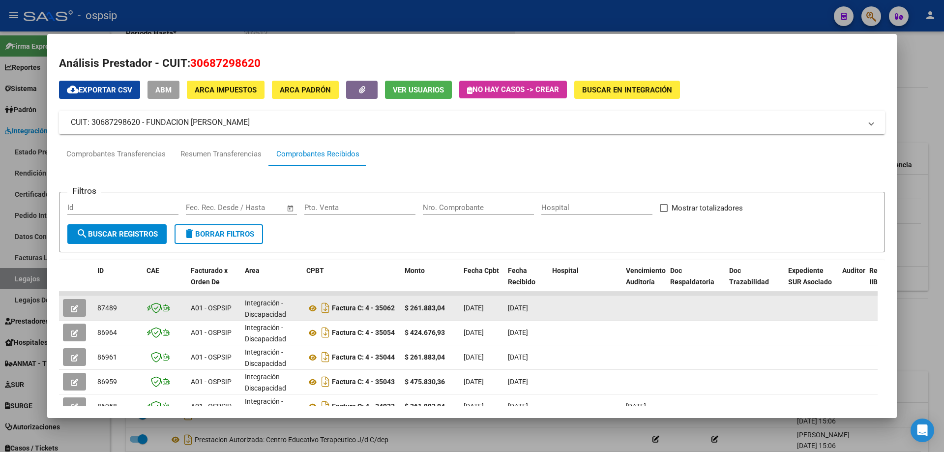
click at [77, 312] on icon "button" at bounding box center [74, 308] width 7 height 7
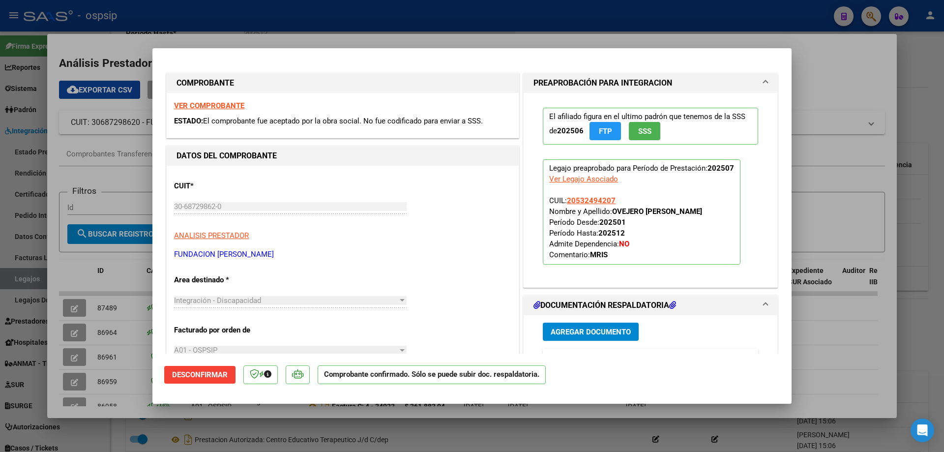
click at [78, 326] on div at bounding box center [472, 226] width 944 height 452
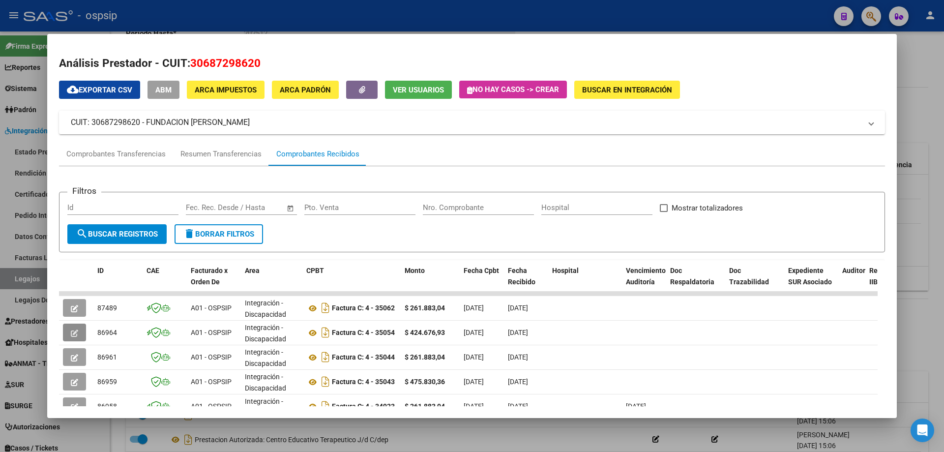
click at [78, 326] on button "button" at bounding box center [74, 333] width 23 height 18
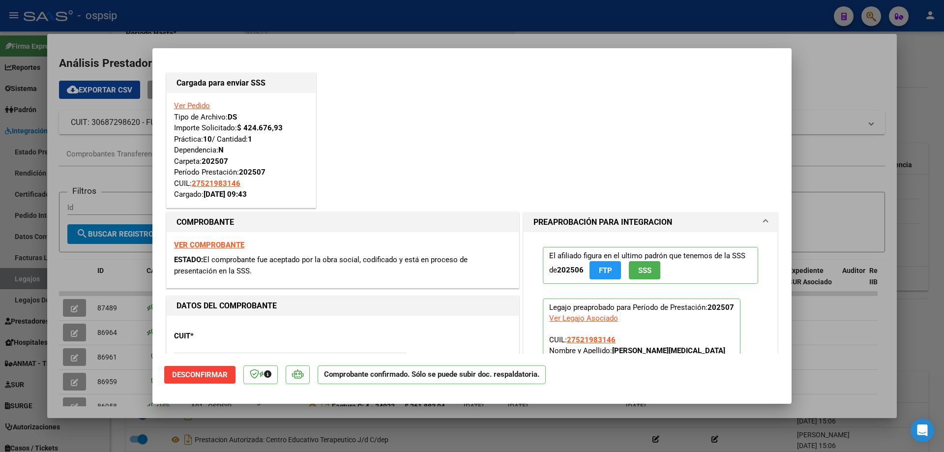
click at [71, 357] on div at bounding box center [472, 226] width 944 height 452
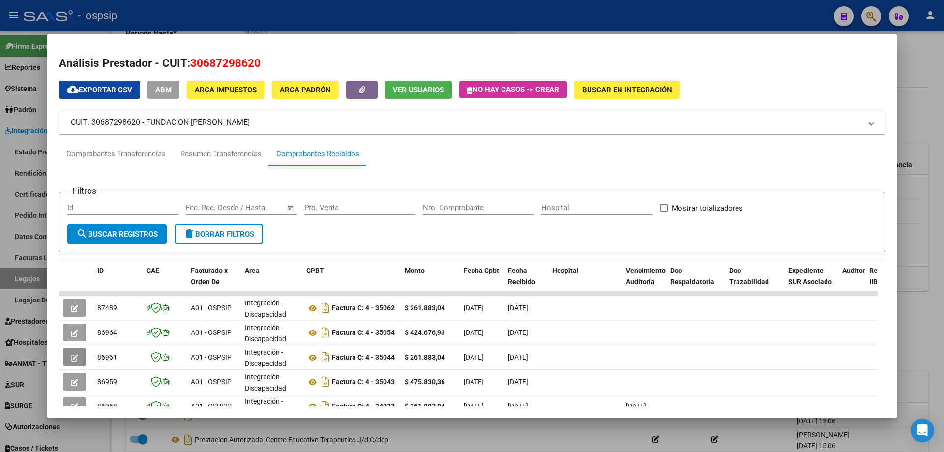
click at [71, 357] on icon "button" at bounding box center [74, 357] width 7 height 7
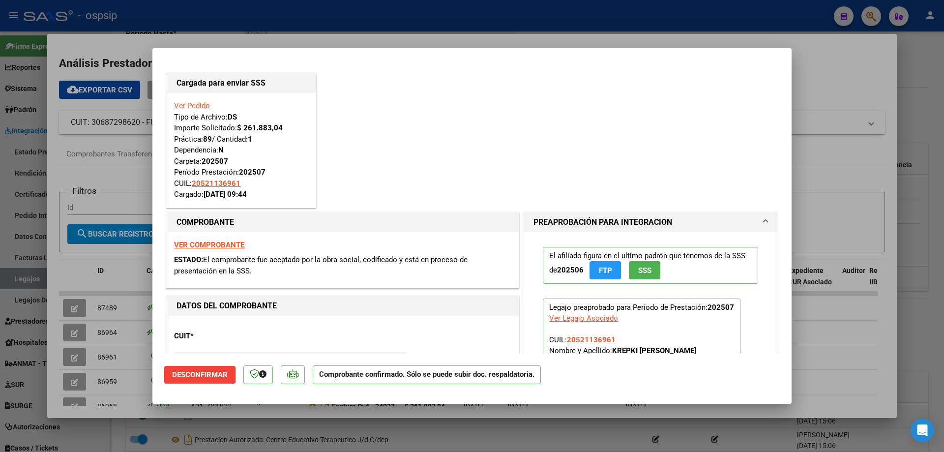
click at [73, 376] on div at bounding box center [472, 226] width 944 height 452
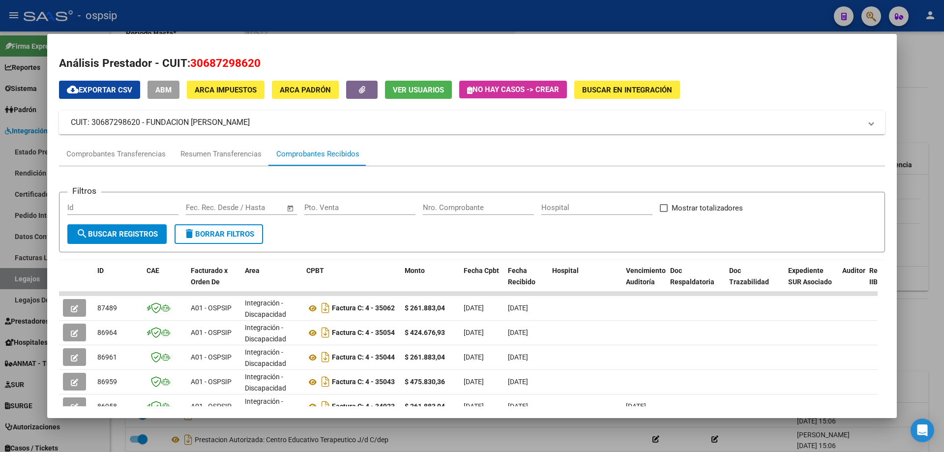
click at [73, 376] on button "button" at bounding box center [74, 382] width 23 height 18
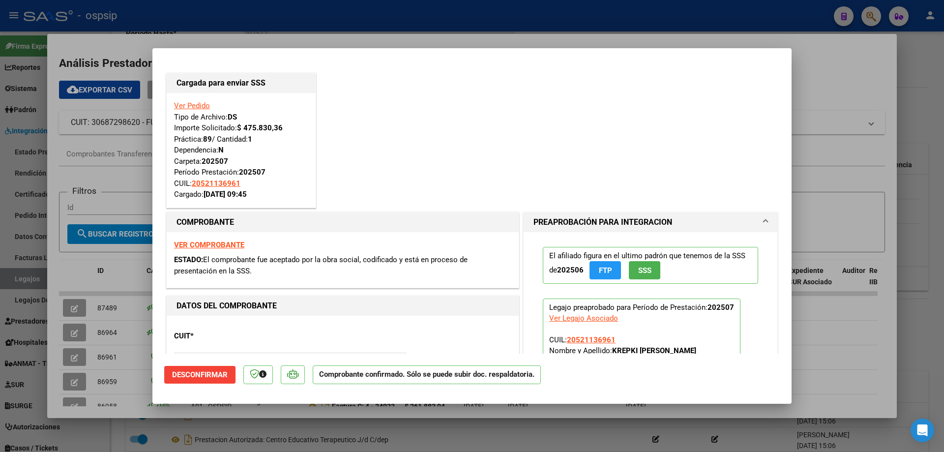
click at [74, 395] on div at bounding box center [472, 226] width 944 height 452
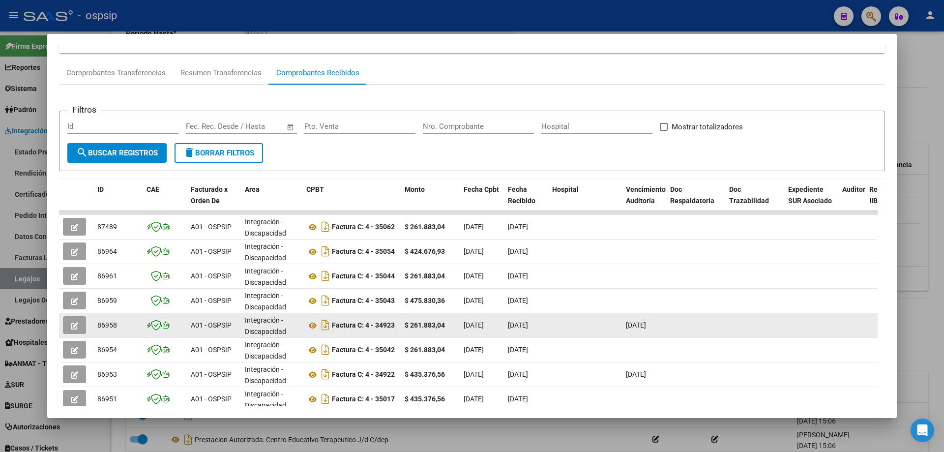
scroll to position [98, 0]
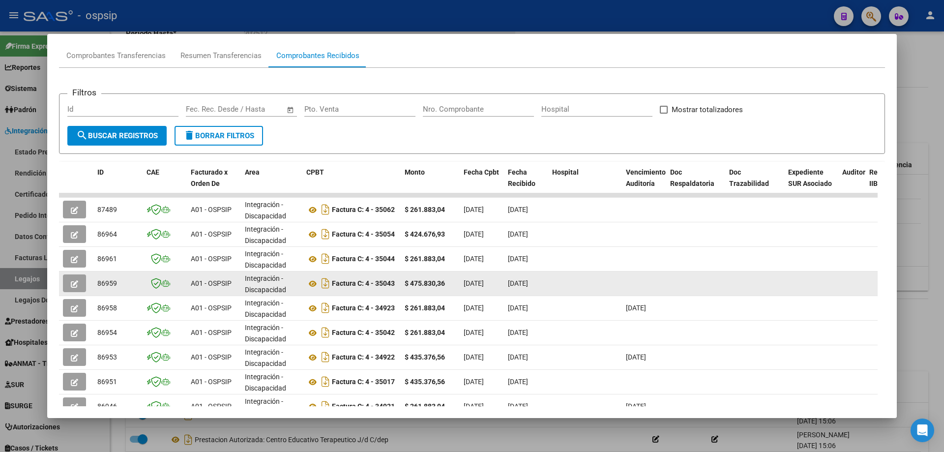
click at [78, 283] on icon "button" at bounding box center [74, 283] width 7 height 7
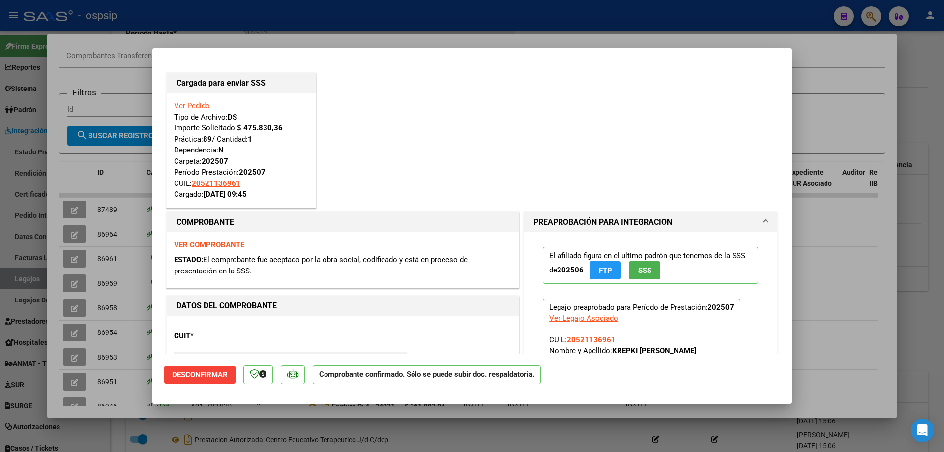
click at [76, 303] on div at bounding box center [472, 226] width 944 height 452
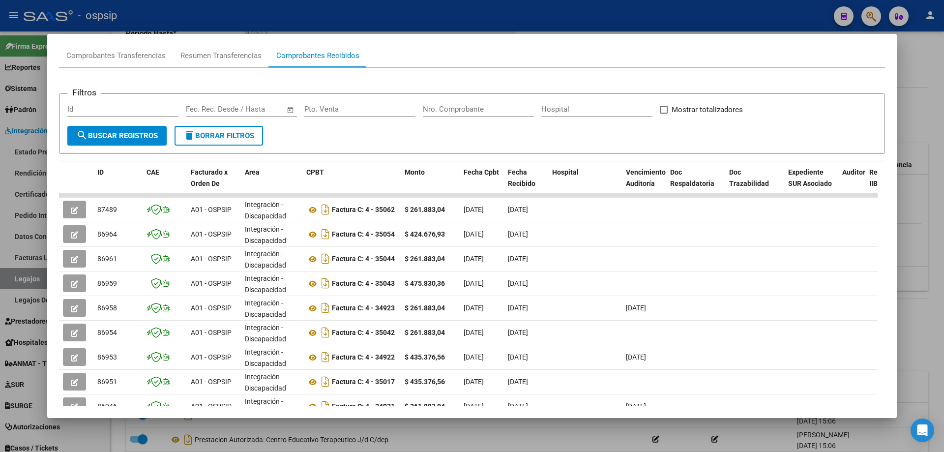
click at [76, 303] on button "button" at bounding box center [74, 308] width 23 height 18
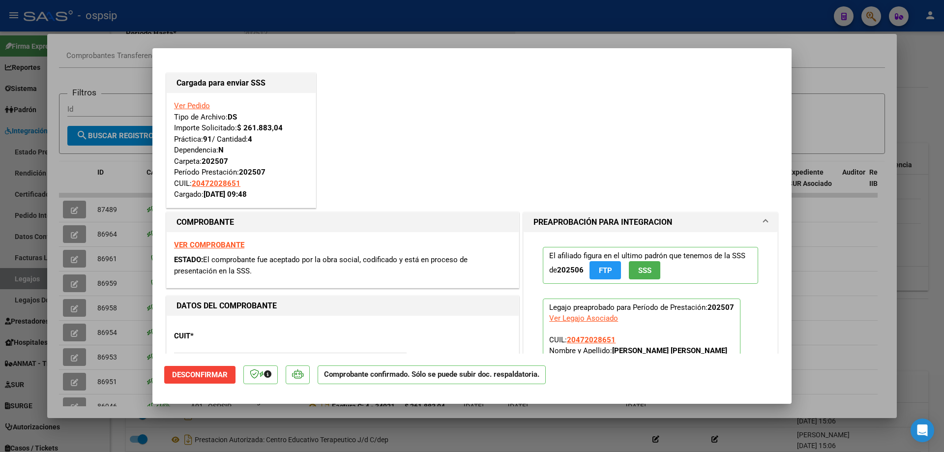
click at [76, 303] on div at bounding box center [472, 226] width 944 height 452
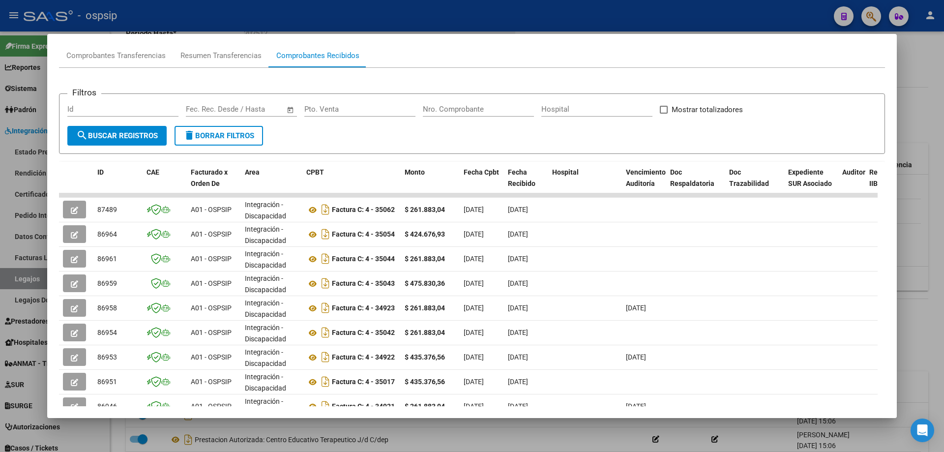
click at [76, 303] on button "button" at bounding box center [74, 308] width 23 height 18
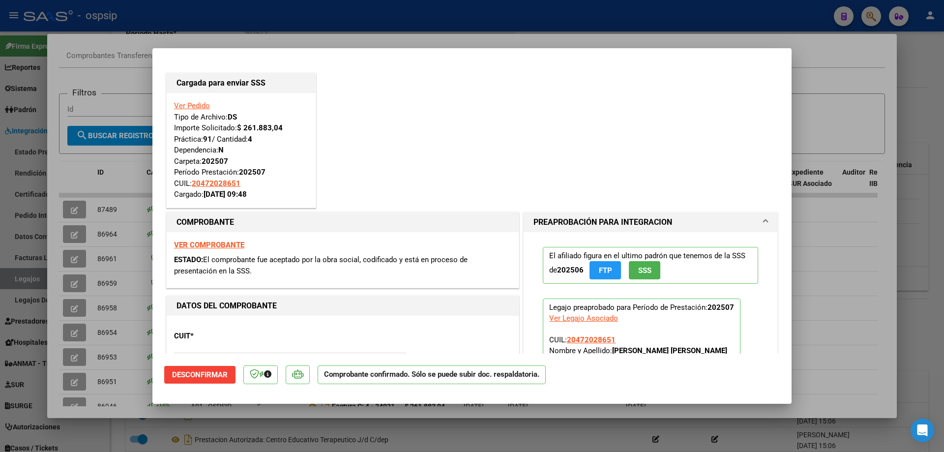
click at [78, 330] on div at bounding box center [472, 226] width 944 height 452
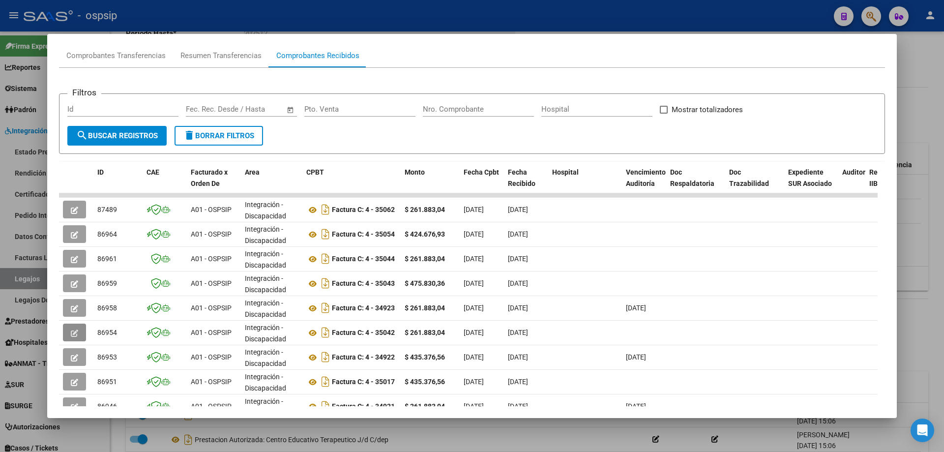
click at [78, 330] on icon "button" at bounding box center [74, 333] width 7 height 7
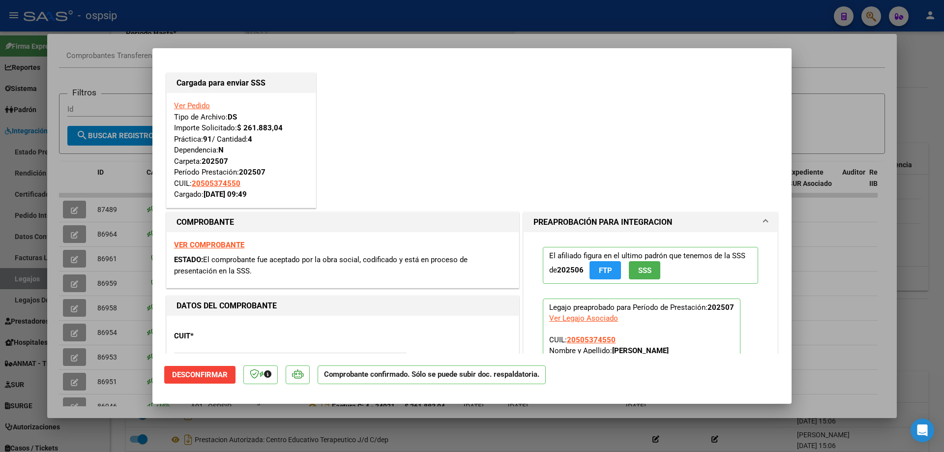
click at [82, 348] on div at bounding box center [472, 226] width 944 height 452
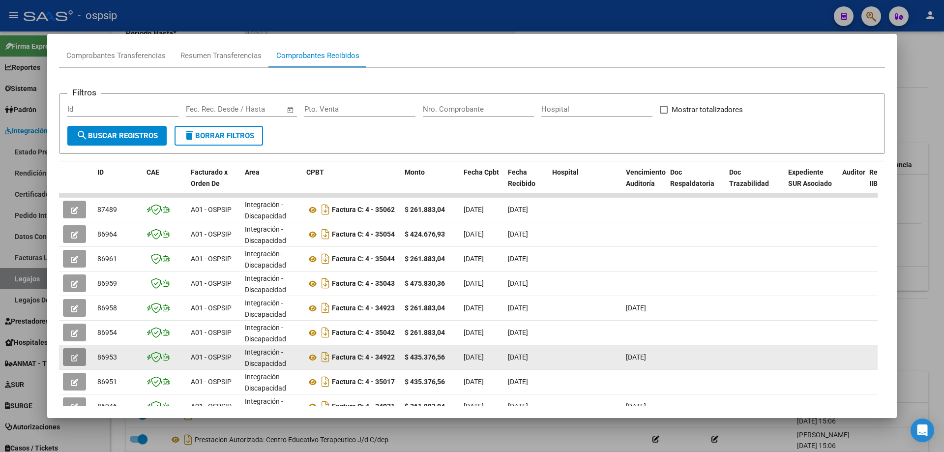
click at [83, 355] on button "button" at bounding box center [74, 357] width 23 height 18
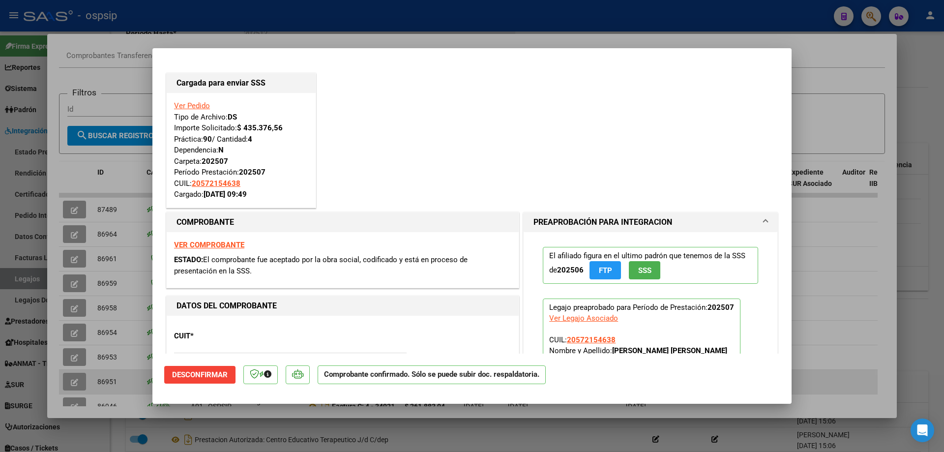
click at [71, 382] on div at bounding box center [472, 226] width 944 height 452
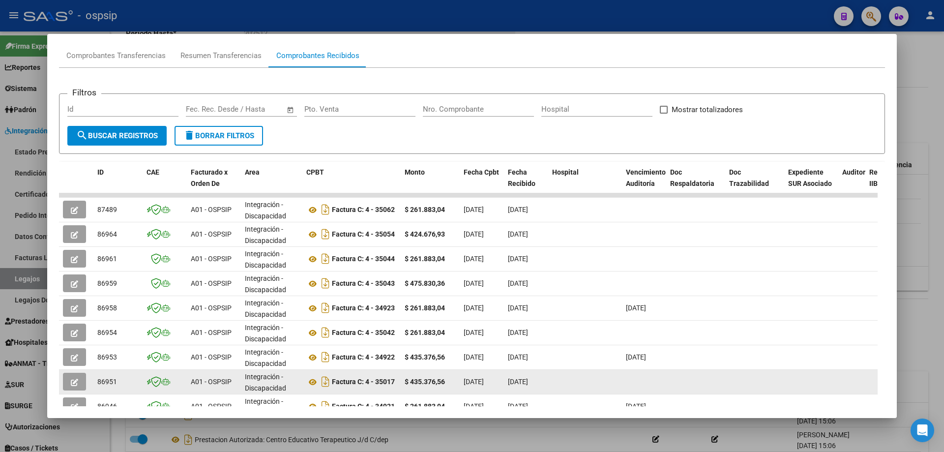
click at [71, 382] on icon "button" at bounding box center [74, 382] width 7 height 7
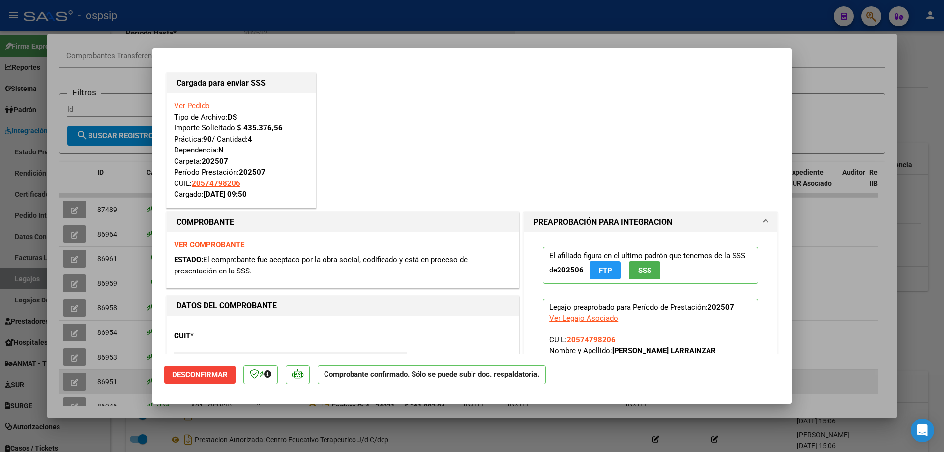
click at [71, 382] on div at bounding box center [472, 226] width 944 height 452
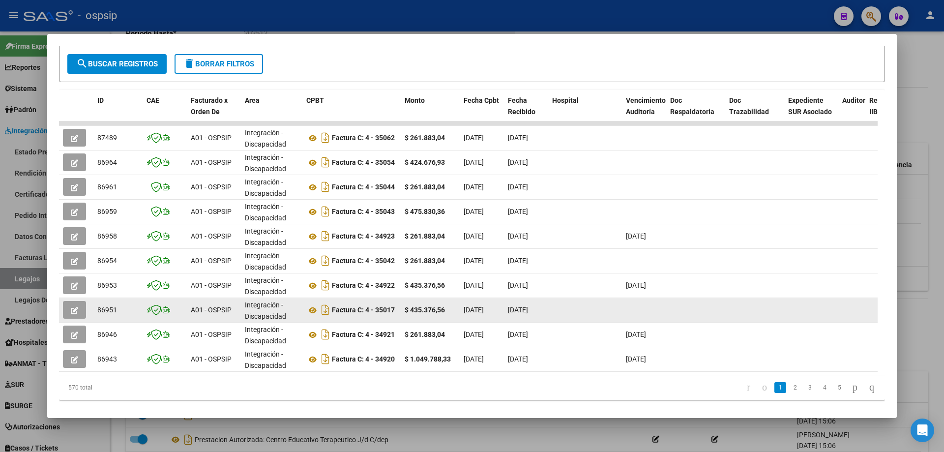
scroll to position [190, 0]
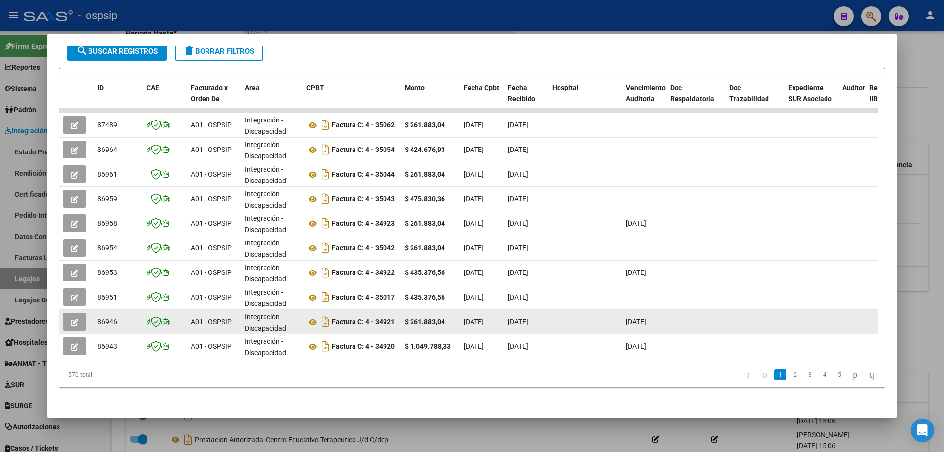
click at [68, 319] on button "button" at bounding box center [74, 322] width 23 height 18
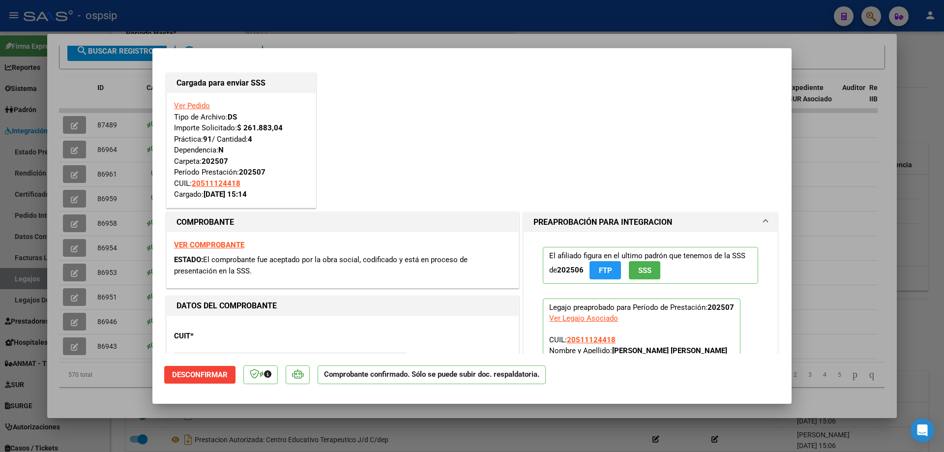
click at [71, 338] on div at bounding box center [472, 226] width 944 height 452
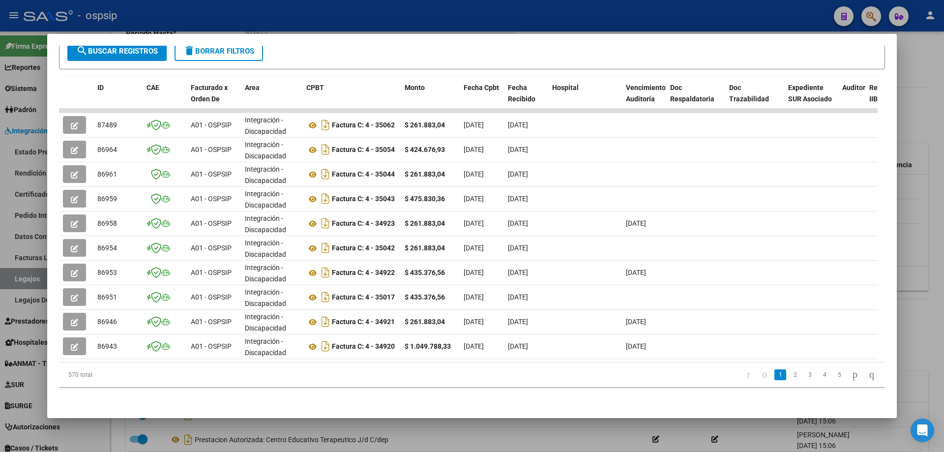
click at [71, 343] on icon "button" at bounding box center [74, 346] width 7 height 7
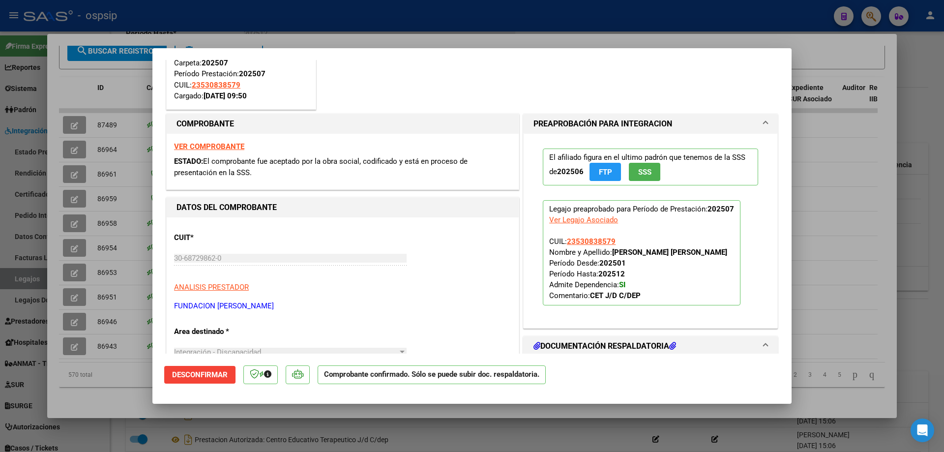
scroll to position [0, 0]
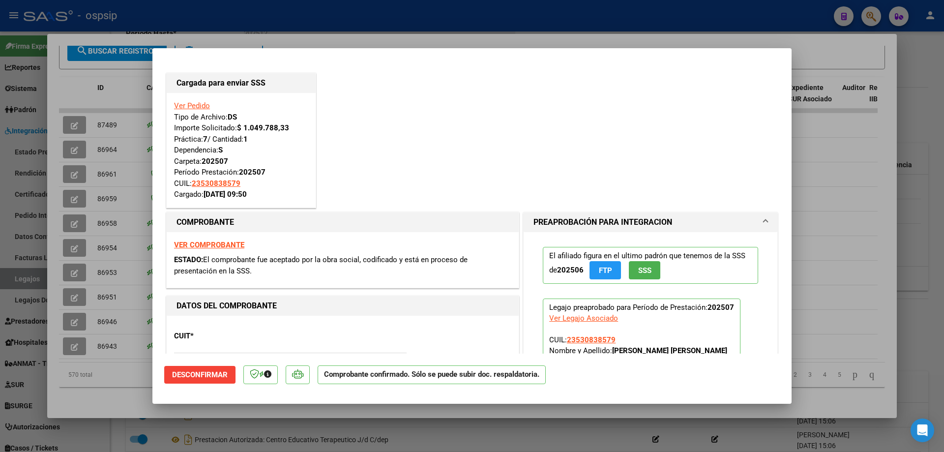
click at [276, 14] on div at bounding box center [472, 226] width 944 height 452
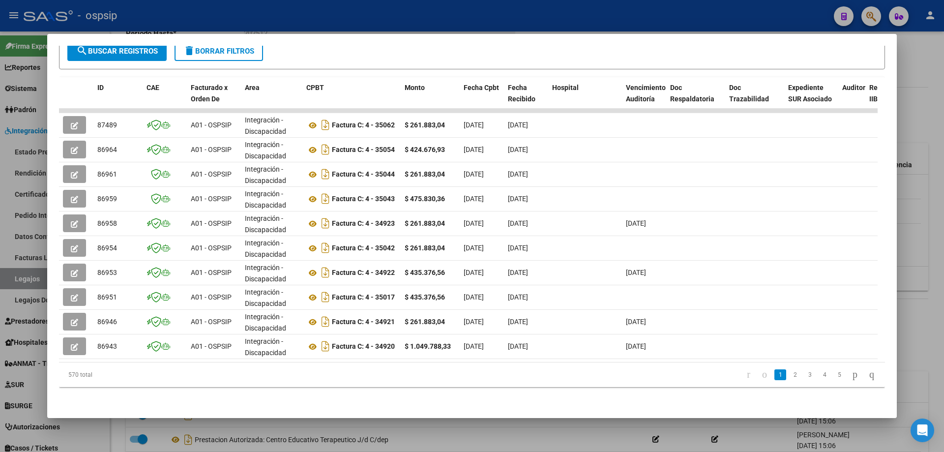
click at [276, 14] on div at bounding box center [472, 226] width 944 height 452
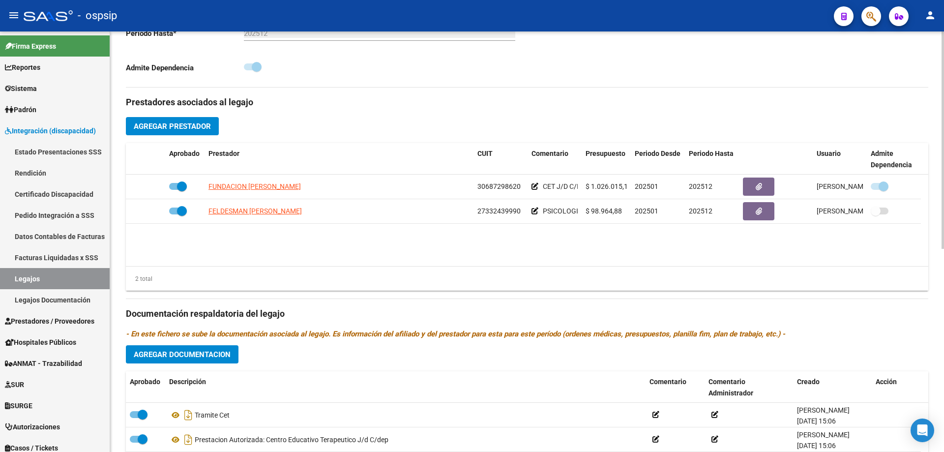
click at [486, 106] on h3 "Prestadores asociados al legajo" at bounding box center [527, 102] width 803 height 14
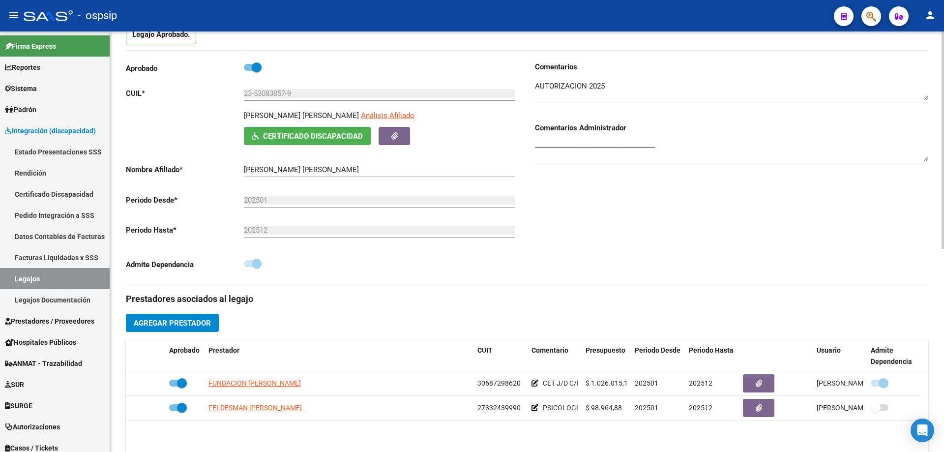
scroll to position [49, 0]
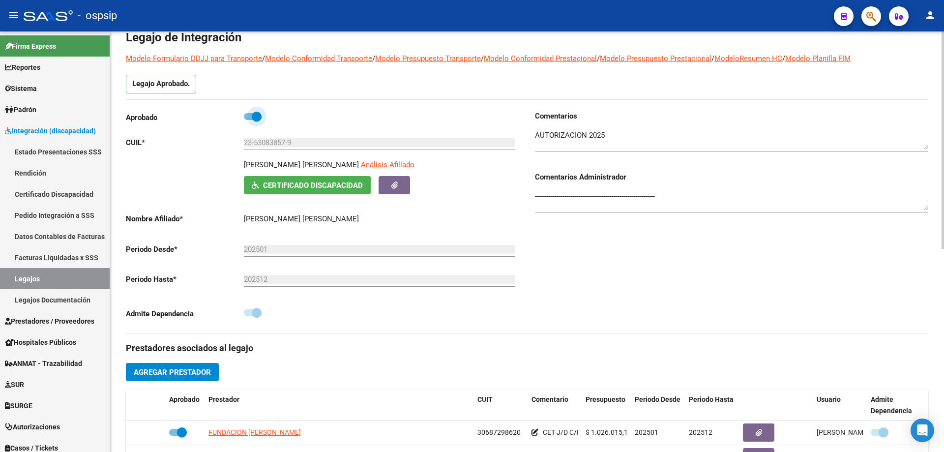
click at [245, 120] on label at bounding box center [253, 117] width 18 height 12
click at [248, 120] on input "checkbox" at bounding box center [248, 120] width 0 height 0
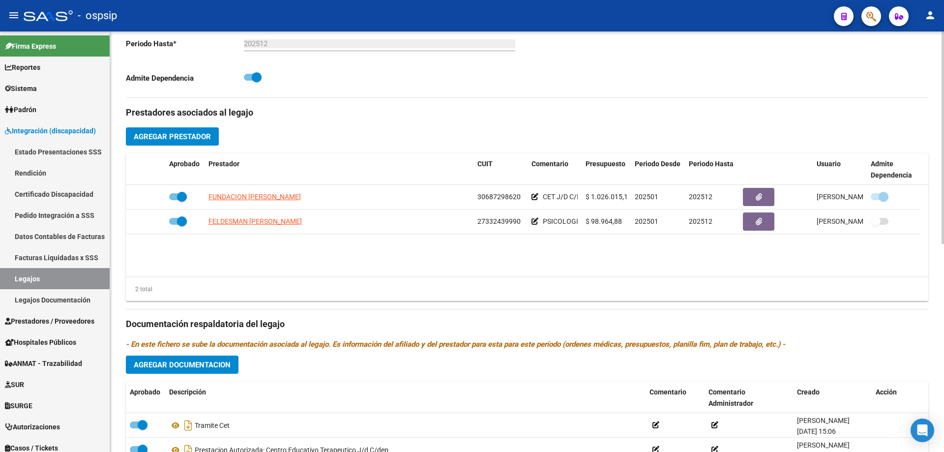
scroll to position [313, 0]
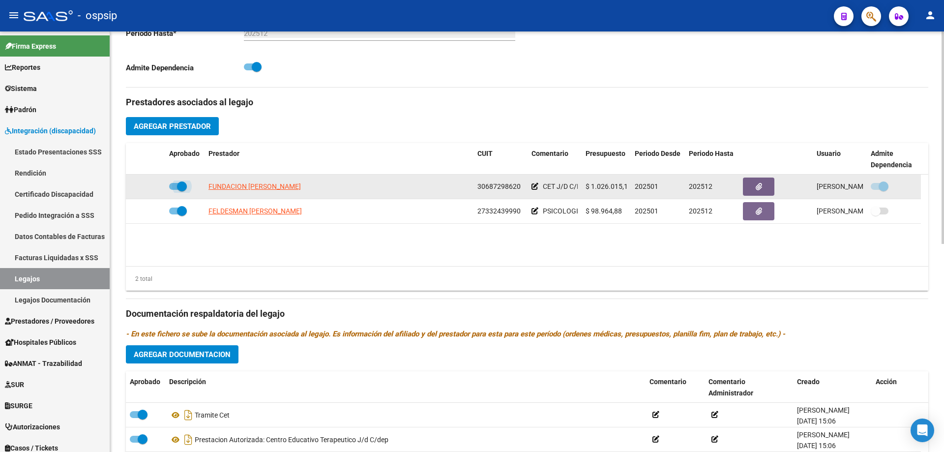
click at [172, 190] on label at bounding box center [178, 187] width 18 height 12
click at [174, 190] on input "checkbox" at bounding box center [174, 190] width 0 height 0
click at [152, 186] on icon at bounding box center [151, 186] width 7 height 7
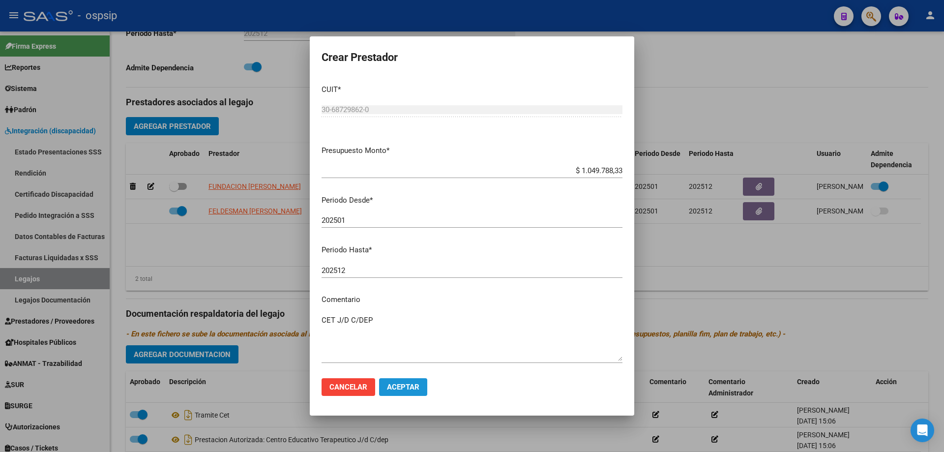
click at [403, 392] on span "Aceptar" at bounding box center [403, 387] width 32 height 9
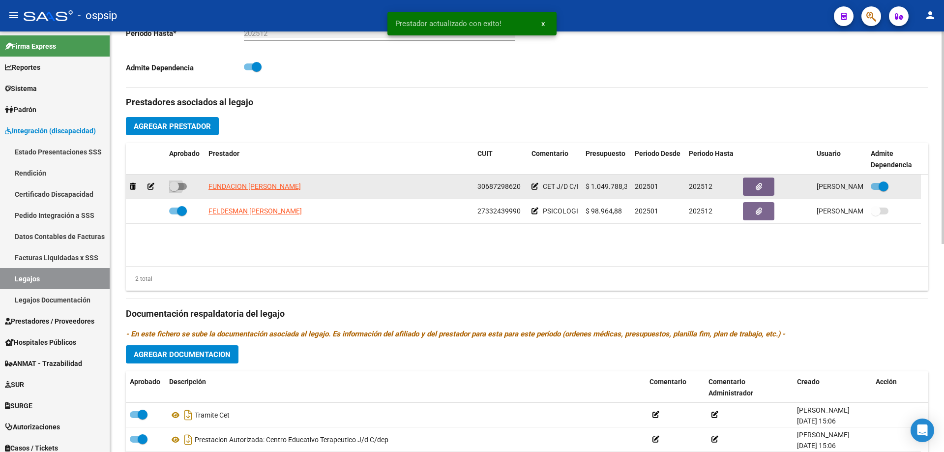
click at [185, 185] on span at bounding box center [178, 186] width 18 height 7
click at [174, 190] on input "checkbox" at bounding box center [174, 190] width 0 height 0
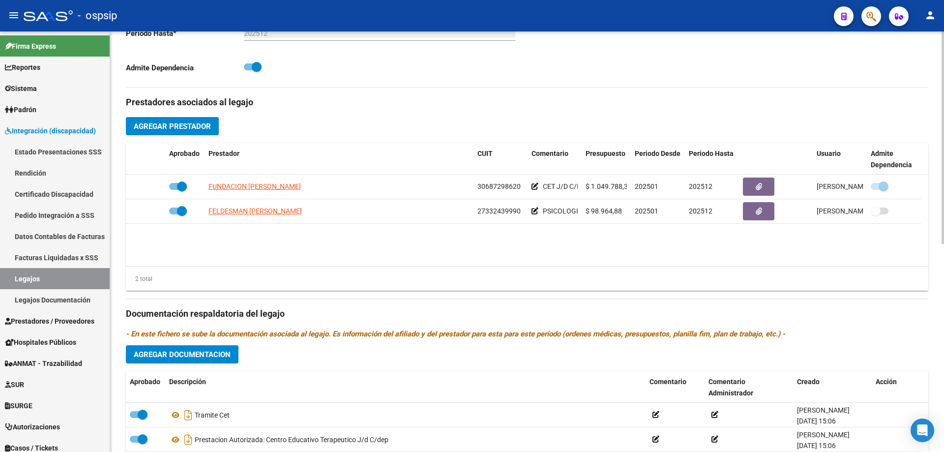
click at [492, 64] on div "Admite Dependencia" at bounding box center [322, 70] width 393 height 18
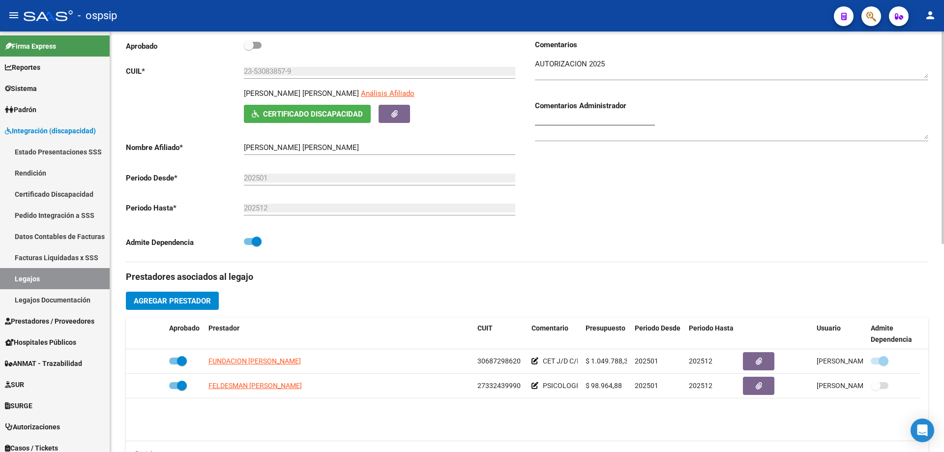
scroll to position [116, 0]
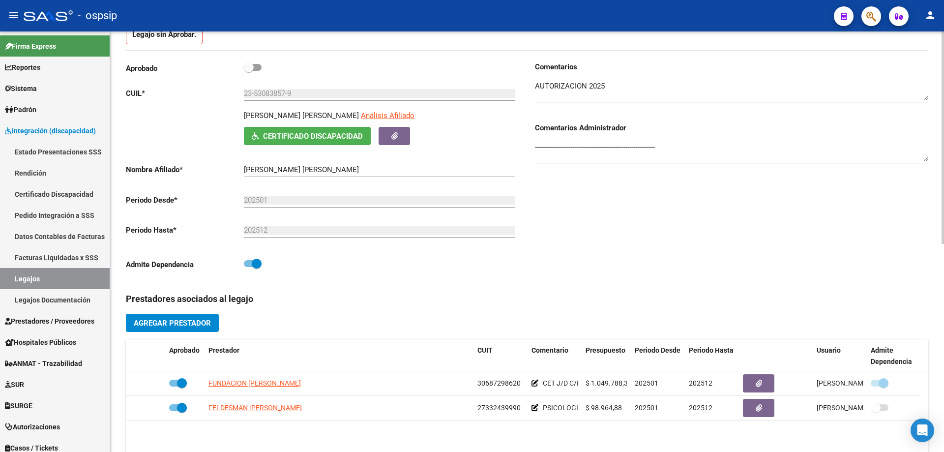
click at [257, 67] on span at bounding box center [253, 67] width 18 height 7
click at [249, 71] on input "checkbox" at bounding box center [248, 71] width 0 height 0
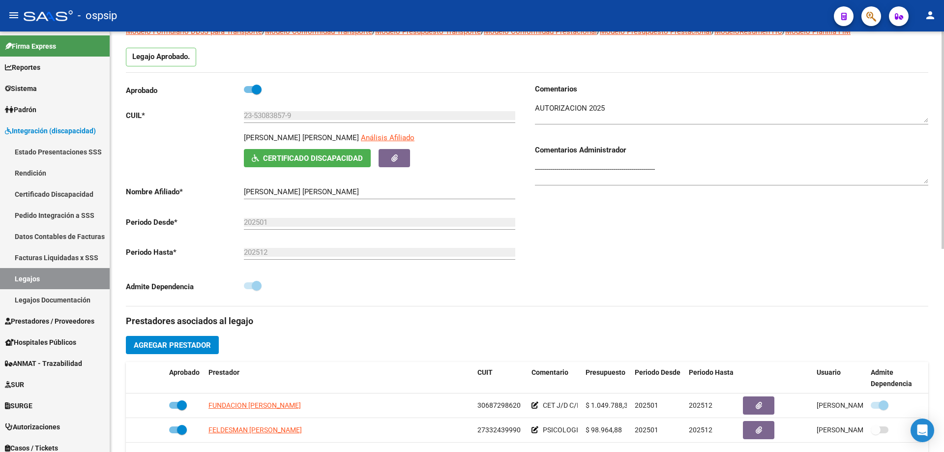
scroll to position [0, 0]
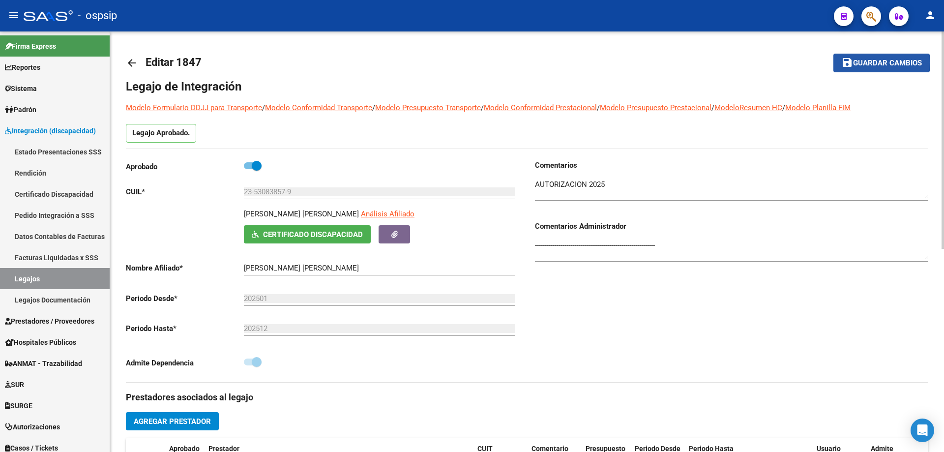
click at [857, 62] on span "Guardar cambios" at bounding box center [887, 63] width 69 height 9
click at [81, 274] on link "Legajos" at bounding box center [55, 278] width 110 height 21
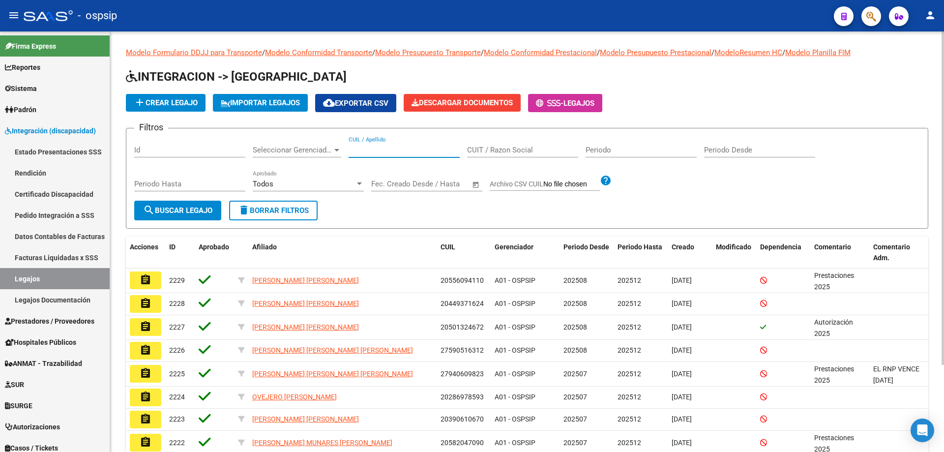
click at [376, 151] on input "CUIL / Apellido" at bounding box center [404, 150] width 111 height 9
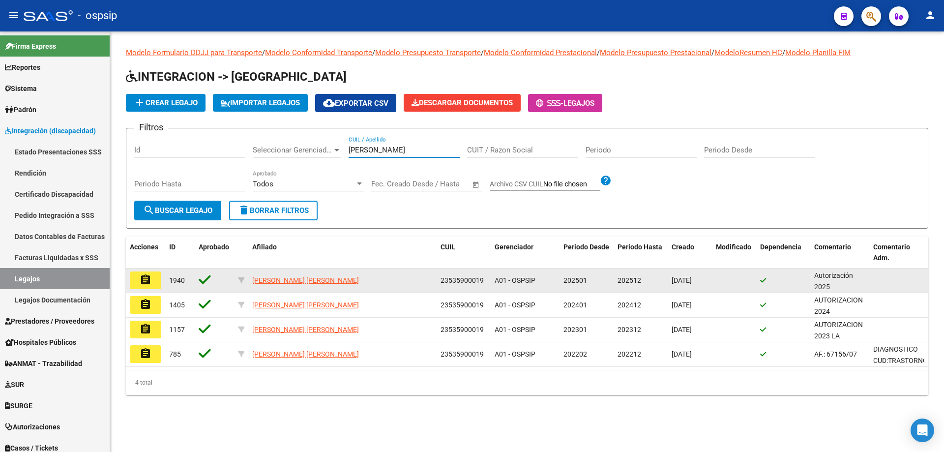
click at [136, 274] on button "assignment" at bounding box center [145, 281] width 31 height 18
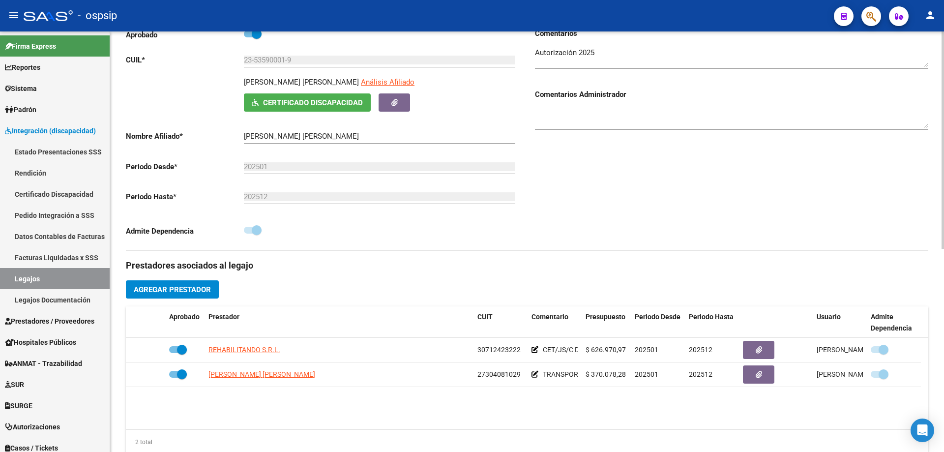
scroll to position [148, 0]
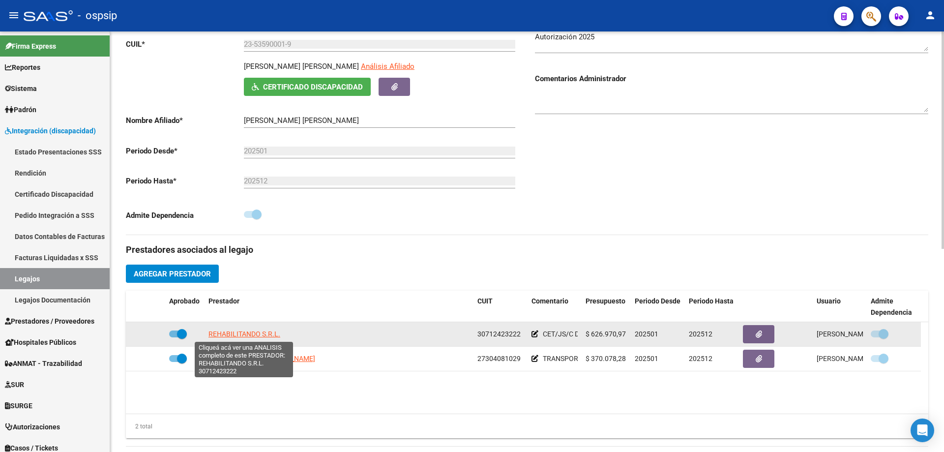
click at [237, 332] on span "REHABILITANDO S.R.L." at bounding box center [245, 334] width 72 height 8
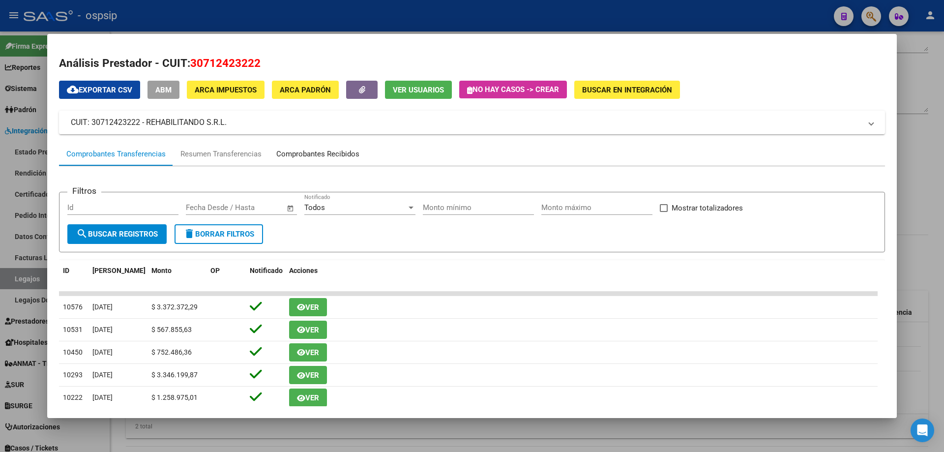
click at [289, 147] on div "Comprobantes Recibidos" at bounding box center [318, 154] width 98 height 24
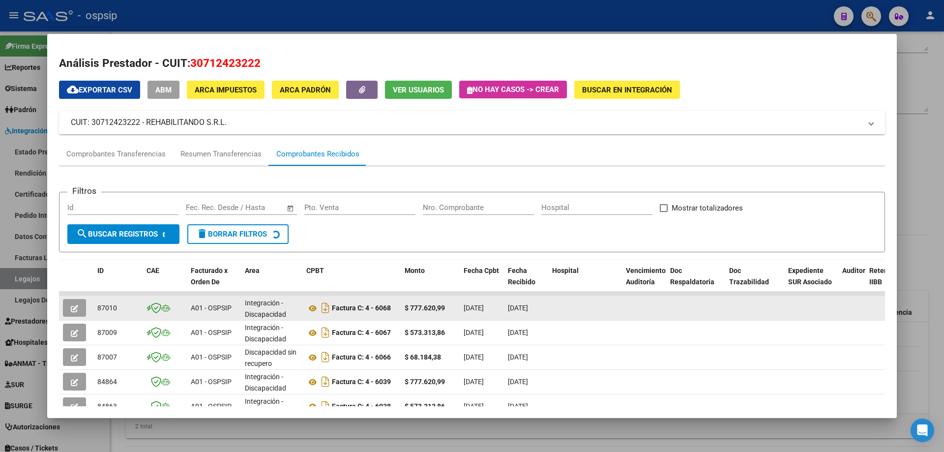
click at [78, 296] on datatable-body-cell at bounding box center [76, 308] width 34 height 24
click at [78, 297] on datatable-body-cell at bounding box center [76, 308] width 34 height 24
click at [81, 310] on button "button" at bounding box center [74, 308] width 23 height 18
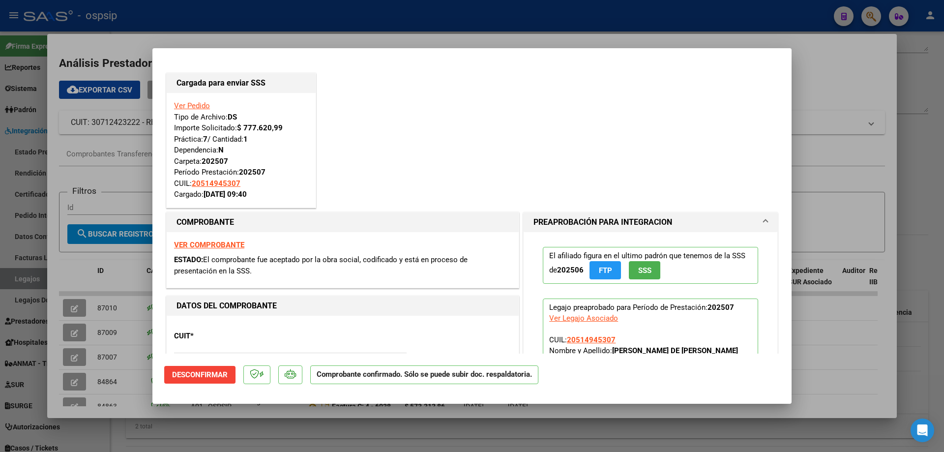
click at [68, 336] on div at bounding box center [472, 226] width 944 height 452
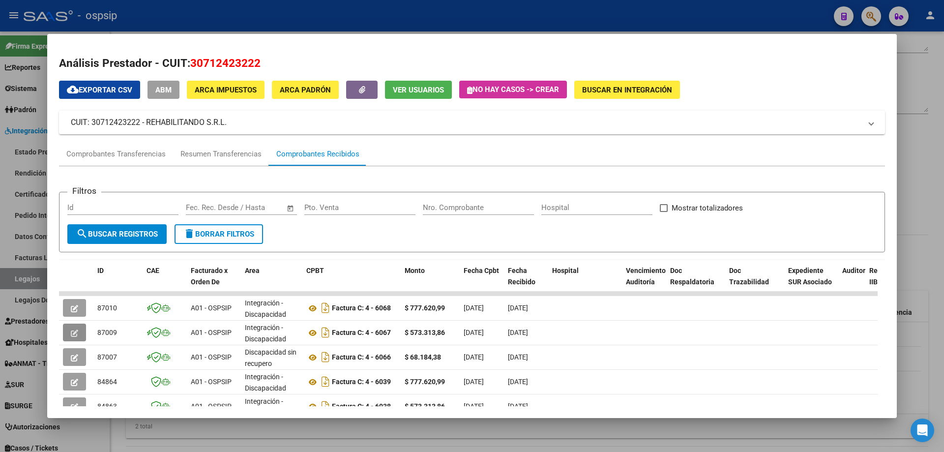
click at [68, 336] on button "button" at bounding box center [74, 333] width 23 height 18
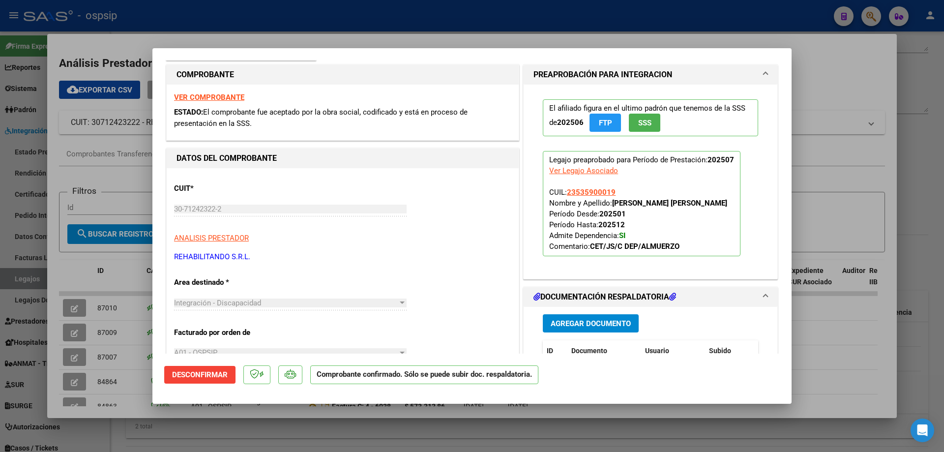
scroll to position [0, 0]
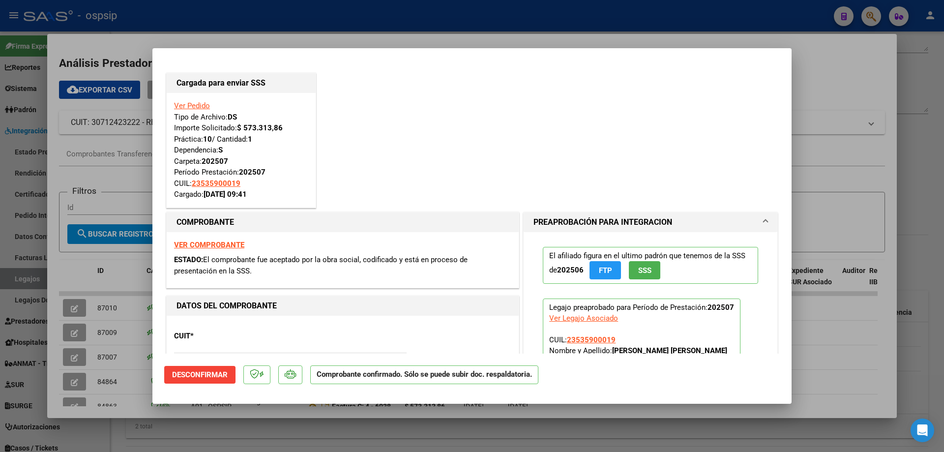
click at [221, 7] on div at bounding box center [472, 226] width 944 height 452
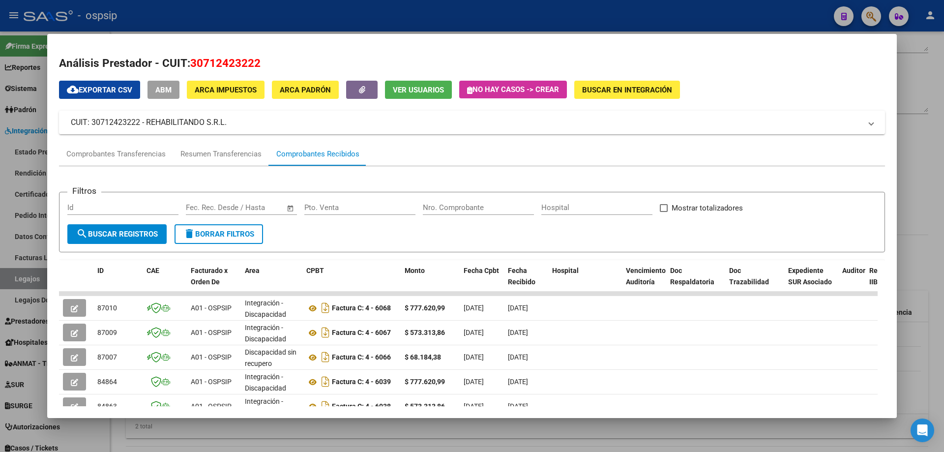
click at [221, 7] on div at bounding box center [472, 226] width 944 height 452
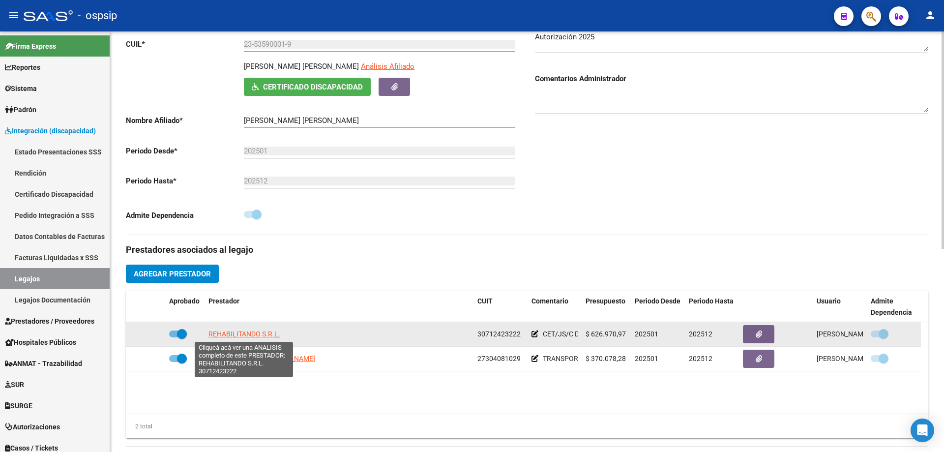
click at [262, 336] on span "REHABILITANDO S.R.L." at bounding box center [245, 334] width 72 height 8
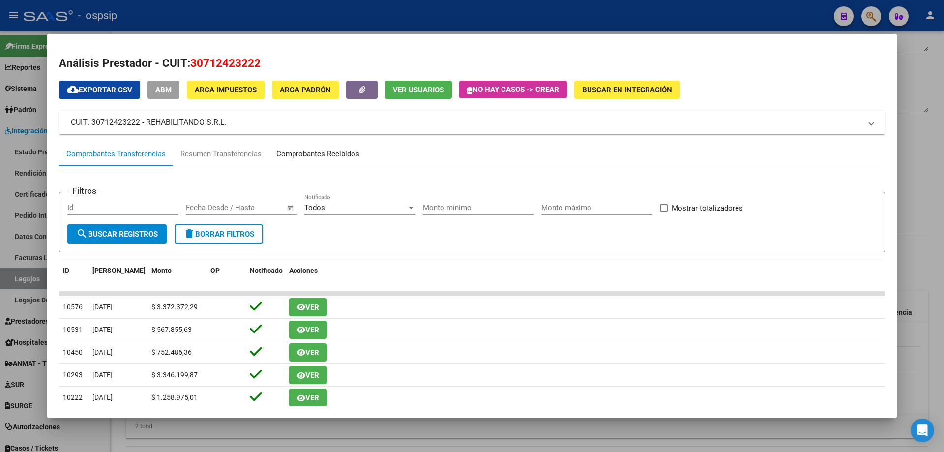
click at [326, 150] on div "Comprobantes Recibidos" at bounding box center [317, 154] width 83 height 11
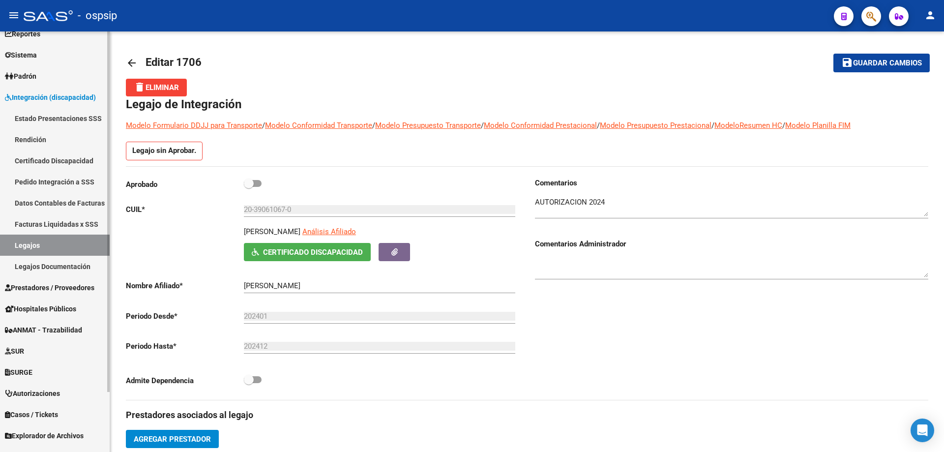
scroll to position [49, 0]
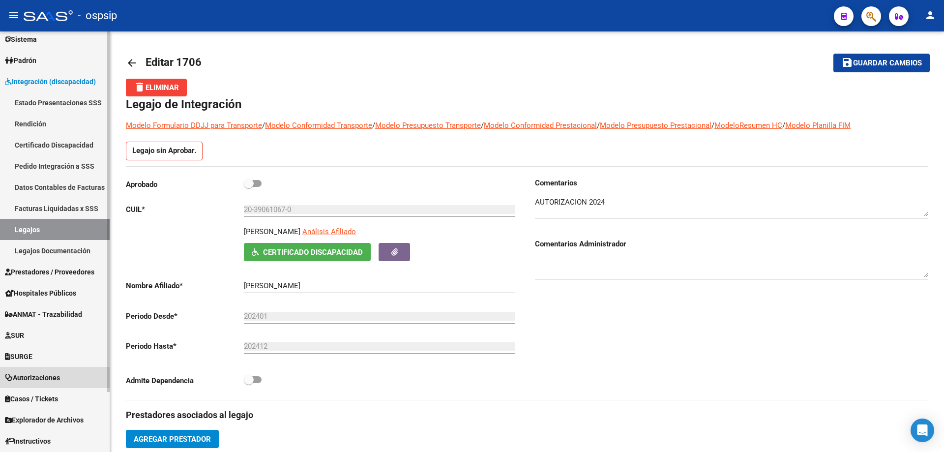
click at [39, 380] on span "Autorizaciones" at bounding box center [32, 377] width 55 height 11
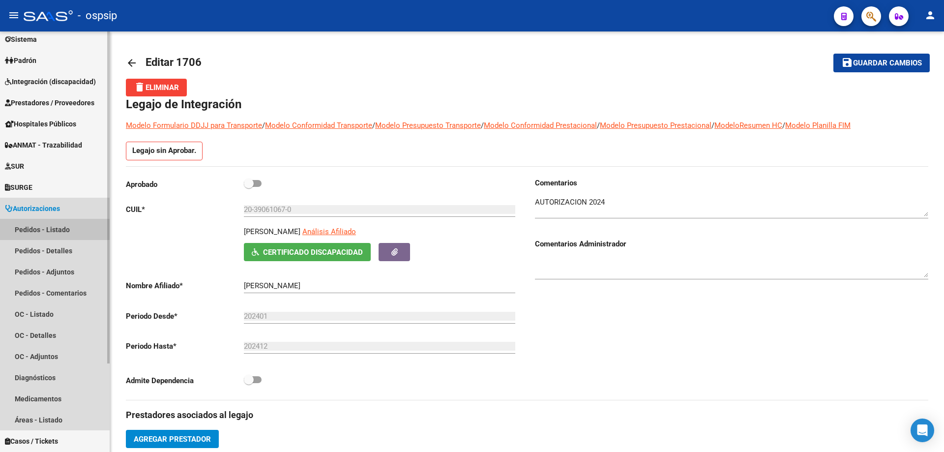
click at [45, 220] on link "Pedidos - Listado" at bounding box center [55, 229] width 110 height 21
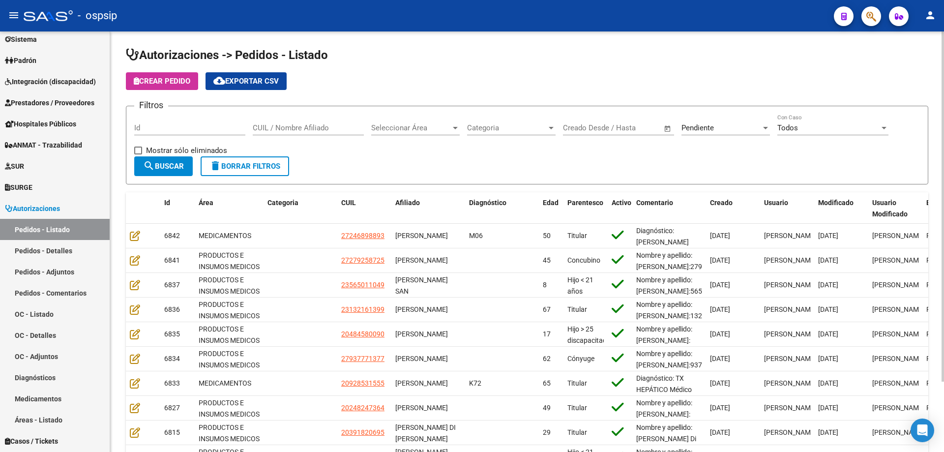
click at [307, 126] on input "CUIL / Nombre Afiliado" at bounding box center [308, 127] width 111 height 9
click at [702, 123] on div "Pendiente Seleccionar Estado" at bounding box center [726, 124] width 89 height 21
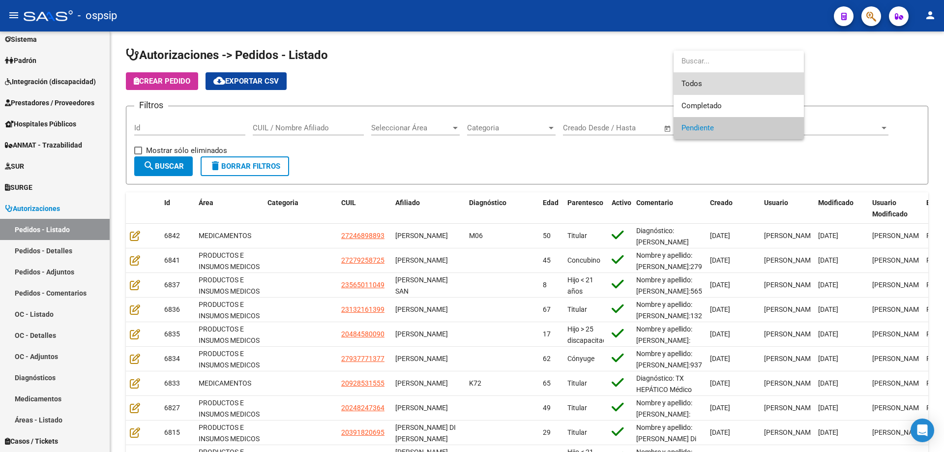
click at [712, 74] on span "Todos" at bounding box center [739, 84] width 115 height 22
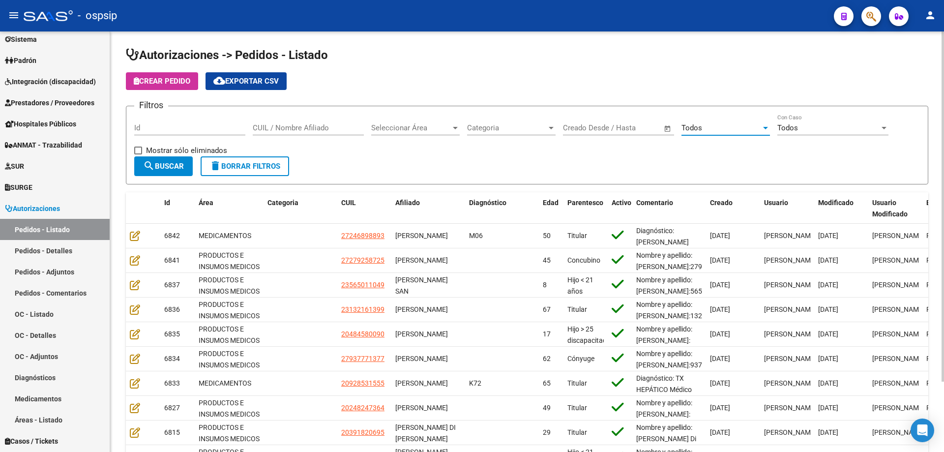
click at [351, 119] on div "CUIL / Nombre Afiliado" at bounding box center [308, 124] width 111 height 21
paste input "20118888414"
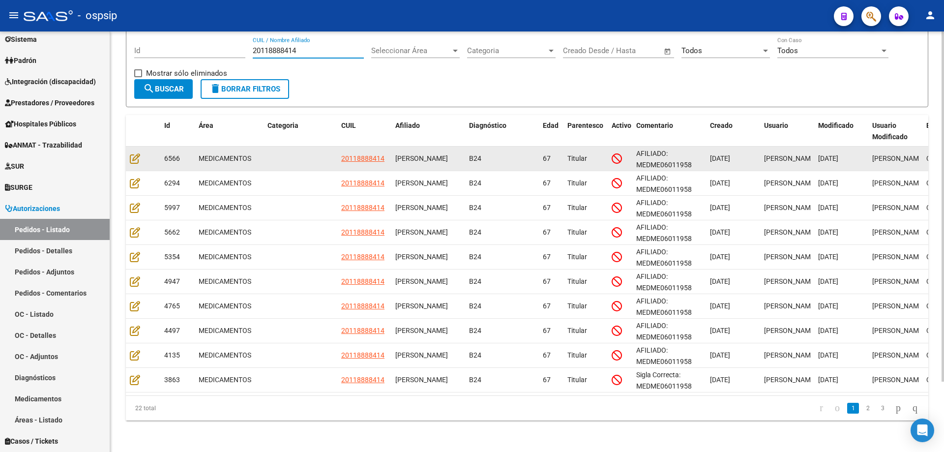
scroll to position [85, 0]
type input "20118888414"
click at [135, 153] on icon at bounding box center [135, 158] width 10 height 11
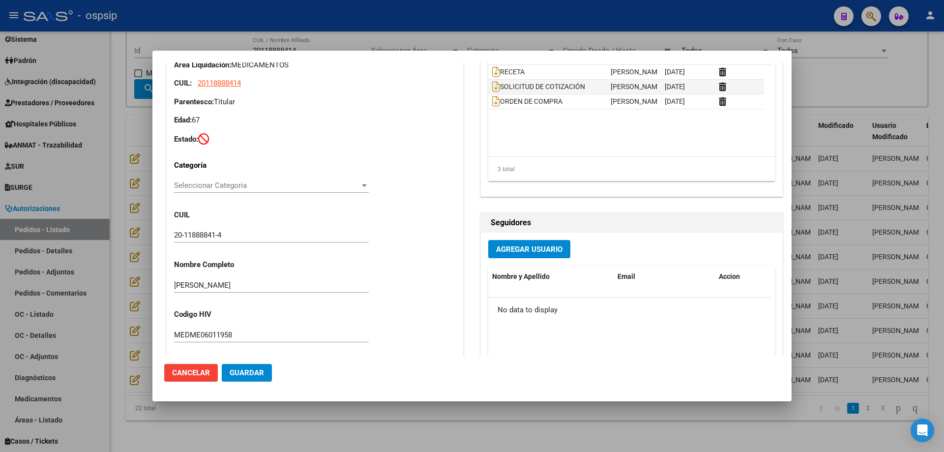
scroll to position [246, 0]
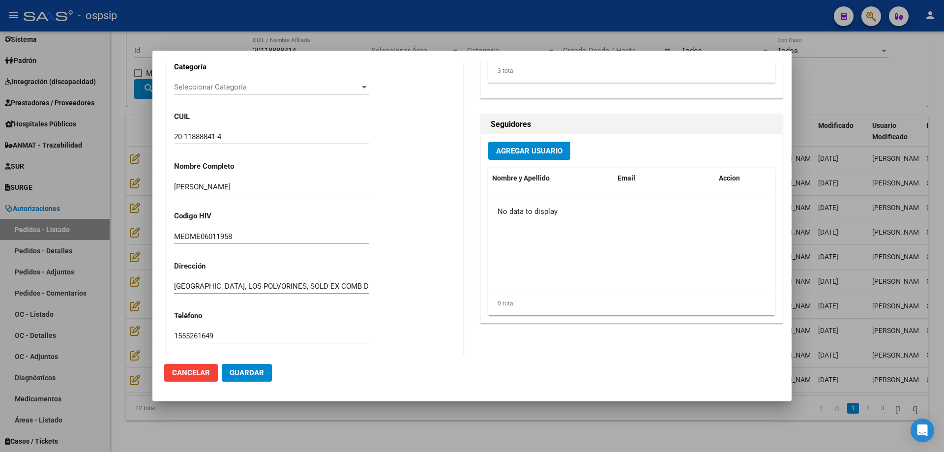
click at [131, 171] on div at bounding box center [472, 226] width 944 height 452
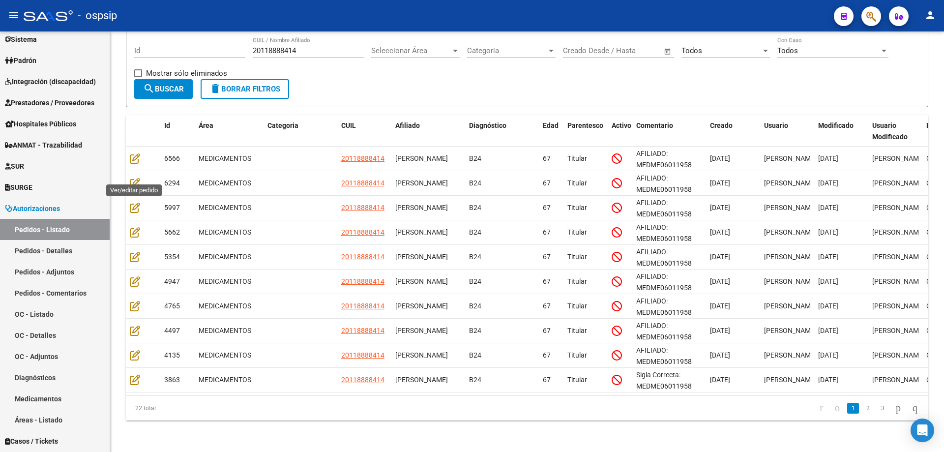
click at [131, 178] on icon at bounding box center [135, 183] width 10 height 11
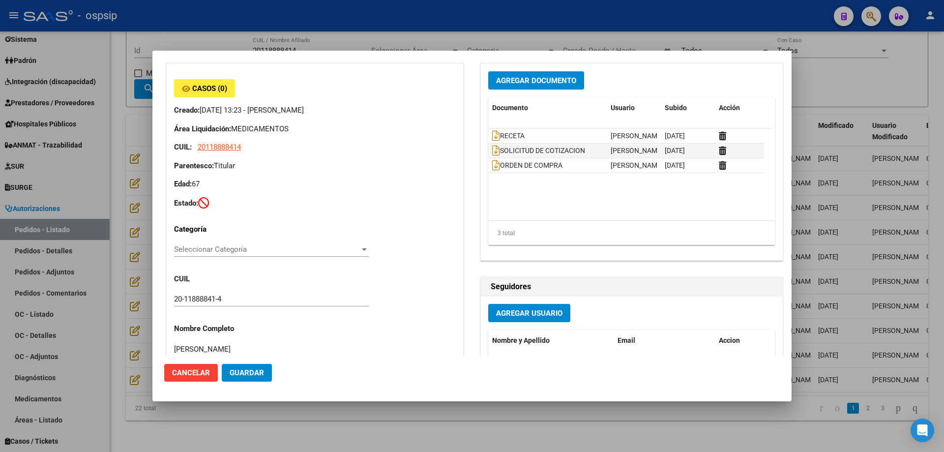
scroll to position [0, 0]
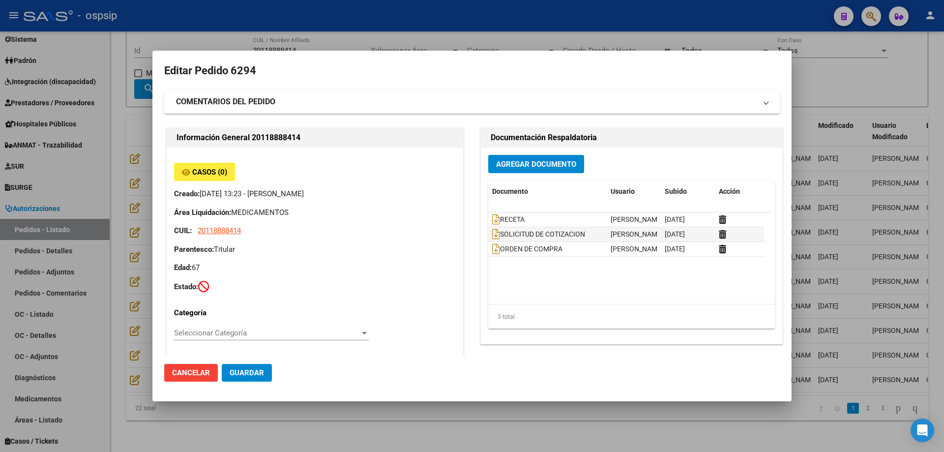
click at [121, 212] on div at bounding box center [472, 226] width 944 height 452
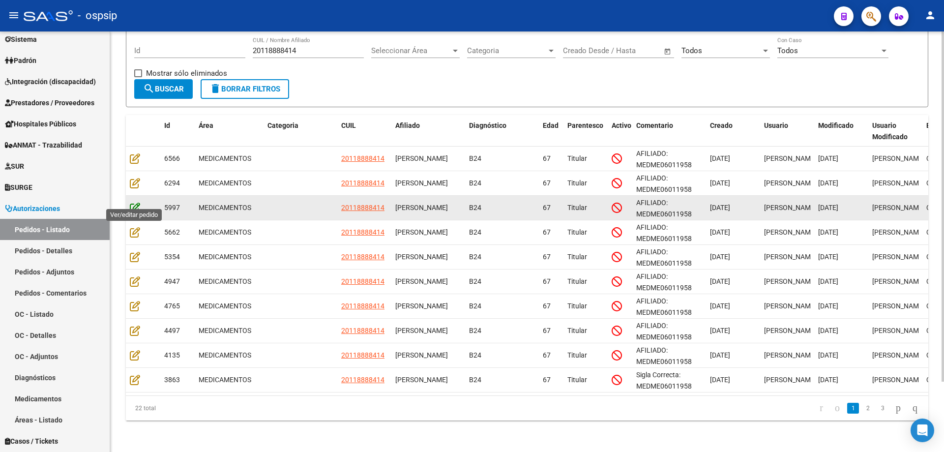
click at [137, 202] on icon at bounding box center [135, 207] width 10 height 11
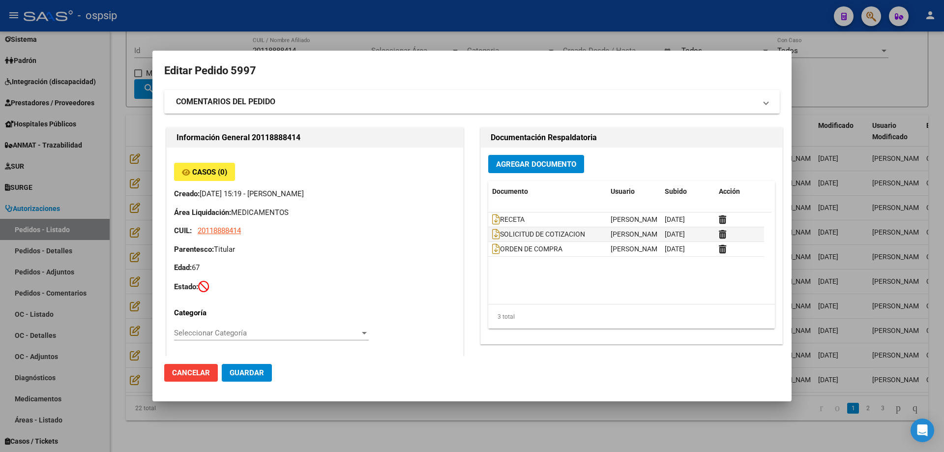
click at [125, 210] on div at bounding box center [472, 226] width 944 height 452
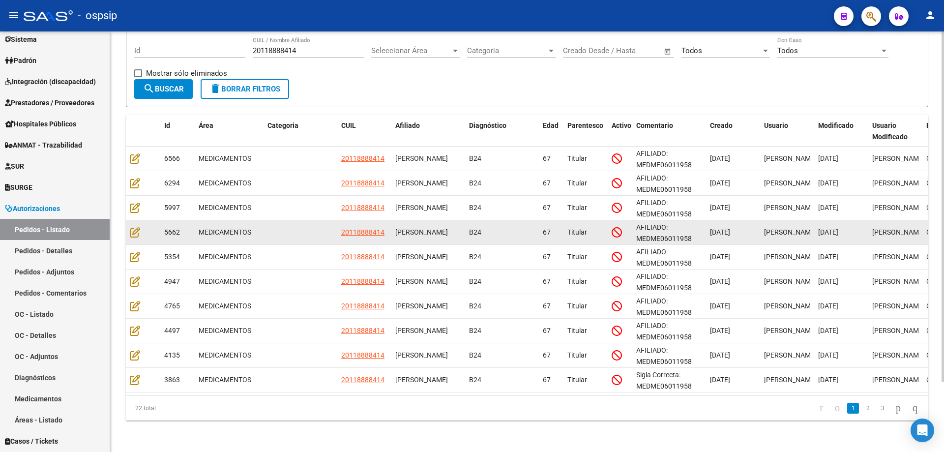
click at [132, 230] on div at bounding box center [143, 232] width 27 height 11
click at [134, 227] on icon at bounding box center [135, 232] width 10 height 11
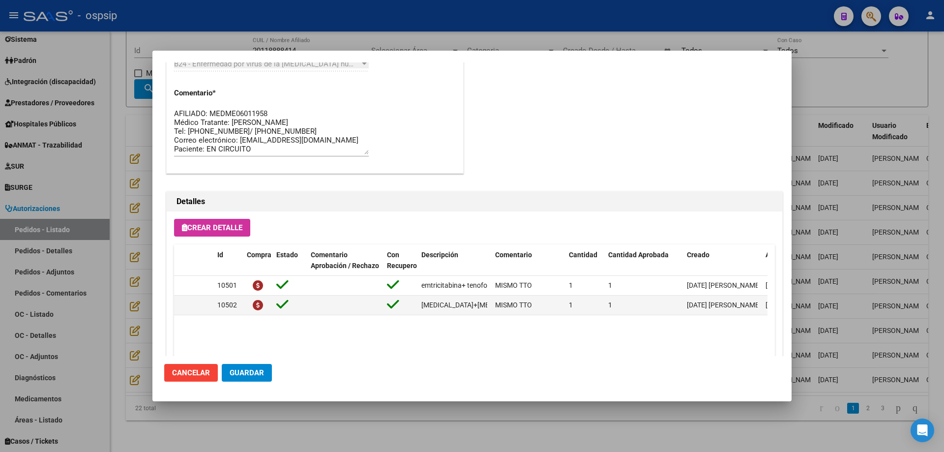
scroll to position [590, 0]
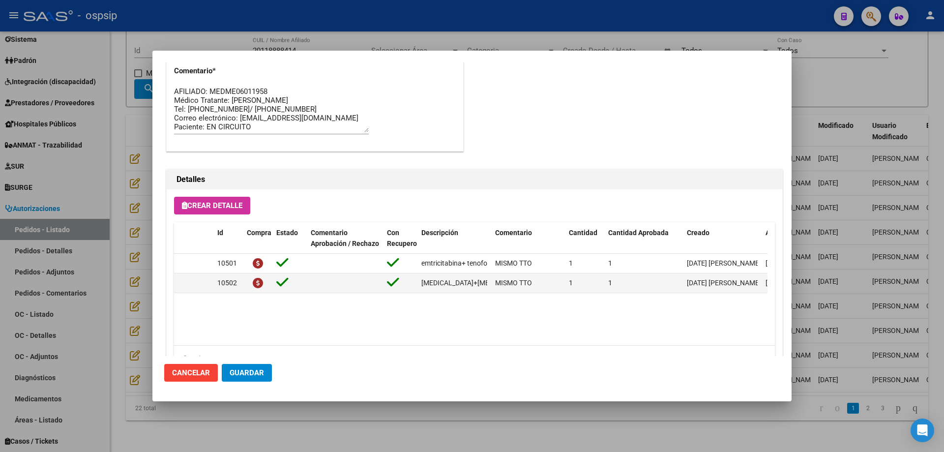
click at [112, 236] on div at bounding box center [472, 226] width 944 height 452
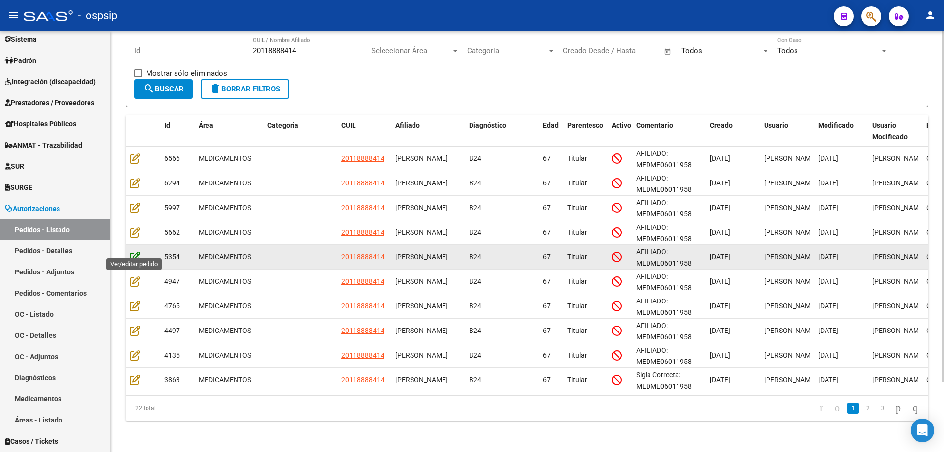
click at [130, 251] on icon at bounding box center [135, 256] width 10 height 11
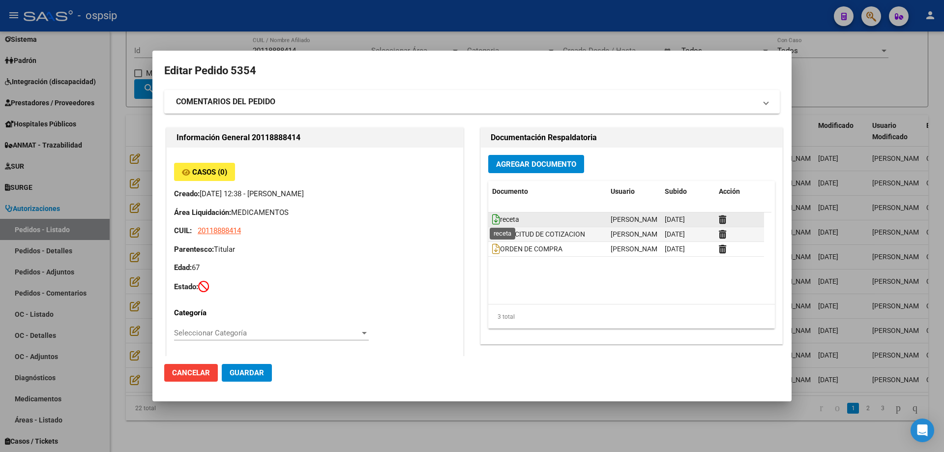
click at [492, 221] on icon at bounding box center [496, 219] width 8 height 11
click at [121, 230] on div at bounding box center [472, 226] width 944 height 452
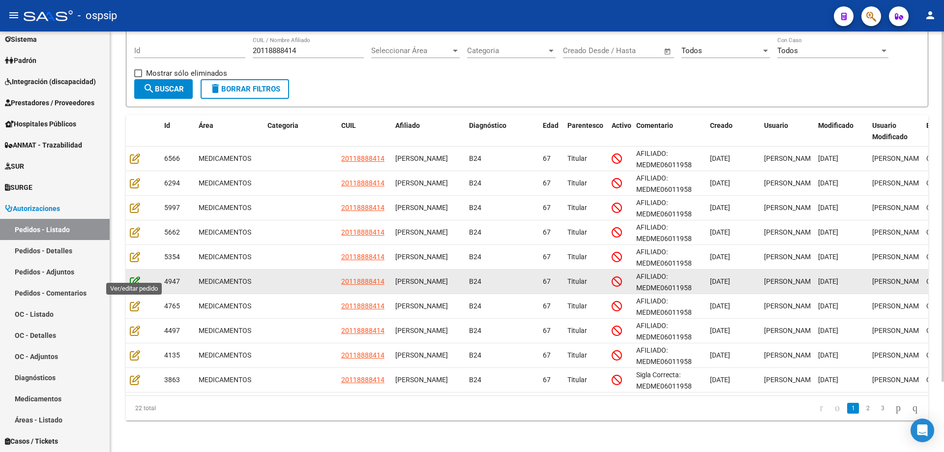
click at [139, 276] on icon at bounding box center [135, 281] width 10 height 11
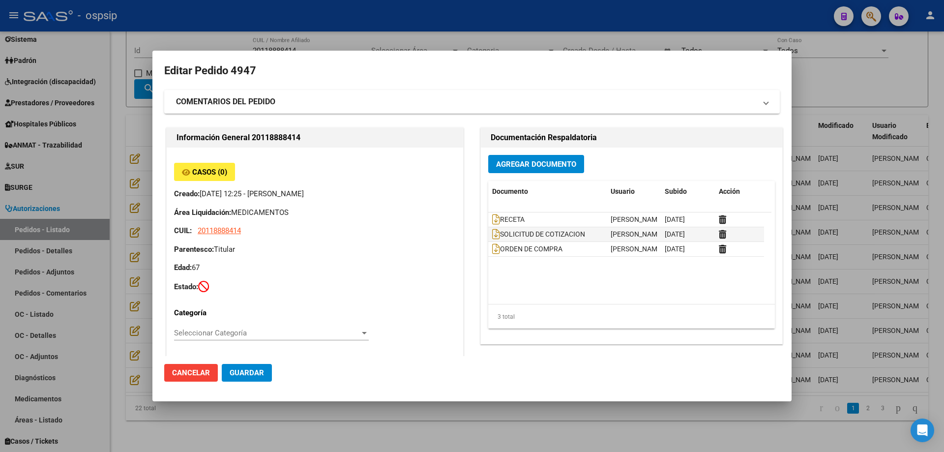
click at [126, 202] on div at bounding box center [472, 226] width 944 height 452
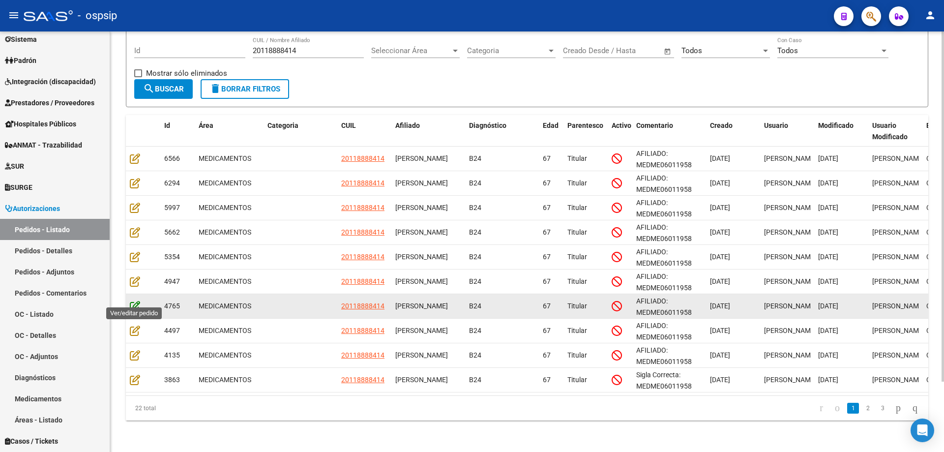
click at [132, 301] on icon at bounding box center [135, 306] width 10 height 11
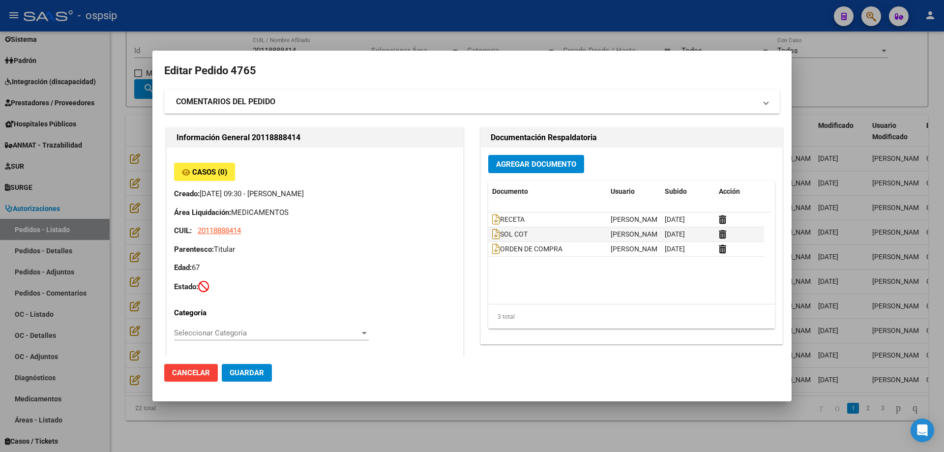
click at [117, 271] on div at bounding box center [472, 226] width 944 height 452
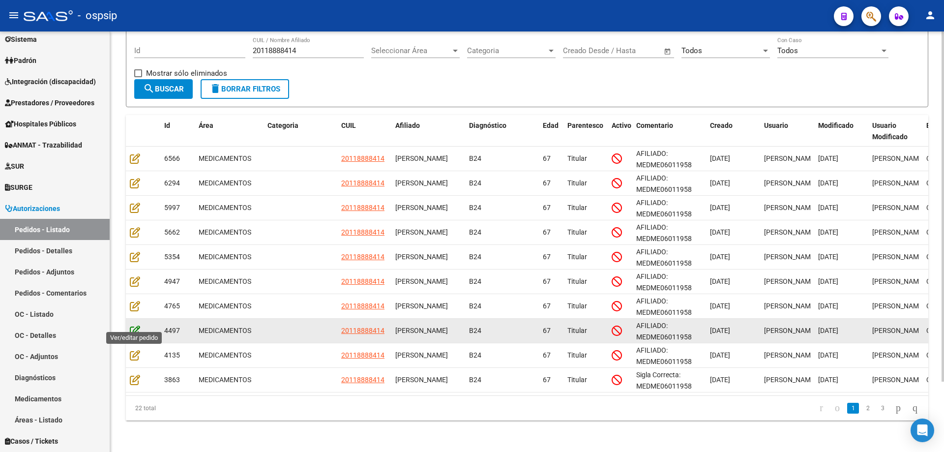
click at [137, 325] on icon at bounding box center [135, 330] width 10 height 11
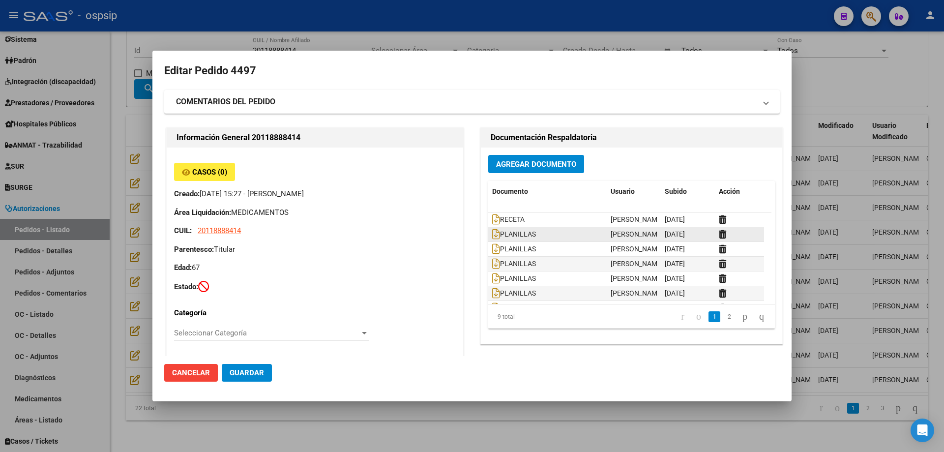
click at [492, 240] on div "PLANILLAS" at bounding box center [547, 234] width 111 height 11
click at [489, 227] on datatable-body-cell "RECETA" at bounding box center [547, 219] width 119 height 14
click at [492, 237] on icon at bounding box center [496, 234] width 8 height 11
click at [119, 84] on div at bounding box center [472, 226] width 944 height 452
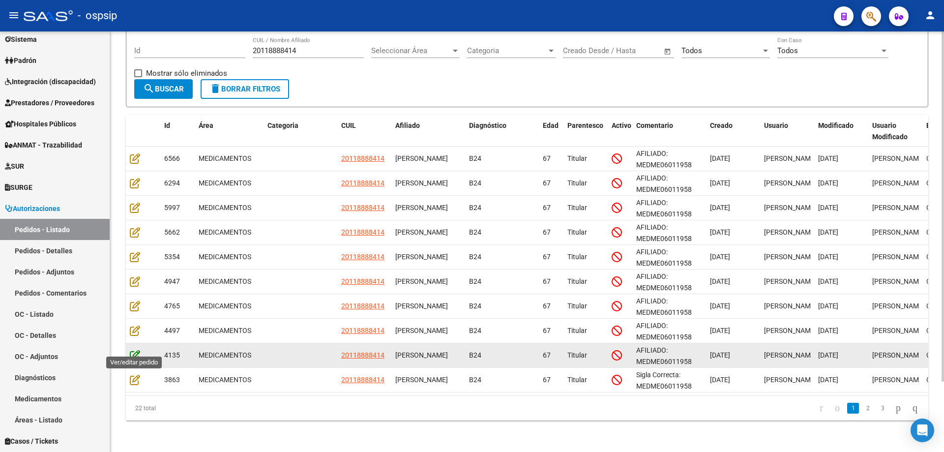
click at [133, 350] on icon at bounding box center [135, 355] width 10 height 11
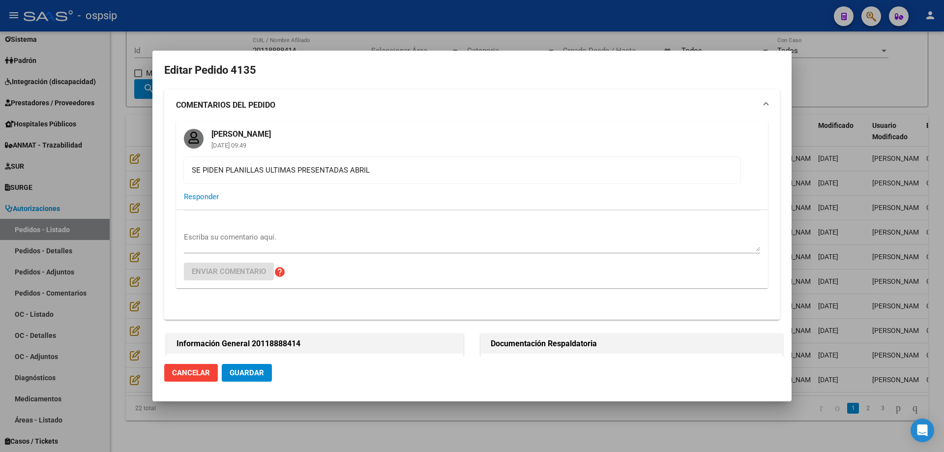
scroll to position [0, 0]
click at [121, 274] on div at bounding box center [472, 226] width 944 height 452
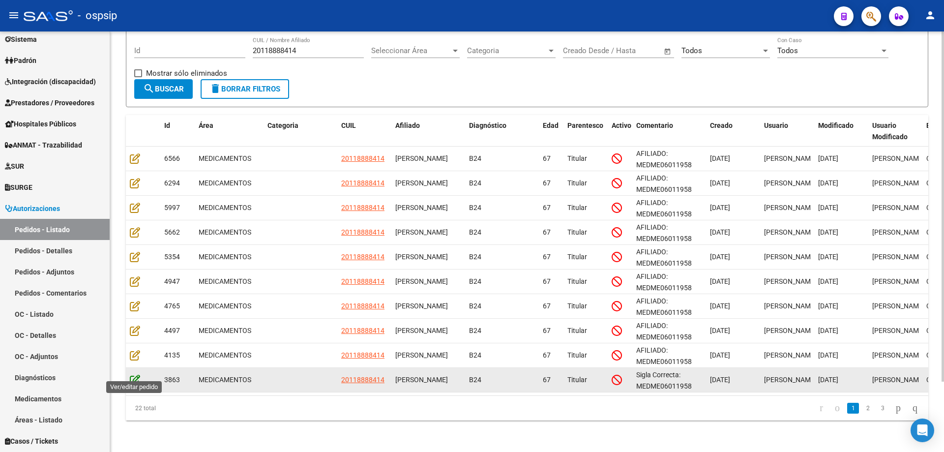
click at [131, 374] on icon at bounding box center [135, 379] width 10 height 11
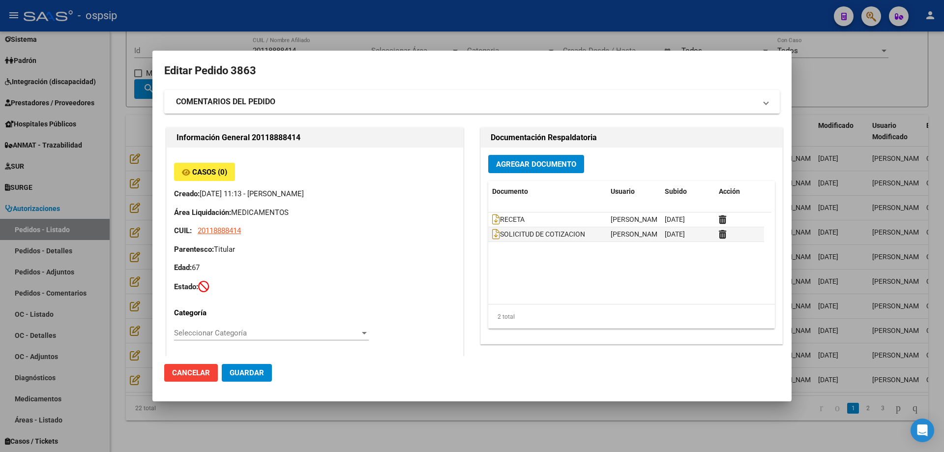
click at [859, 406] on div at bounding box center [472, 226] width 944 height 452
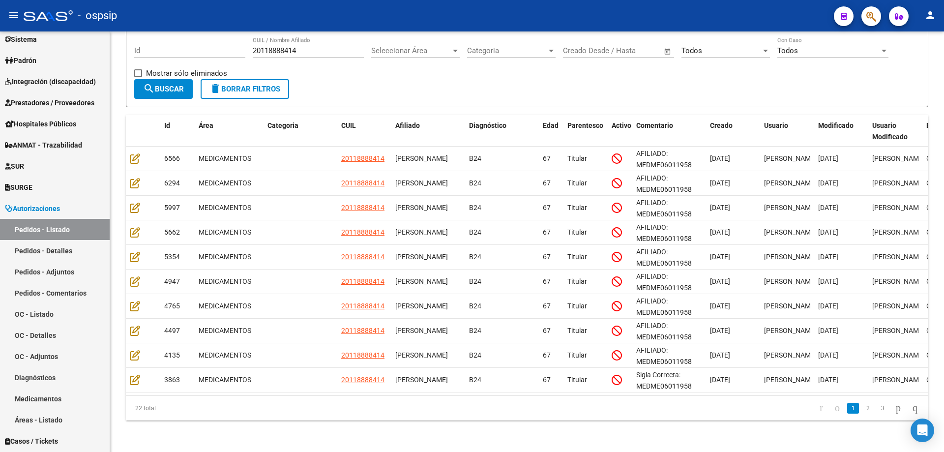
click at [862, 406] on link "2" at bounding box center [868, 408] width 12 height 11
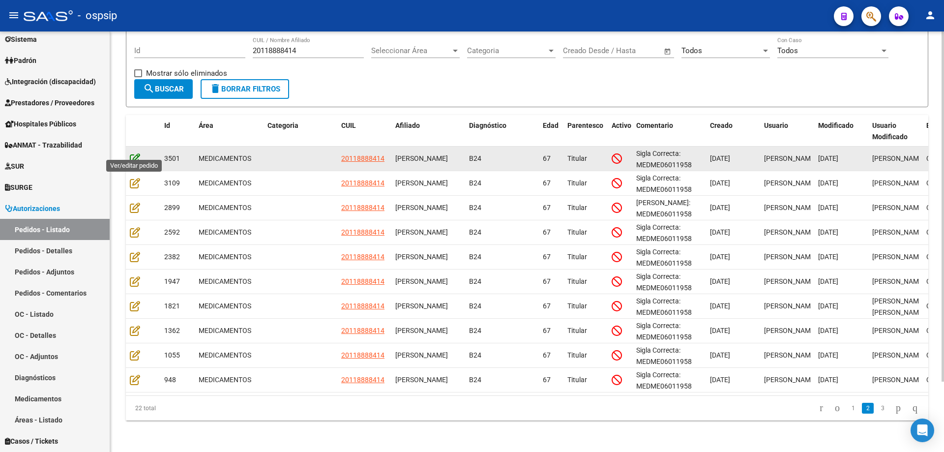
click at [135, 153] on icon at bounding box center [135, 158] width 10 height 11
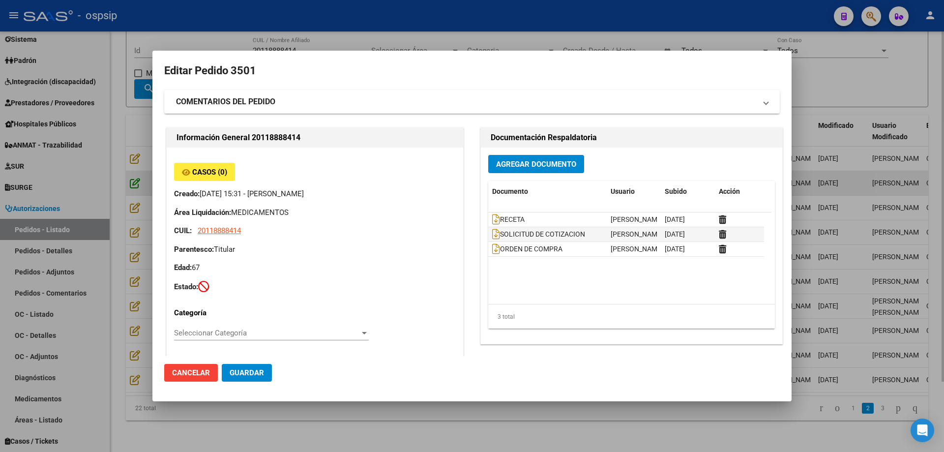
click at [136, 174] on div at bounding box center [472, 226] width 944 height 452
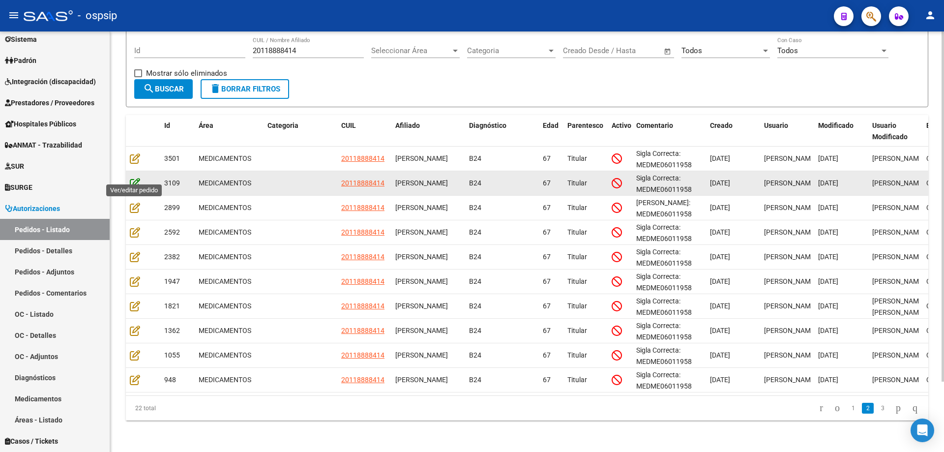
click at [136, 178] on icon at bounding box center [135, 183] width 10 height 11
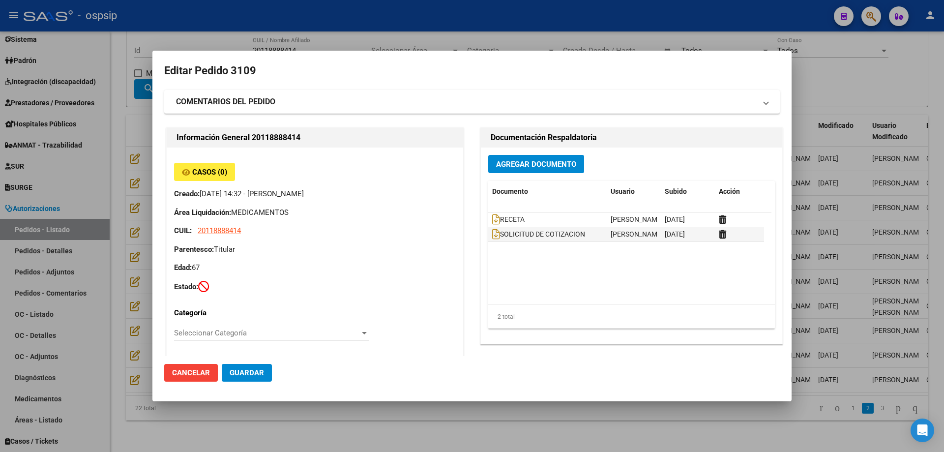
click at [137, 200] on div at bounding box center [472, 226] width 944 height 452
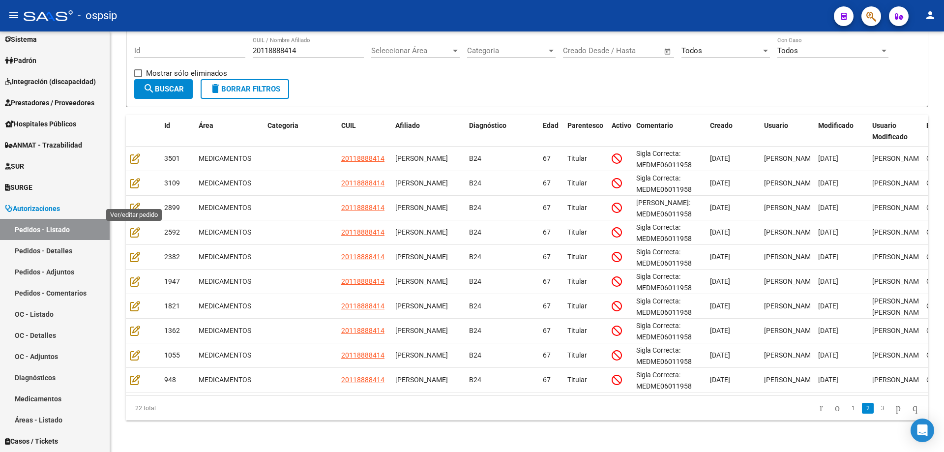
click at [137, 202] on icon at bounding box center [135, 207] width 10 height 11
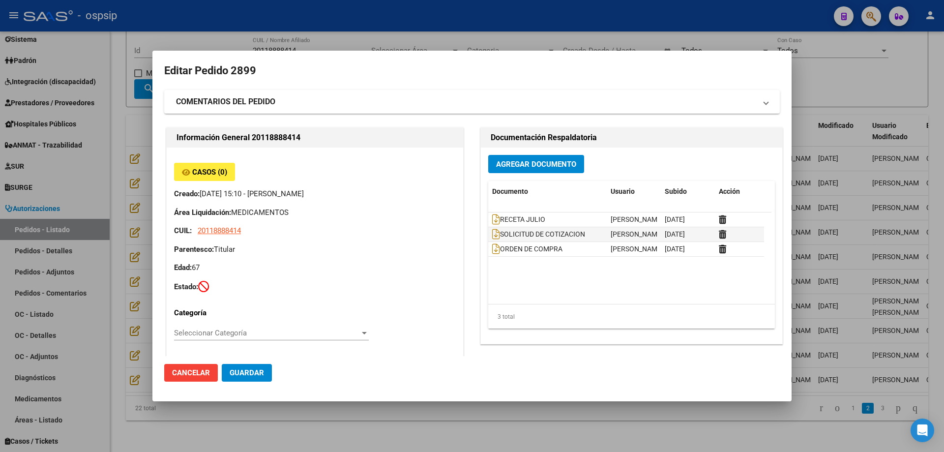
click at [117, 197] on div at bounding box center [472, 226] width 944 height 452
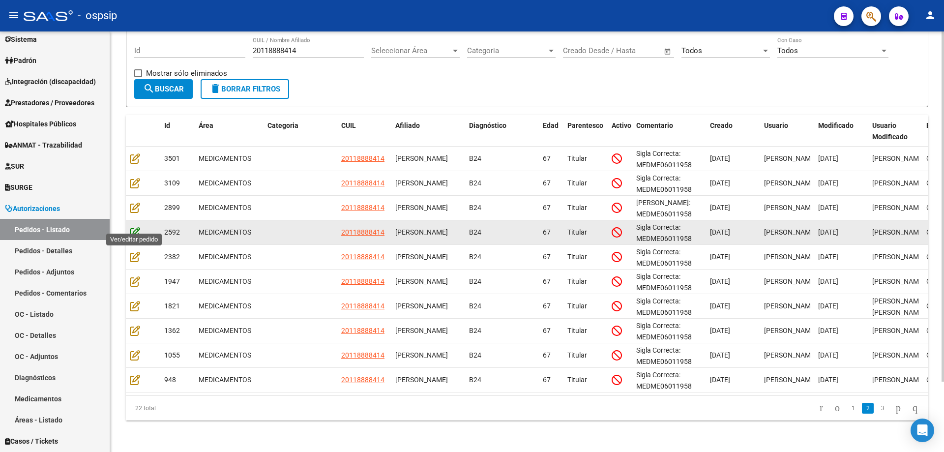
click at [135, 227] on icon at bounding box center [135, 232] width 10 height 11
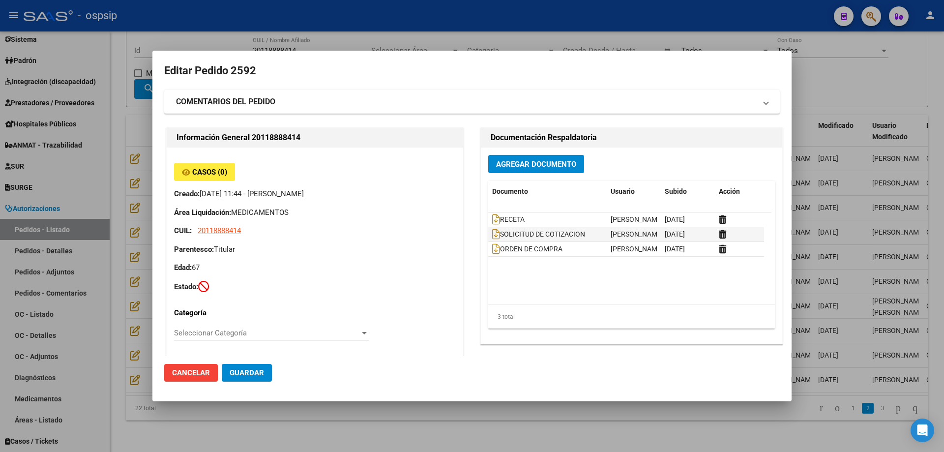
click at [121, 237] on div at bounding box center [472, 226] width 944 height 452
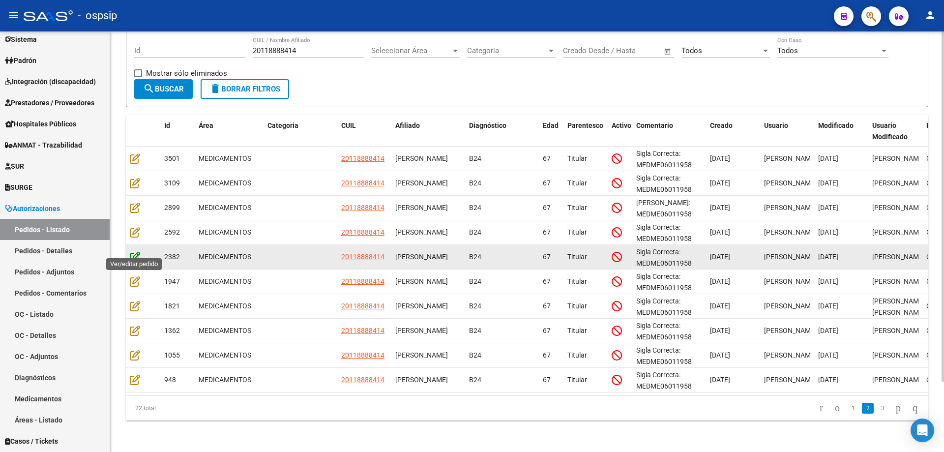
click at [138, 251] on icon at bounding box center [135, 256] width 10 height 11
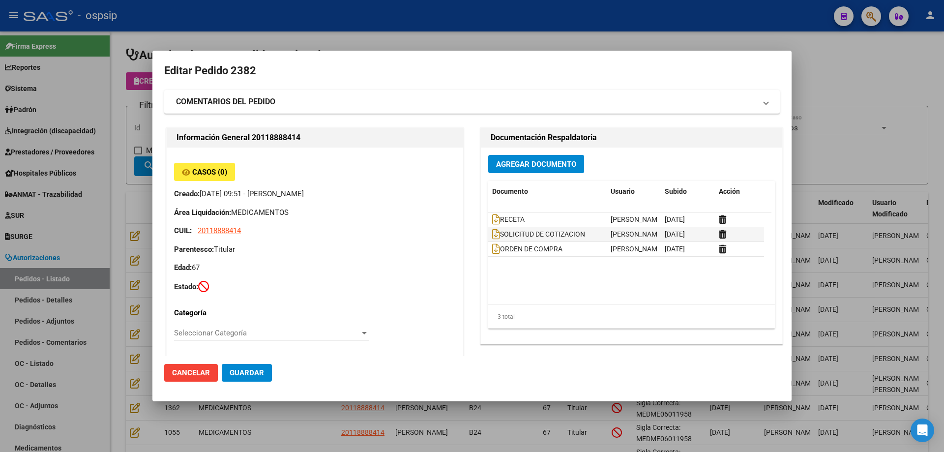
scroll to position [85, 0]
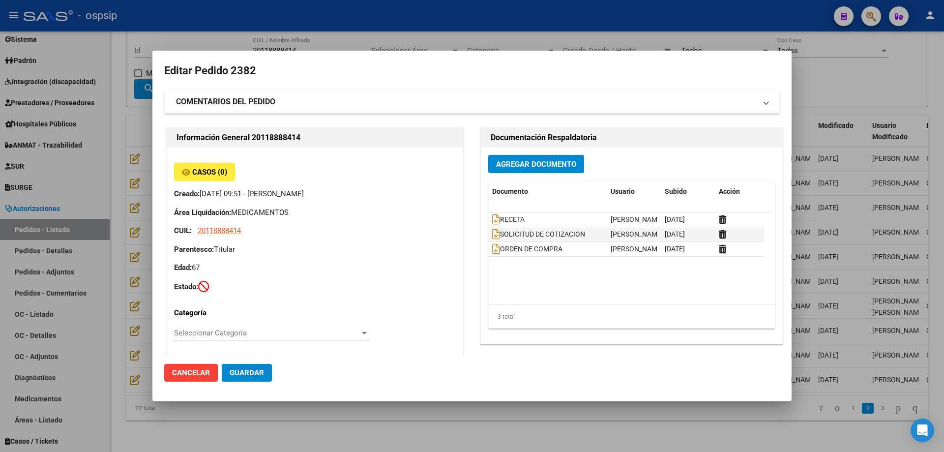
click at [244, 13] on div at bounding box center [472, 226] width 944 height 452
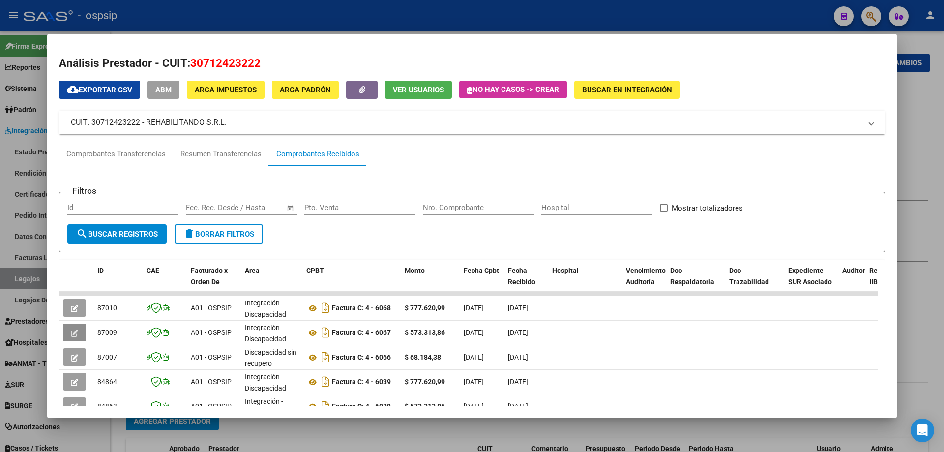
click at [75, 333] on icon "button" at bounding box center [74, 333] width 7 height 7
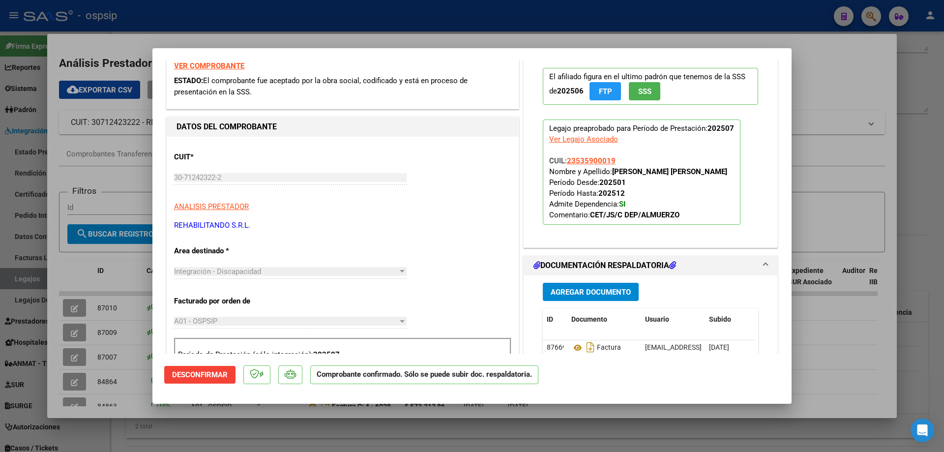
scroll to position [49, 0]
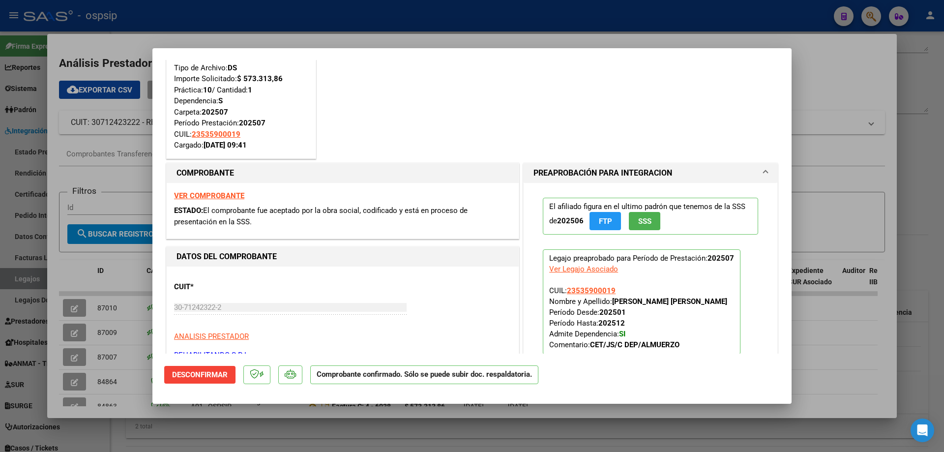
click at [224, 193] on strong "VER COMPROBANTE" at bounding box center [209, 195] width 70 height 9
click at [69, 387] on div at bounding box center [472, 226] width 944 height 452
type input "$ 0,00"
click at [69, 387] on button "button" at bounding box center [74, 382] width 23 height 18
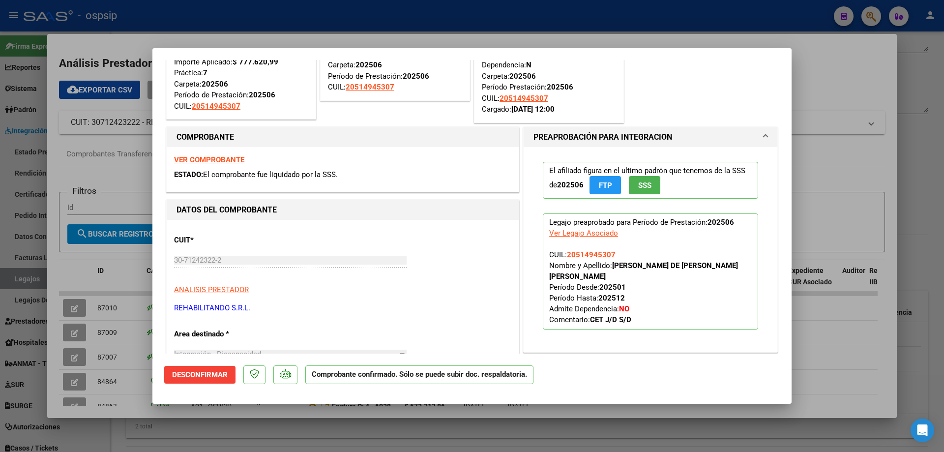
scroll to position [98, 0]
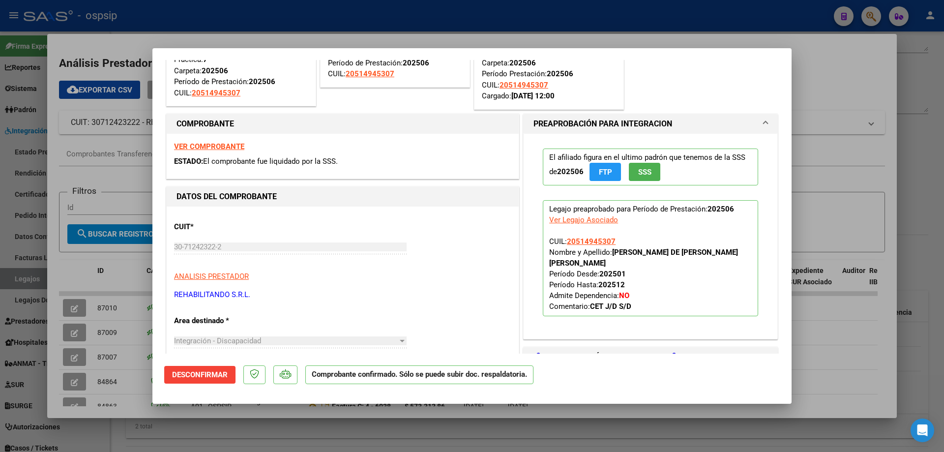
click at [69, 382] on div at bounding box center [472, 226] width 944 height 452
type input "$ 0,00"
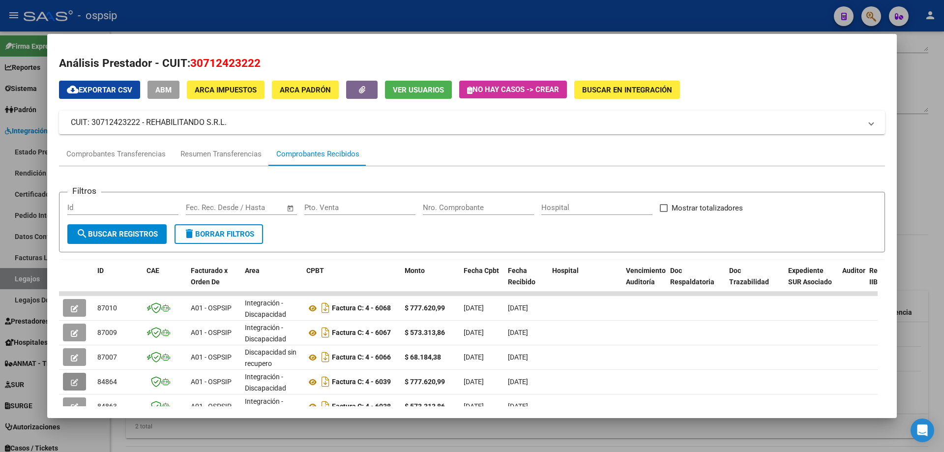
click at [69, 382] on button "button" at bounding box center [74, 382] width 23 height 18
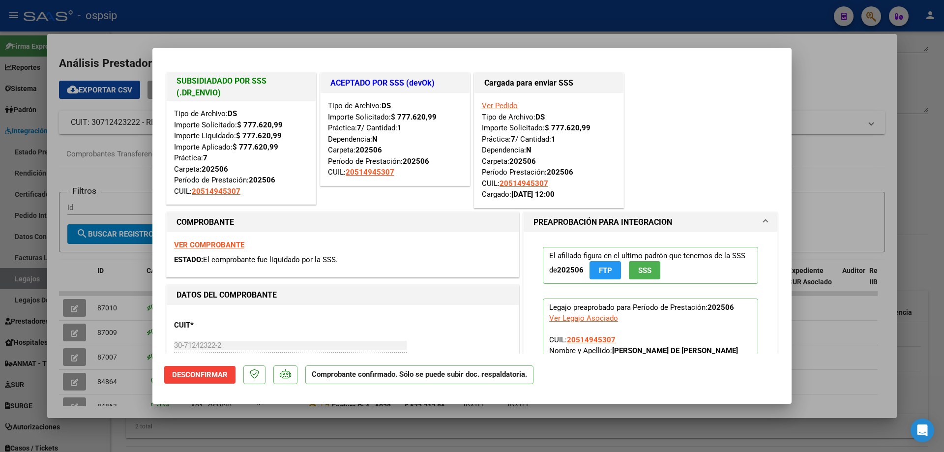
scroll to position [49, 0]
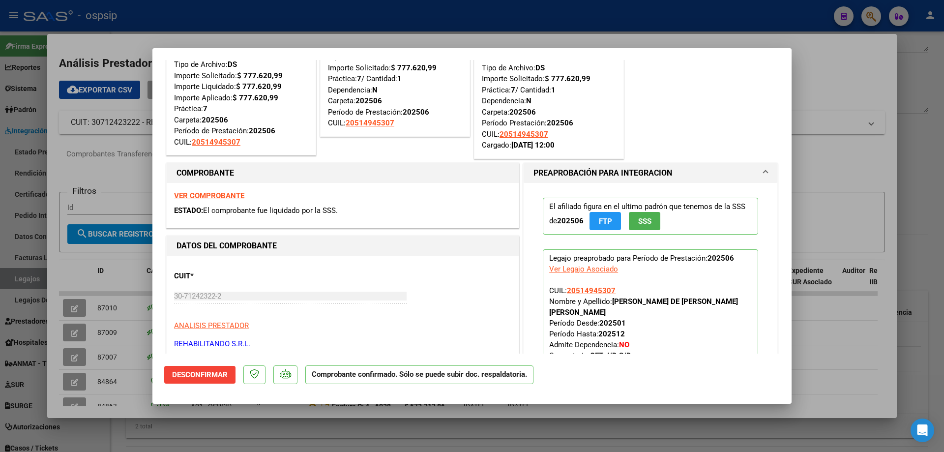
click at [78, 404] on div at bounding box center [472, 226] width 944 height 452
type input "$ 0,00"
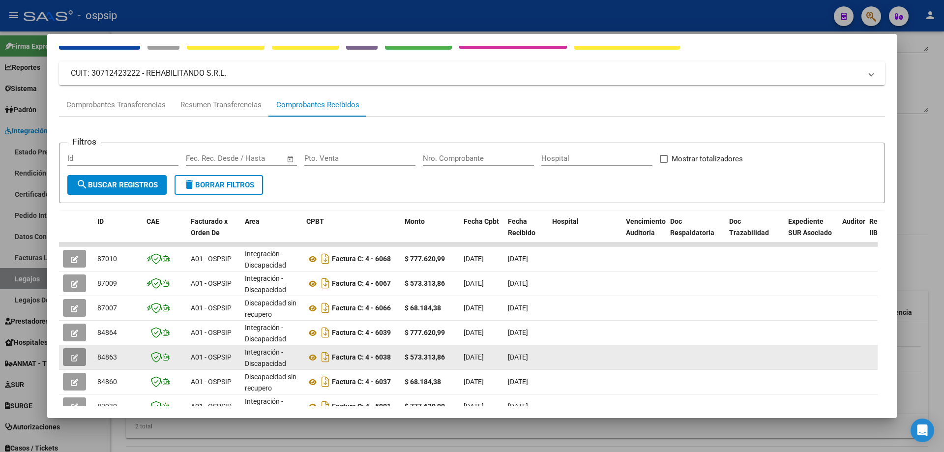
click at [78, 355] on button "button" at bounding box center [74, 357] width 23 height 18
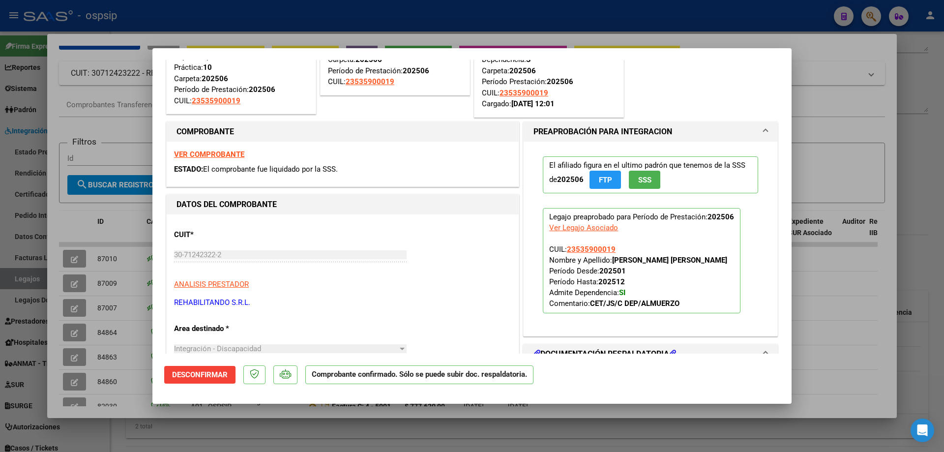
scroll to position [98, 0]
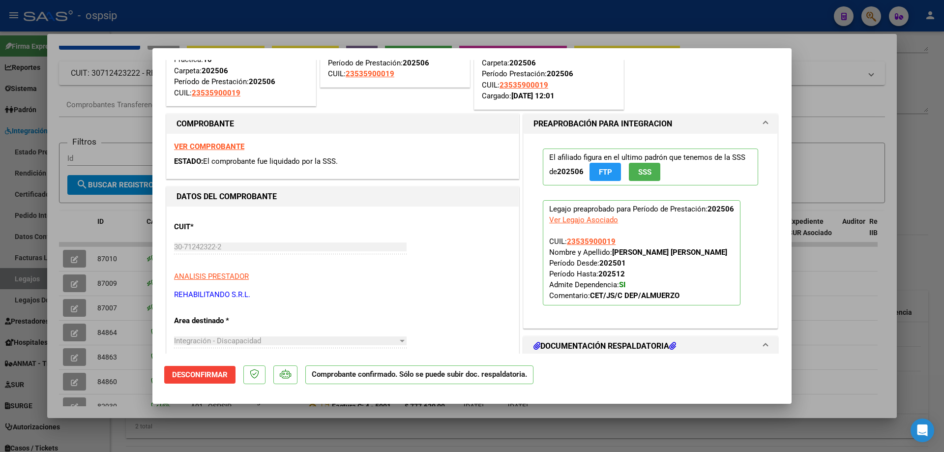
click at [219, 148] on strong "VER COMPROBANTE" at bounding box center [209, 146] width 70 height 9
click at [317, 19] on div at bounding box center [472, 226] width 944 height 452
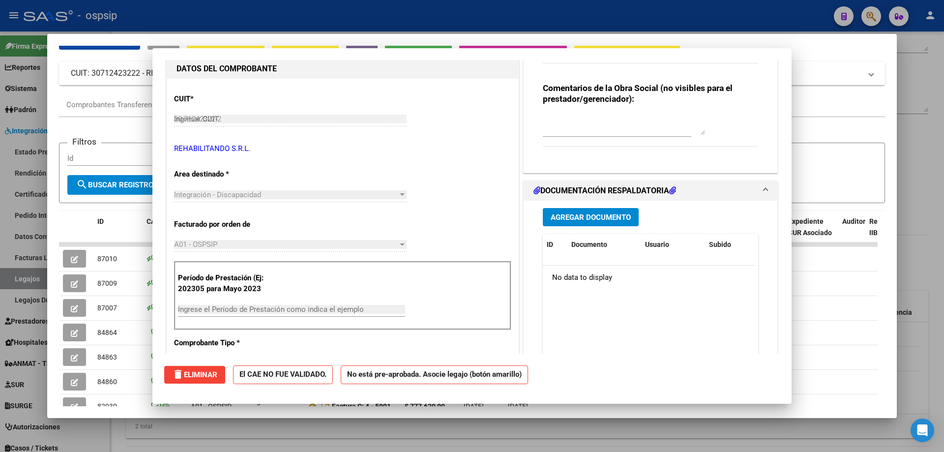
type input "$ 0,00"
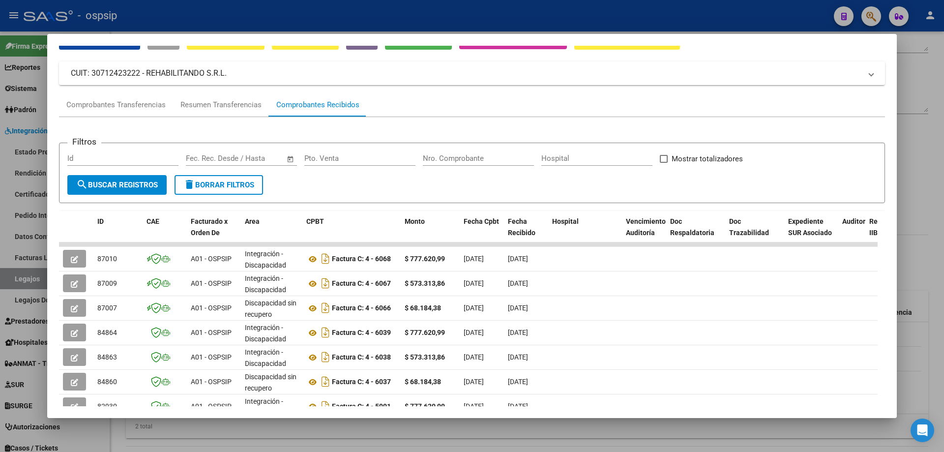
click at [317, 19] on div at bounding box center [472, 226] width 944 height 452
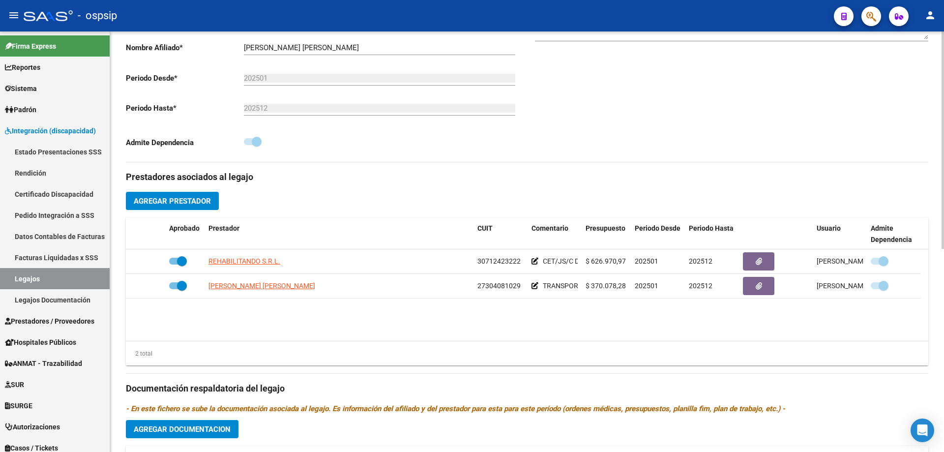
scroll to position [246, 0]
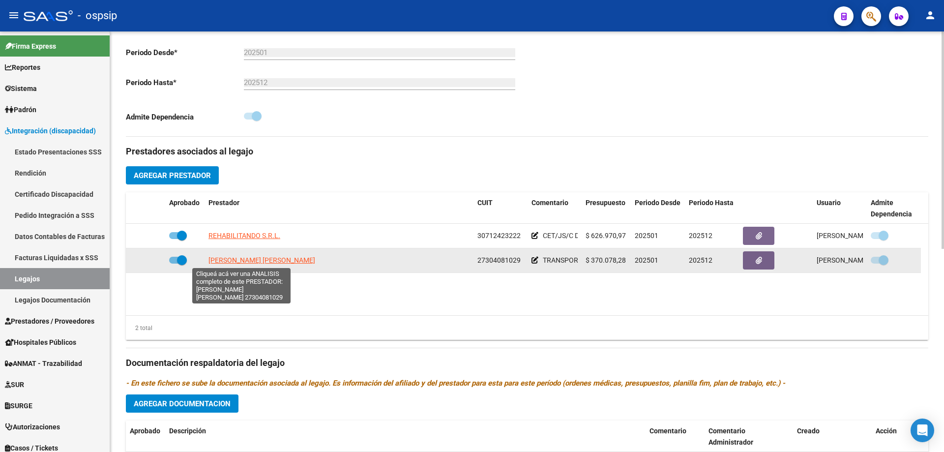
click at [263, 264] on span "FUNES ESTER ELENA" at bounding box center [262, 260] width 107 height 8
type textarea "27304081029"
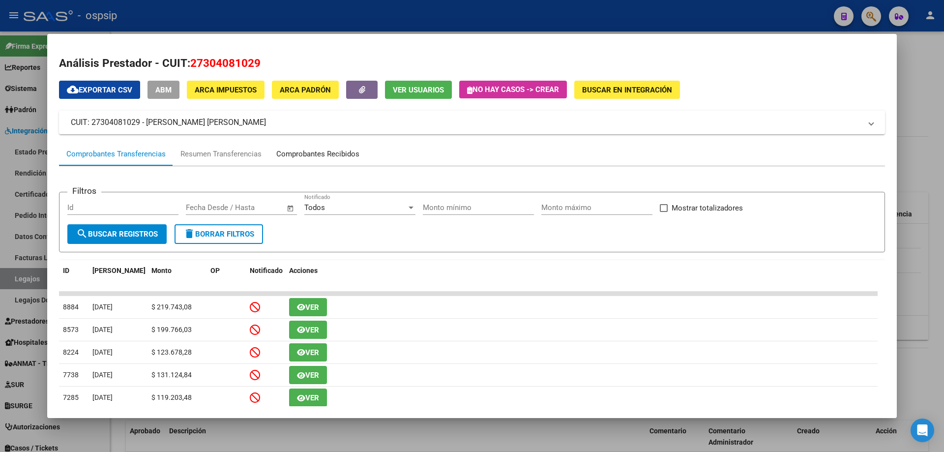
click at [301, 145] on div "Comprobantes Recibidos" at bounding box center [318, 154] width 98 height 24
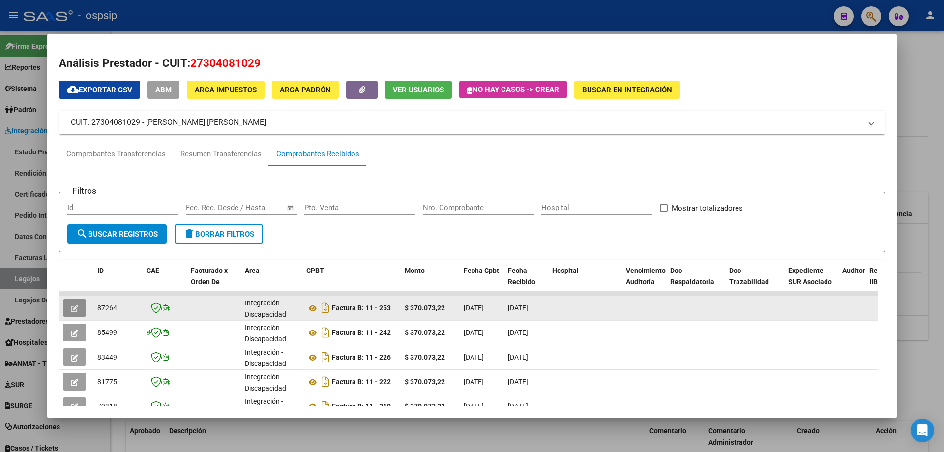
click at [77, 308] on icon "button" at bounding box center [74, 308] width 7 height 7
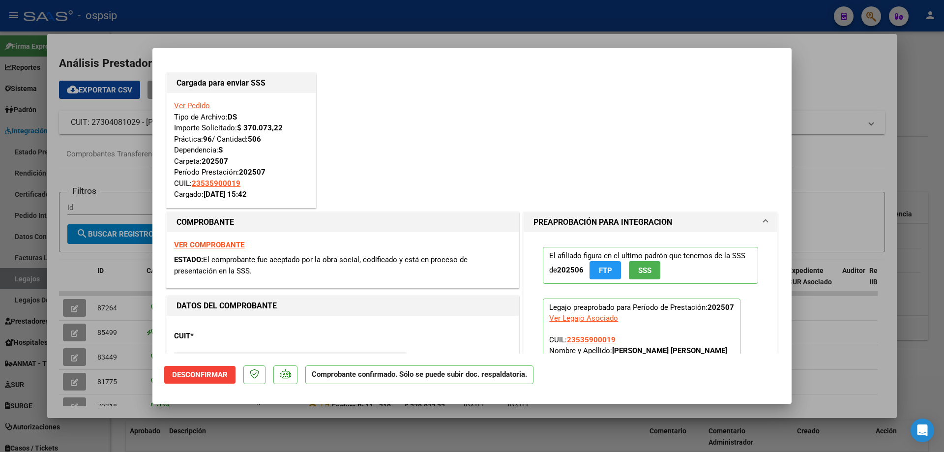
click at [258, 22] on div at bounding box center [472, 226] width 944 height 452
type input "$ 0,00"
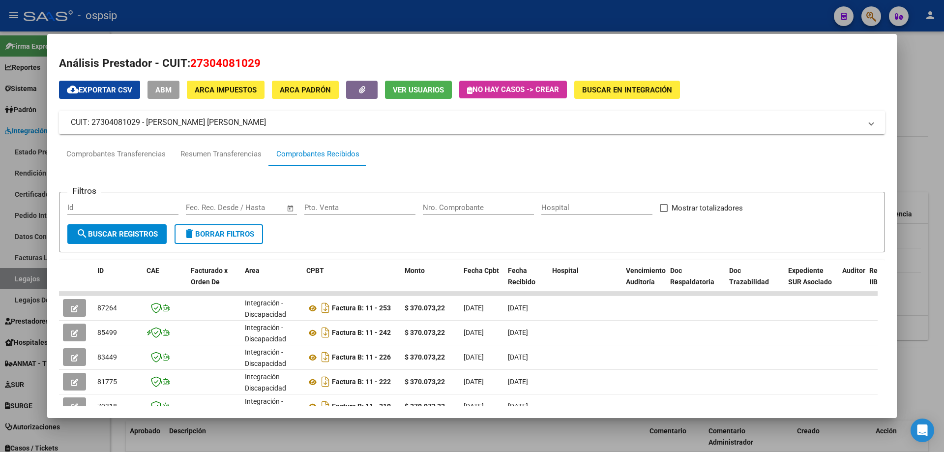
click at [258, 22] on div at bounding box center [472, 226] width 944 height 452
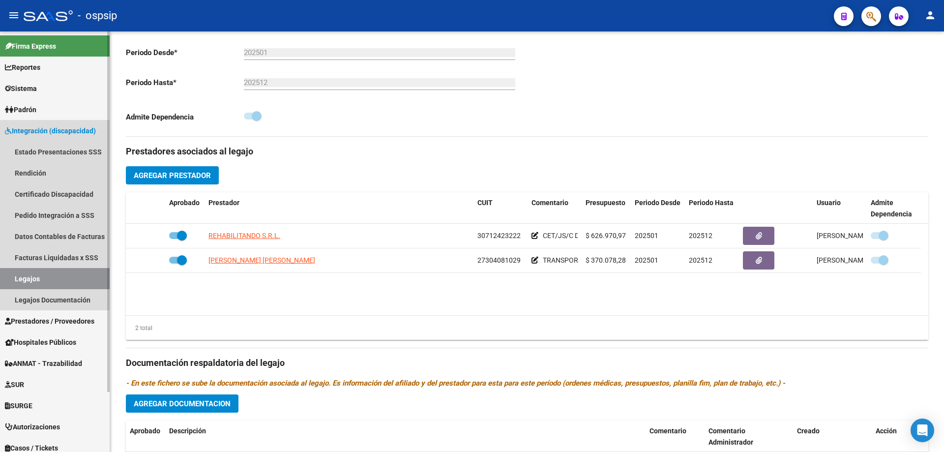
click at [66, 276] on link "Legajos" at bounding box center [55, 278] width 110 height 21
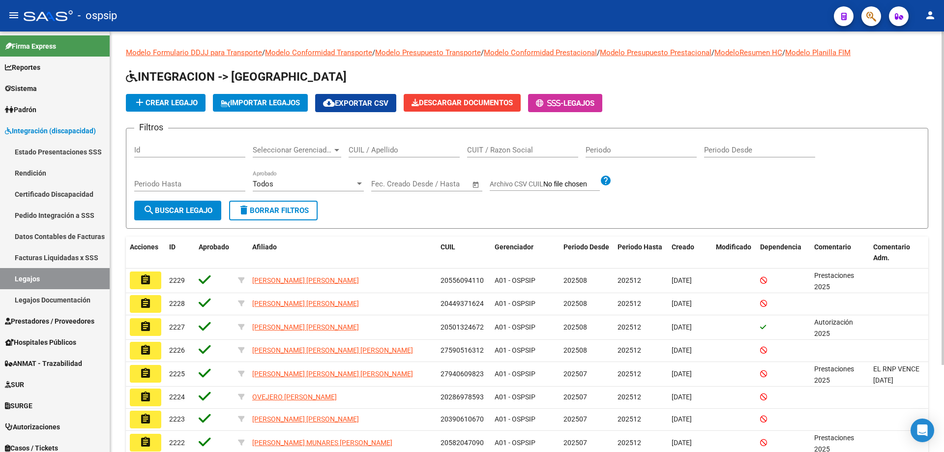
click at [352, 155] on div "CUIL / Apellido" at bounding box center [404, 146] width 111 height 21
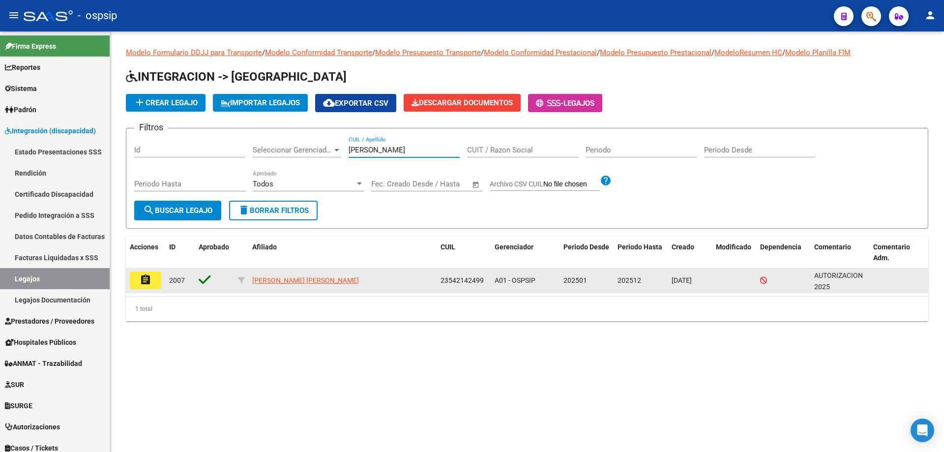
type input "politano"
click at [153, 284] on button "assignment" at bounding box center [145, 281] width 31 height 18
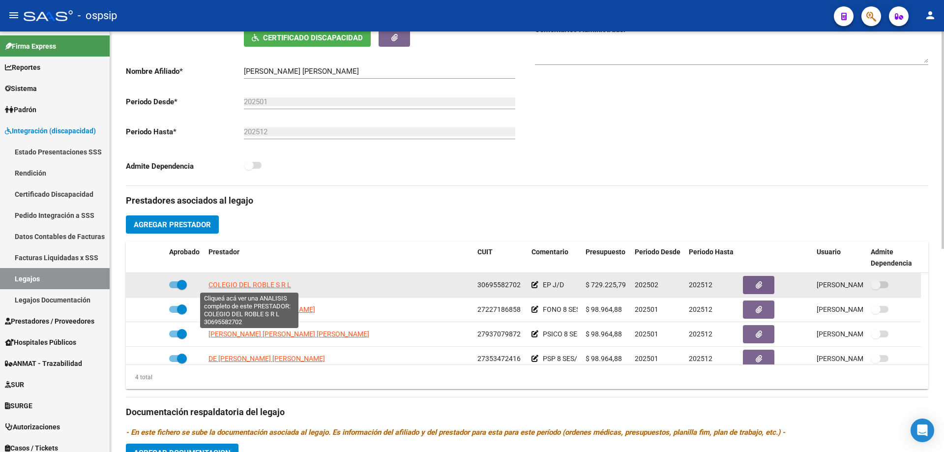
click at [240, 282] on span "COLEGIO DEL ROBLE S R L" at bounding box center [250, 285] width 83 height 8
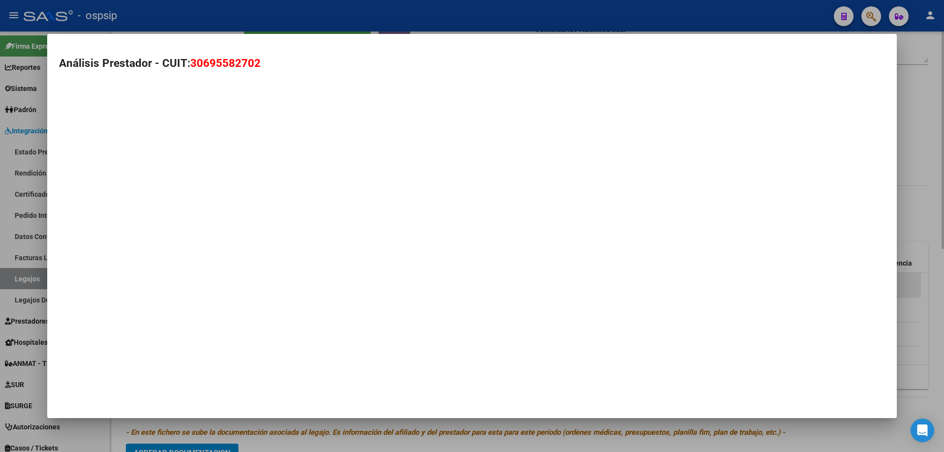
type textarea "30695582702"
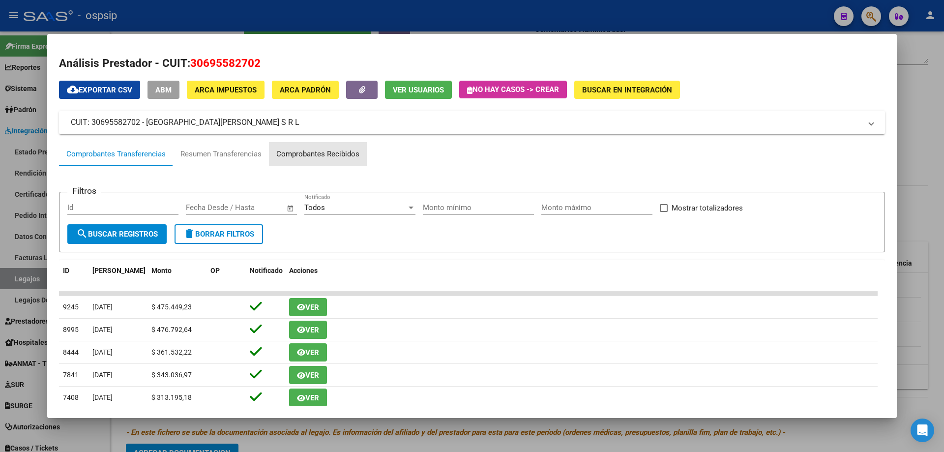
click at [332, 155] on div "Comprobantes Recibidos" at bounding box center [317, 154] width 83 height 11
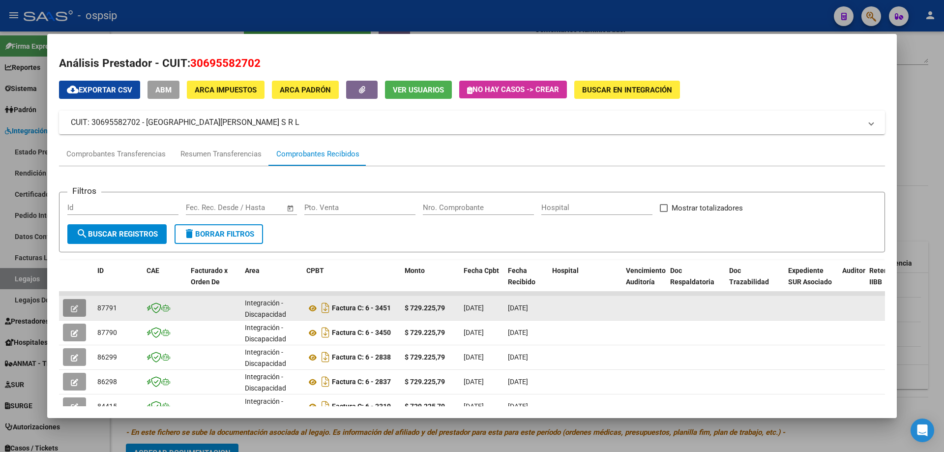
click at [77, 313] on button "button" at bounding box center [74, 308] width 23 height 18
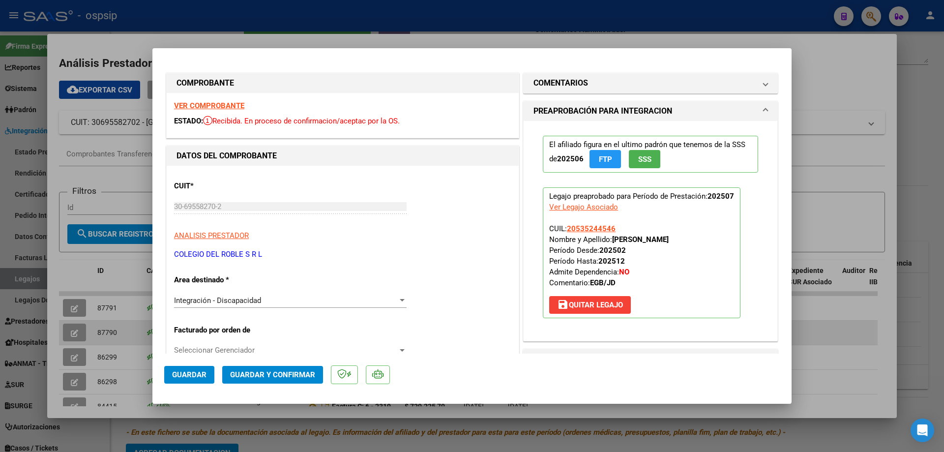
drag, startPoint x: 74, startPoint y: 320, endPoint x: 73, endPoint y: 327, distance: 6.5
click at [73, 327] on div at bounding box center [472, 226] width 944 height 452
type input "$ 0,00"
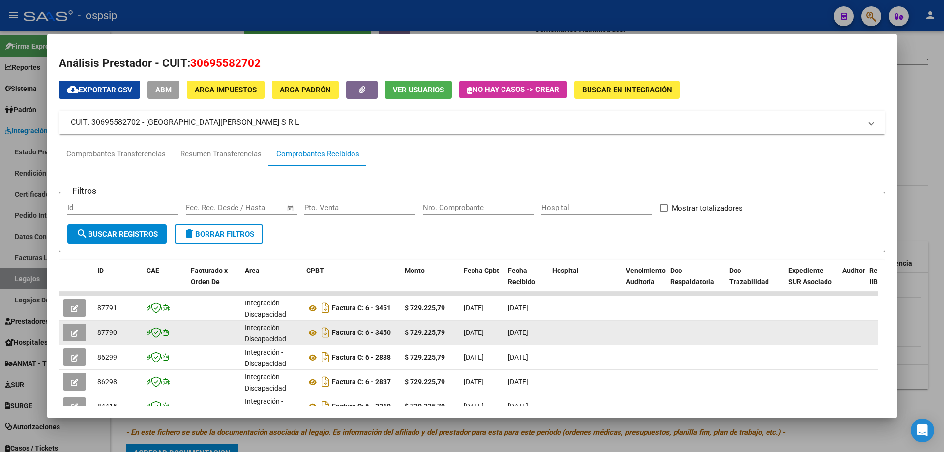
click at [74, 327] on button "button" at bounding box center [74, 333] width 23 height 18
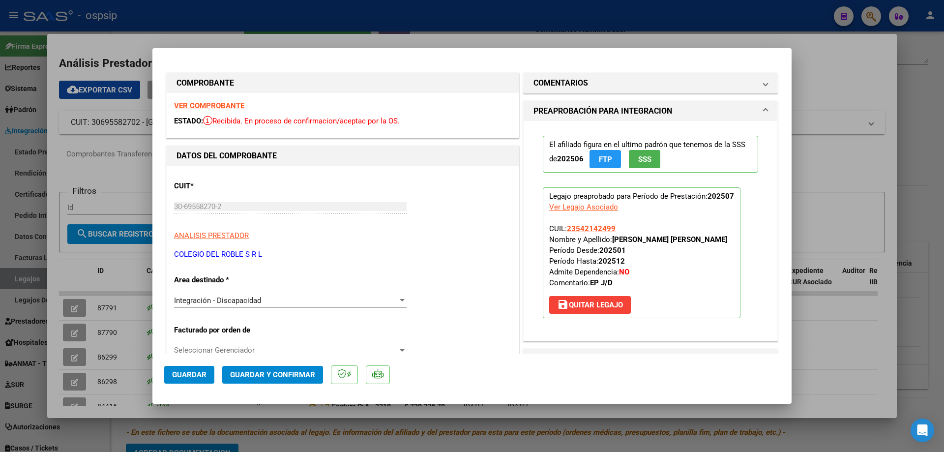
click at [224, 101] on strong "VER COMPROBANTE" at bounding box center [209, 105] width 70 height 9
click at [221, 20] on div at bounding box center [472, 226] width 944 height 452
type input "$ 0,00"
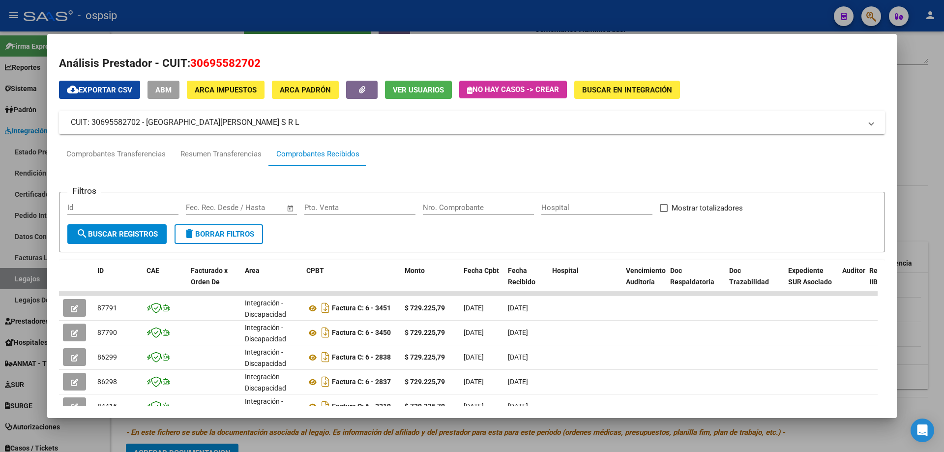
click at [197, 10] on div at bounding box center [472, 226] width 944 height 452
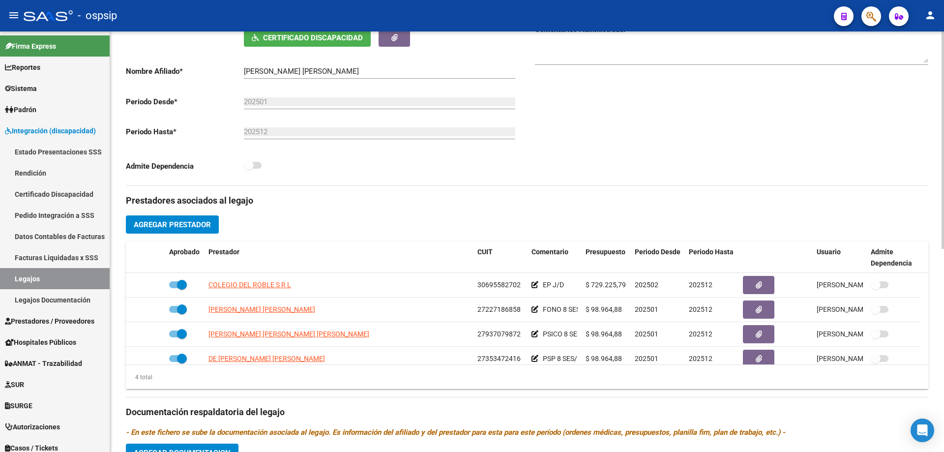
click at [561, 181] on div "Comentarios Comentarios Administrador" at bounding box center [727, 74] width 401 height 222
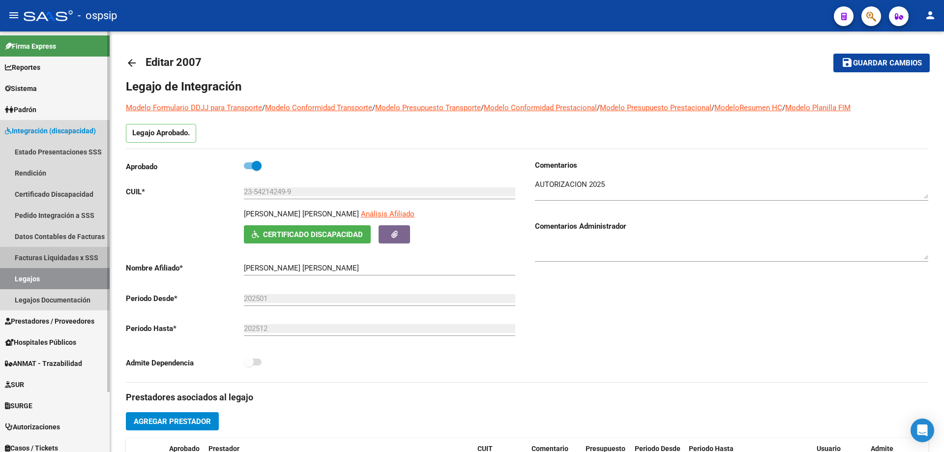
click at [40, 263] on link "Facturas Liquidadas x SSS" at bounding box center [55, 257] width 110 height 21
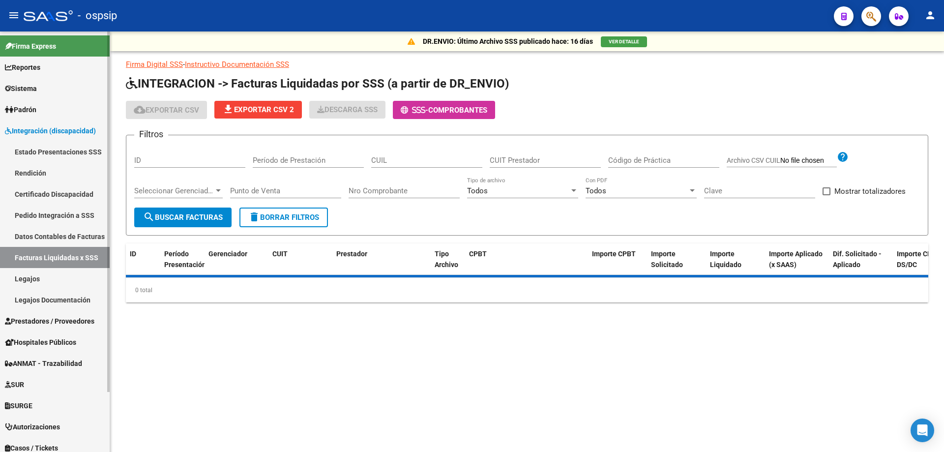
click at [42, 275] on link "Legajos" at bounding box center [55, 278] width 110 height 21
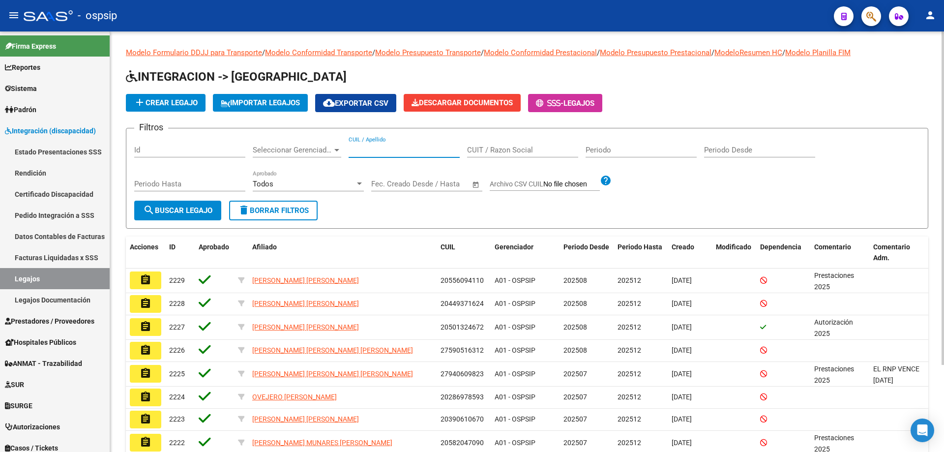
click at [353, 151] on input "CUIL / Apellido" at bounding box center [404, 150] width 111 height 9
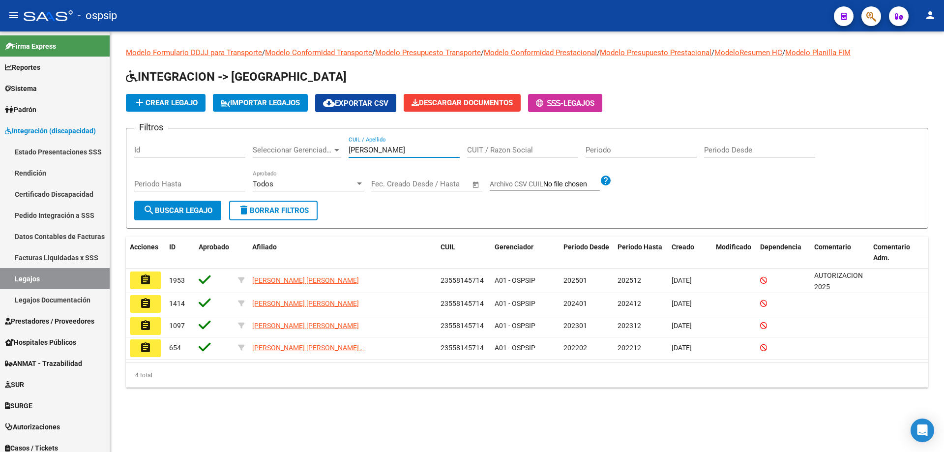
type input "ibarra pil"
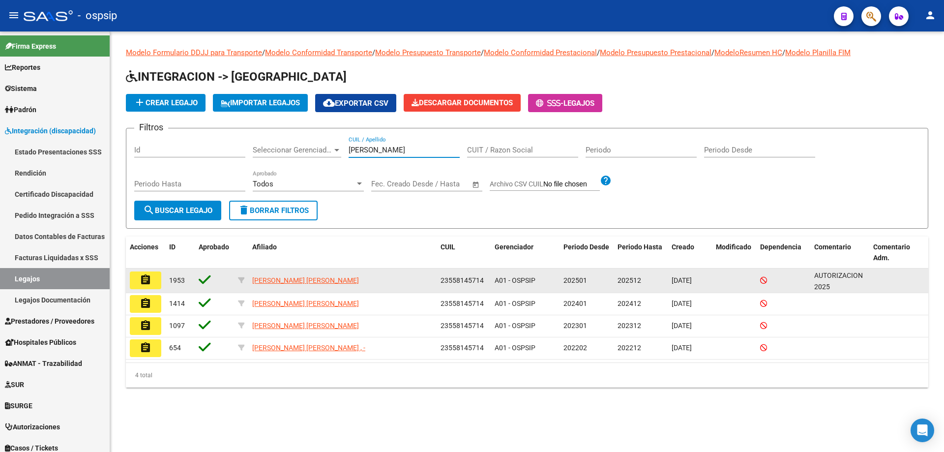
click at [155, 281] on button "assignment" at bounding box center [145, 281] width 31 height 18
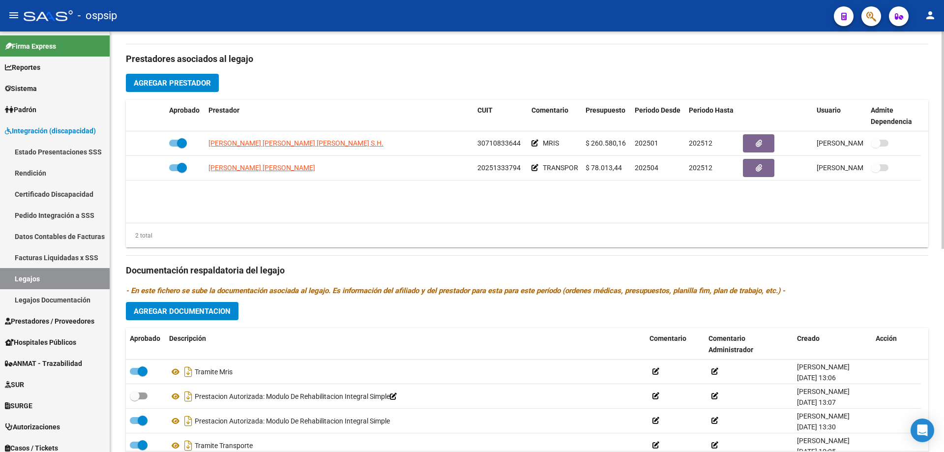
scroll to position [344, 0]
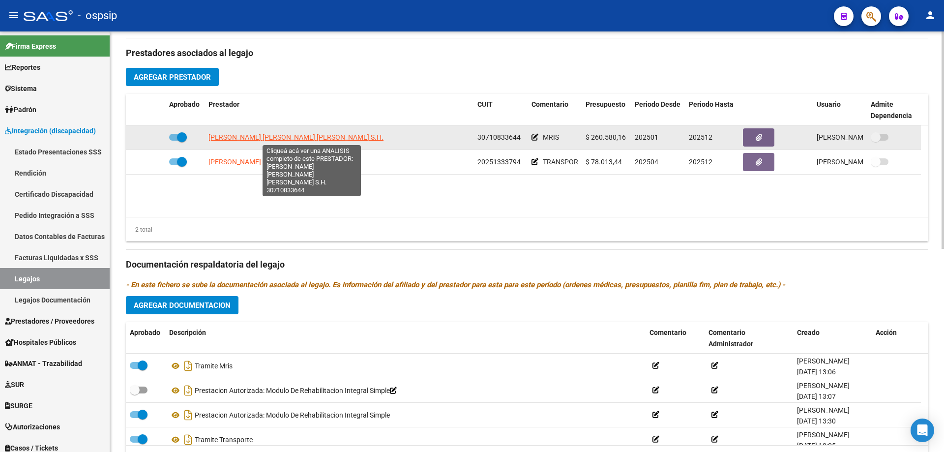
click at [319, 135] on span "GAMBARRUTTA LAURA CECILIA Y RUBILLO ROSANA CLAUDIA S.H." at bounding box center [296, 137] width 175 height 8
type textarea "30710833644"
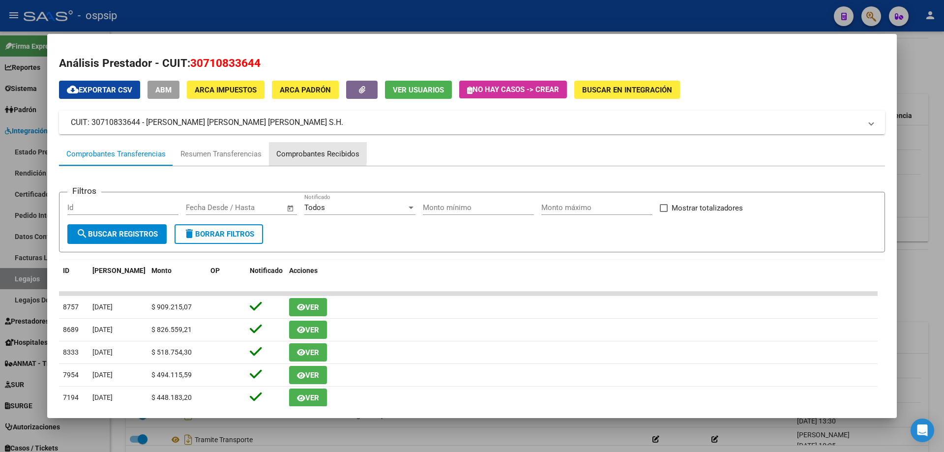
click at [288, 150] on div "Comprobantes Recibidos" at bounding box center [317, 154] width 83 height 11
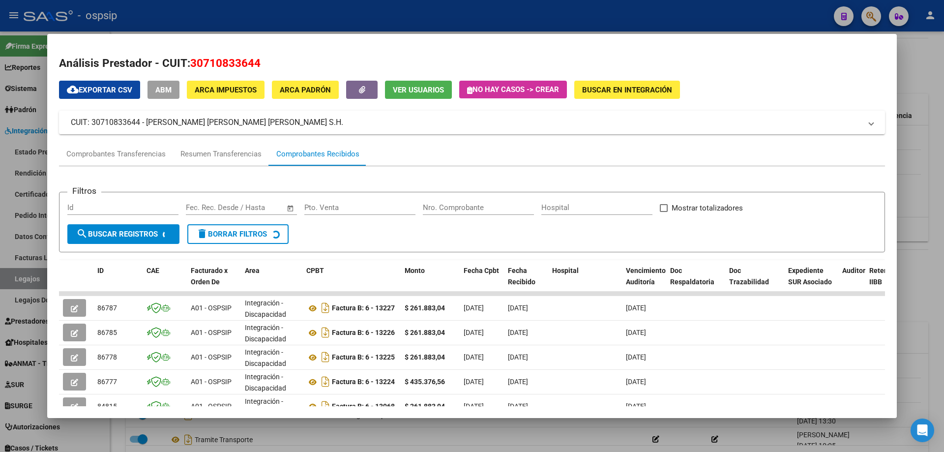
scroll to position [49, 0]
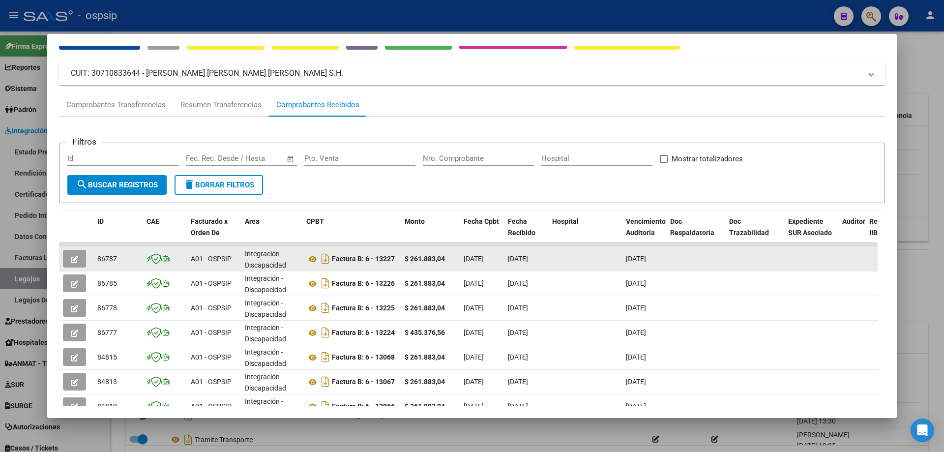
click at [82, 256] on button "button" at bounding box center [74, 259] width 23 height 18
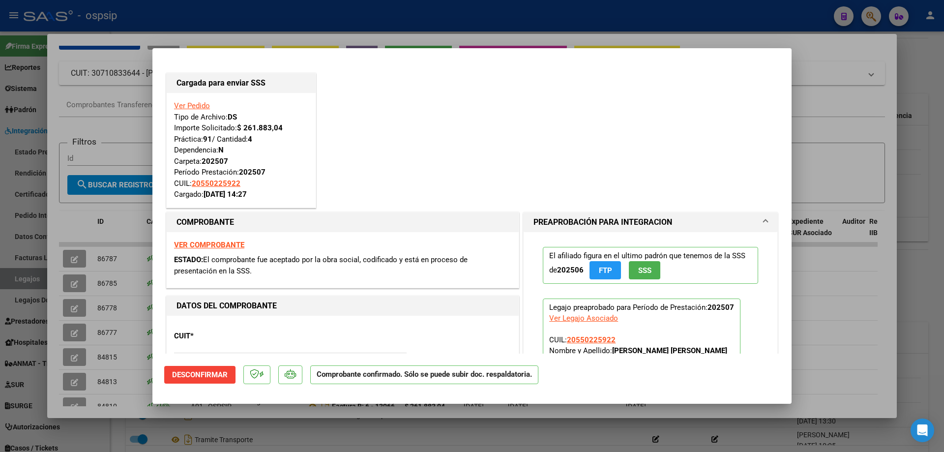
click at [70, 285] on div at bounding box center [472, 226] width 944 height 452
type input "$ 0,00"
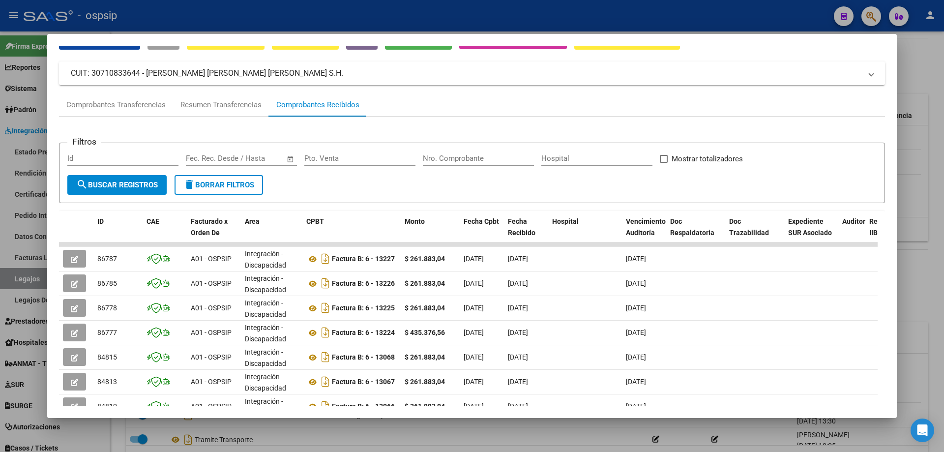
click at [70, 285] on button "button" at bounding box center [74, 283] width 23 height 18
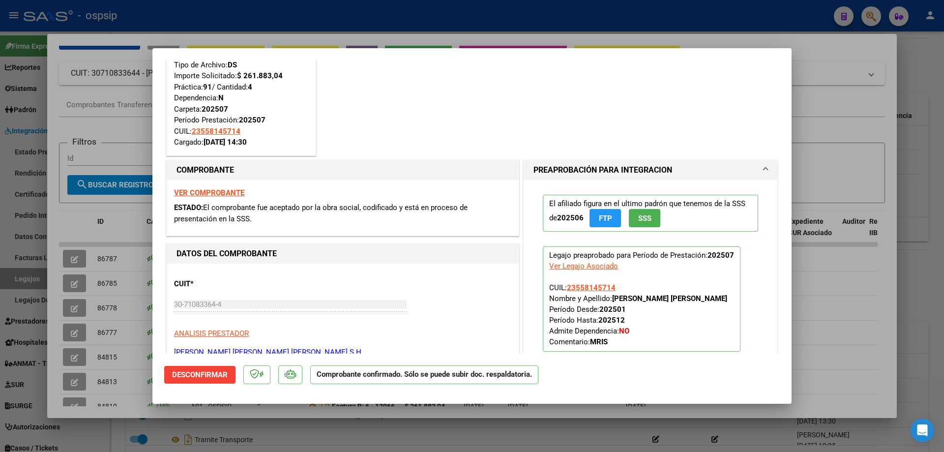
scroll to position [0, 0]
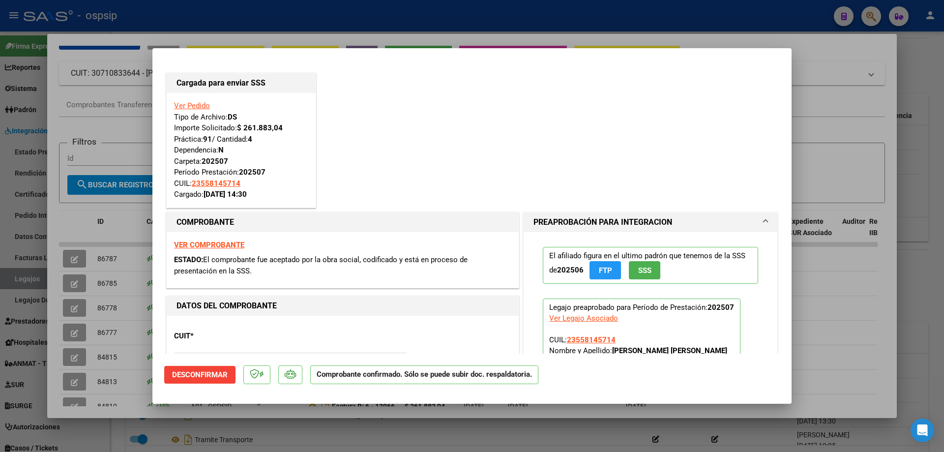
click at [279, 16] on div at bounding box center [472, 226] width 944 height 452
type input "$ 0,00"
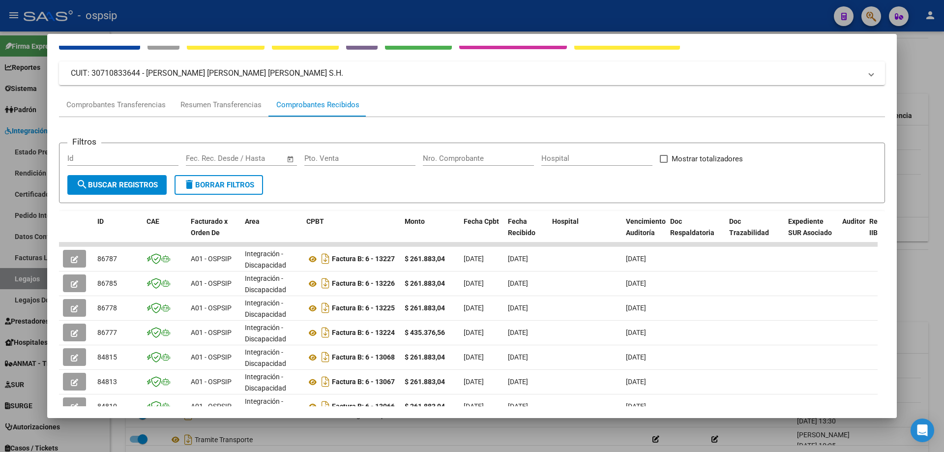
click at [279, 16] on div at bounding box center [472, 226] width 944 height 452
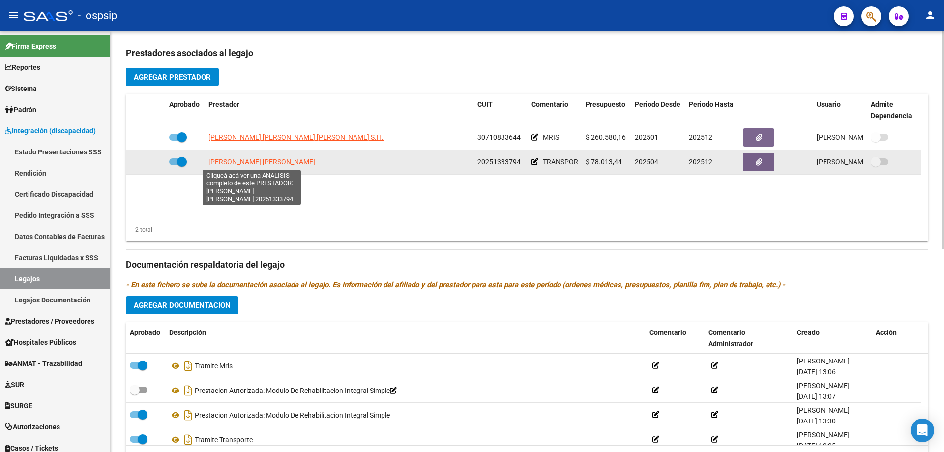
click at [216, 161] on span "LIBONATI DANIEL ERNESTO" at bounding box center [262, 162] width 107 height 8
type textarea "20251333794"
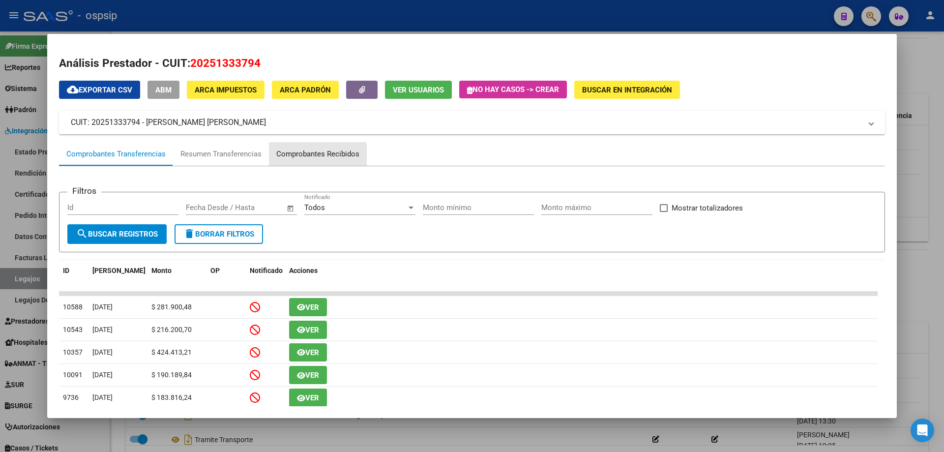
click at [308, 161] on div "Comprobantes Recibidos" at bounding box center [318, 154] width 98 height 24
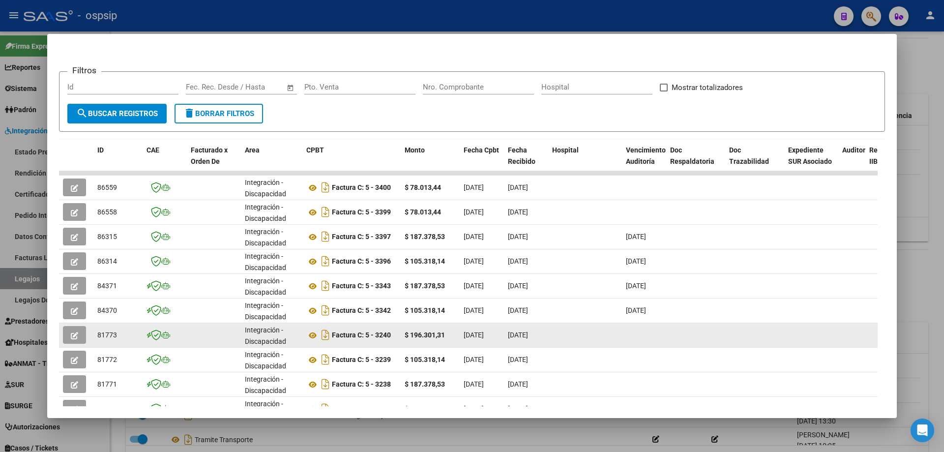
scroll to position [148, 0]
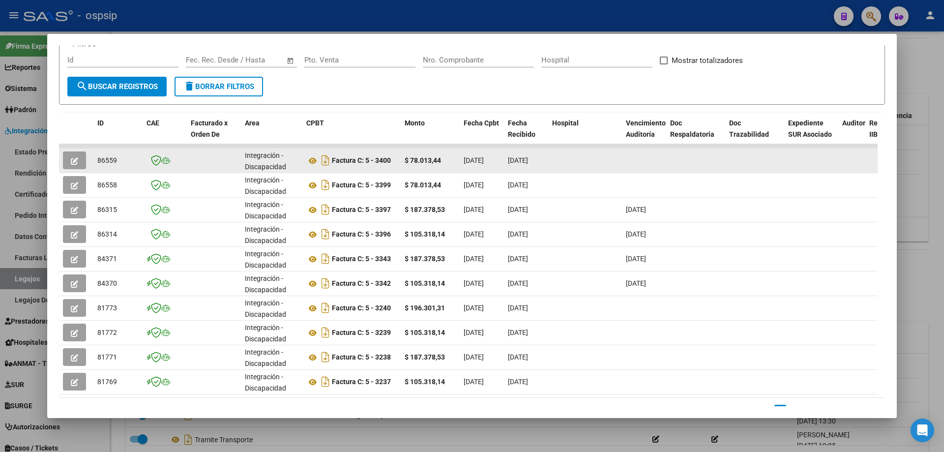
click at [79, 165] on button "button" at bounding box center [74, 160] width 23 height 18
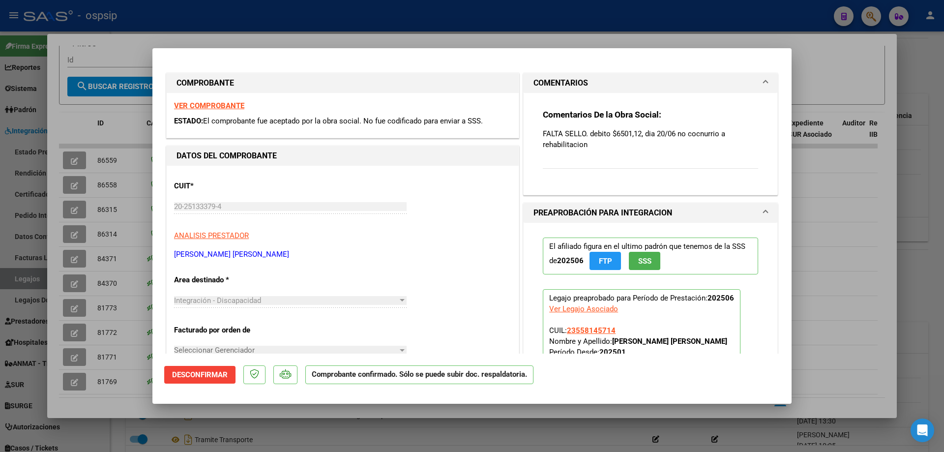
click at [219, 108] on strong "VER COMPROBANTE" at bounding box center [209, 105] width 70 height 9
click at [195, 19] on div at bounding box center [472, 226] width 944 height 452
type input "$ 0,00"
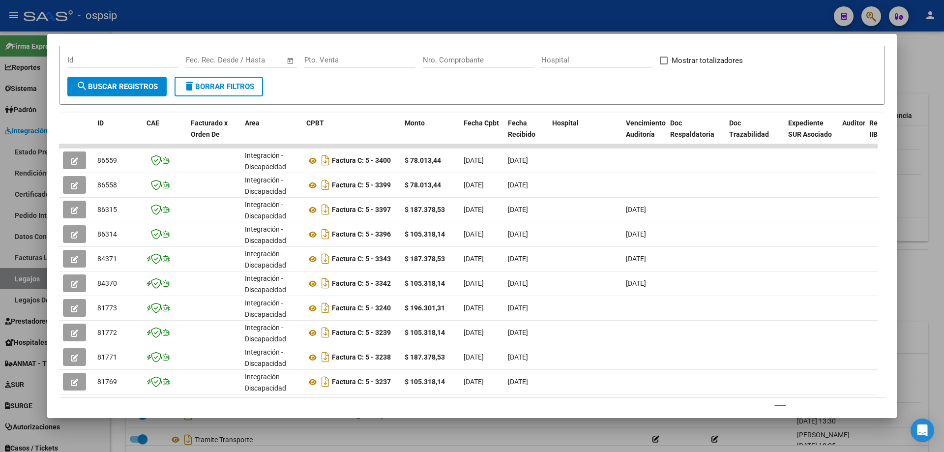
click at [195, 19] on div at bounding box center [472, 226] width 944 height 452
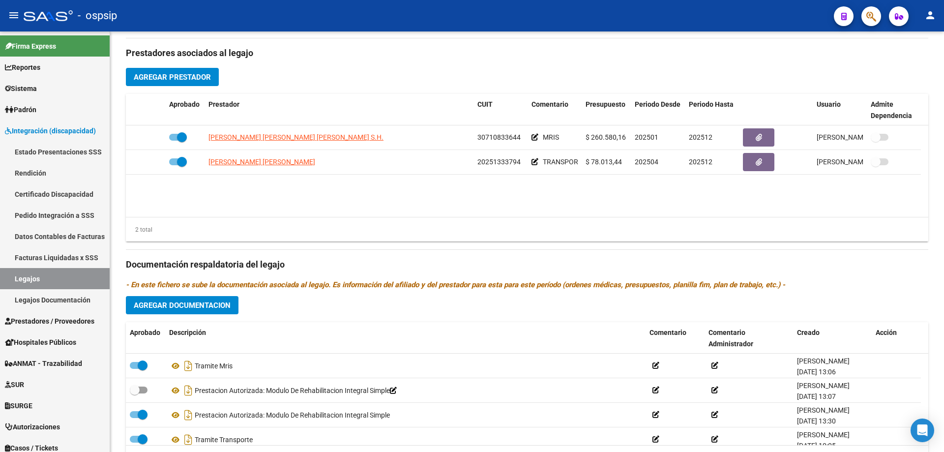
click at [444, 13] on div "- ospsip" at bounding box center [425, 16] width 803 height 22
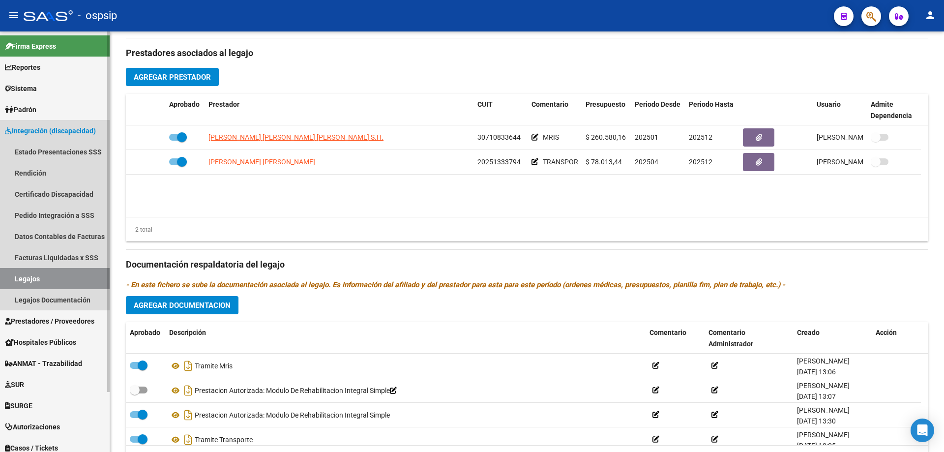
click at [30, 277] on link "Legajos" at bounding box center [55, 278] width 110 height 21
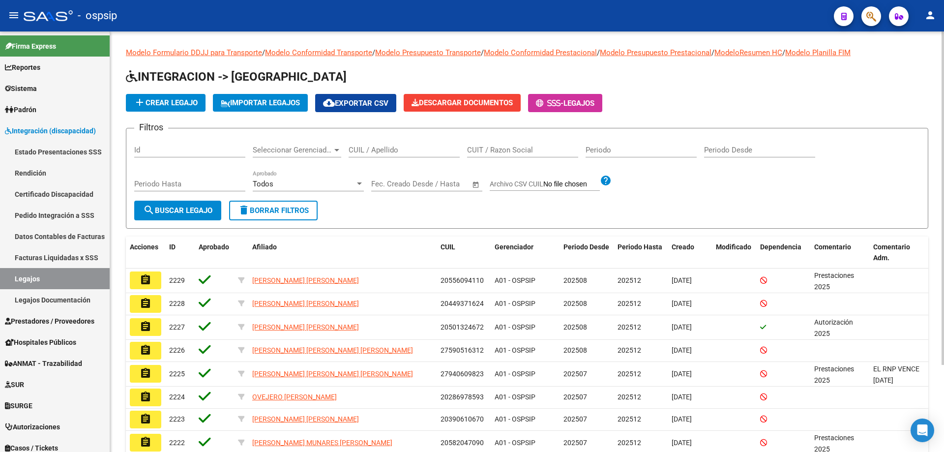
click at [359, 151] on input "CUIL / Apellido" at bounding box center [404, 150] width 111 height 9
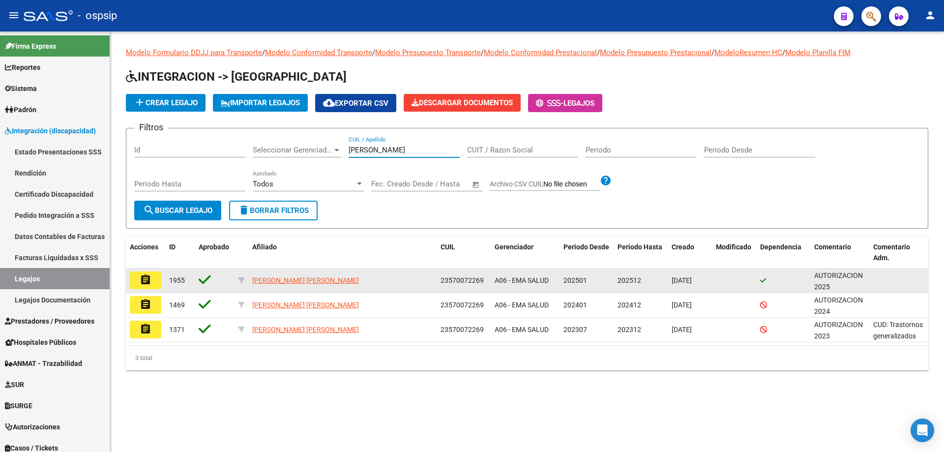
type input "nieto jo"
click at [155, 276] on button "assignment" at bounding box center [145, 281] width 31 height 18
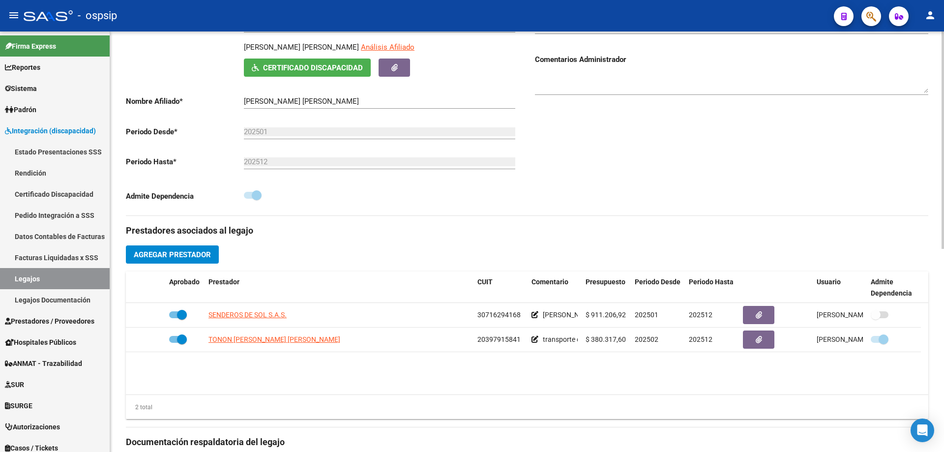
scroll to position [197, 0]
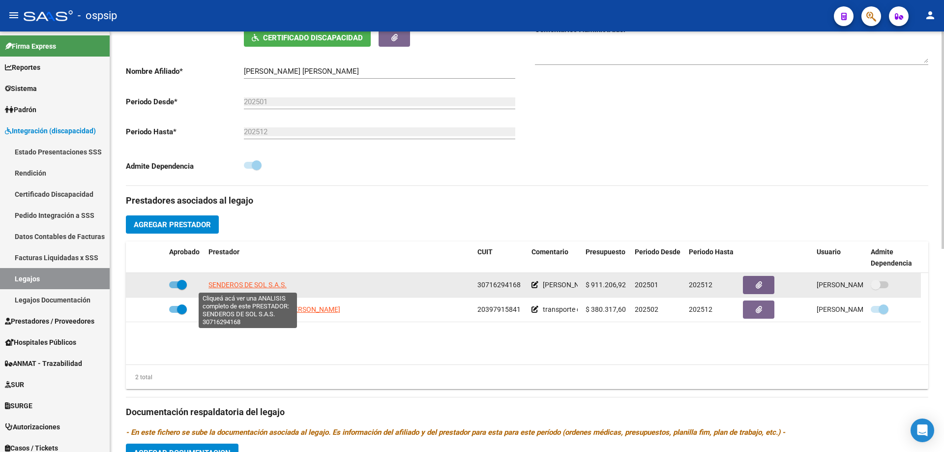
click at [215, 287] on span "SENDEROS DE SOL S.A.S." at bounding box center [248, 285] width 78 height 8
type textarea "30716294168"
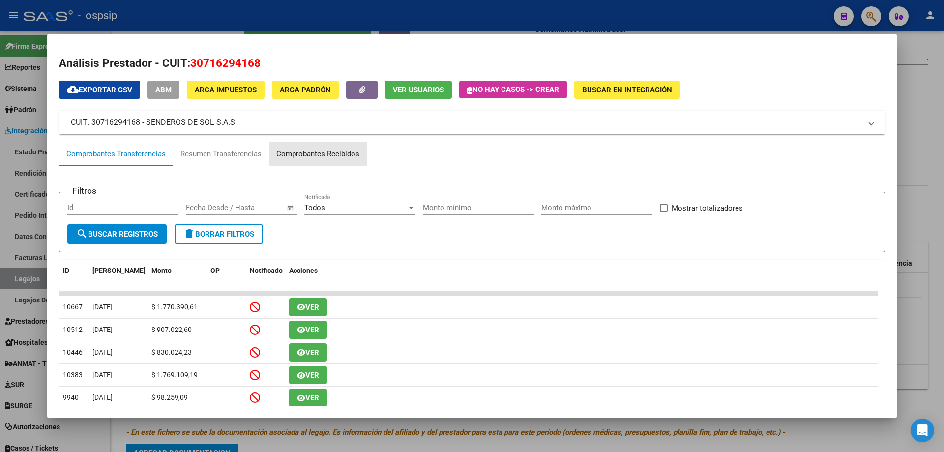
click at [354, 151] on div "Comprobantes Recibidos" at bounding box center [317, 154] width 83 height 11
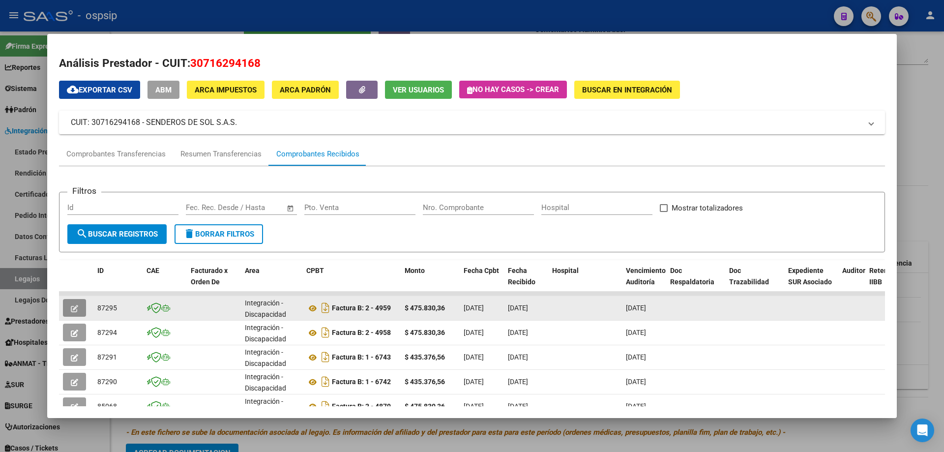
click at [71, 300] on button "button" at bounding box center [74, 308] width 23 height 18
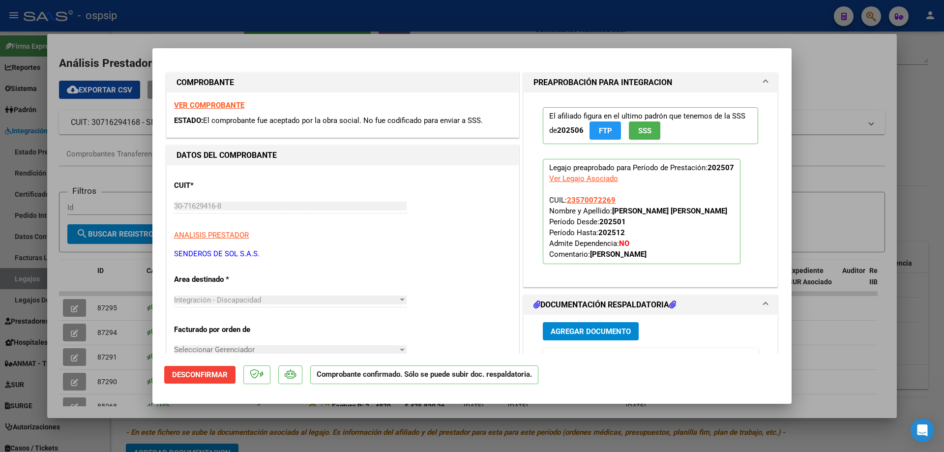
scroll to position [0, 0]
click at [82, 338] on div at bounding box center [472, 226] width 944 height 452
type input "$ 0,00"
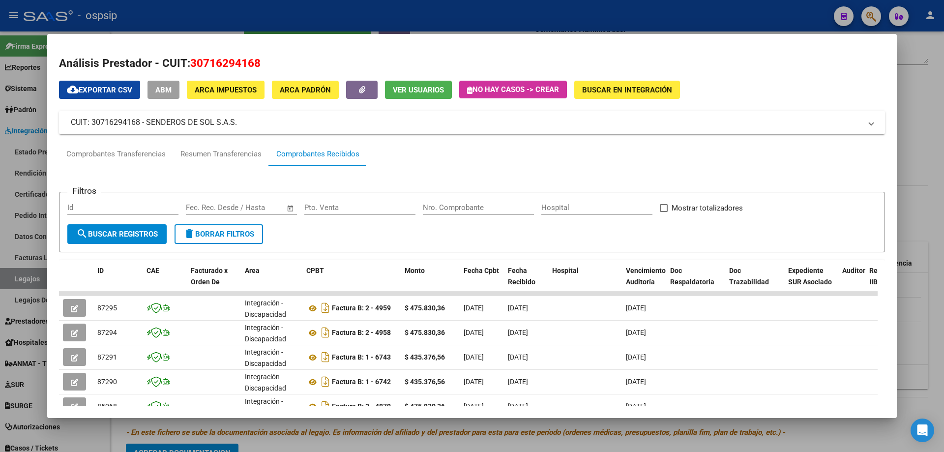
click at [82, 338] on button "button" at bounding box center [74, 333] width 23 height 18
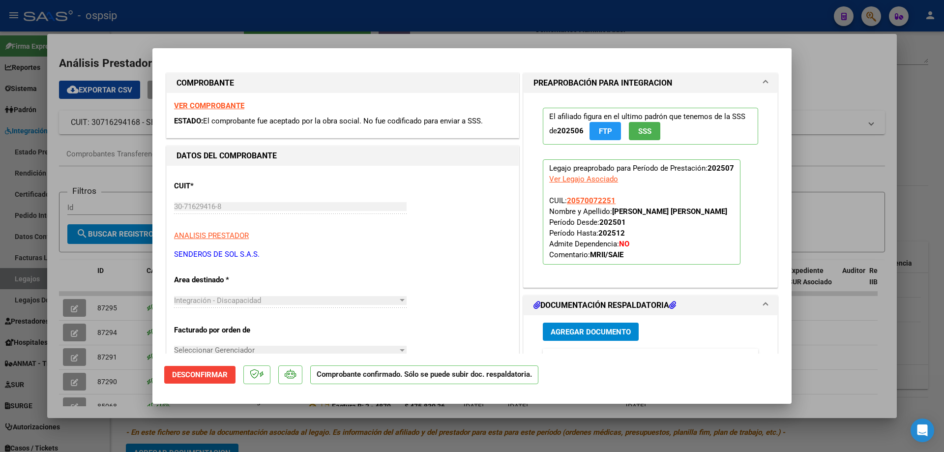
click at [70, 364] on div at bounding box center [472, 226] width 944 height 452
type input "$ 0,00"
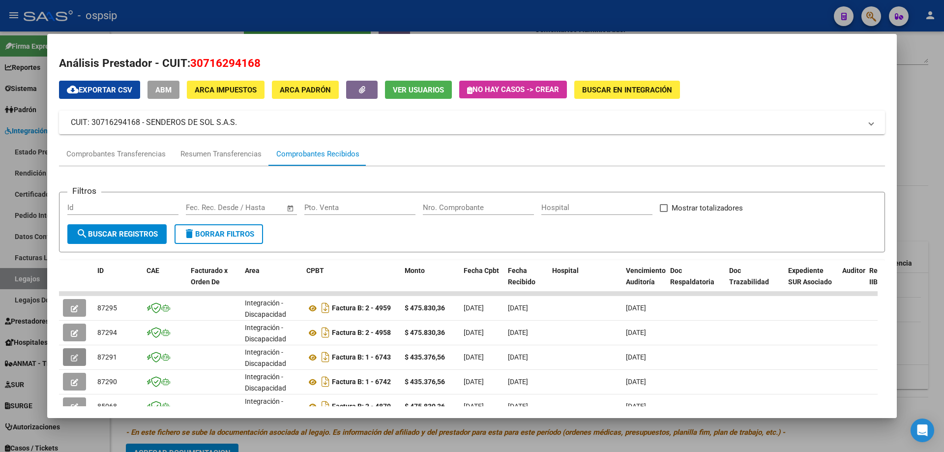
click at [70, 364] on button "button" at bounding box center [74, 357] width 23 height 18
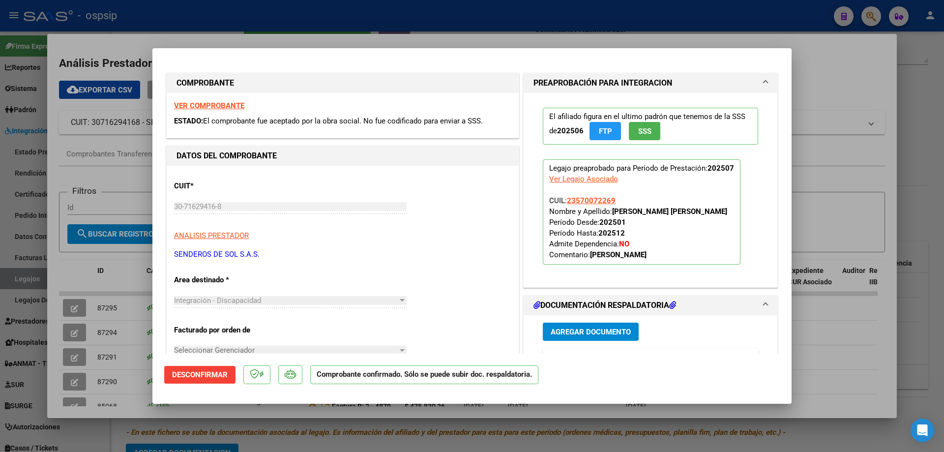
click at [208, 17] on div at bounding box center [472, 226] width 944 height 452
type input "$ 0,00"
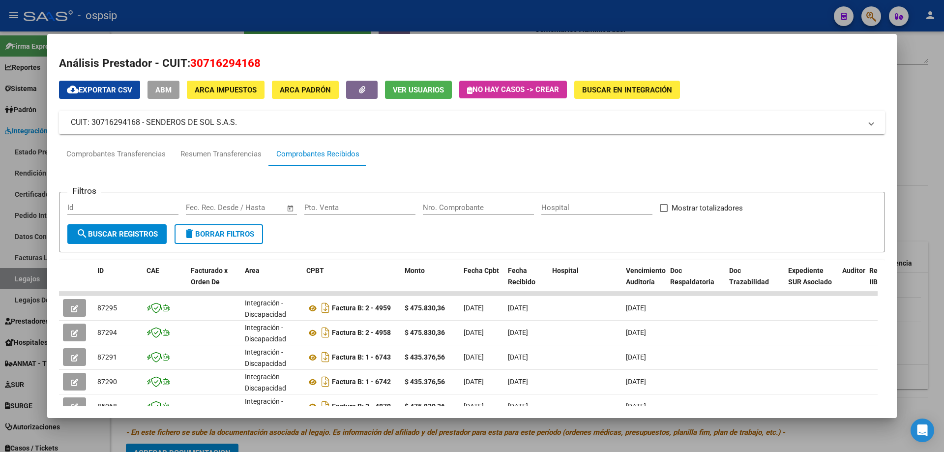
click at [247, 3] on div at bounding box center [472, 226] width 944 height 452
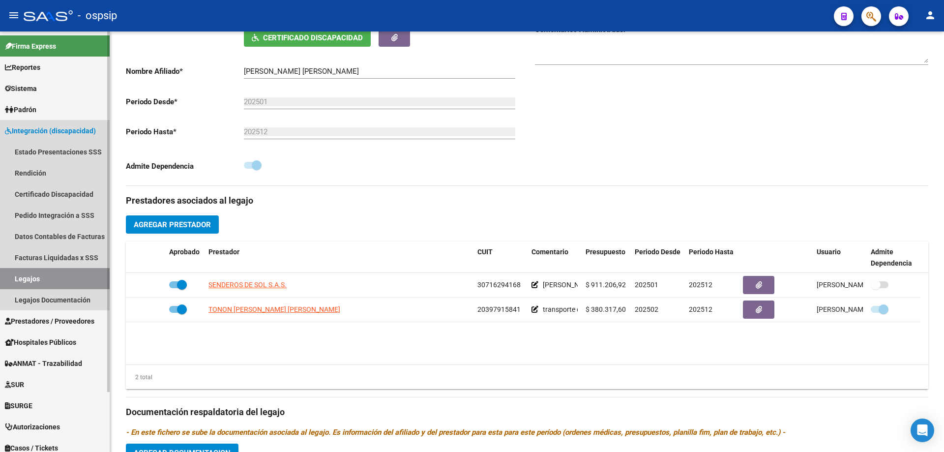
click at [28, 280] on link "Legajos" at bounding box center [55, 278] width 110 height 21
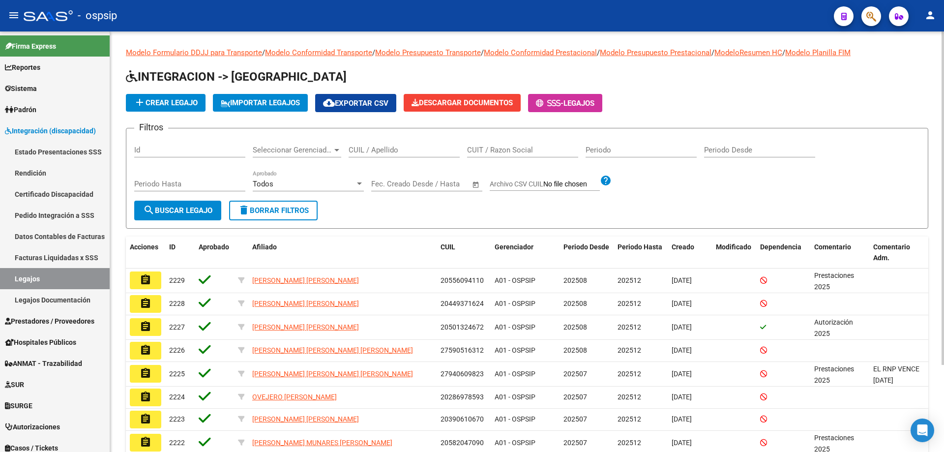
click at [417, 147] on input "CUIL / Apellido" at bounding box center [404, 150] width 111 height 9
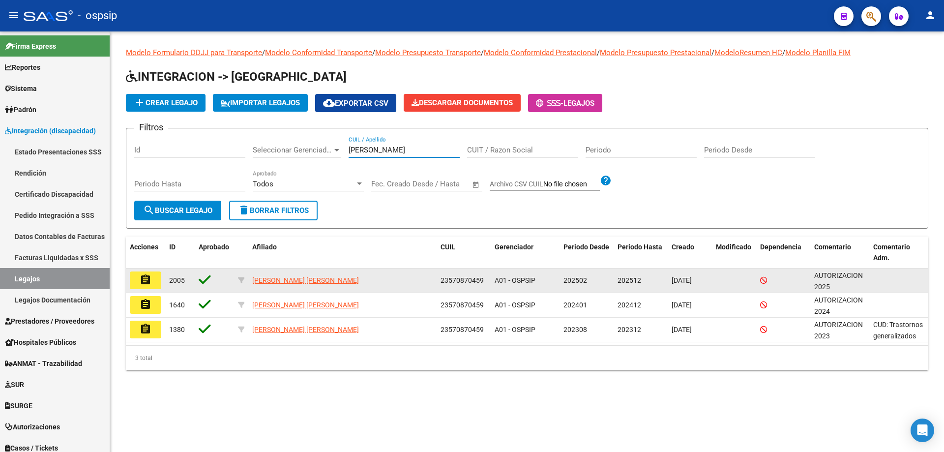
type input "paz lau"
click at [139, 274] on button "assignment" at bounding box center [145, 281] width 31 height 18
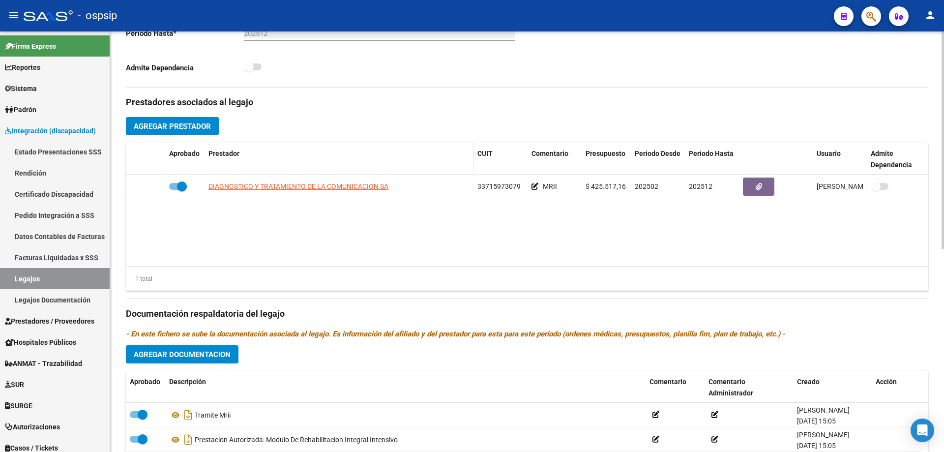
scroll to position [344, 0]
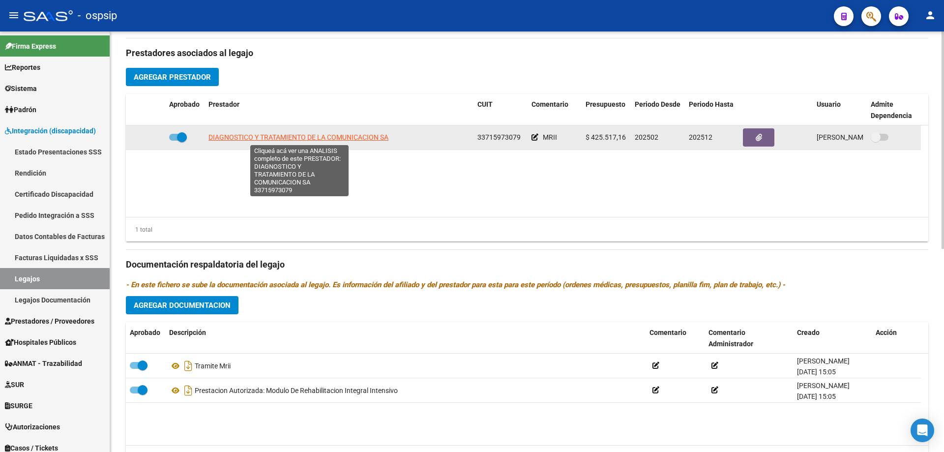
click at [314, 139] on span "DIAGNOSTICO Y TRATAMIENTO DE LA COMUNICACION SA" at bounding box center [299, 137] width 180 height 8
type textarea "33715973079"
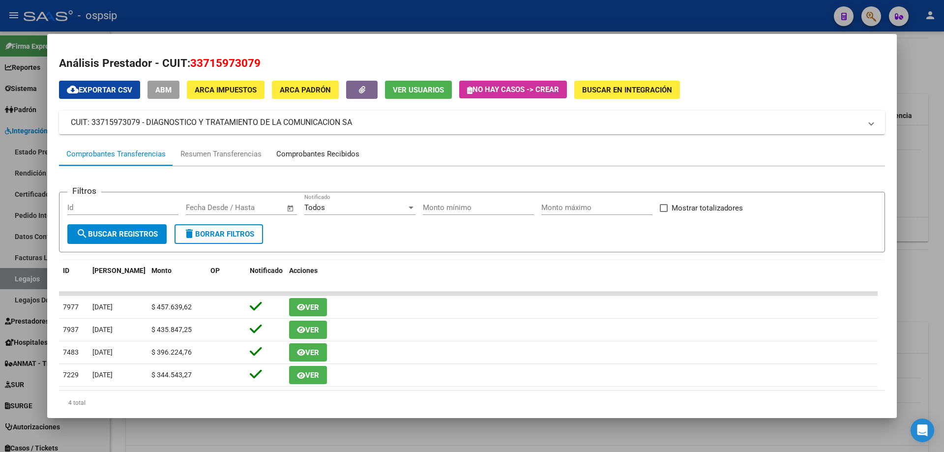
click at [311, 150] on div "Comprobantes Recibidos" at bounding box center [317, 154] width 83 height 11
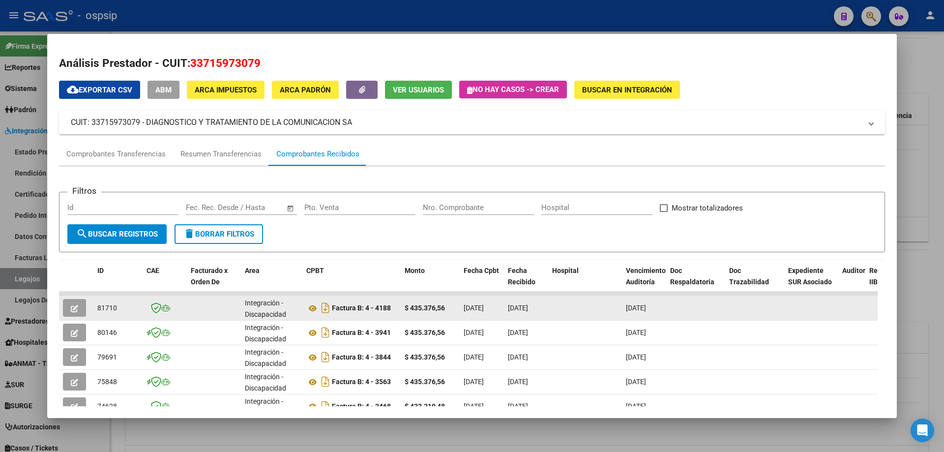
click at [69, 307] on button "button" at bounding box center [74, 308] width 23 height 18
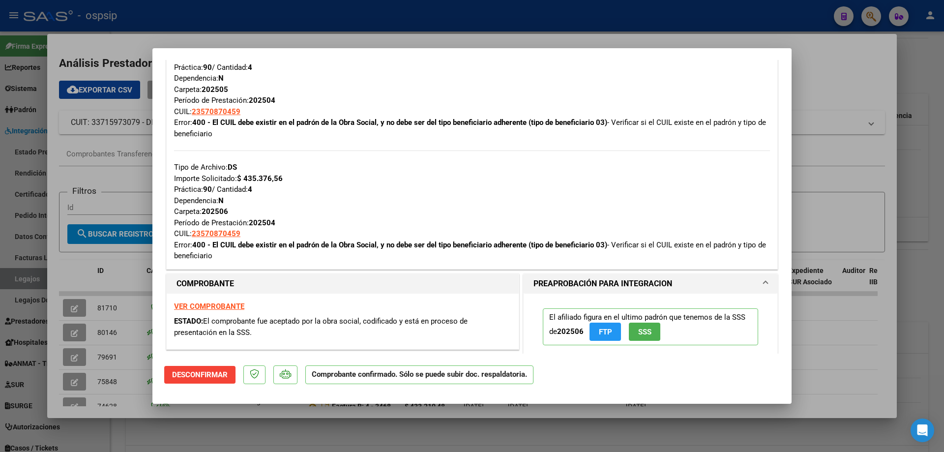
scroll to position [787, 0]
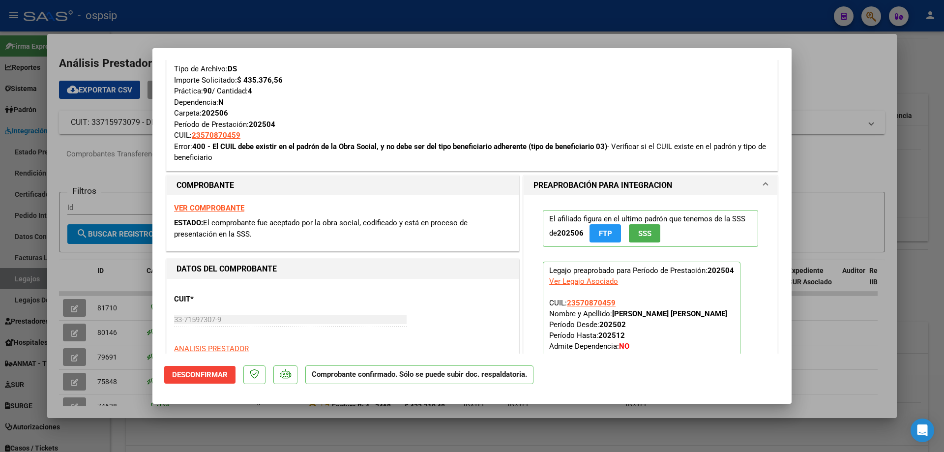
click at [78, 342] on div at bounding box center [472, 226] width 944 height 452
type input "$ 0,00"
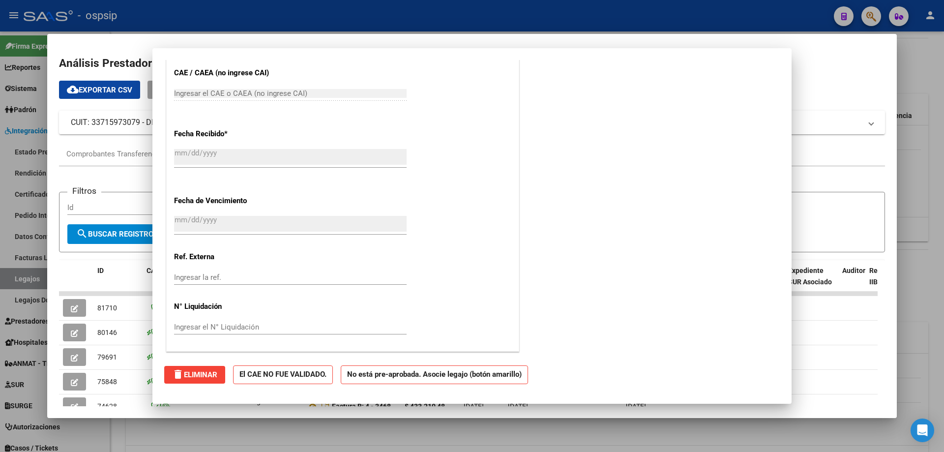
scroll to position [0, 0]
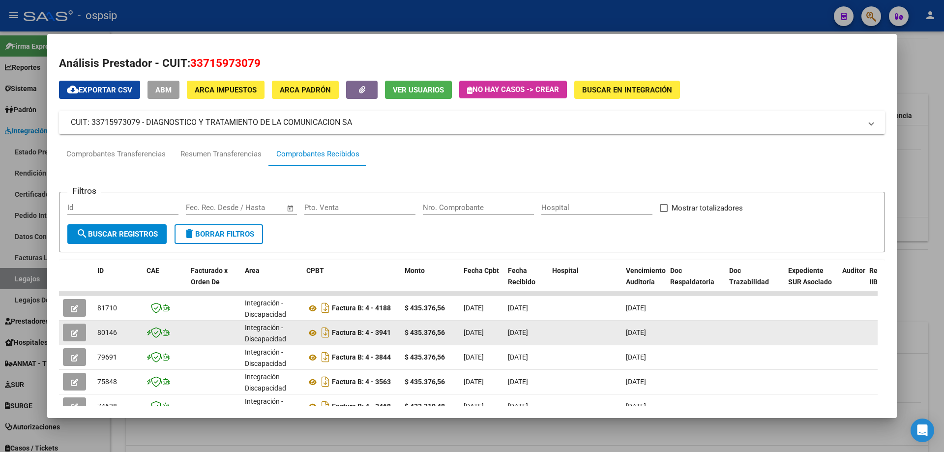
click at [74, 327] on button "button" at bounding box center [74, 333] width 23 height 18
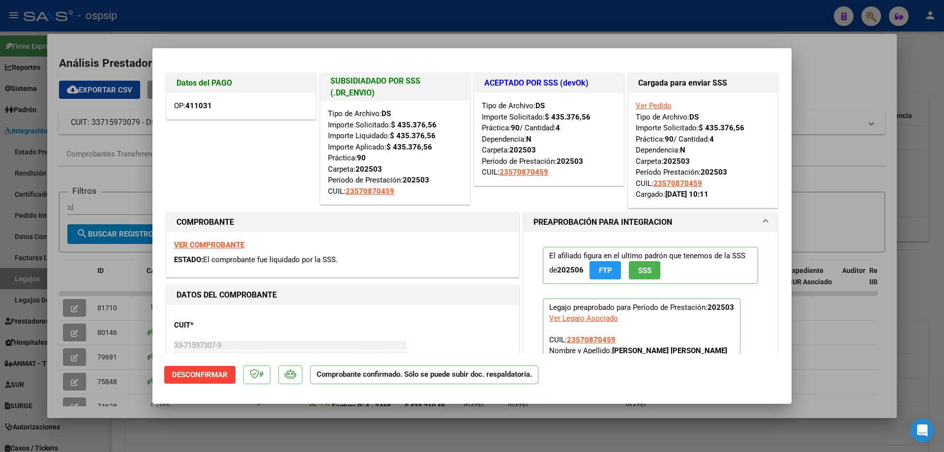
click at [173, 15] on div at bounding box center [472, 226] width 944 height 452
type input "$ 0,00"
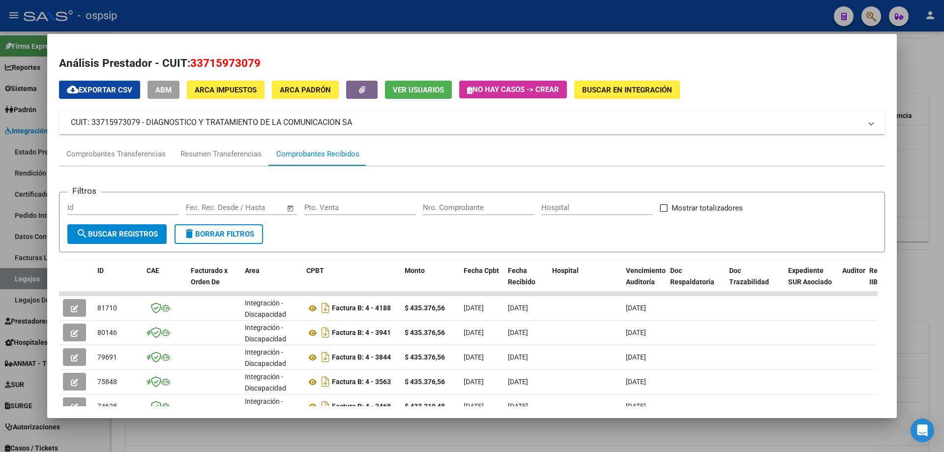
click at [173, 15] on div at bounding box center [472, 226] width 944 height 452
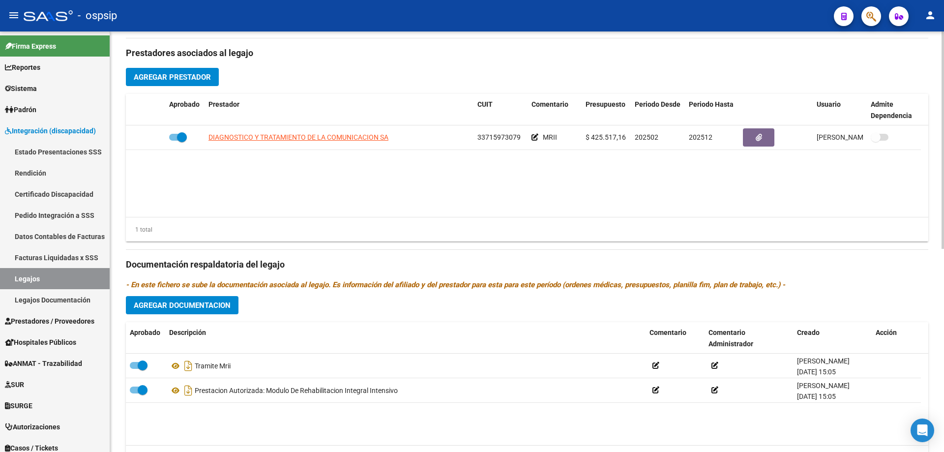
click at [345, 196] on datatable-body "DIAGNOSTICO Y TRATAMIENTO DE LA COMUNICACION SA 33715973079 MRII $ 425.517,16 2…" at bounding box center [527, 170] width 803 height 91
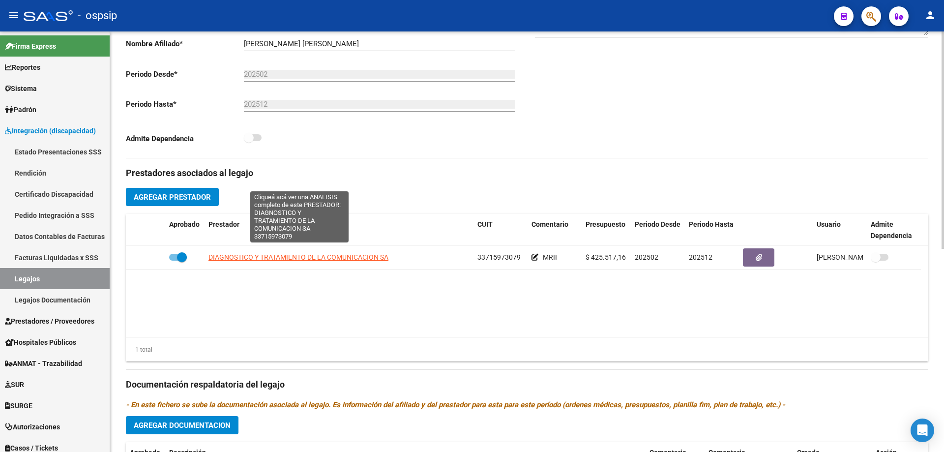
scroll to position [98, 0]
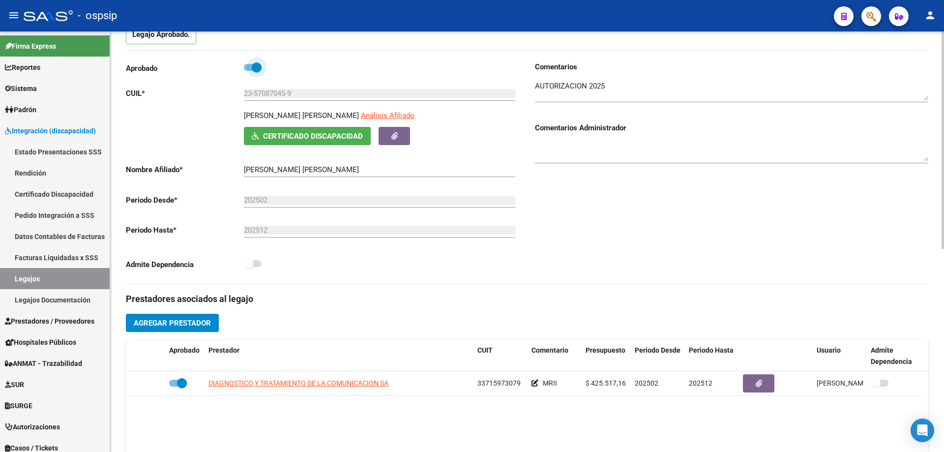
click at [249, 64] on span at bounding box center [253, 67] width 18 height 7
click at [249, 71] on input "checkbox" at bounding box center [248, 71] width 0 height 0
checkbox input "false"
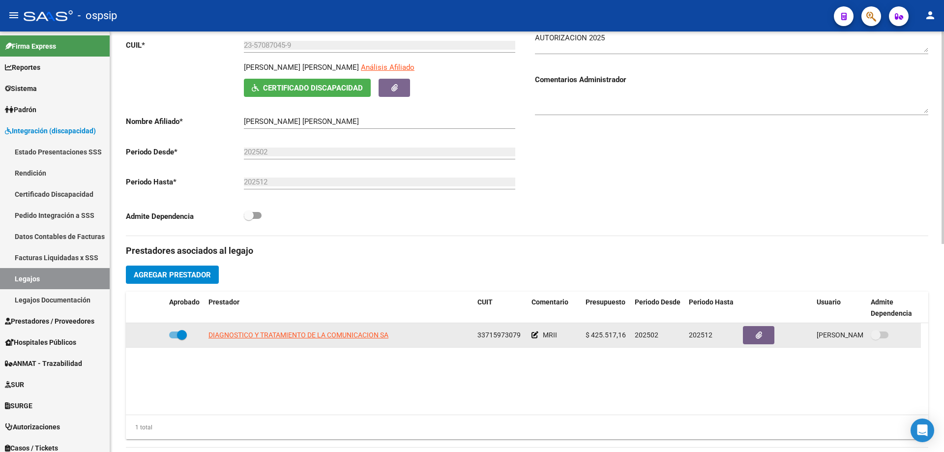
scroll to position [264, 0]
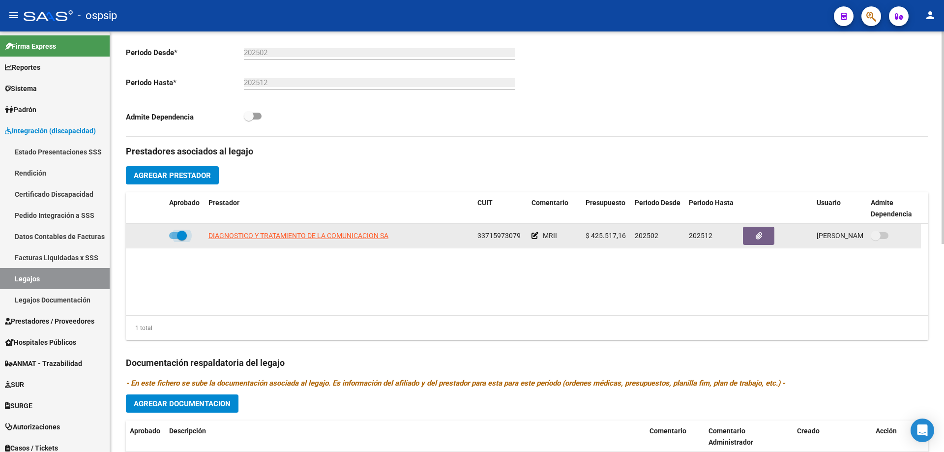
click at [179, 235] on span at bounding box center [182, 236] width 10 height 10
click at [174, 239] on input "checkbox" at bounding box center [174, 239] width 0 height 0
checkbox input "false"
click at [151, 233] on icon at bounding box center [151, 235] width 7 height 7
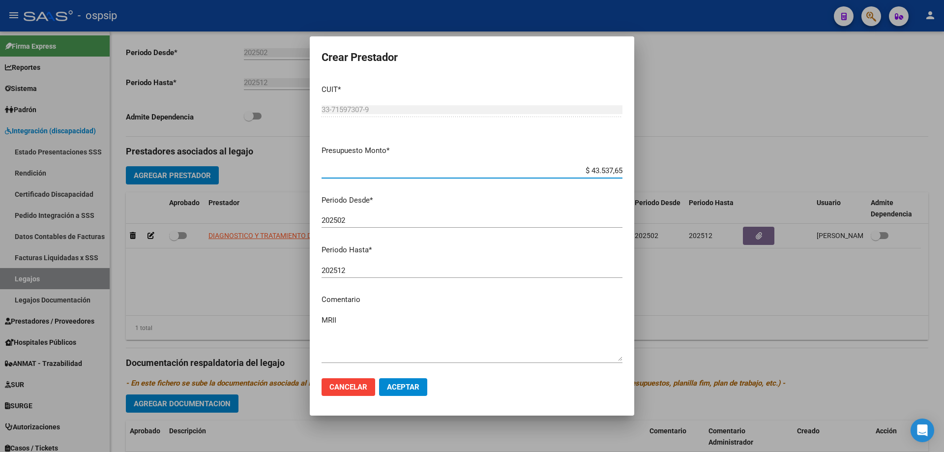
type input "$ 435.376,56"
click at [415, 382] on button "Aceptar" at bounding box center [403, 387] width 48 height 18
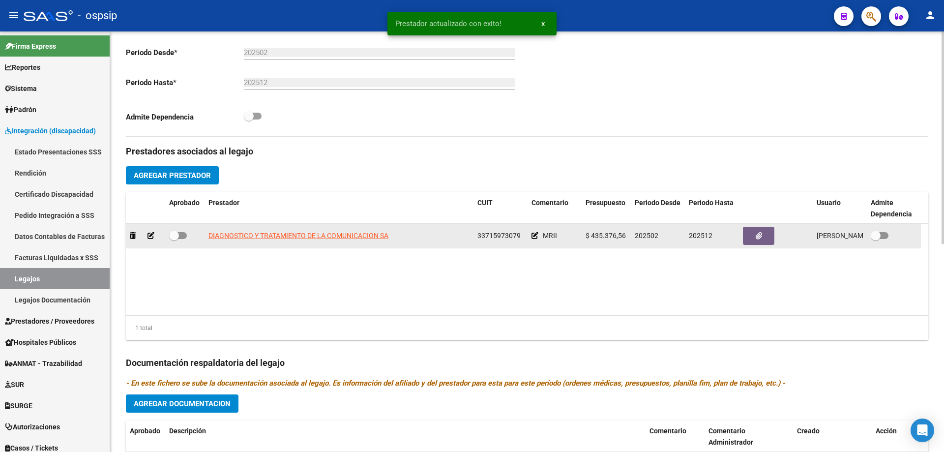
click at [186, 237] on span at bounding box center [178, 235] width 18 height 7
click at [174, 239] on input "checkbox" at bounding box center [174, 239] width 0 height 0
checkbox input "true"
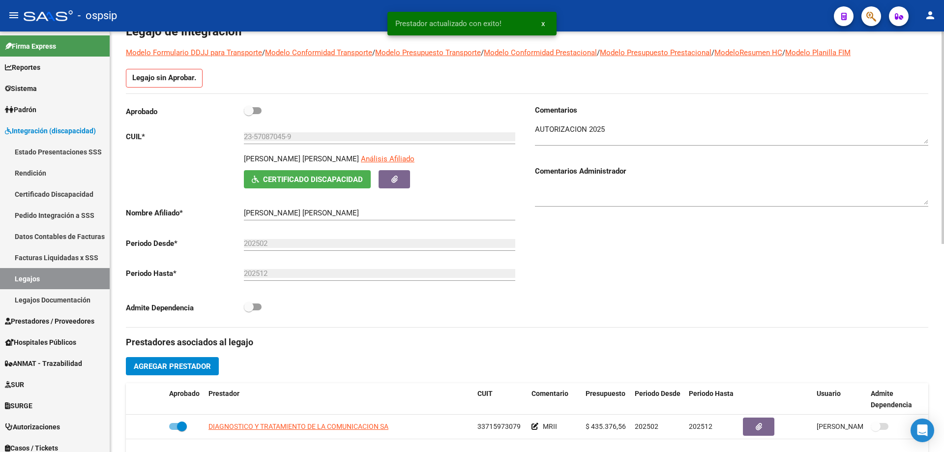
scroll to position [0, 0]
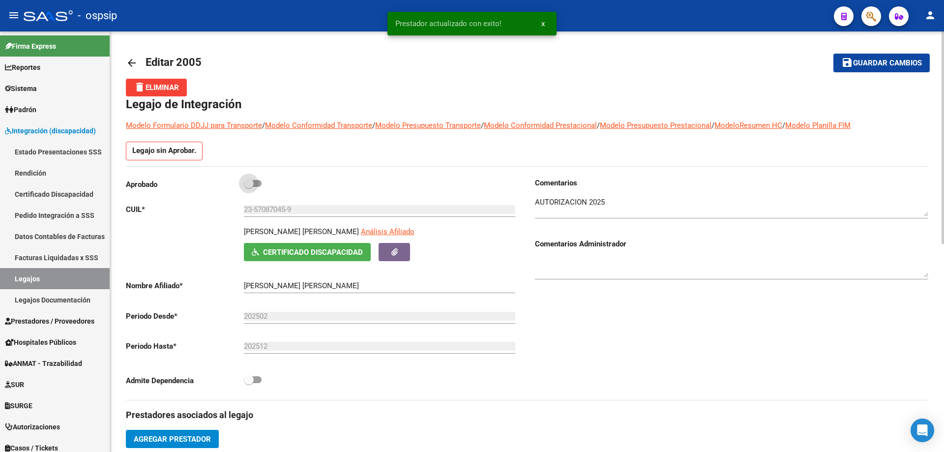
click at [252, 178] on label at bounding box center [253, 184] width 18 height 12
click at [249, 187] on input "checkbox" at bounding box center [248, 187] width 0 height 0
checkbox input "true"
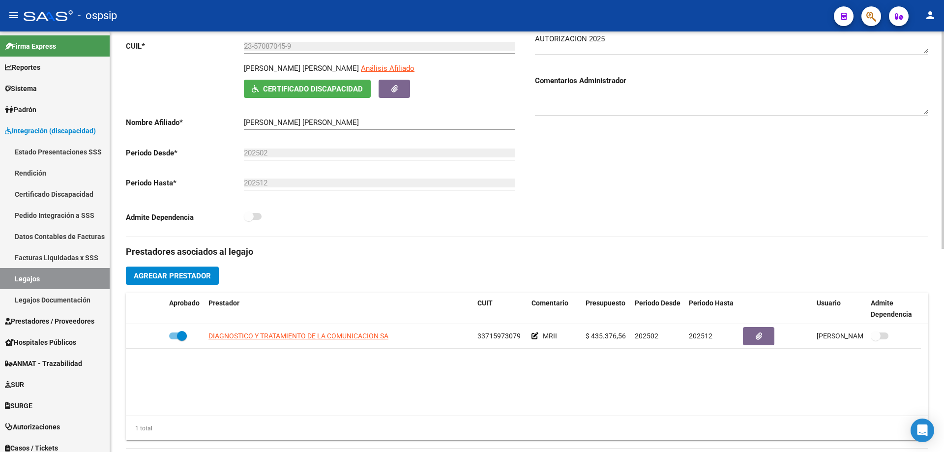
scroll to position [148, 0]
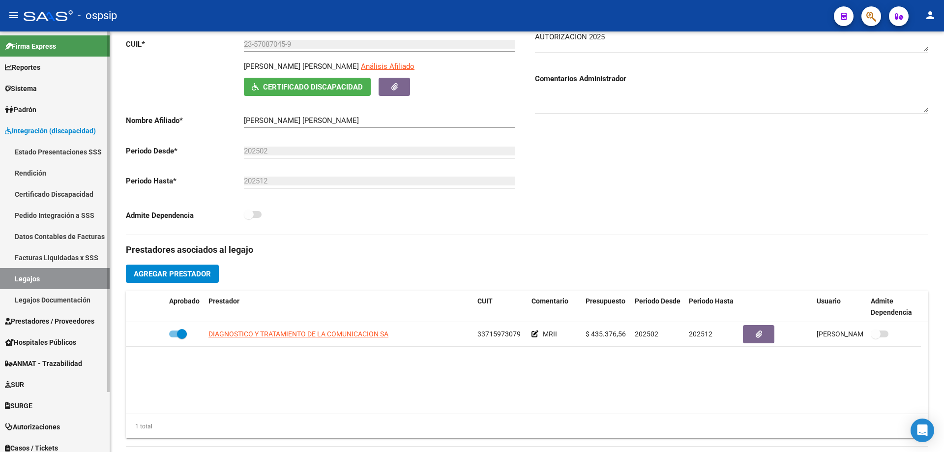
click at [35, 280] on link "Legajos" at bounding box center [55, 278] width 110 height 21
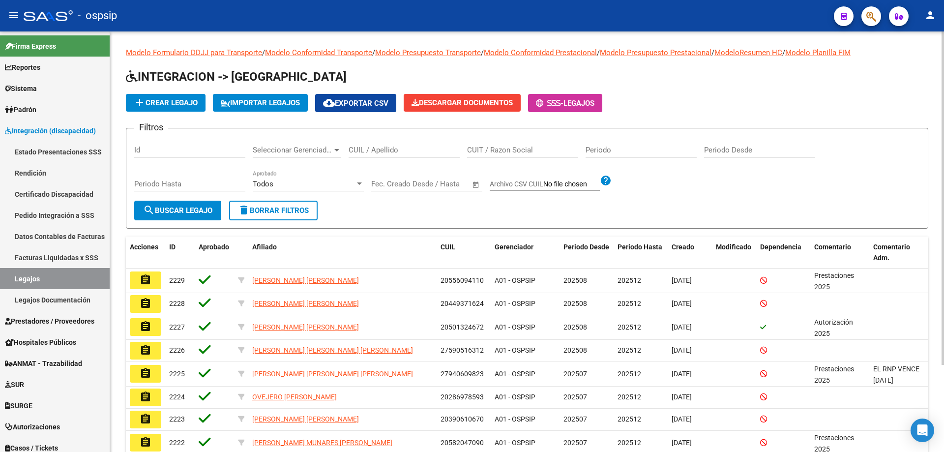
click at [392, 147] on input "CUIL / Apellido" at bounding box center [404, 150] width 111 height 9
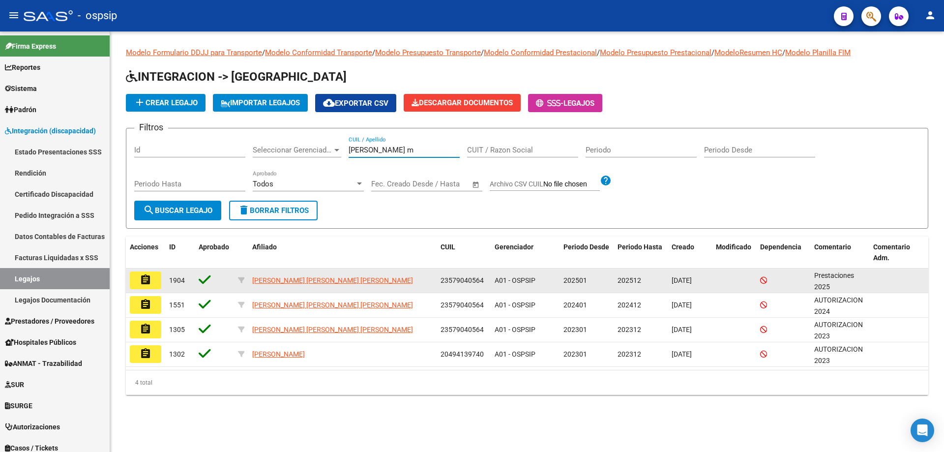
type input "saavedra m"
click at [151, 278] on mat-icon "assignment" at bounding box center [146, 280] width 12 height 12
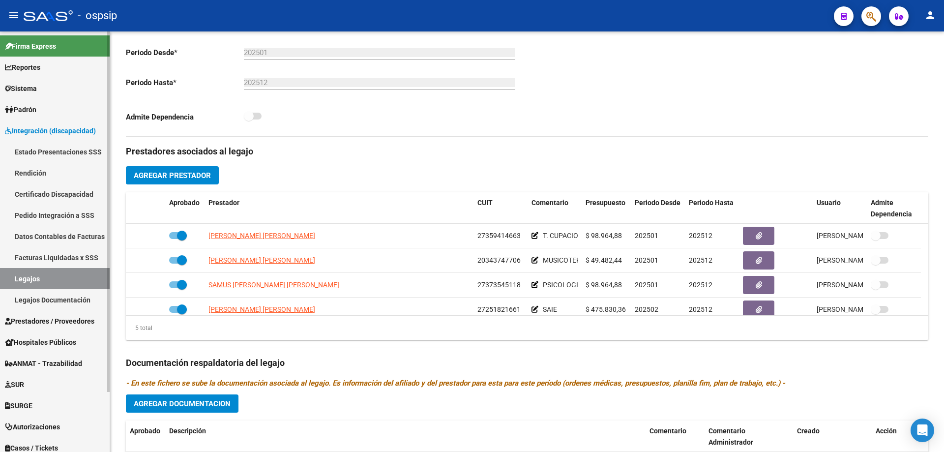
click at [85, 273] on link "Legajos" at bounding box center [55, 278] width 110 height 21
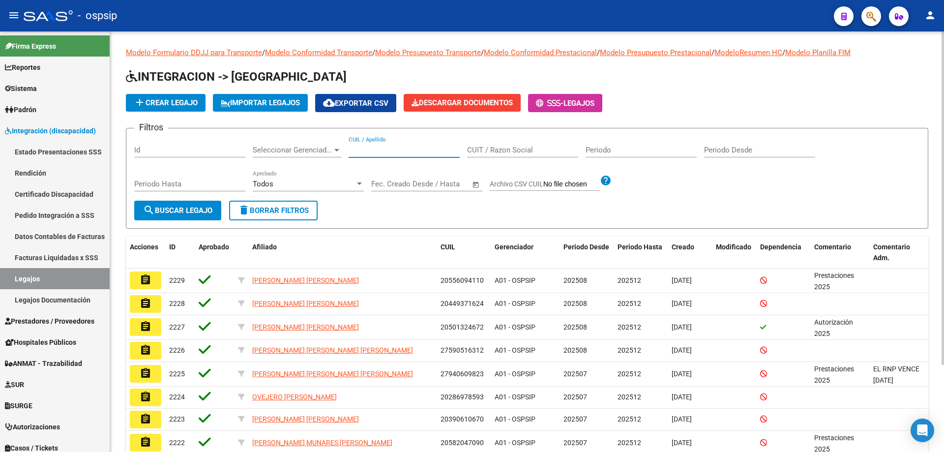
click at [369, 149] on input "CUIL / Apellido" at bounding box center [404, 150] width 111 height 9
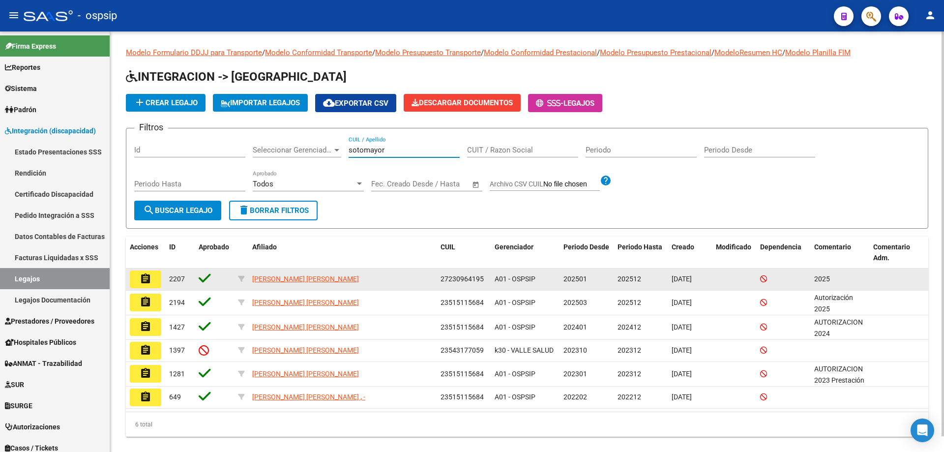
type input "sotomayor"
click at [146, 274] on mat-icon "assignment" at bounding box center [146, 279] width 12 height 12
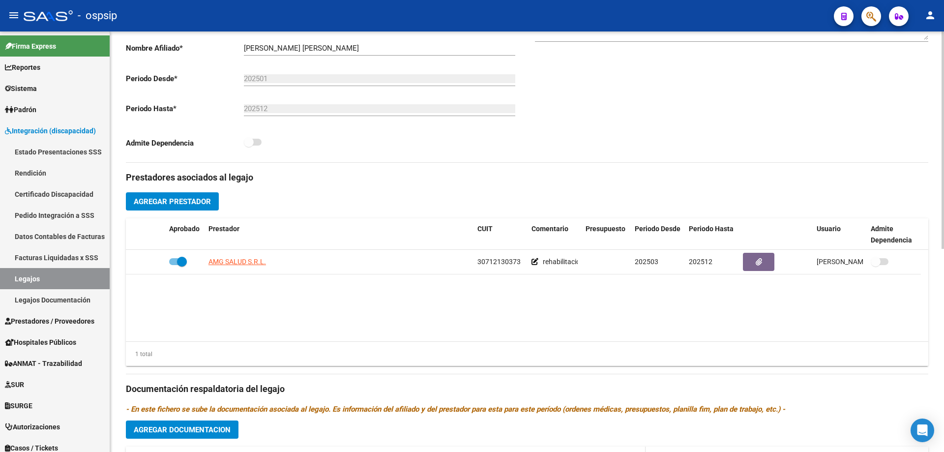
scroll to position [197, 0]
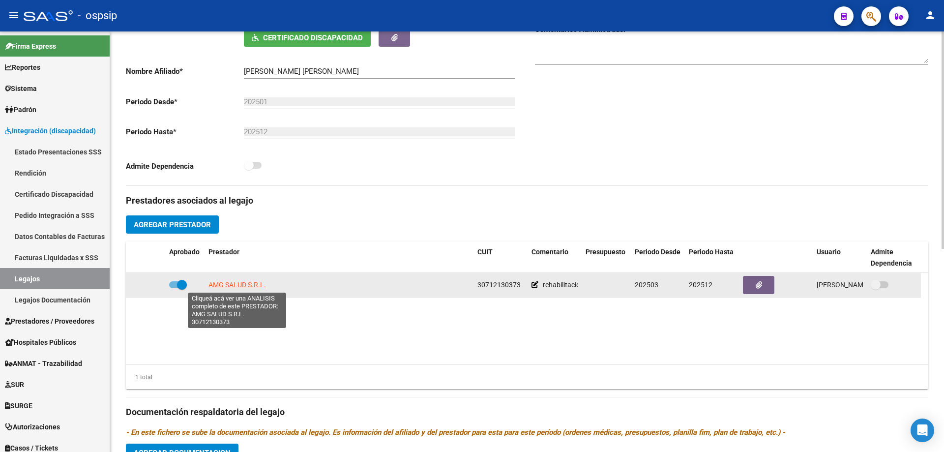
click at [251, 286] on span "AMG SALUD S.R.L." at bounding box center [238, 285] width 58 height 8
type textarea "30712130373"
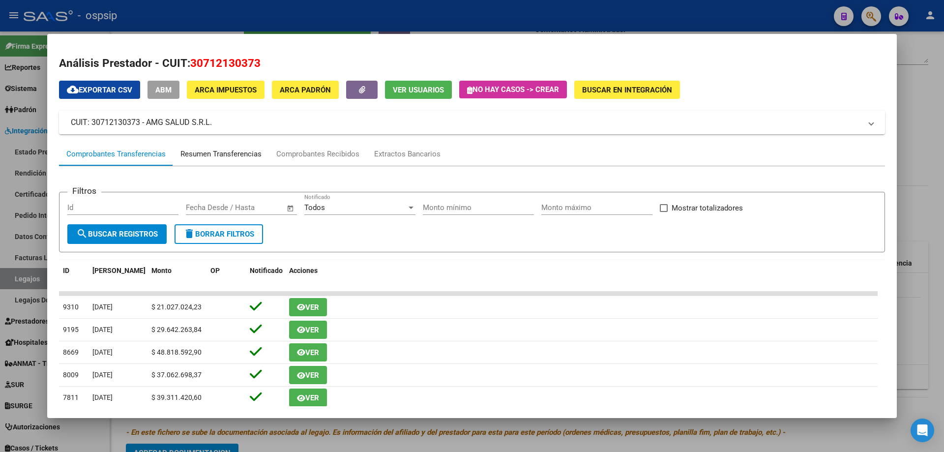
click at [219, 157] on div "Resumen Transferencias" at bounding box center [221, 154] width 81 height 11
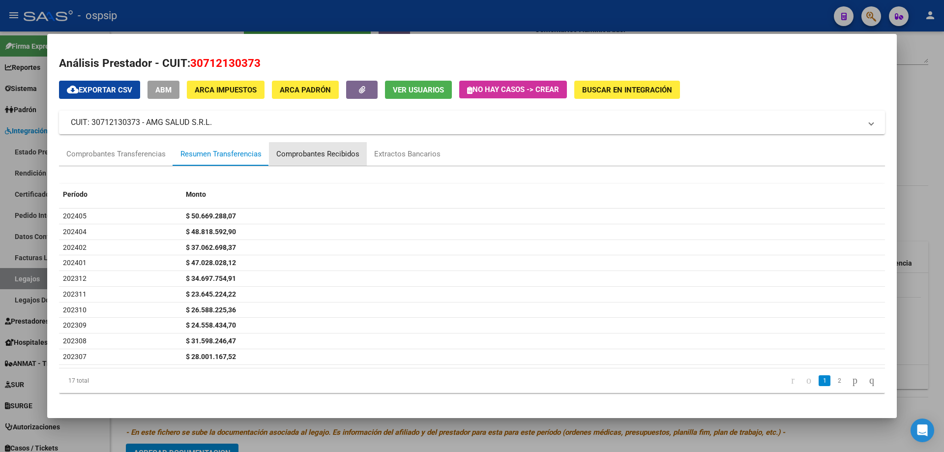
click at [328, 154] on div "Comprobantes Recibidos" at bounding box center [317, 154] width 83 height 11
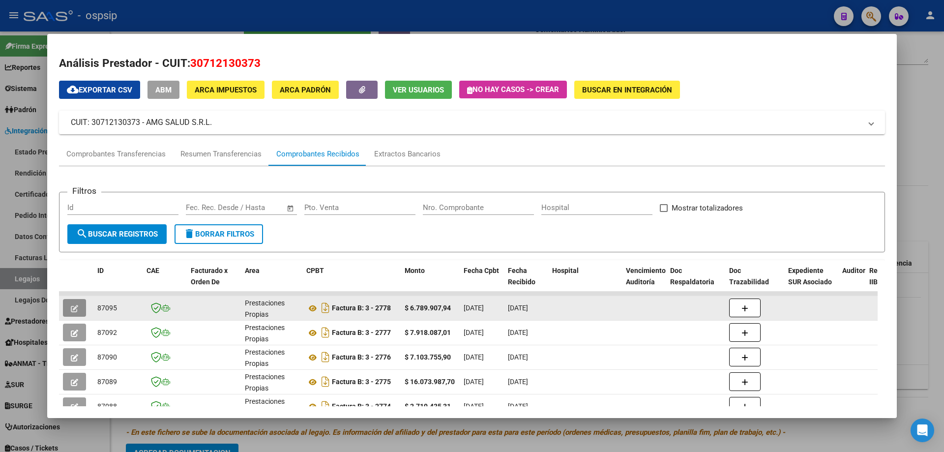
click at [78, 307] on button "button" at bounding box center [74, 308] width 23 height 18
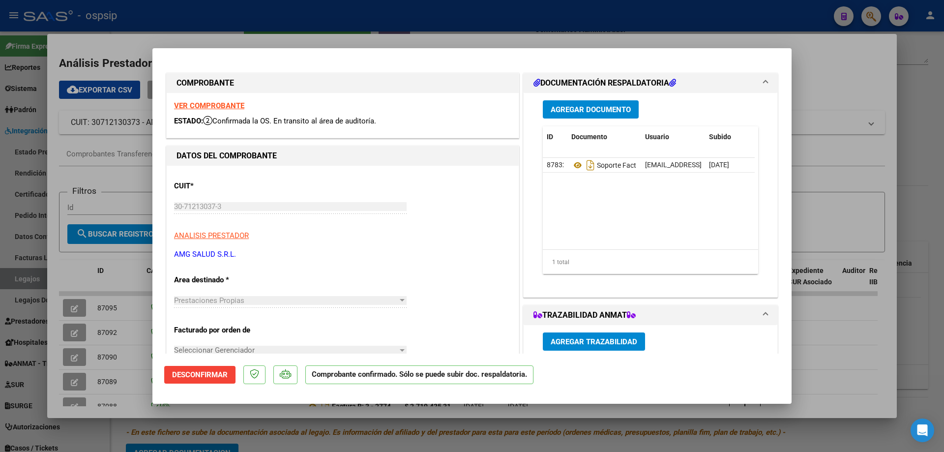
click at [83, 295] on div at bounding box center [472, 226] width 944 height 452
type input "$ 0,00"
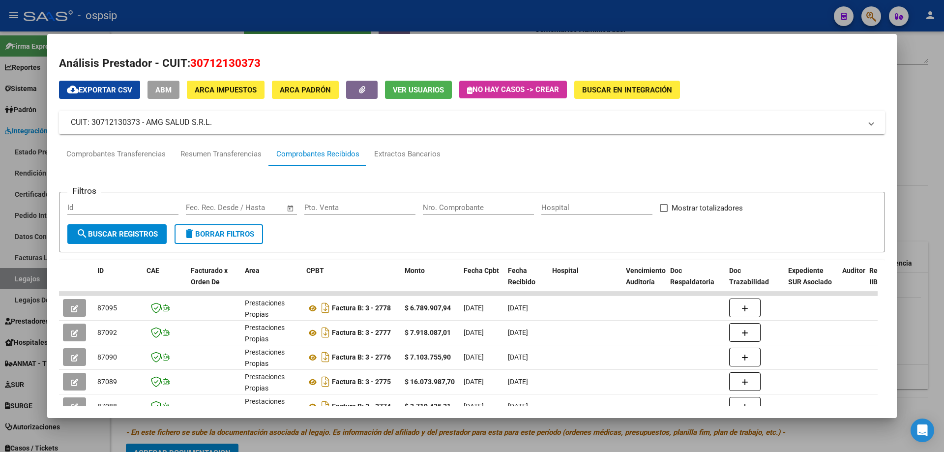
click at [272, 22] on div at bounding box center [472, 226] width 944 height 452
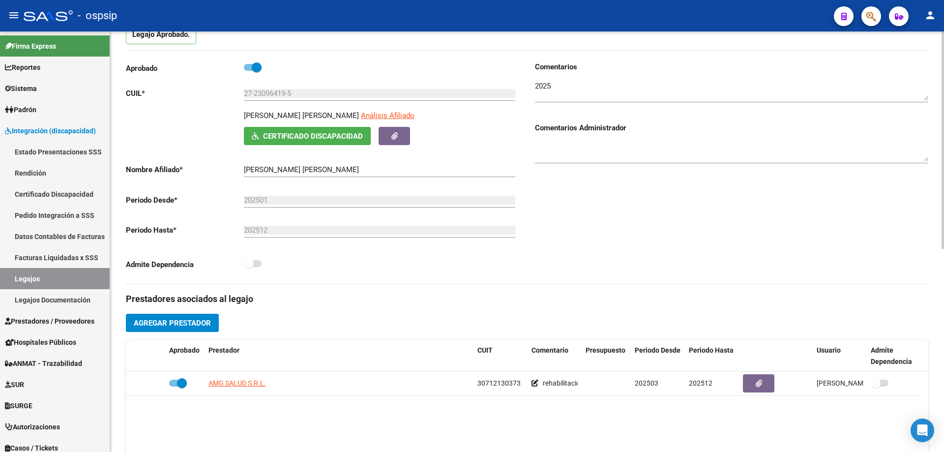
scroll to position [148, 0]
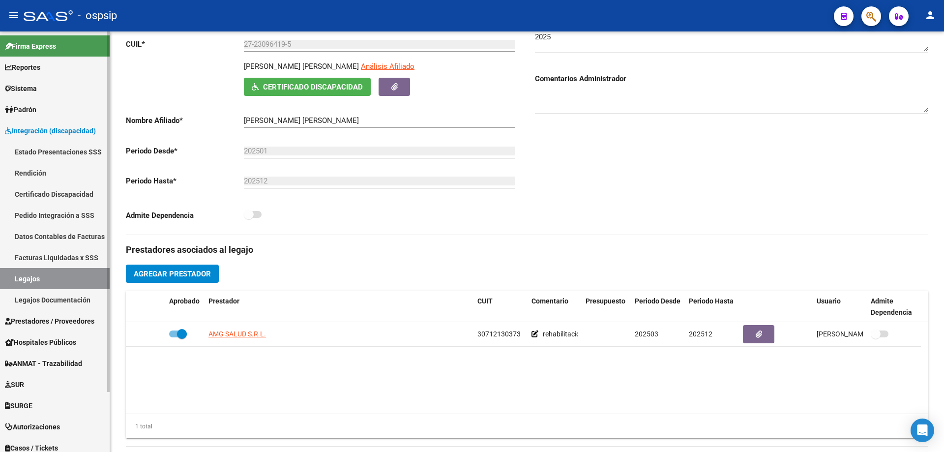
click at [49, 268] on link "Legajos" at bounding box center [55, 278] width 110 height 21
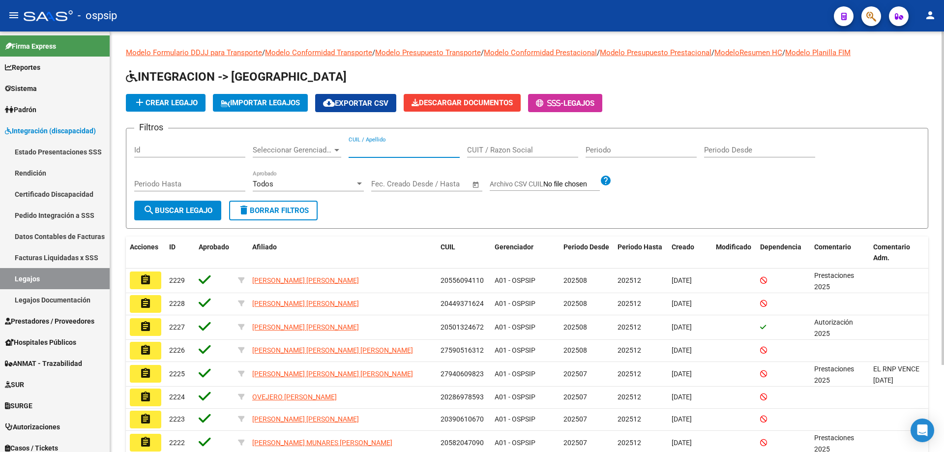
click at [383, 147] on input "CUIL / Apellido" at bounding box center [404, 150] width 111 height 9
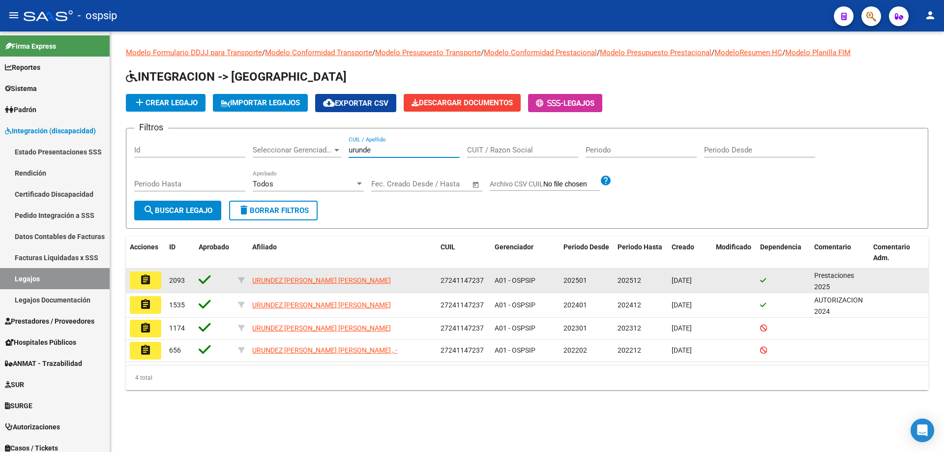
type input "urunde"
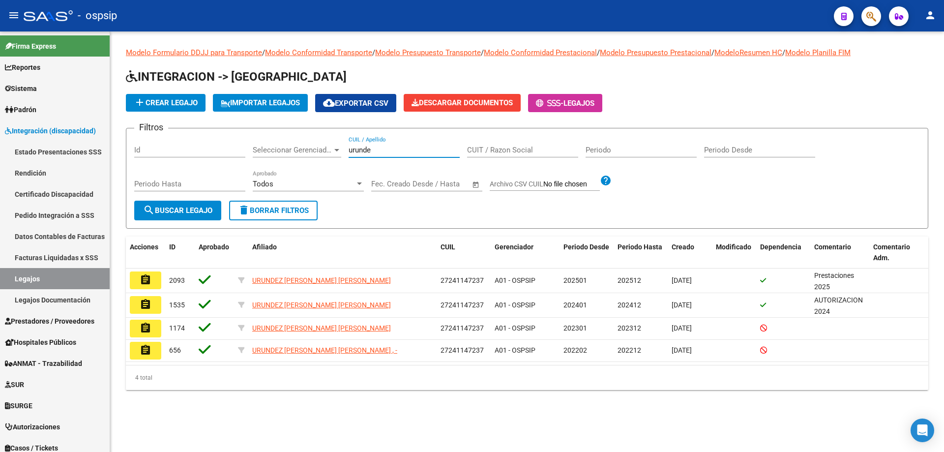
click at [149, 278] on mat-icon "assignment" at bounding box center [146, 280] width 12 height 12
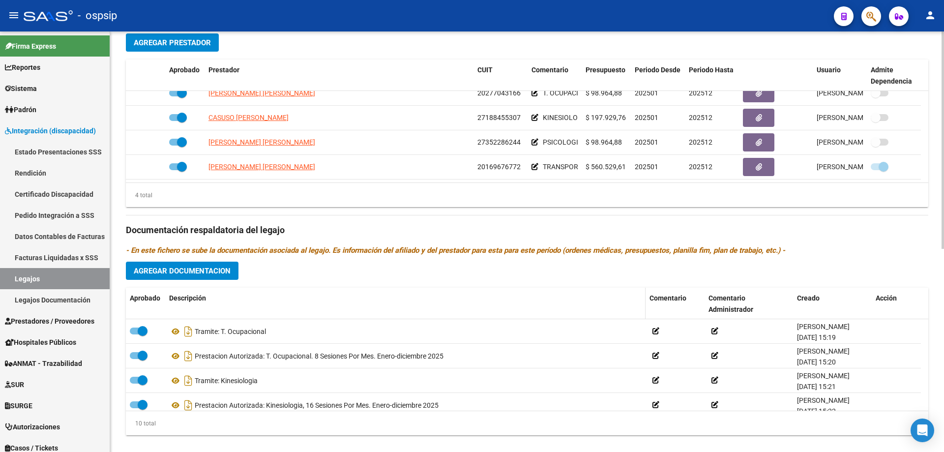
scroll to position [393, 0]
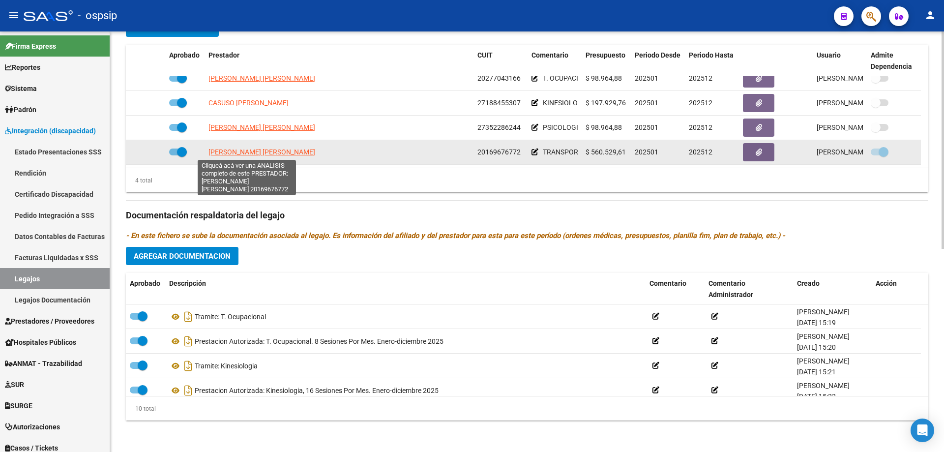
click at [221, 148] on span "PINTO ANGEL MARCELO" at bounding box center [262, 152] width 107 height 8
type textarea "20169676772"
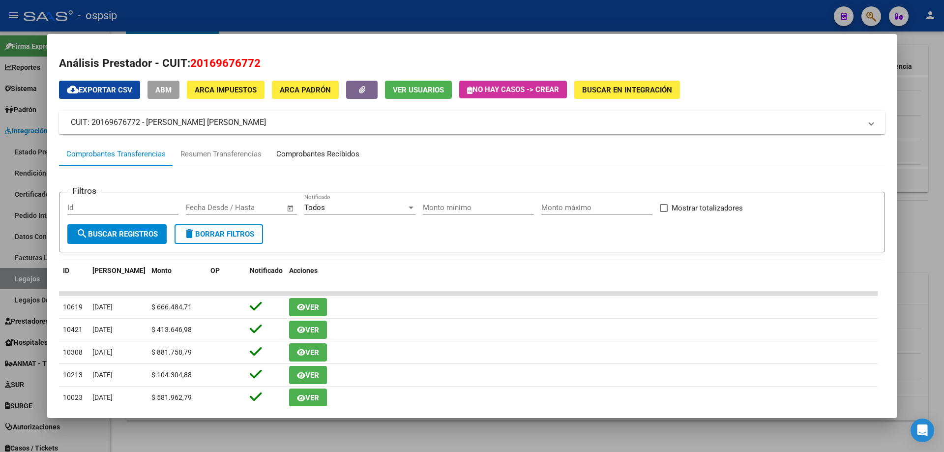
click at [308, 151] on div "Comprobantes Recibidos" at bounding box center [317, 154] width 83 height 11
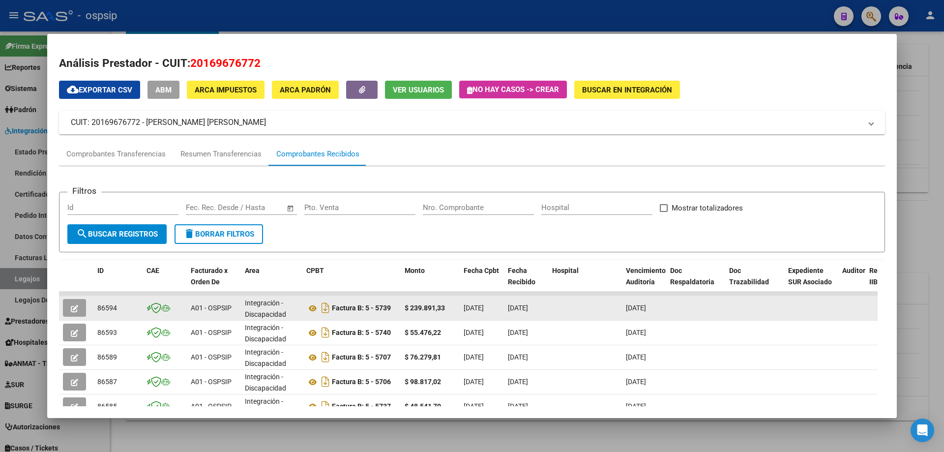
click at [68, 308] on button "button" at bounding box center [74, 308] width 23 height 18
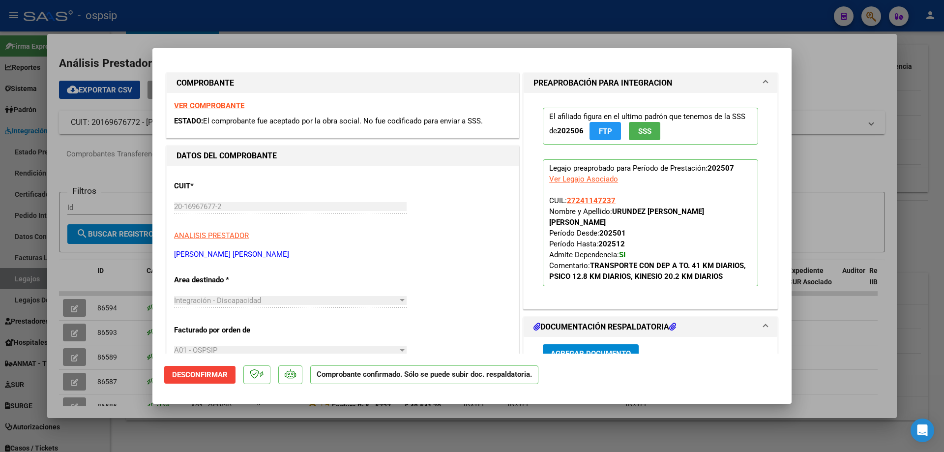
click at [210, 101] on div "VER COMPROBANTE ESTADO: El comprobante fue aceptado por la obra social. No fue …" at bounding box center [343, 115] width 352 height 45
click at [210, 103] on strong "VER COMPROBANTE" at bounding box center [209, 105] width 70 height 9
click at [210, 10] on div at bounding box center [472, 226] width 944 height 452
type input "$ 0,00"
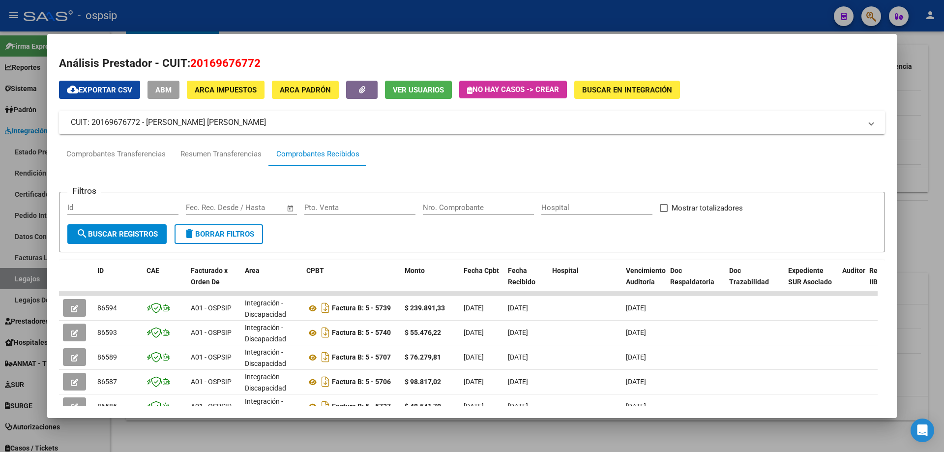
click at [210, 10] on div at bounding box center [472, 226] width 944 height 452
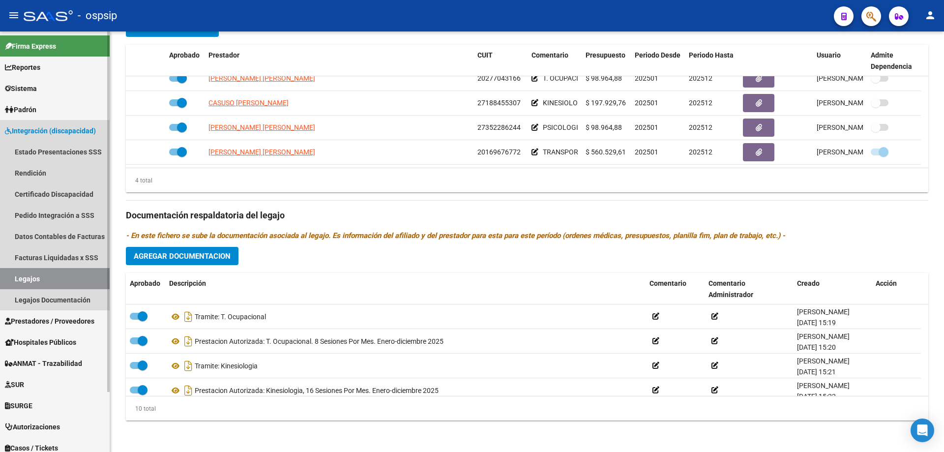
click at [63, 287] on link "Legajos" at bounding box center [55, 278] width 110 height 21
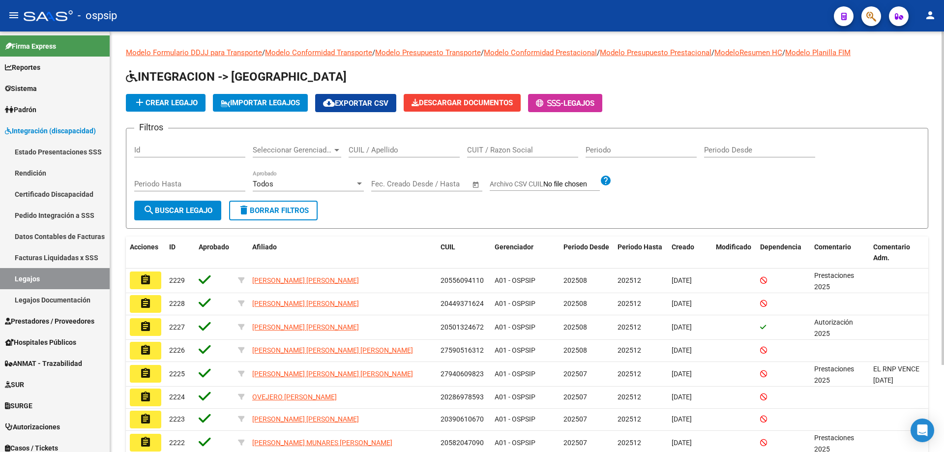
click at [362, 150] on input "CUIL / Apellido" at bounding box center [404, 150] width 111 height 9
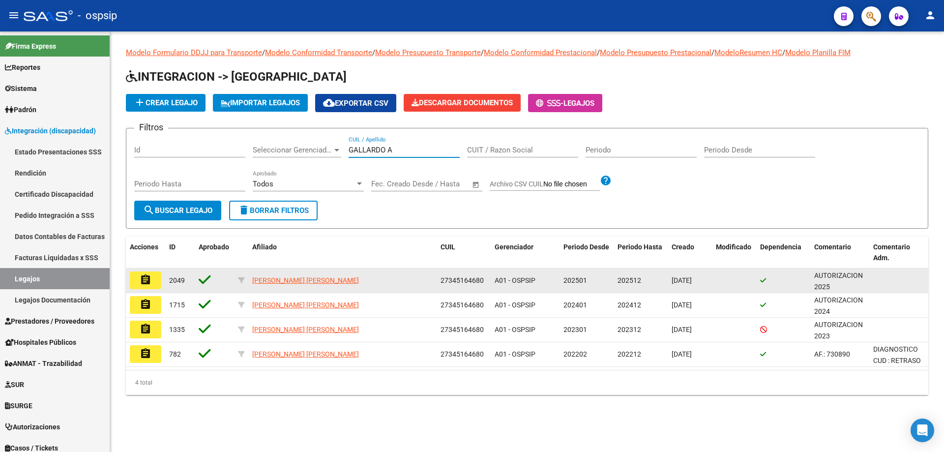
type input "GALLARDO A"
click at [143, 277] on mat-icon "assignment" at bounding box center [146, 280] width 12 height 12
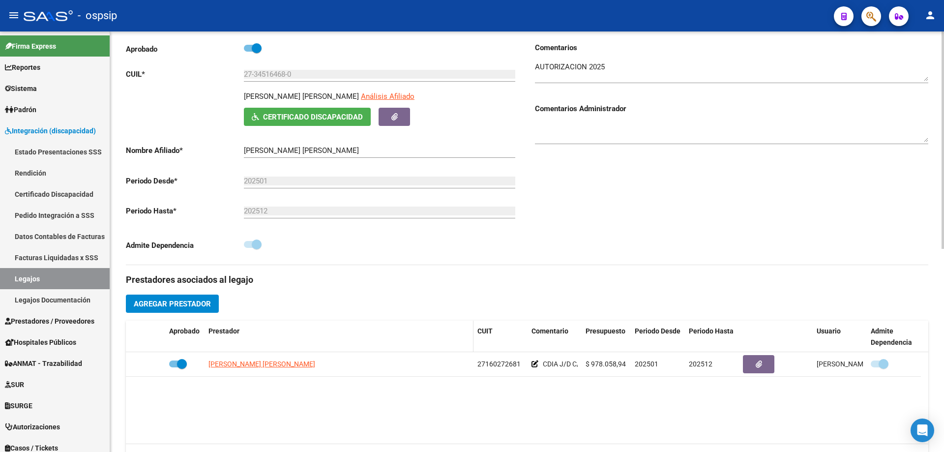
scroll to position [148, 0]
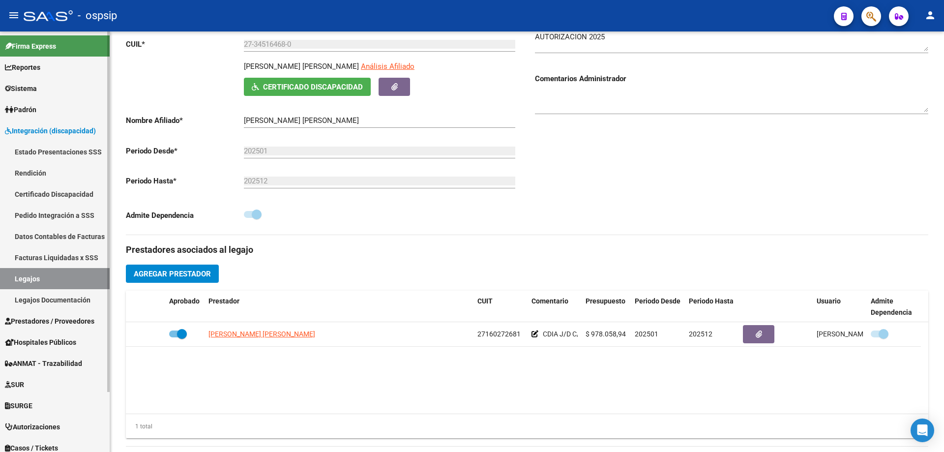
click at [28, 275] on link "Legajos" at bounding box center [55, 278] width 110 height 21
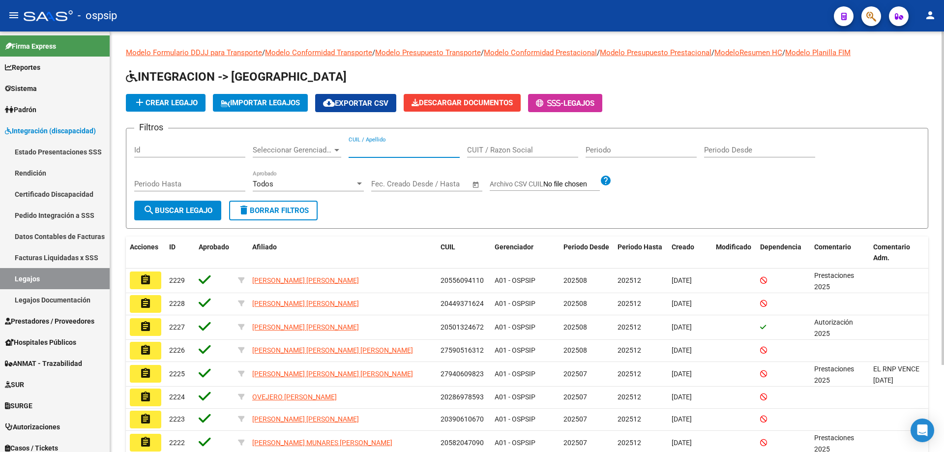
click at [375, 149] on input "CUIL / Apellido" at bounding box center [404, 150] width 111 height 9
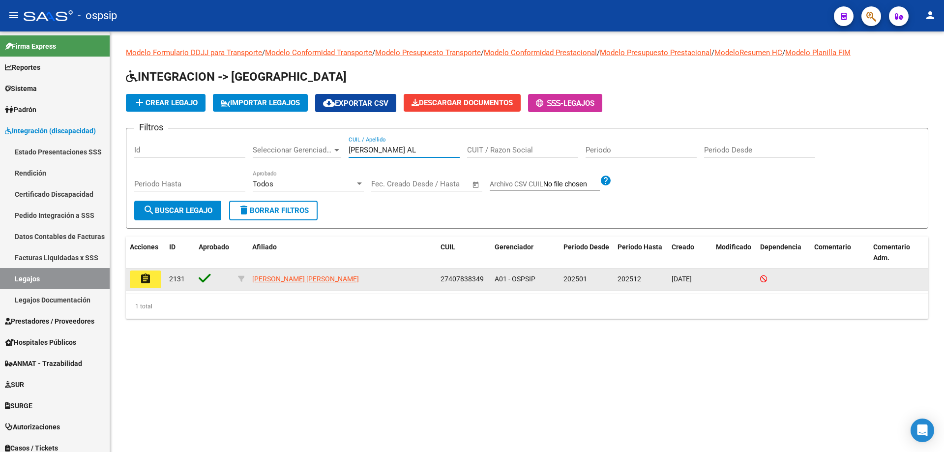
type input "BATISTA AL"
click at [142, 279] on mat-icon "assignment" at bounding box center [146, 279] width 12 height 12
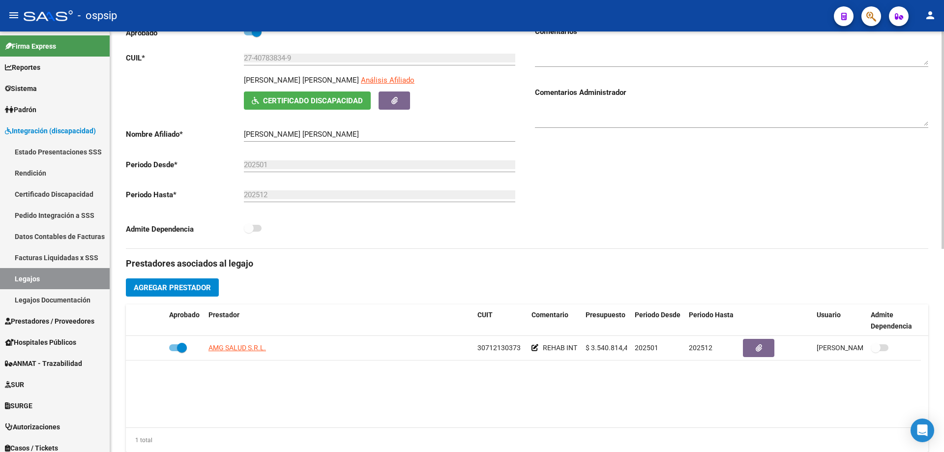
scroll to position [148, 0]
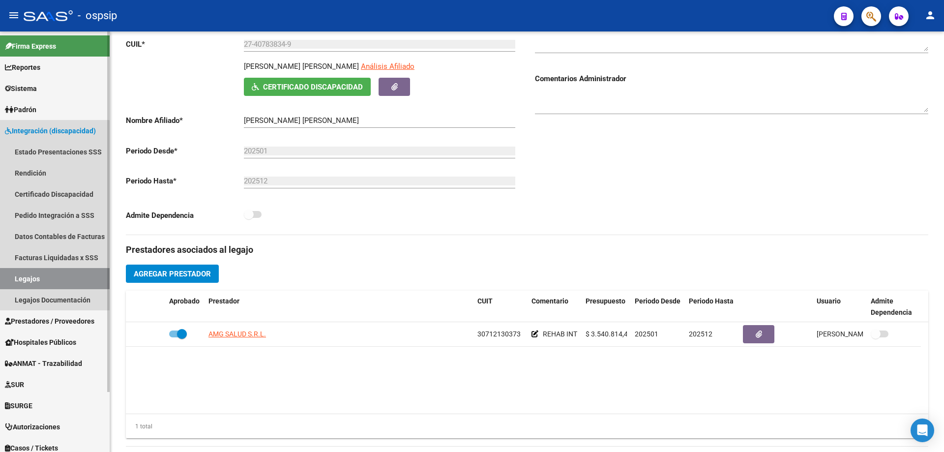
click at [54, 279] on link "Legajos" at bounding box center [55, 278] width 110 height 21
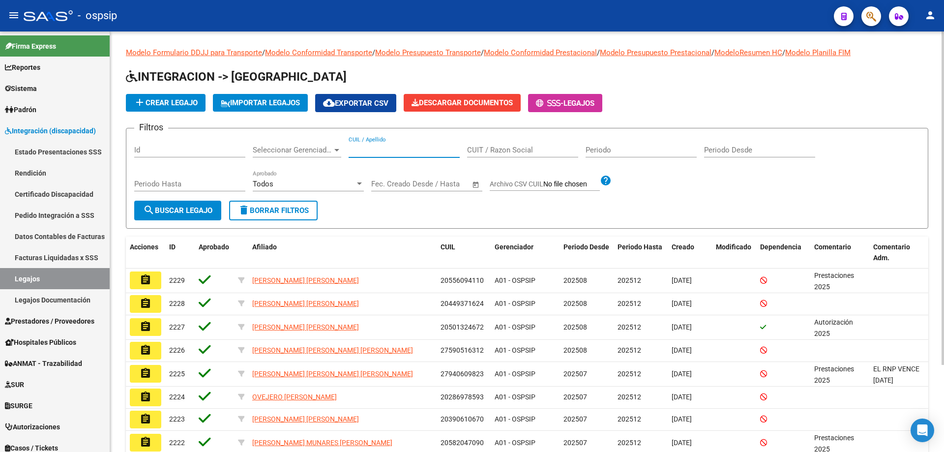
click at [419, 153] on input "CUIL / Apellido" at bounding box center [404, 150] width 111 height 9
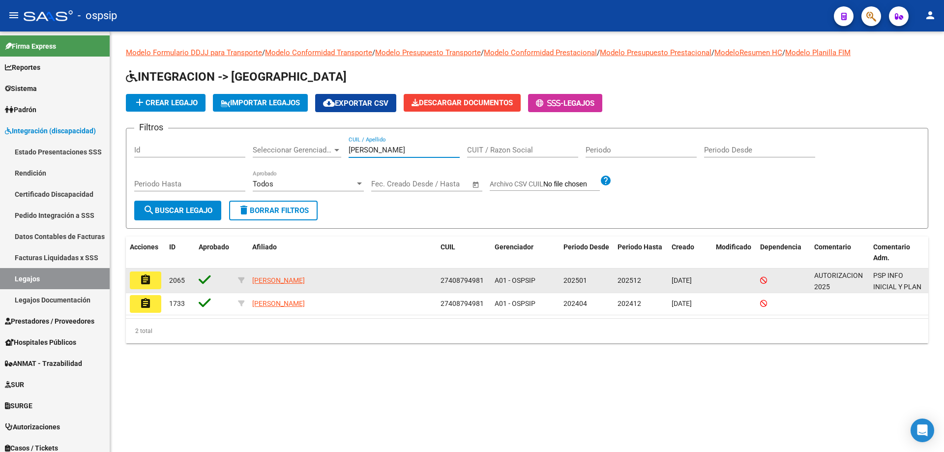
type input "GONZALEZ K"
click at [151, 283] on mat-icon "assignment" at bounding box center [146, 280] width 12 height 12
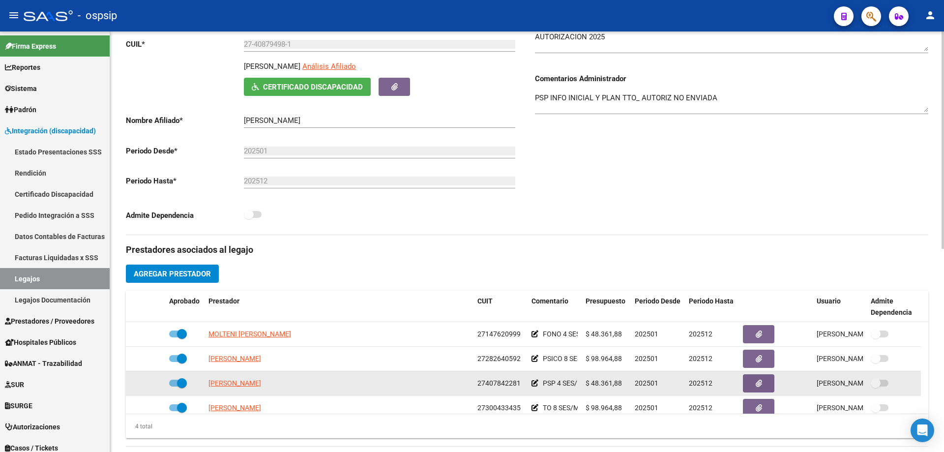
scroll to position [10, 0]
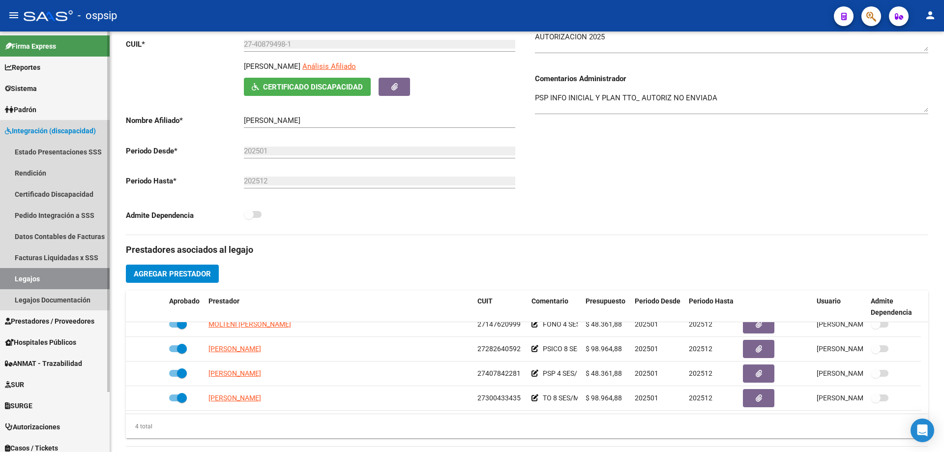
click at [70, 272] on link "Legajos" at bounding box center [55, 278] width 110 height 21
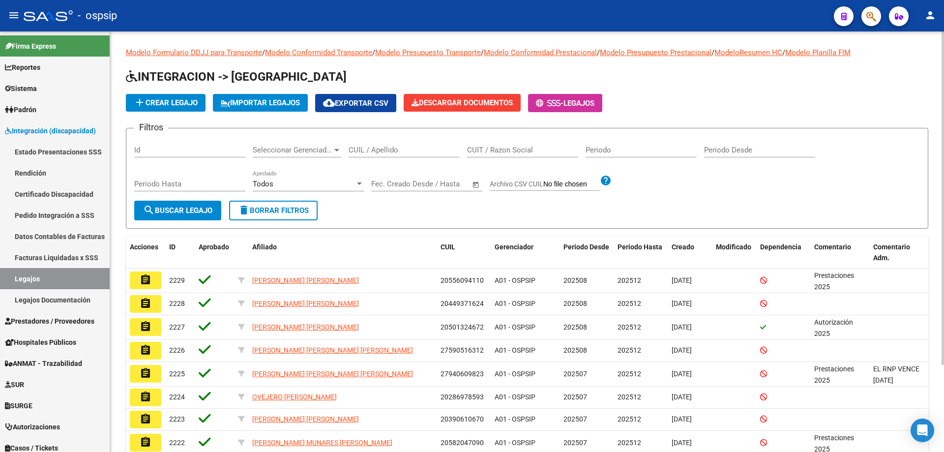
click at [414, 150] on input "CUIL / Apellido" at bounding box center [404, 150] width 111 height 9
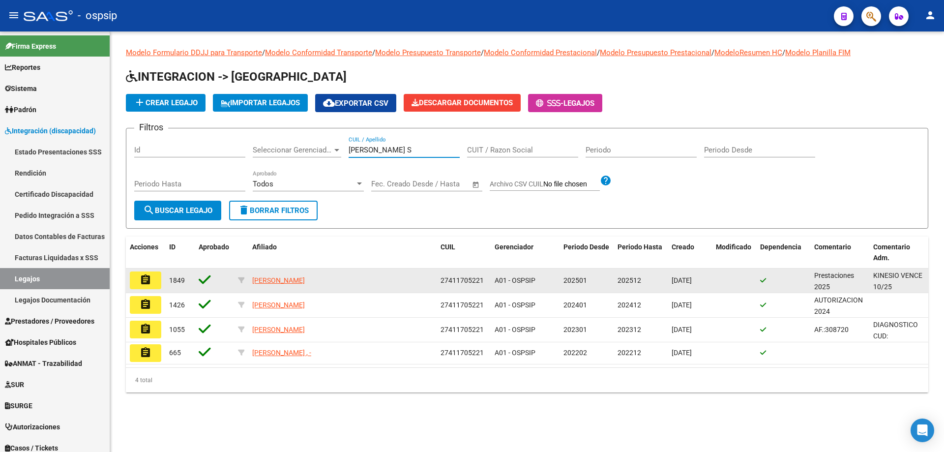
type input "LASTRA S"
click at [146, 285] on mat-icon "assignment" at bounding box center [146, 280] width 12 height 12
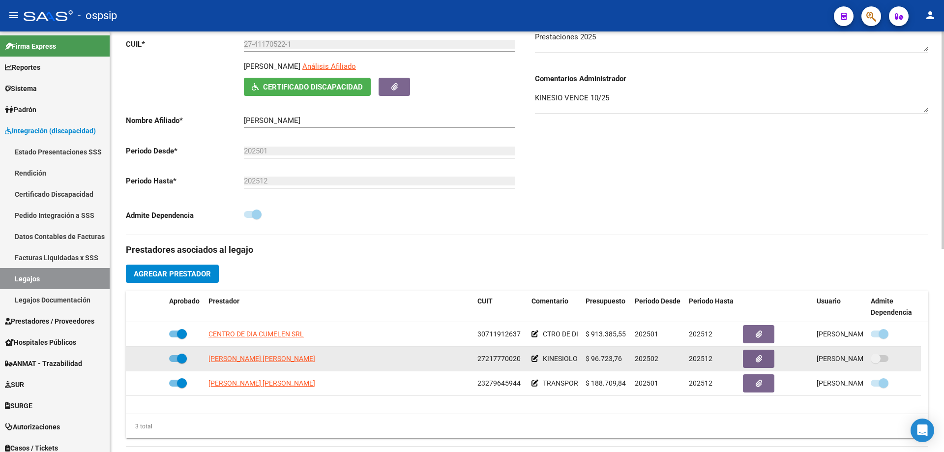
scroll to position [197, 0]
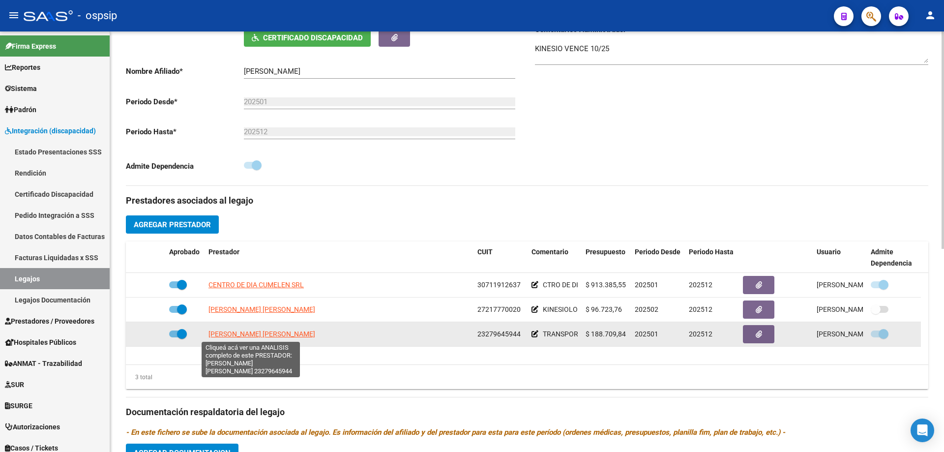
click at [290, 331] on span "SALVATI LORENA SOLEDAD" at bounding box center [262, 334] width 107 height 8
type textarea "23279645944"
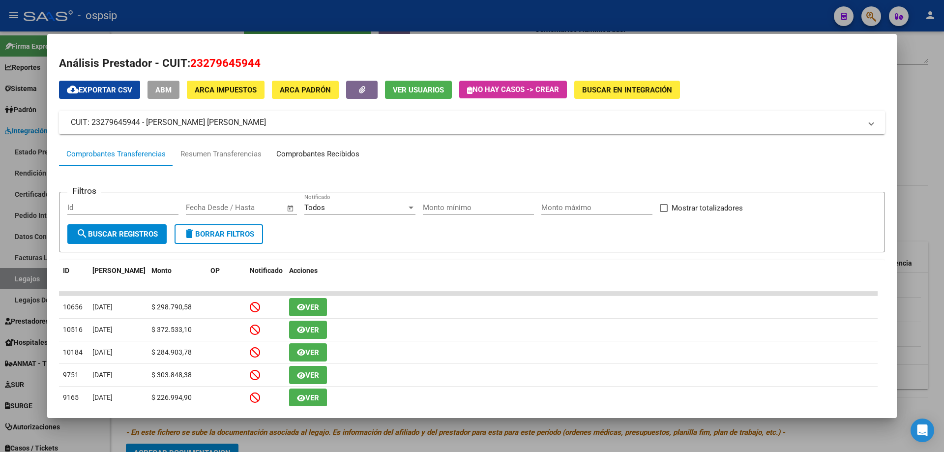
click at [320, 163] on div "Comprobantes Recibidos" at bounding box center [318, 154] width 98 height 24
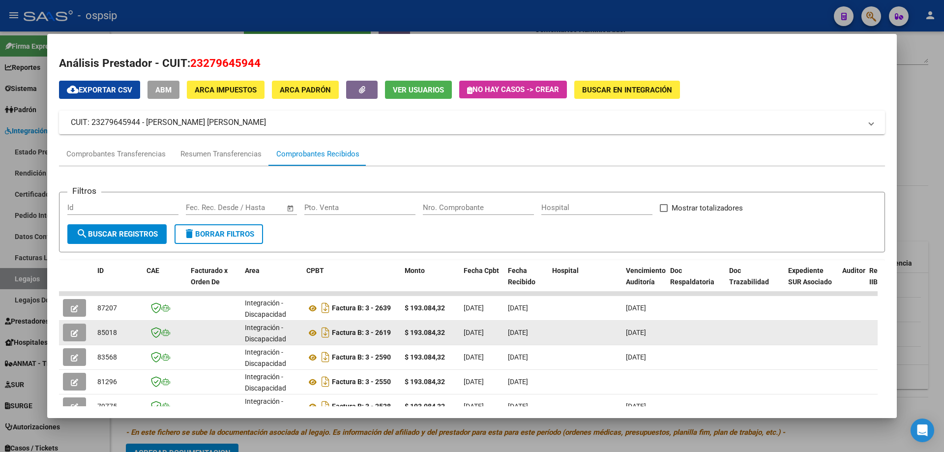
click at [77, 323] on datatable-body-cell at bounding box center [76, 333] width 34 height 24
click at [77, 326] on button "button" at bounding box center [74, 333] width 23 height 18
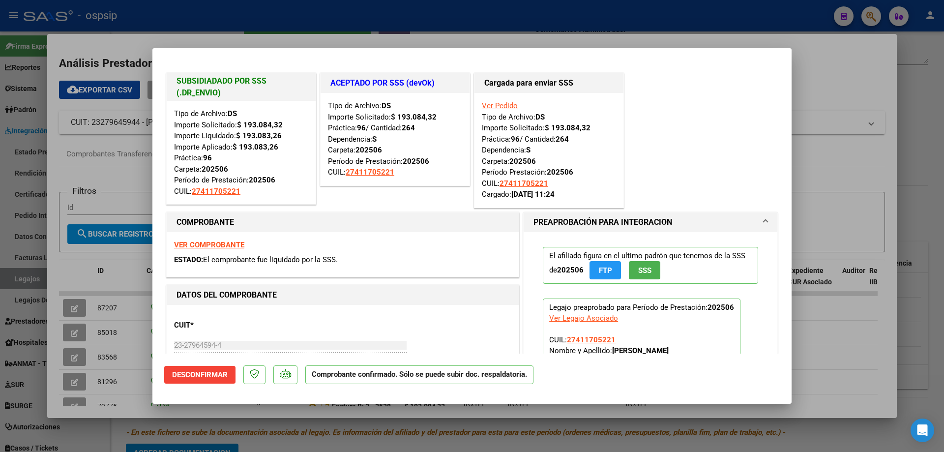
click at [318, 18] on div at bounding box center [472, 226] width 944 height 452
type input "$ 0,00"
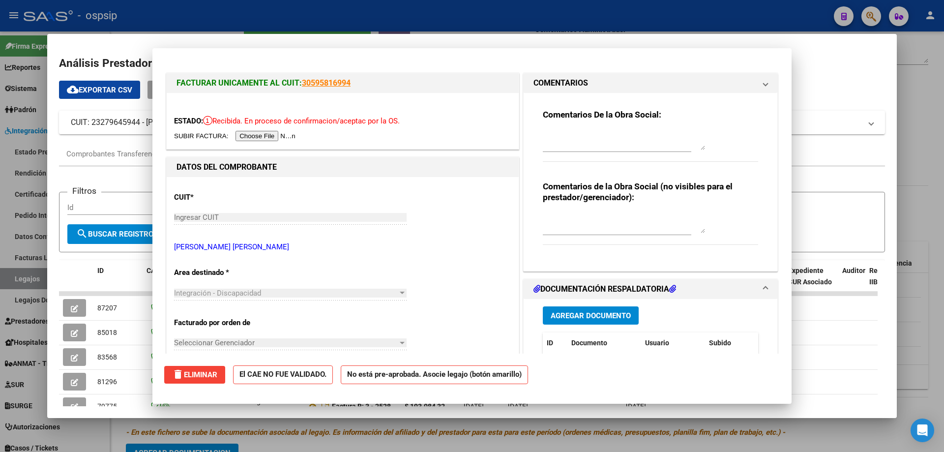
click at [318, 18] on div at bounding box center [472, 226] width 944 height 452
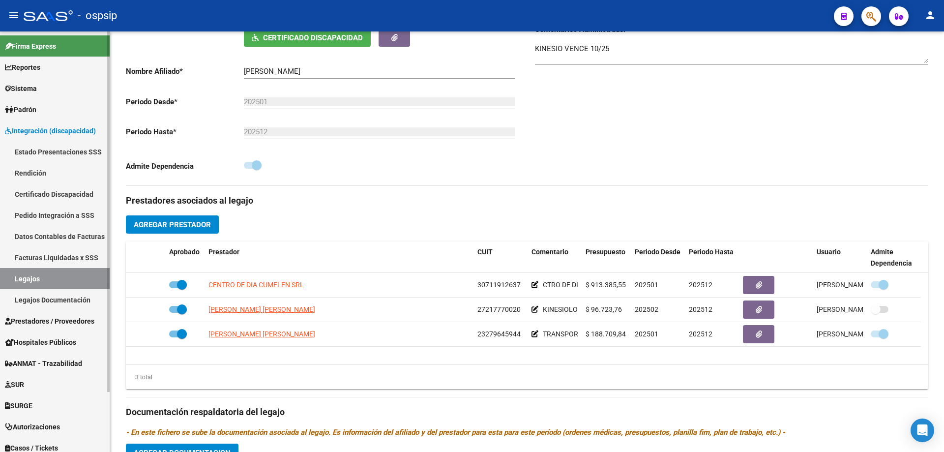
click at [49, 281] on link "Legajos" at bounding box center [55, 278] width 110 height 21
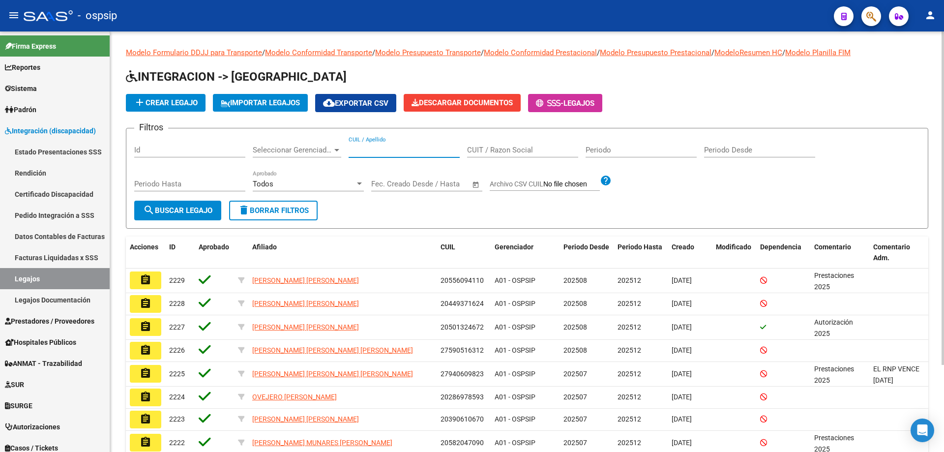
click at [378, 148] on input "CUIL / Apellido" at bounding box center [404, 150] width 111 height 9
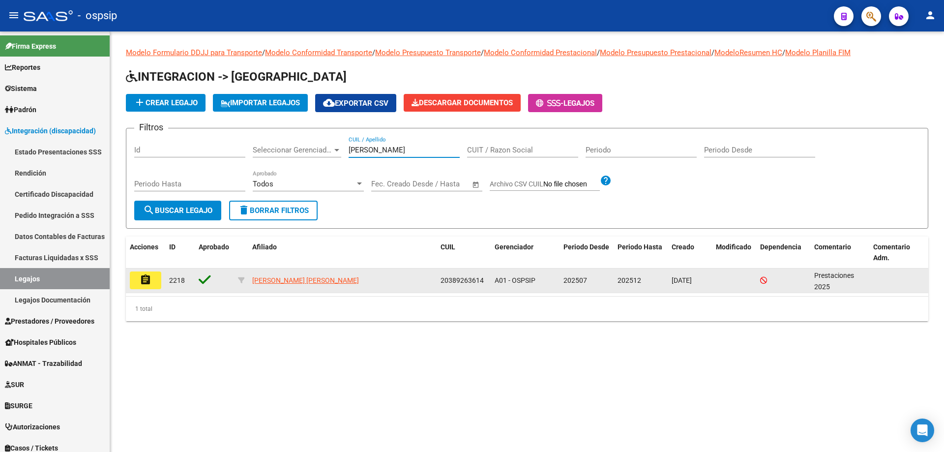
type input "GAYOSO"
click at [146, 291] on datatable-body-cell "assignment" at bounding box center [145, 281] width 39 height 24
click at [150, 282] on mat-icon "assignment" at bounding box center [146, 280] width 12 height 12
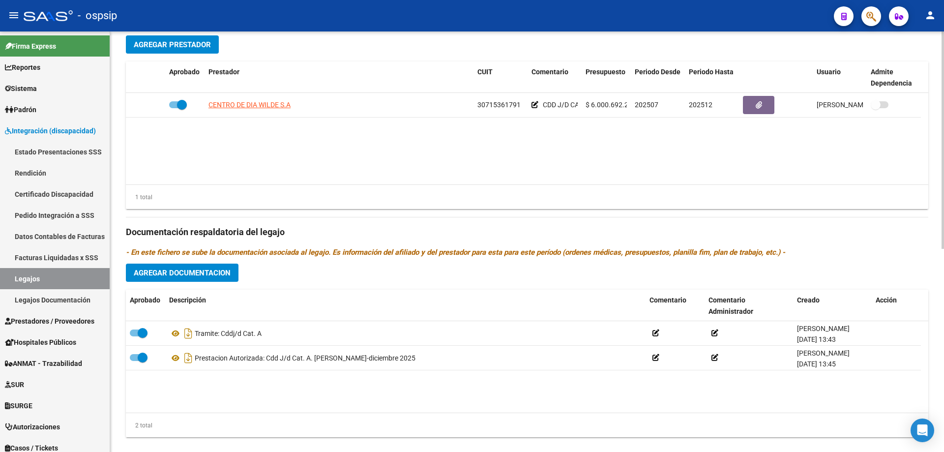
scroll to position [393, 0]
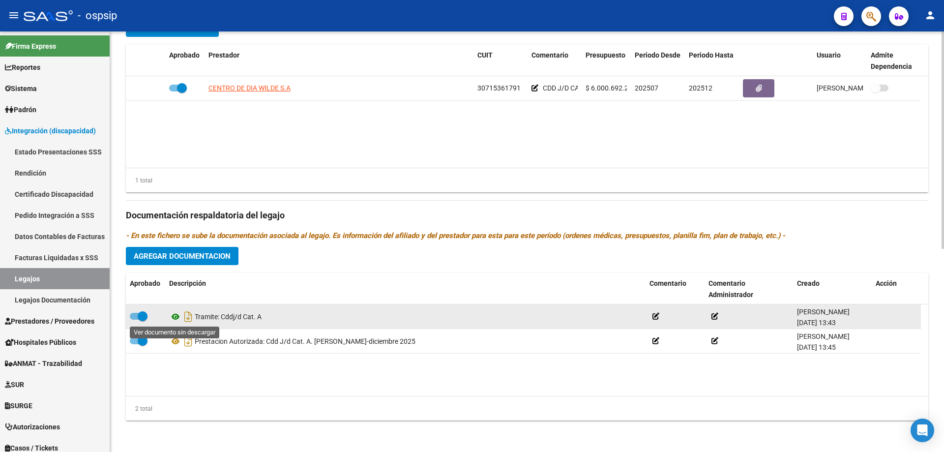
click at [178, 318] on icon at bounding box center [175, 317] width 13 height 12
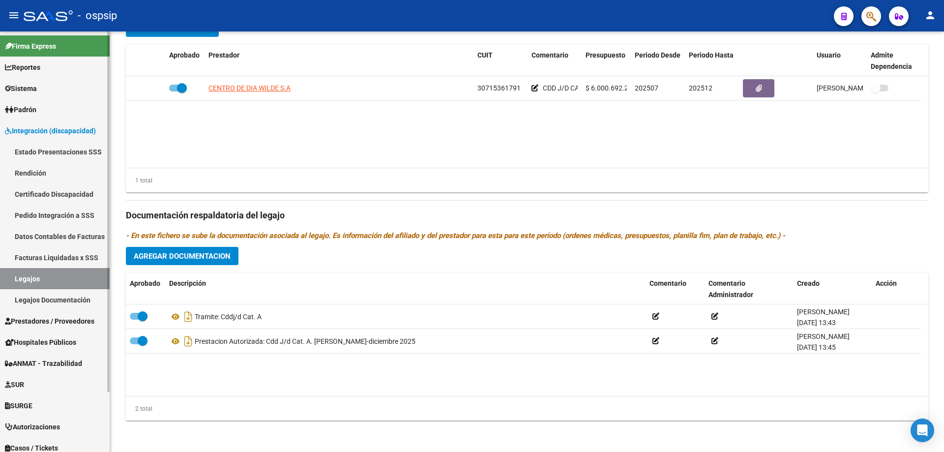
click at [88, 281] on link "Legajos" at bounding box center [55, 278] width 110 height 21
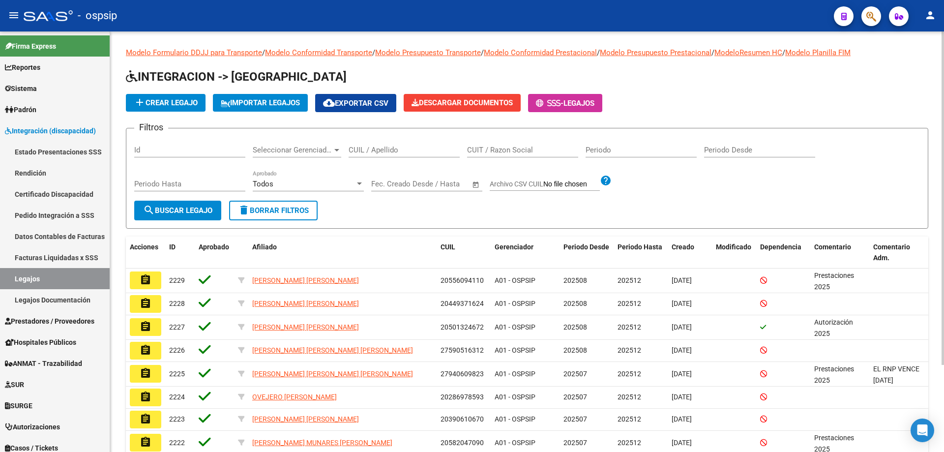
click at [399, 153] on input "CUIL / Apellido" at bounding box center [404, 150] width 111 height 9
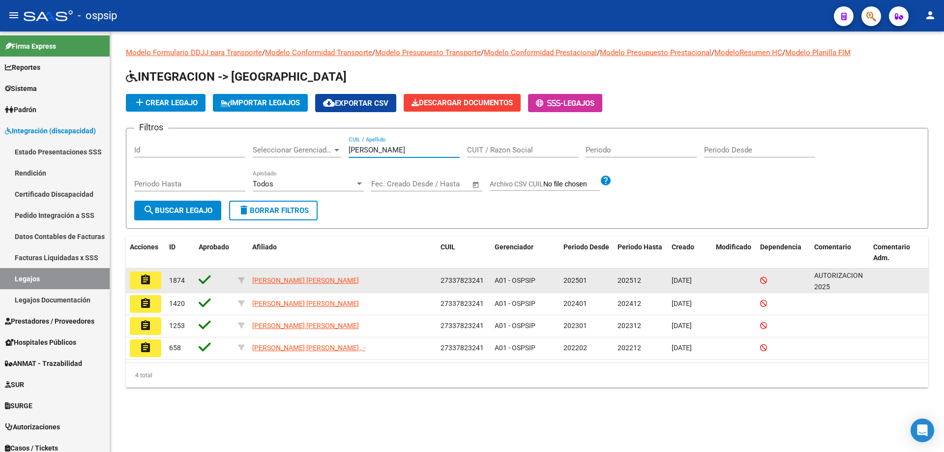
type input "FERRANDO S"
click at [154, 273] on button "assignment" at bounding box center [145, 281] width 31 height 18
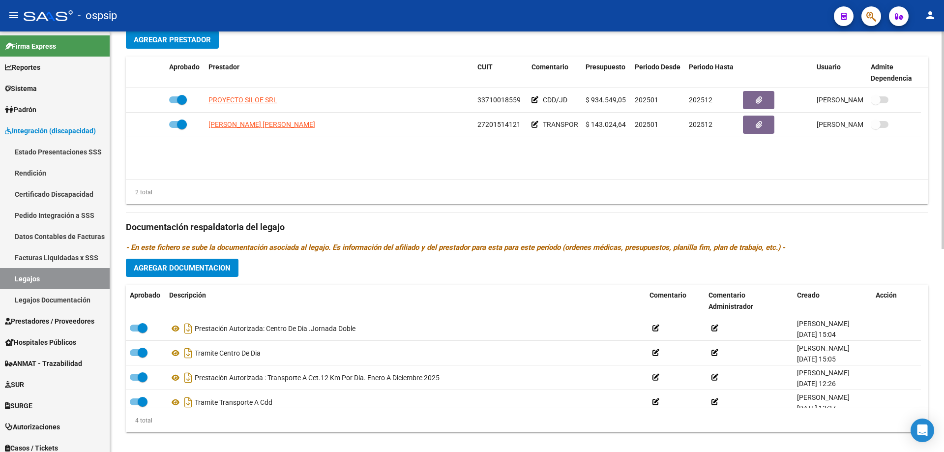
scroll to position [393, 0]
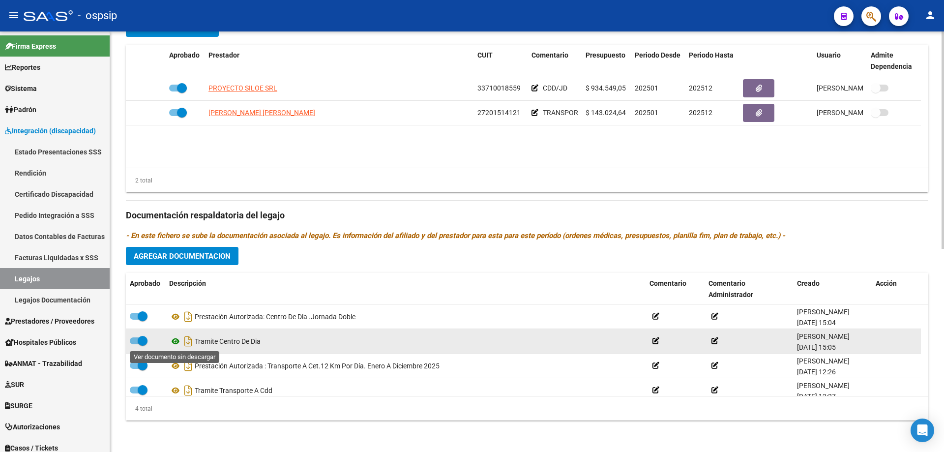
click at [175, 345] on icon at bounding box center [175, 341] width 13 height 12
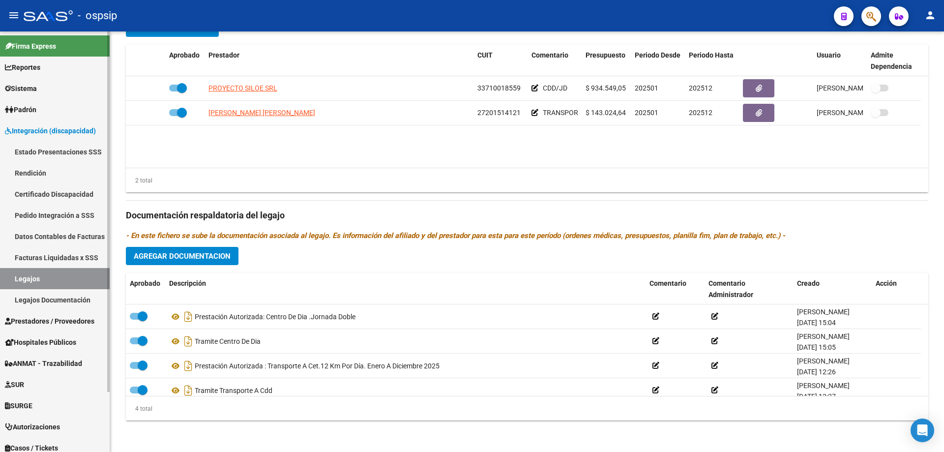
click at [90, 282] on link "Legajos" at bounding box center [55, 278] width 110 height 21
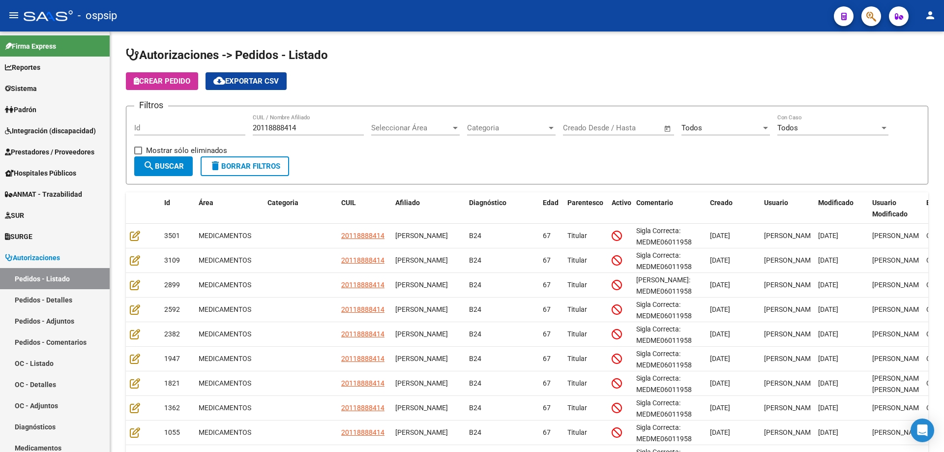
scroll to position [85, 0]
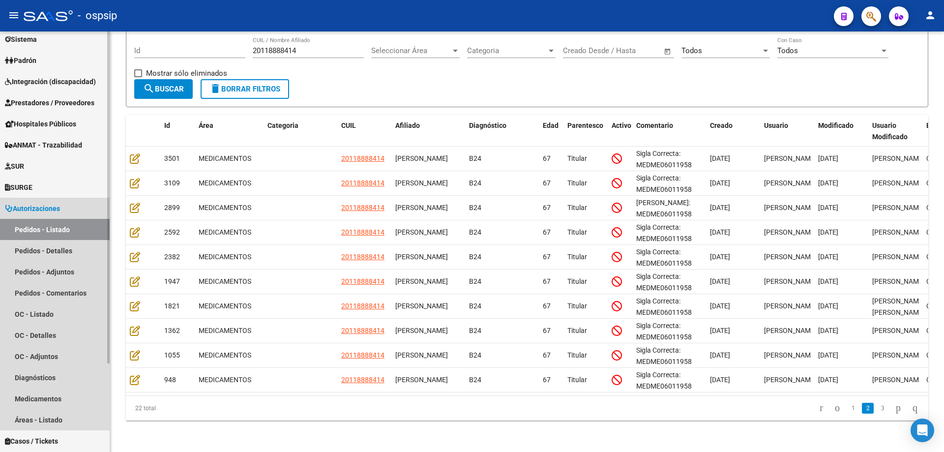
click at [68, 230] on link "Pedidos - Listado" at bounding box center [55, 229] width 110 height 21
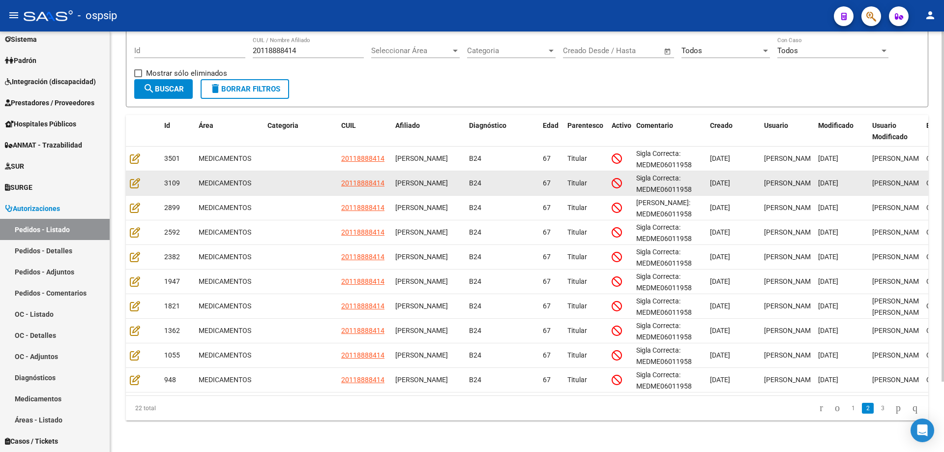
scroll to position [0, 0]
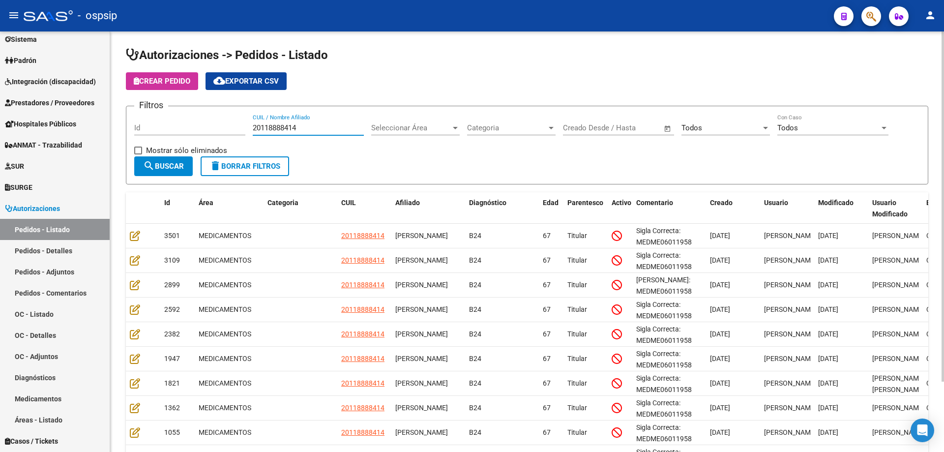
click at [281, 129] on input "20118888414" at bounding box center [308, 127] width 111 height 9
paste input "293818542"
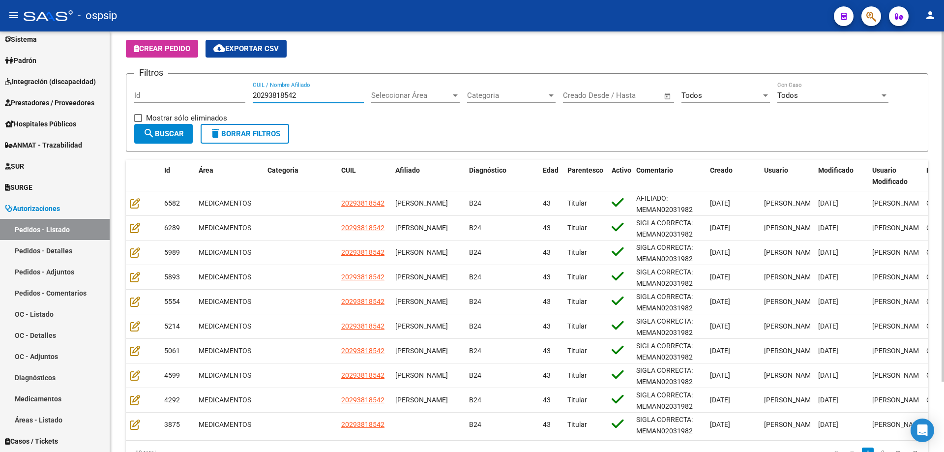
scroll to position [49, 0]
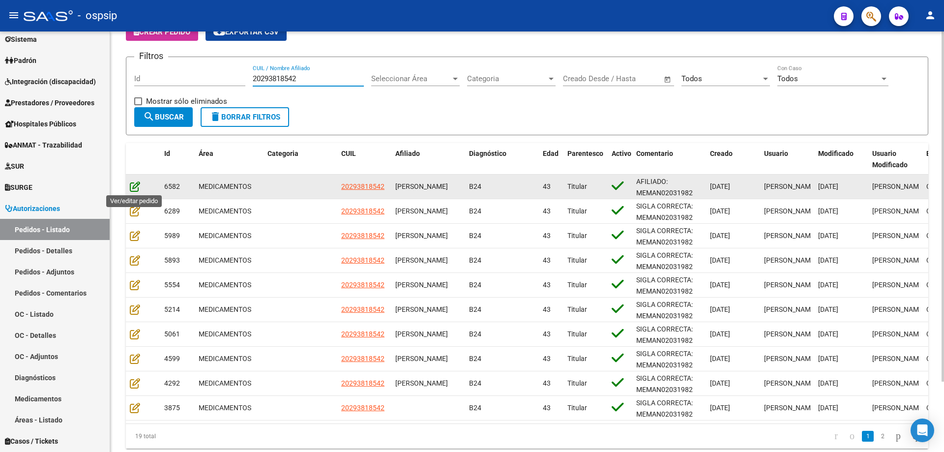
type input "20293818542"
click at [132, 187] on icon at bounding box center [135, 186] width 10 height 11
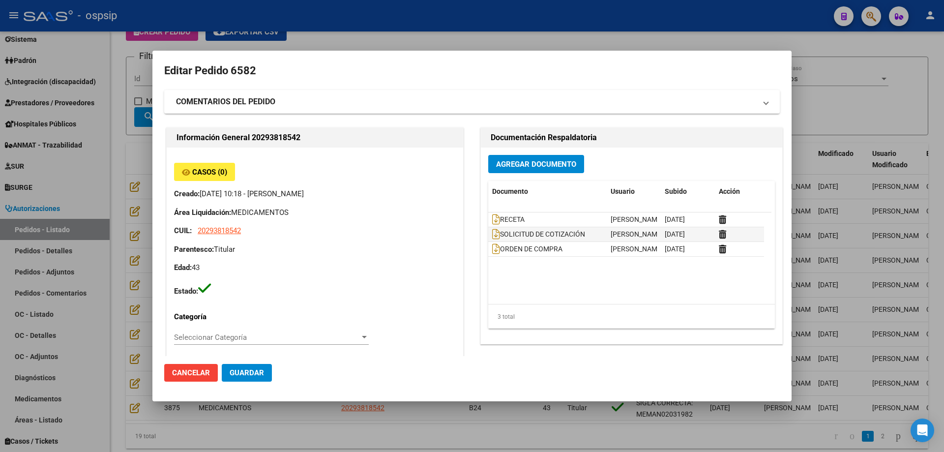
click at [136, 205] on div at bounding box center [472, 226] width 944 height 452
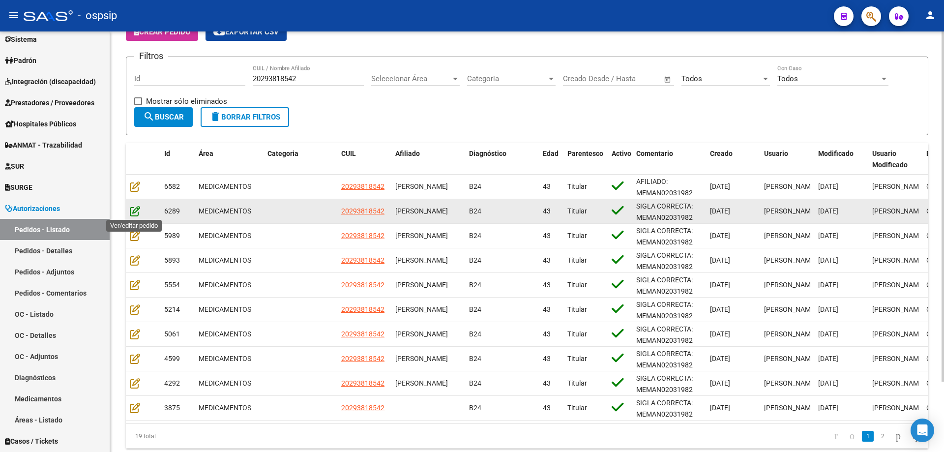
click at [135, 211] on icon at bounding box center [135, 211] width 10 height 11
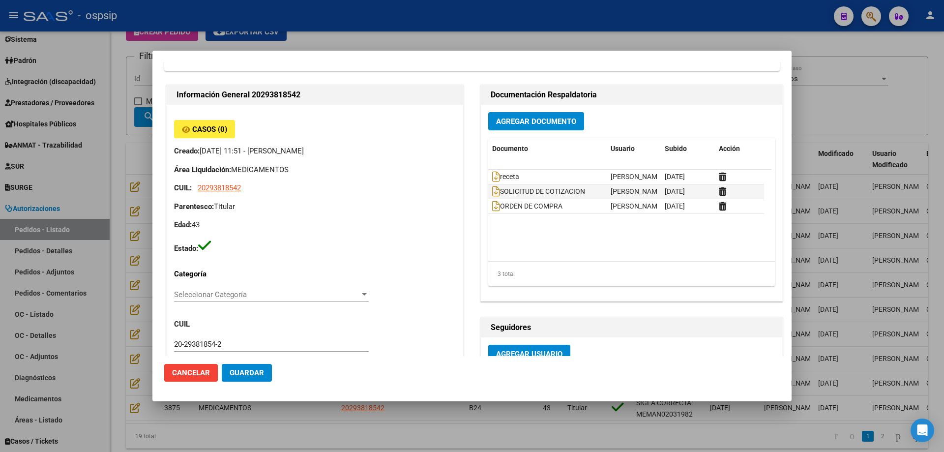
scroll to position [148, 0]
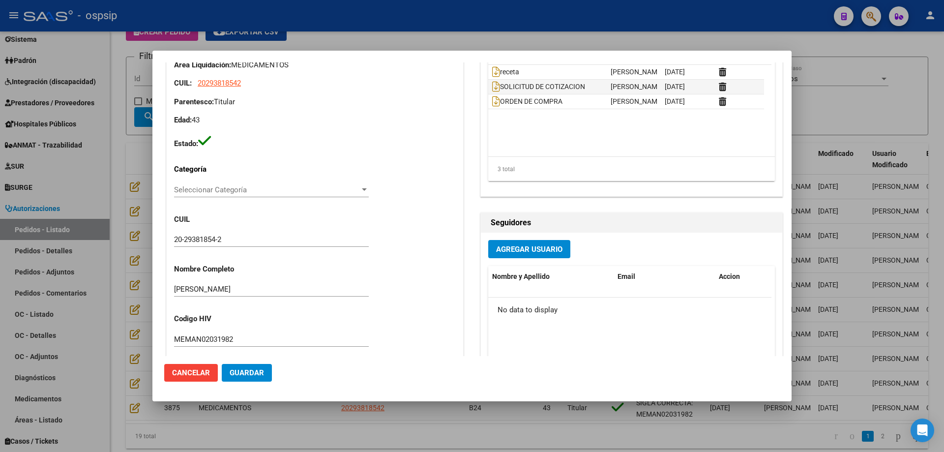
click at [139, 239] on div at bounding box center [472, 226] width 944 height 452
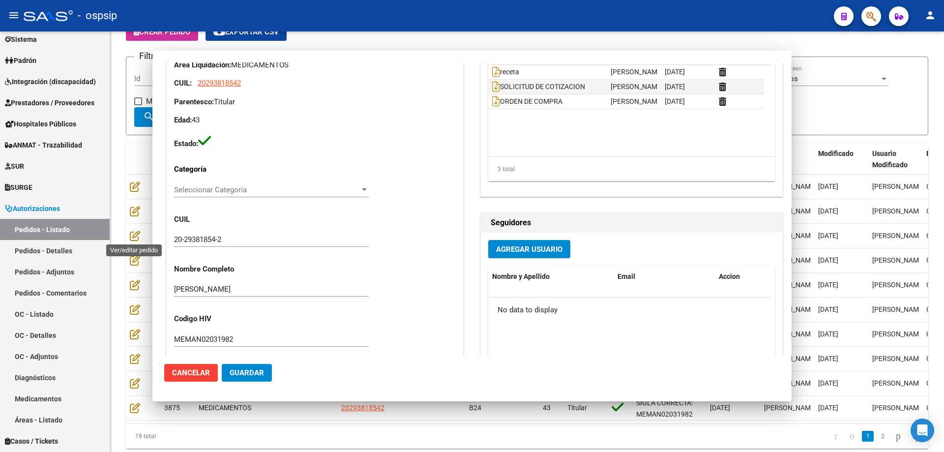
click at [139, 239] on icon at bounding box center [135, 235] width 10 height 11
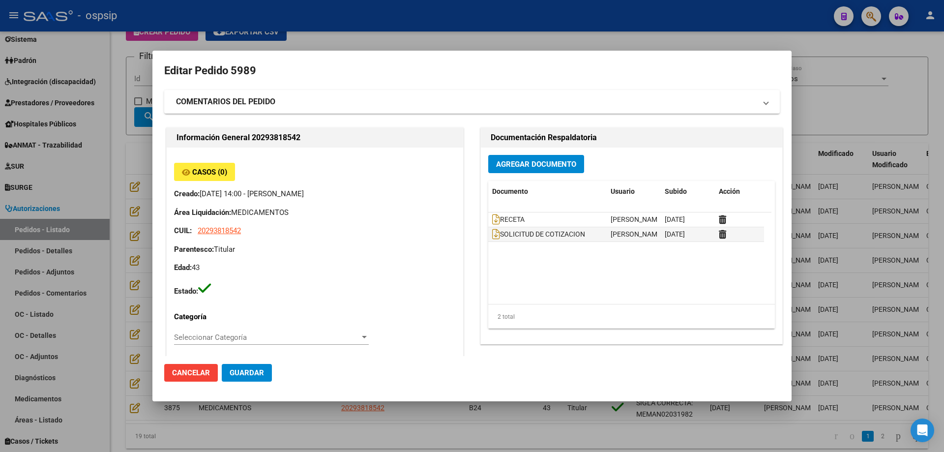
click at [134, 252] on div at bounding box center [472, 226] width 944 height 452
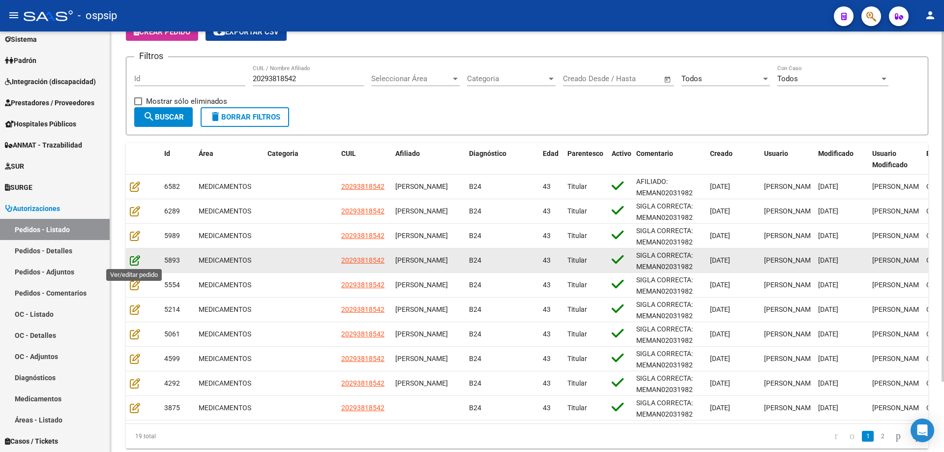
click at [134, 258] on icon at bounding box center [135, 260] width 10 height 11
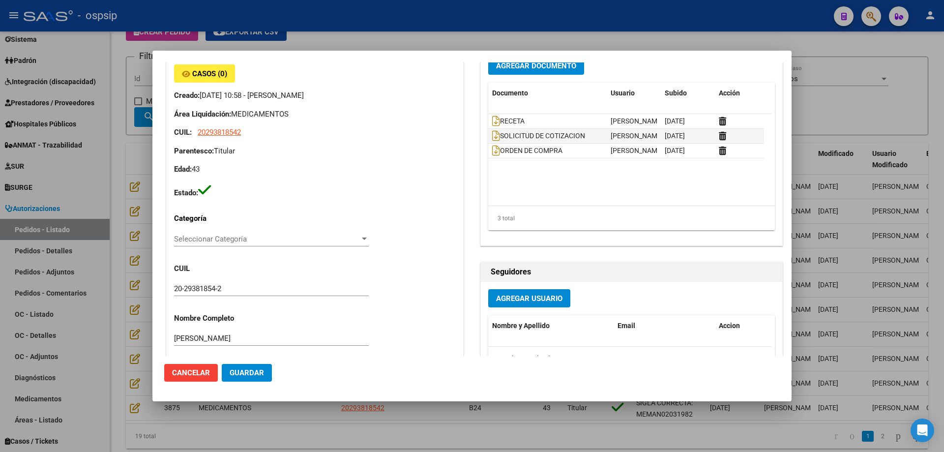
scroll to position [0, 0]
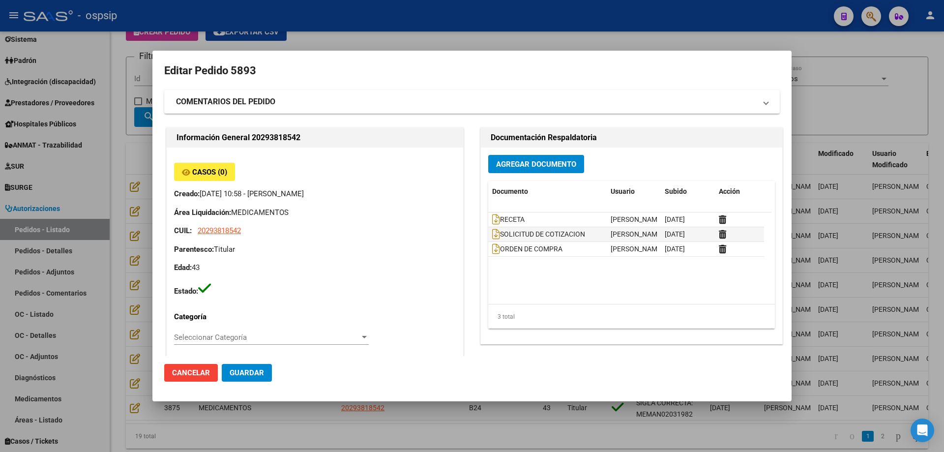
click at [119, 273] on div at bounding box center [472, 226] width 944 height 452
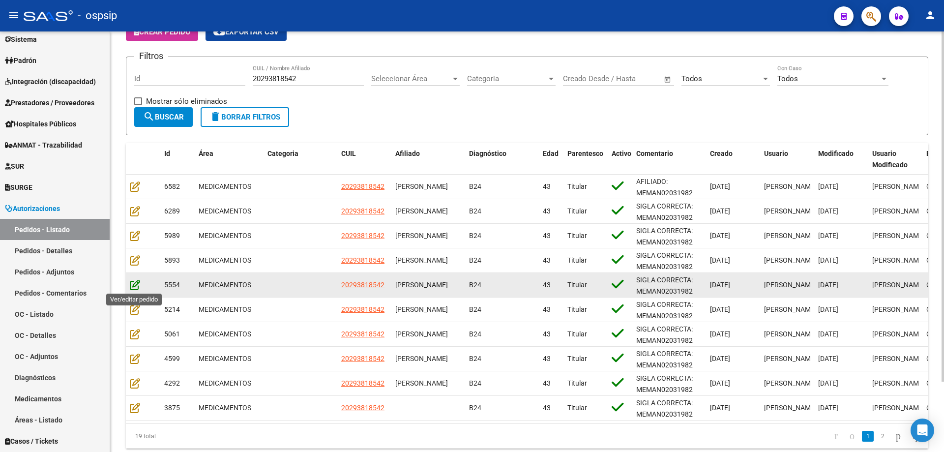
click at [138, 284] on icon at bounding box center [135, 284] width 10 height 11
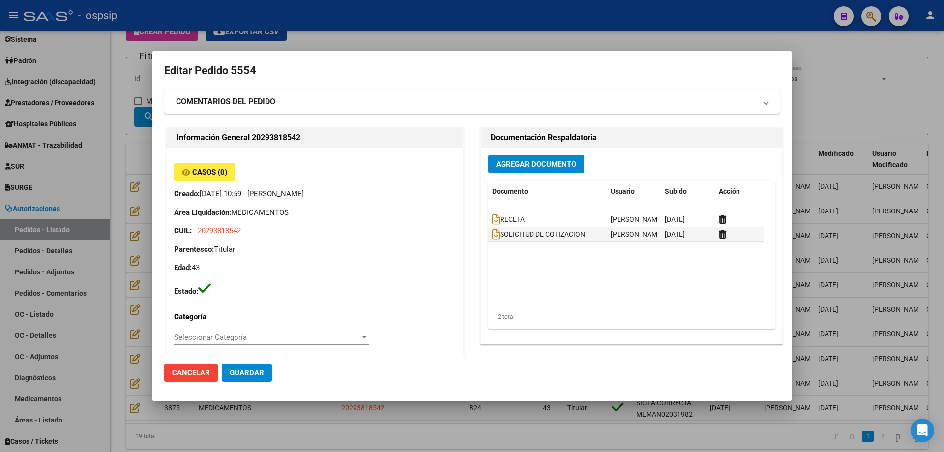
click at [120, 287] on div at bounding box center [472, 226] width 944 height 452
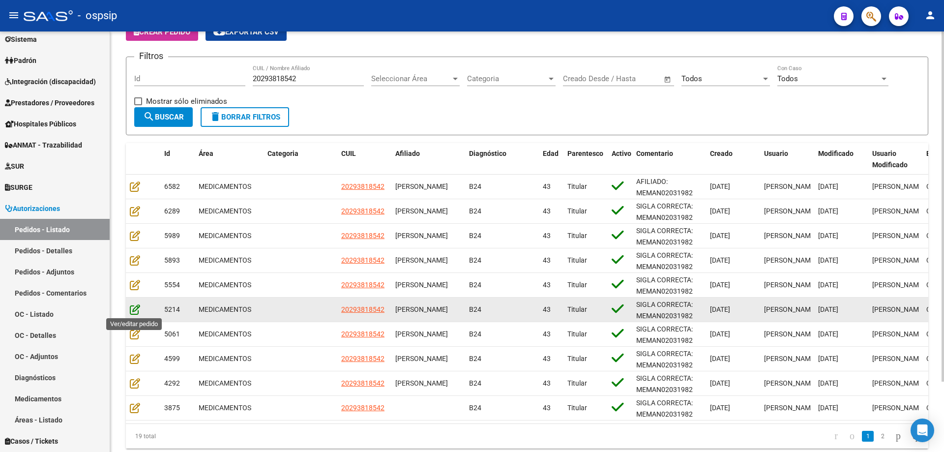
click at [139, 305] on icon at bounding box center [135, 309] width 10 height 11
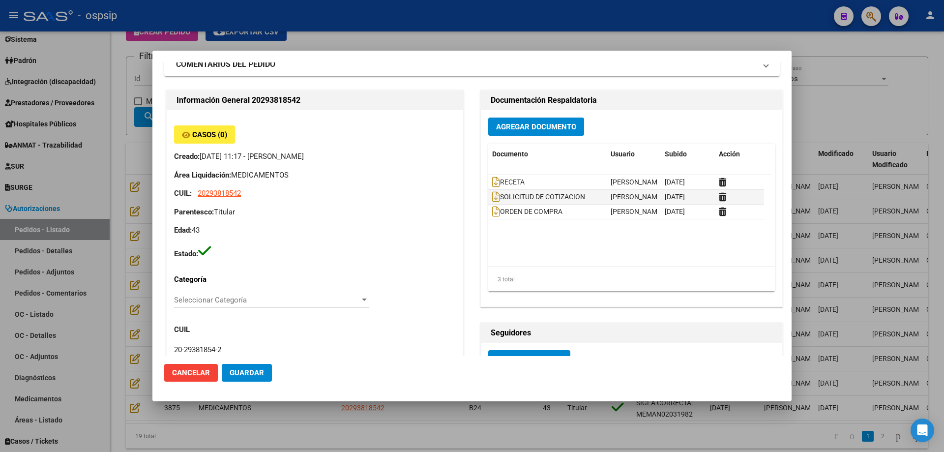
scroll to position [98, 0]
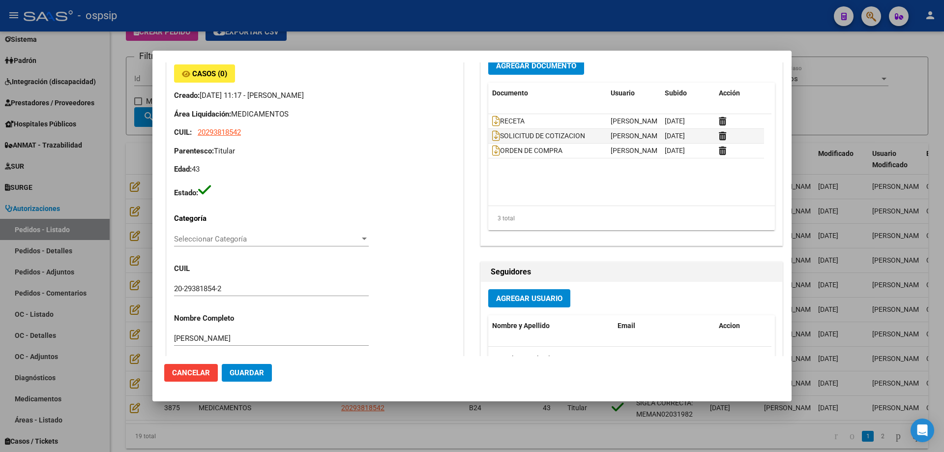
click at [125, 152] on div at bounding box center [472, 226] width 944 height 452
